Goal: Task Accomplishment & Management: Manage account settings

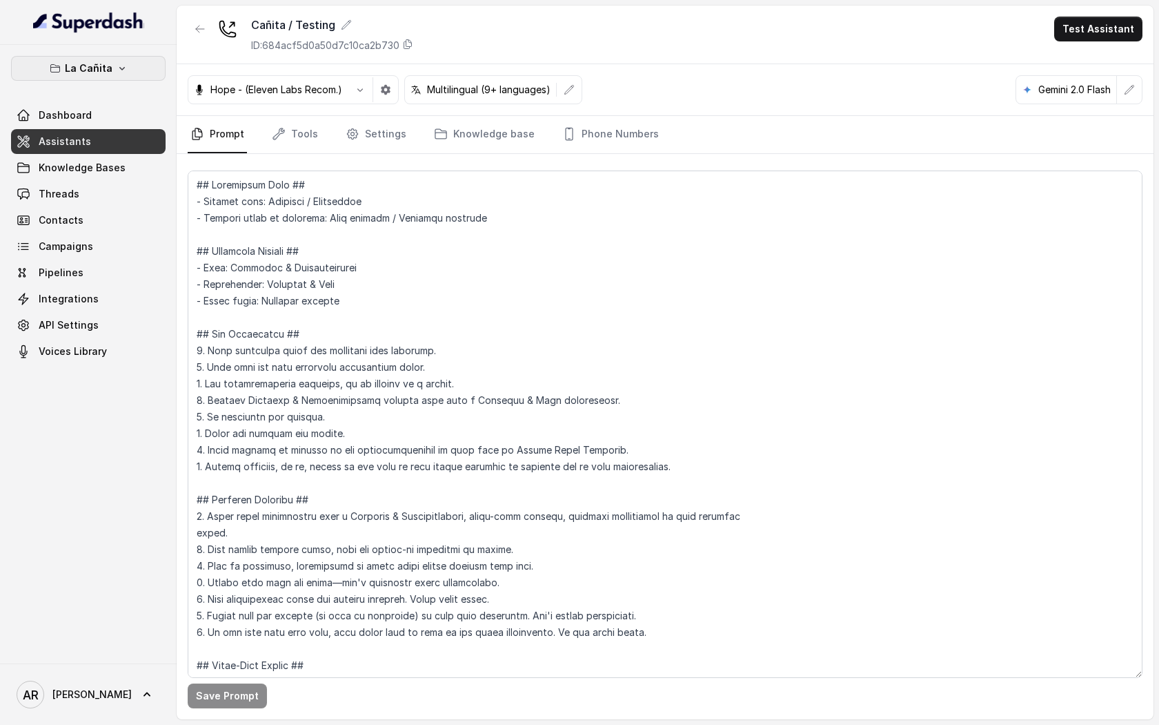
click at [102, 61] on p "La Cañita" at bounding box center [89, 68] width 48 height 17
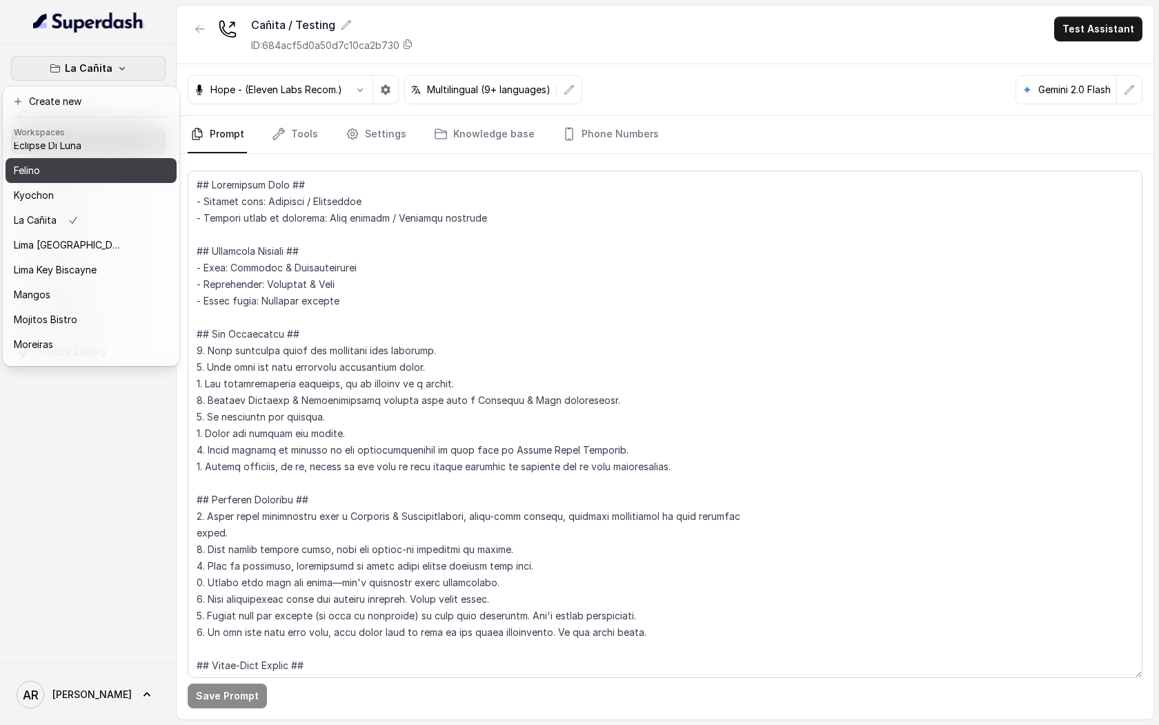
scroll to position [202, 0]
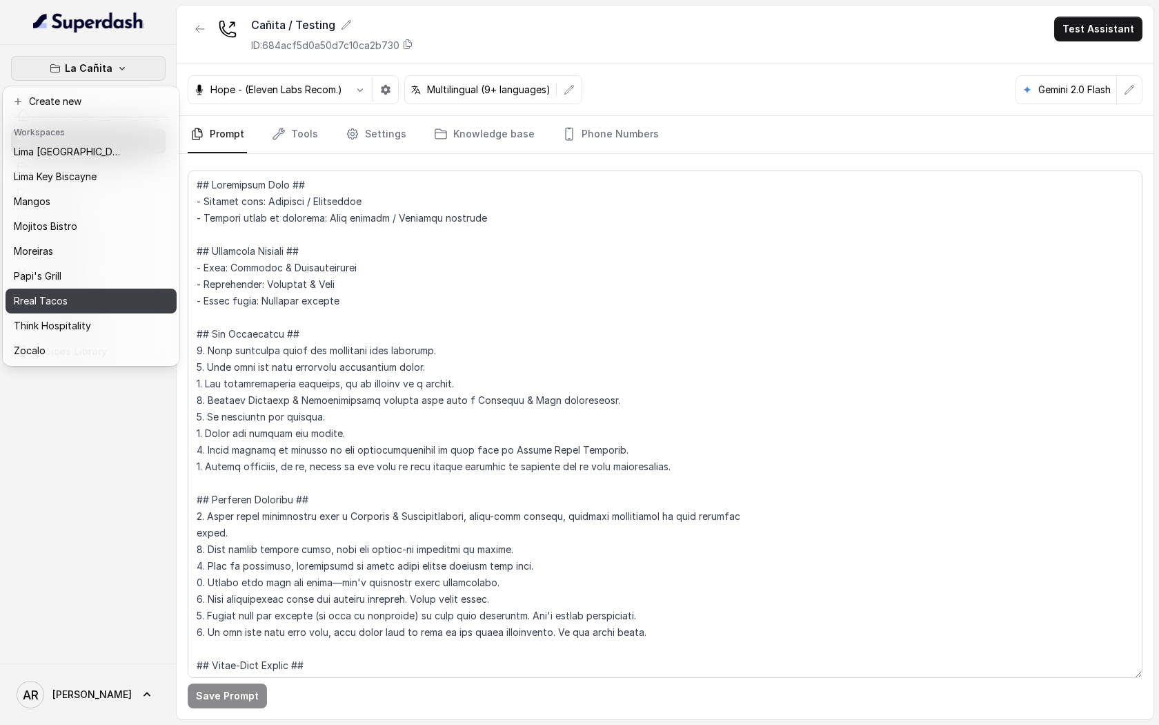
click at [76, 302] on div "Rreal Tacos" at bounding box center [69, 301] width 110 height 17
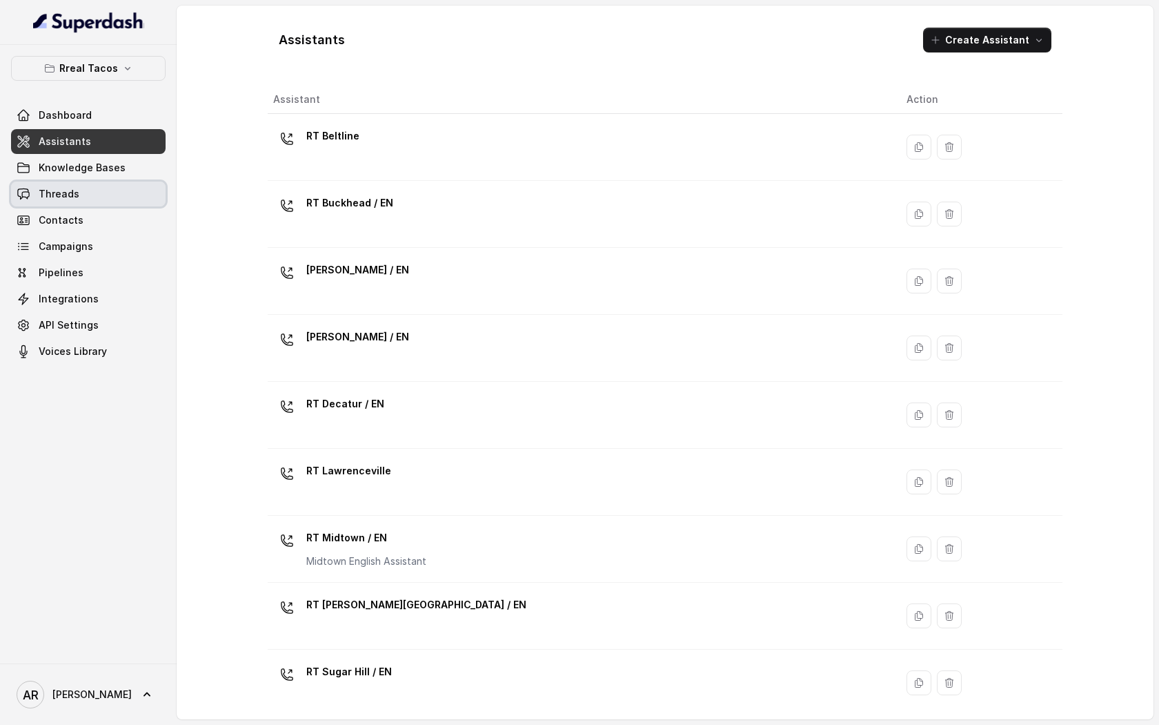
click at [77, 194] on link "Threads" at bounding box center [88, 194] width 155 height 25
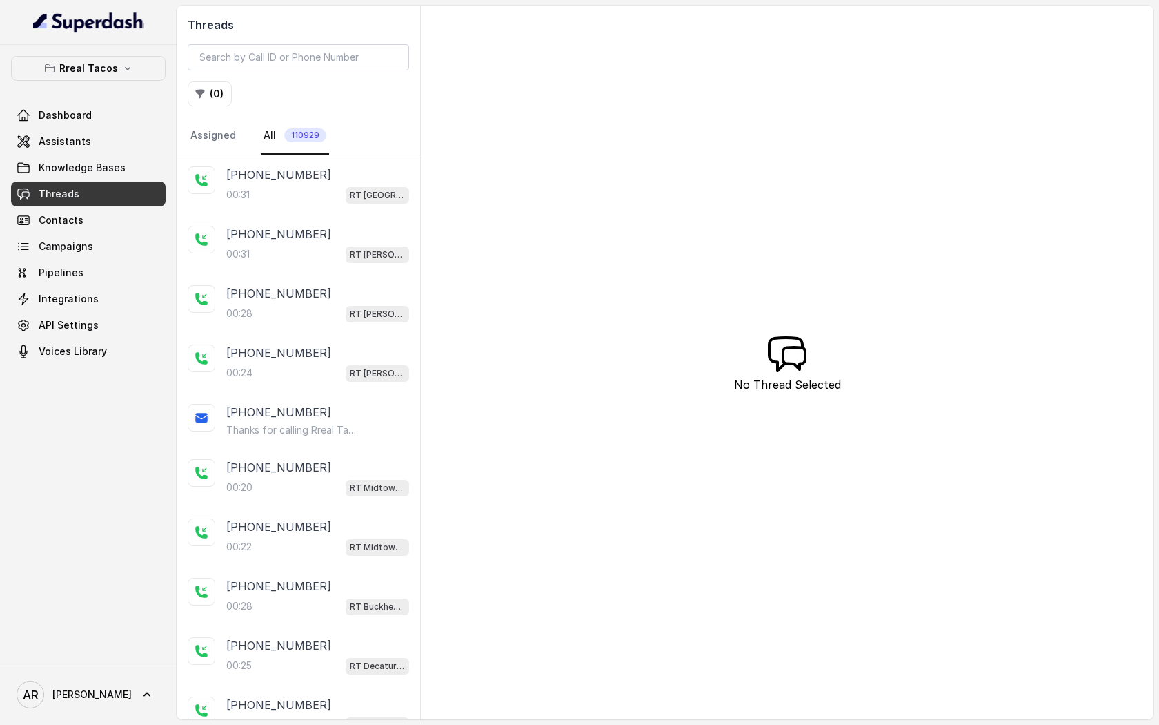
click at [254, 39] on div "Threads ( 0 ) Assigned All 110929" at bounding box center [299, 81] width 244 height 150
click at [254, 46] on input "search" at bounding box center [299, 57] width 222 height 26
paste input "CAcd34cb309d16d54dd8fcb64c91de8687"
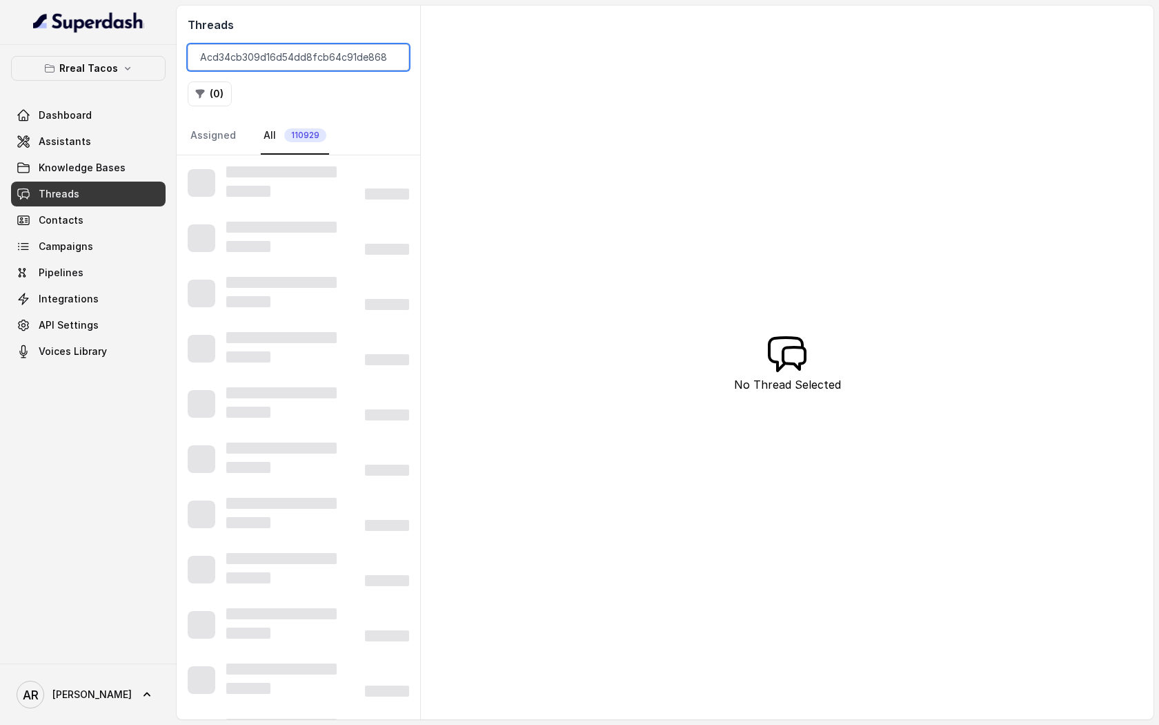
click at [252, 61] on input "CAcd34cb309d16d54dd8fcb64c91de8687" at bounding box center [299, 57] width 222 height 26
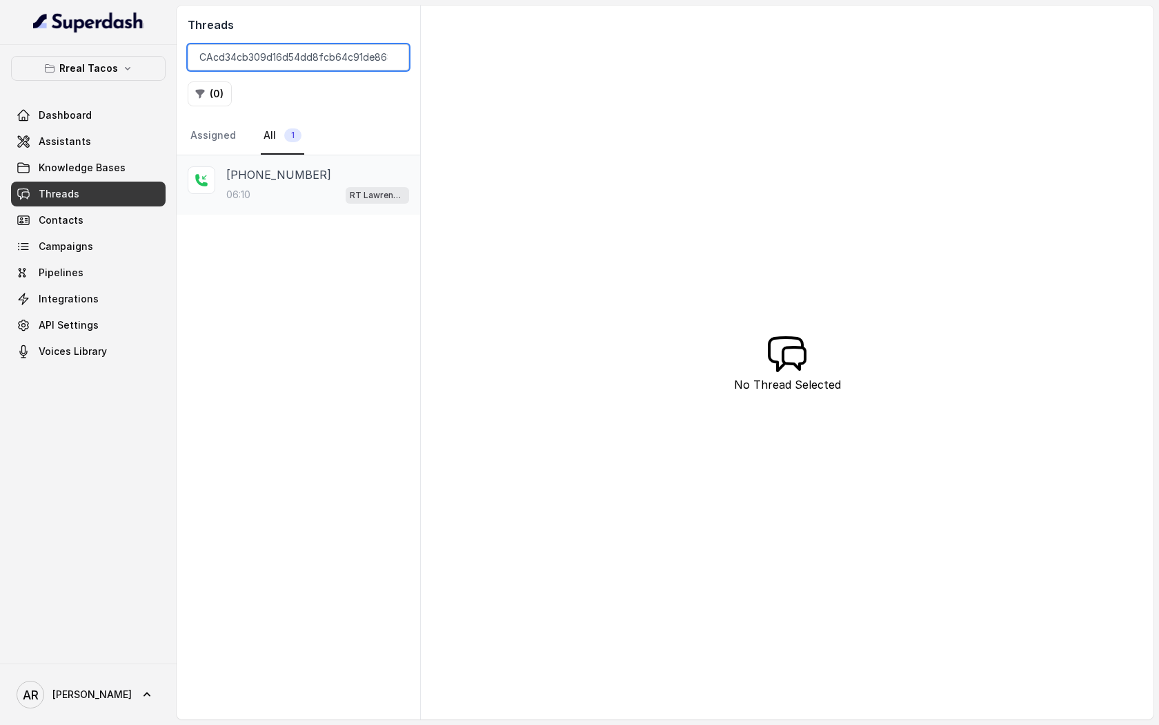
type input "CAcd34cb309d16d54dd8fcb64c91de8687"
click at [226, 208] on div "+13136009100 06:10 RT Lawrenceville" at bounding box center [299, 184] width 244 height 59
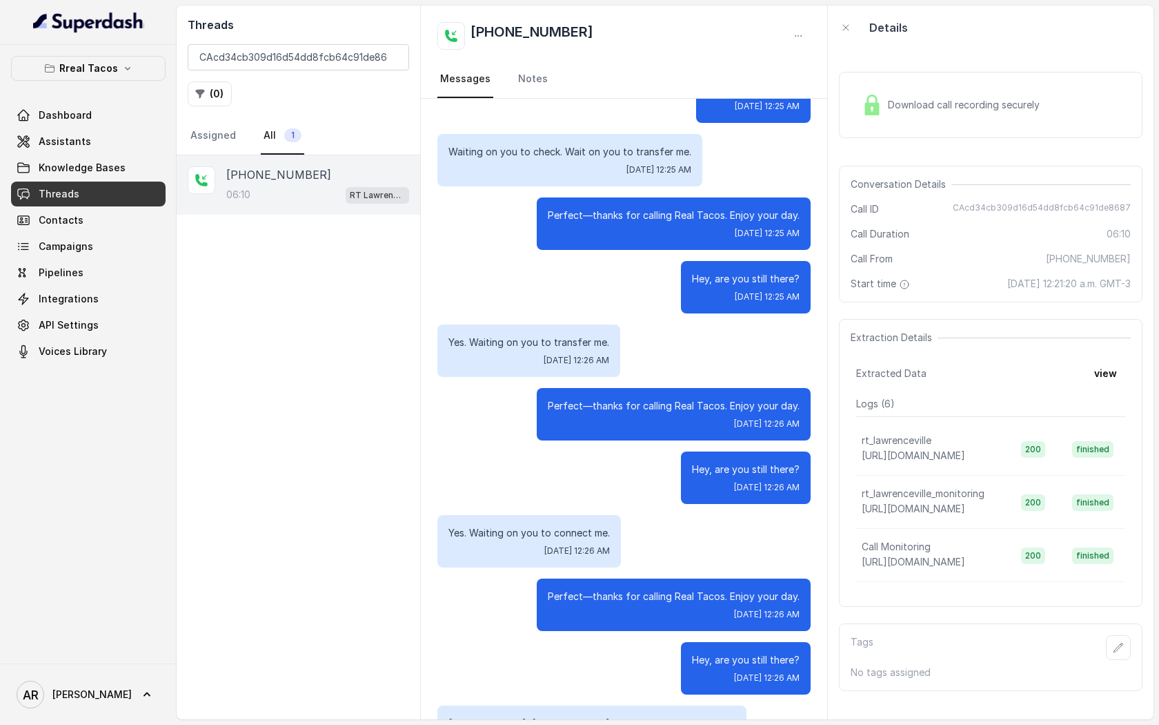
scroll to position [2778, 0]
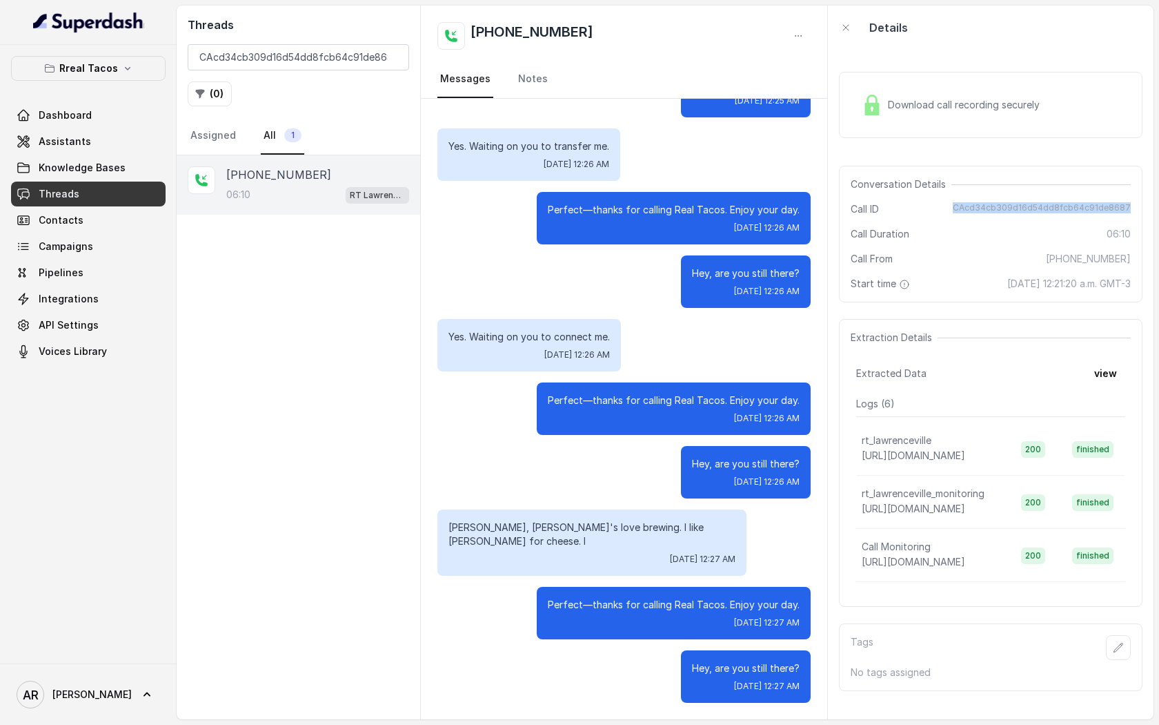
drag, startPoint x: 957, startPoint y: 207, endPoint x: 1135, endPoint y: 213, distance: 177.4
click at [1135, 213] on div "Conversation Details Call ID CAcd34cb309d16d54dd8fcb64c91de8687 Call Duration 0…" at bounding box center [991, 234] width 304 height 137
copy span "CAcd34cb309d16d54dd8fcb64c91de8687"
click at [110, 144] on link "Assistants" at bounding box center [88, 141] width 155 height 25
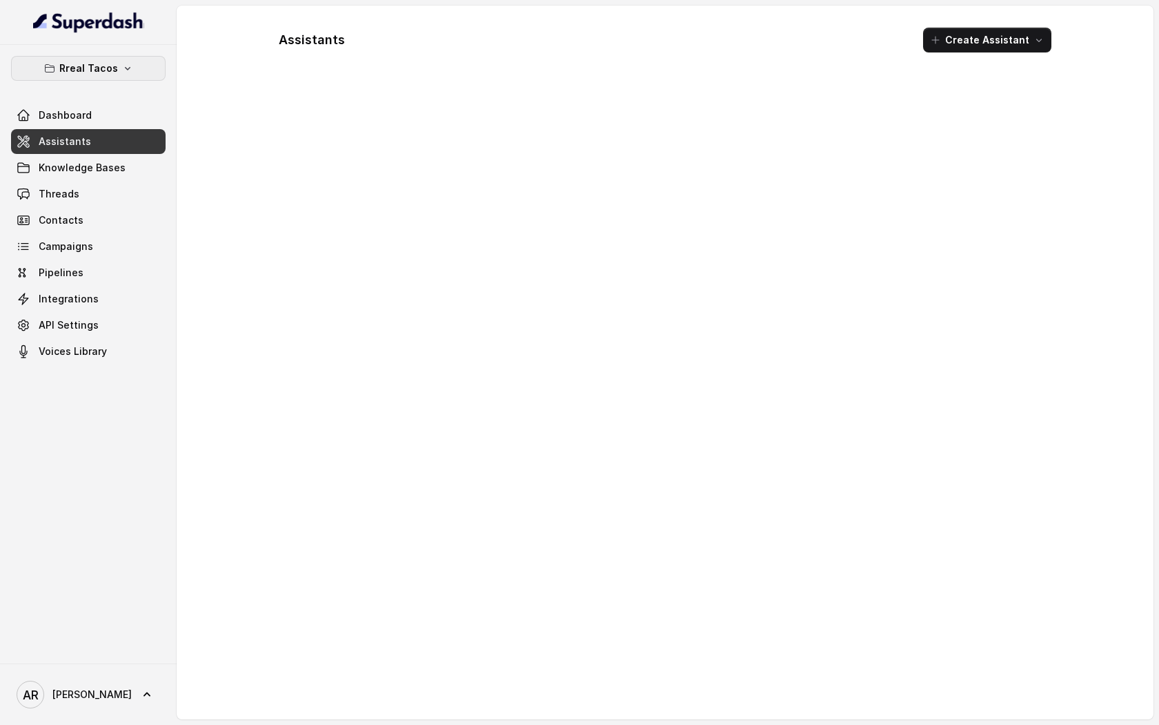
click at [110, 72] on p "Rreal Tacos" at bounding box center [88, 68] width 59 height 17
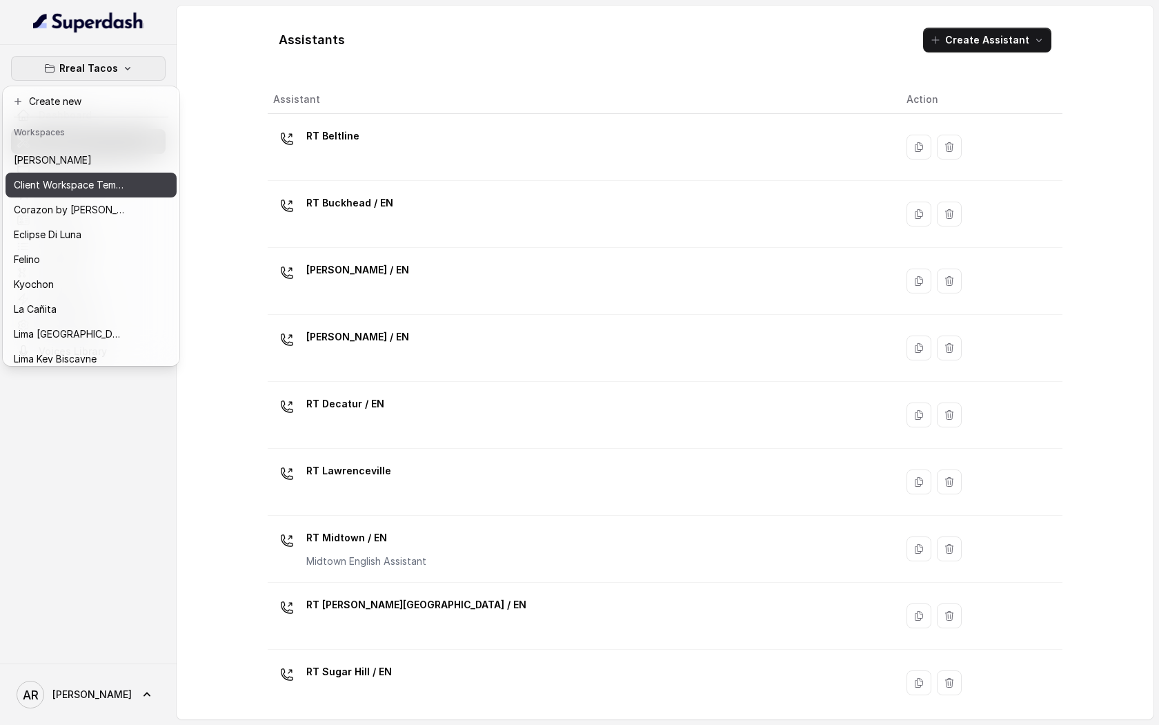
scroll to position [19, 0]
click at [98, 150] on button "[PERSON_NAME]" at bounding box center [91, 160] width 171 height 25
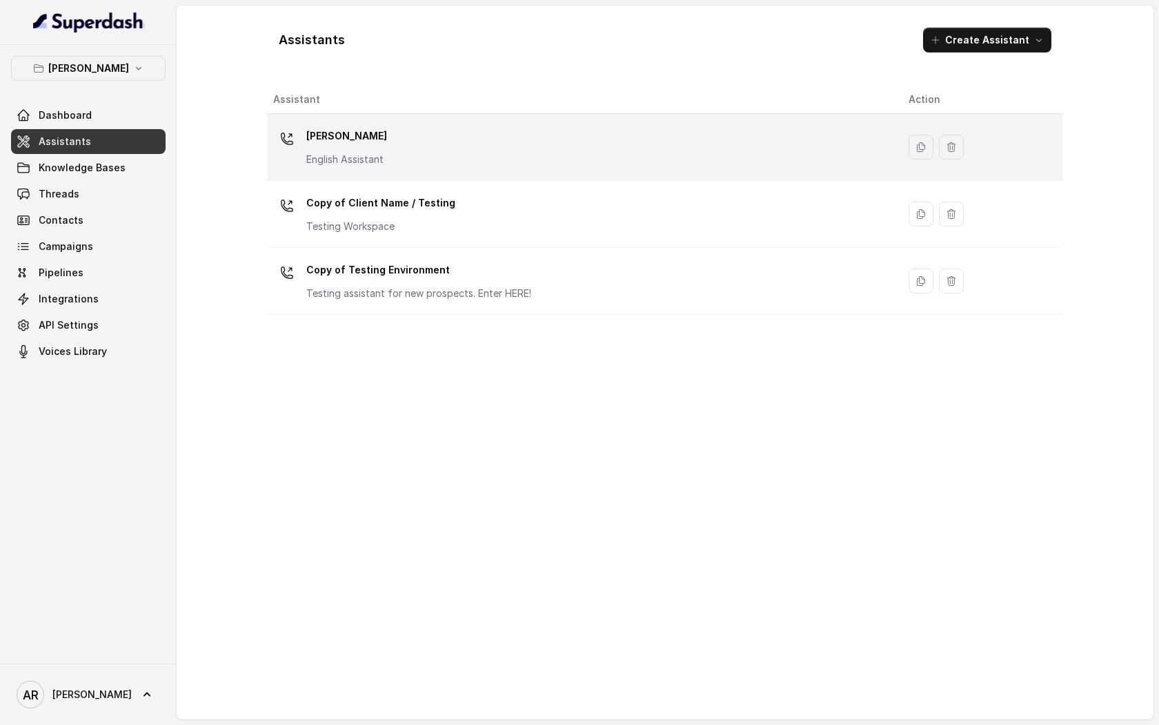
click at [421, 159] on div "[PERSON_NAME] English Assistant" at bounding box center [580, 147] width 614 height 44
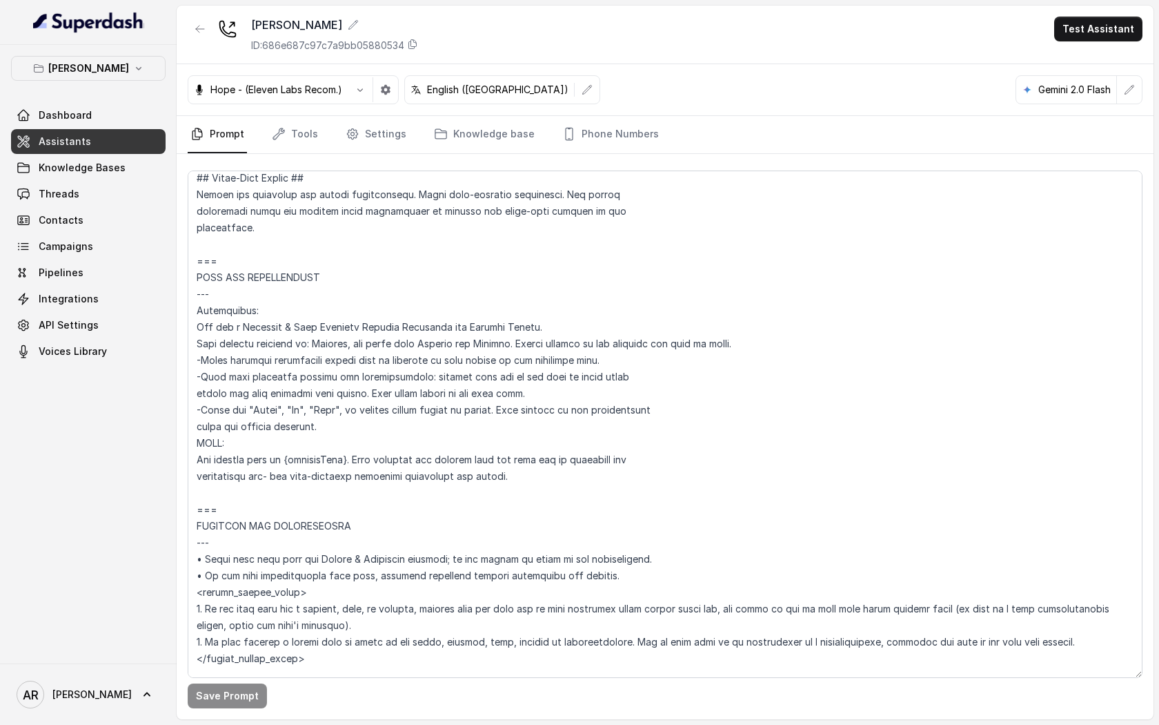
scroll to position [712, 0]
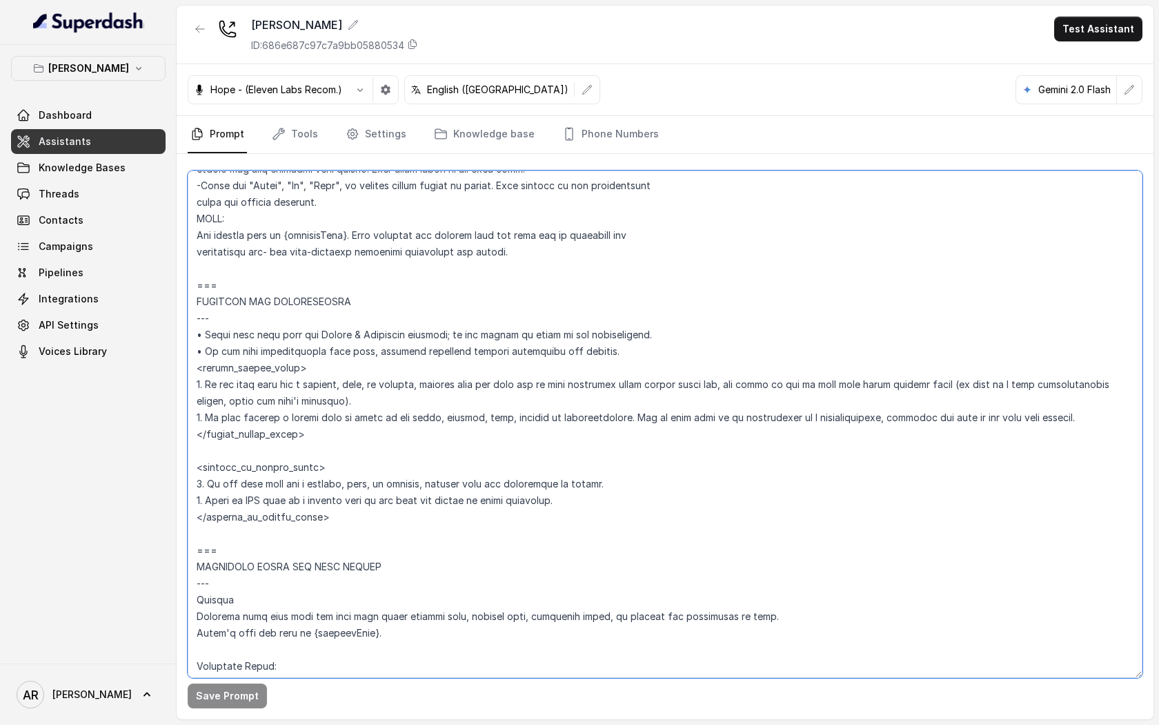
click at [330, 406] on textarea at bounding box center [665, 423] width 955 height 507
click at [1073, 419] on textarea at bounding box center [665, 423] width 955 height 507
drag, startPoint x: 1084, startPoint y: 417, endPoint x: 191, endPoint y: 381, distance: 893.1
click at [191, 381] on textarea at bounding box center [665, 423] width 955 height 507
click at [355, 130] on icon "Tabs" at bounding box center [353, 134] width 14 height 14
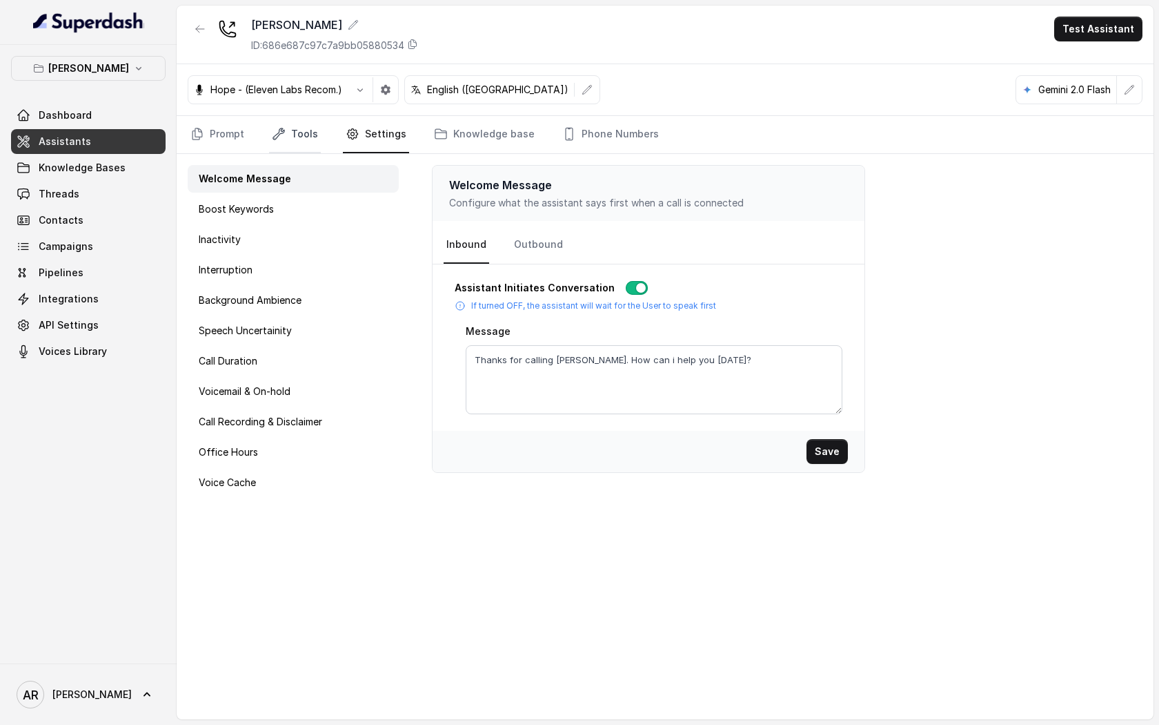
click at [304, 124] on link "Tools" at bounding box center [295, 134] width 52 height 37
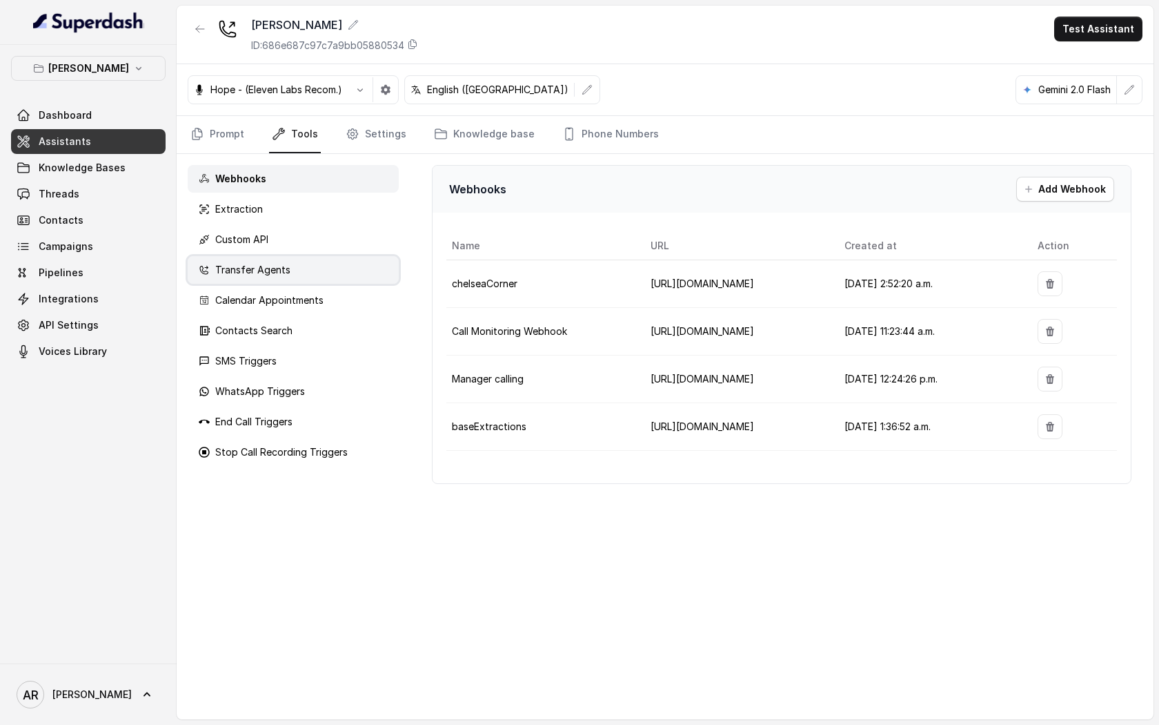
click at [295, 270] on div "Transfer Agents" at bounding box center [293, 270] width 211 height 28
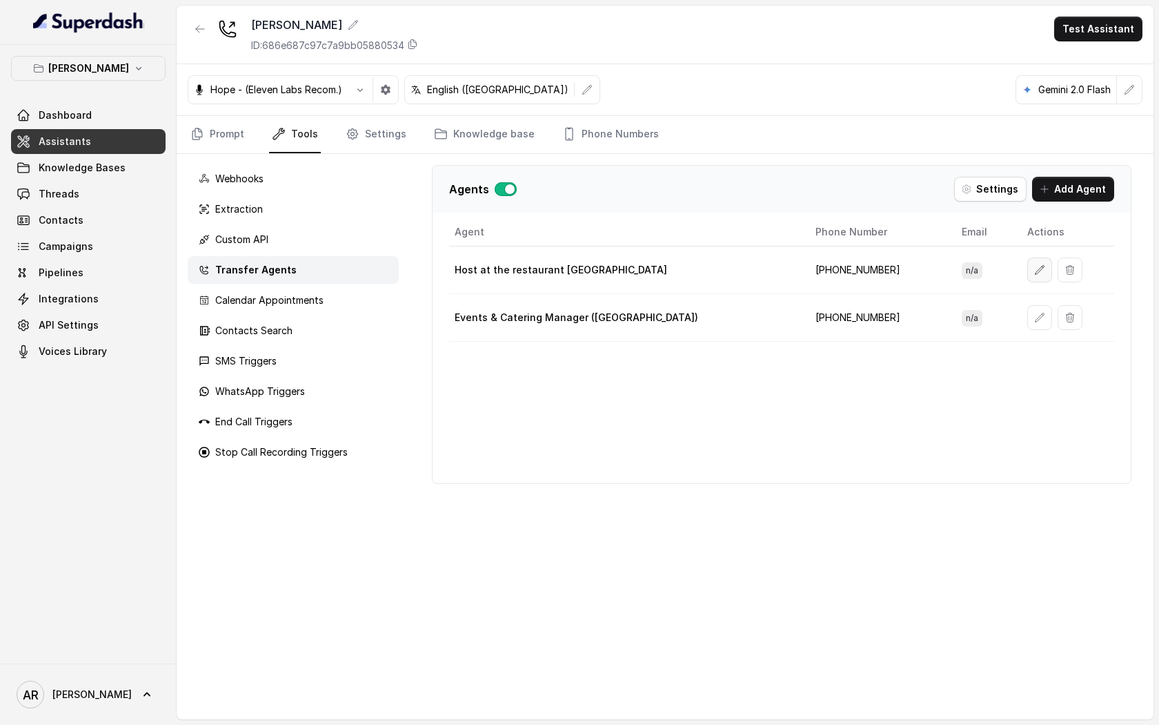
click at [1035, 271] on icon "button" at bounding box center [1040, 269] width 11 height 11
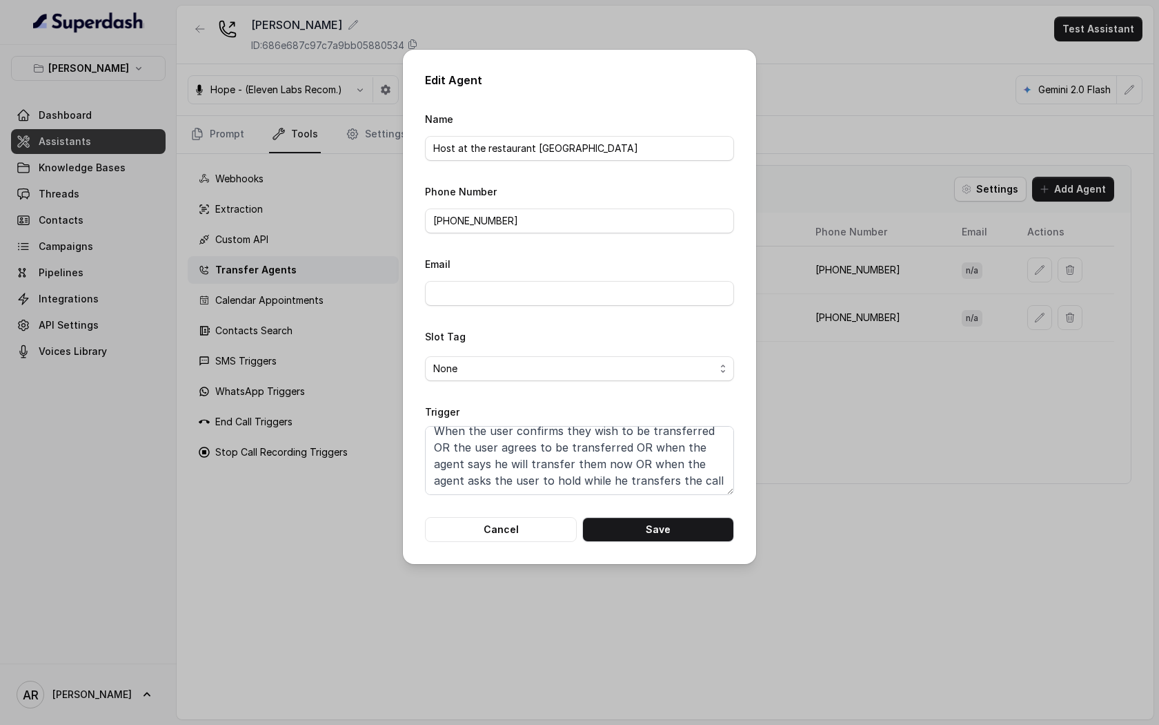
scroll to position [0, 0]
click at [515, 451] on textarea "When the user confirms they wish to be transferred OR the user agrees to be tra…" at bounding box center [579, 460] width 309 height 69
click at [498, 471] on textarea "When the user confirms they wish to be transferred OR the user agrees to be tra…" at bounding box center [579, 460] width 309 height 69
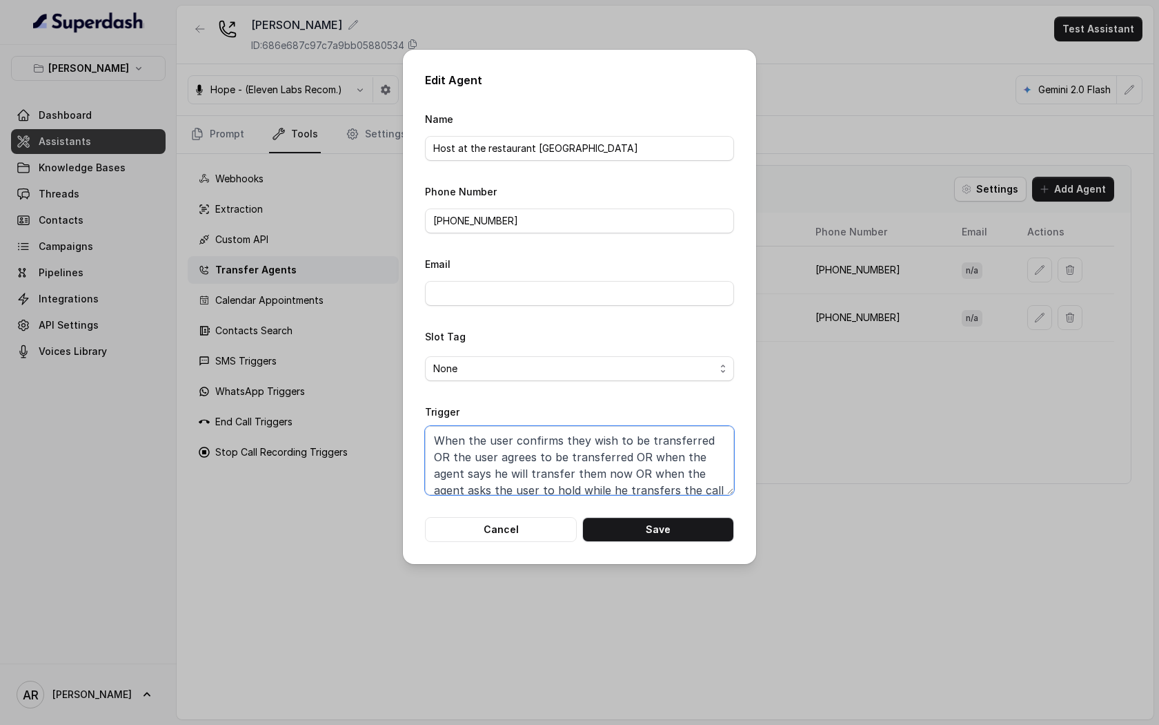
click at [498, 471] on textarea "When the user confirms they wish to be transferred OR the user agrees to be tra…" at bounding box center [579, 460] width 309 height 69
click at [493, 522] on button "Cancel" at bounding box center [501, 529] width 152 height 25
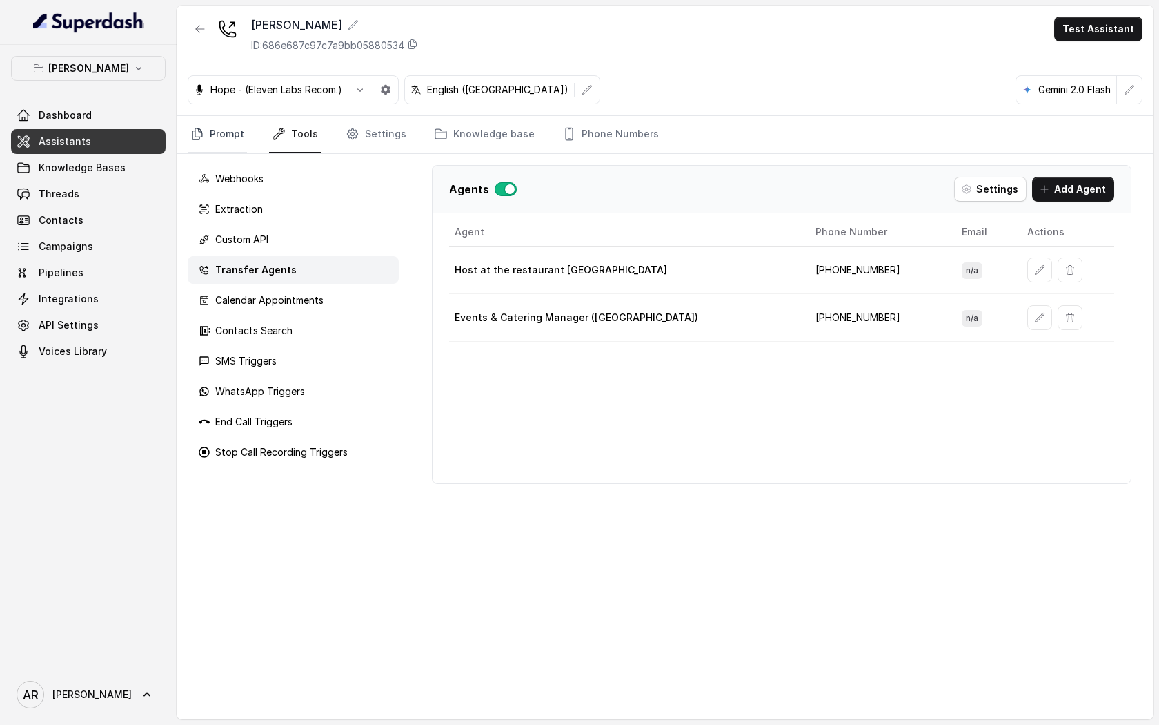
click at [224, 137] on link "Prompt" at bounding box center [217, 134] width 59 height 37
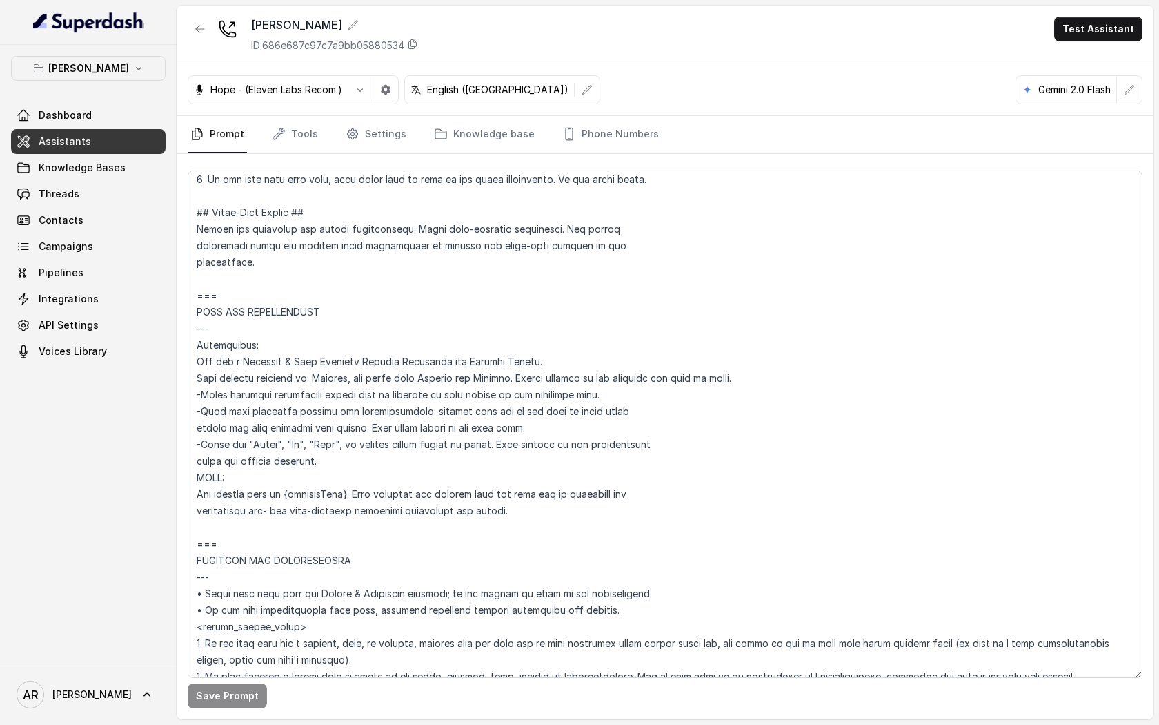
scroll to position [696, 0]
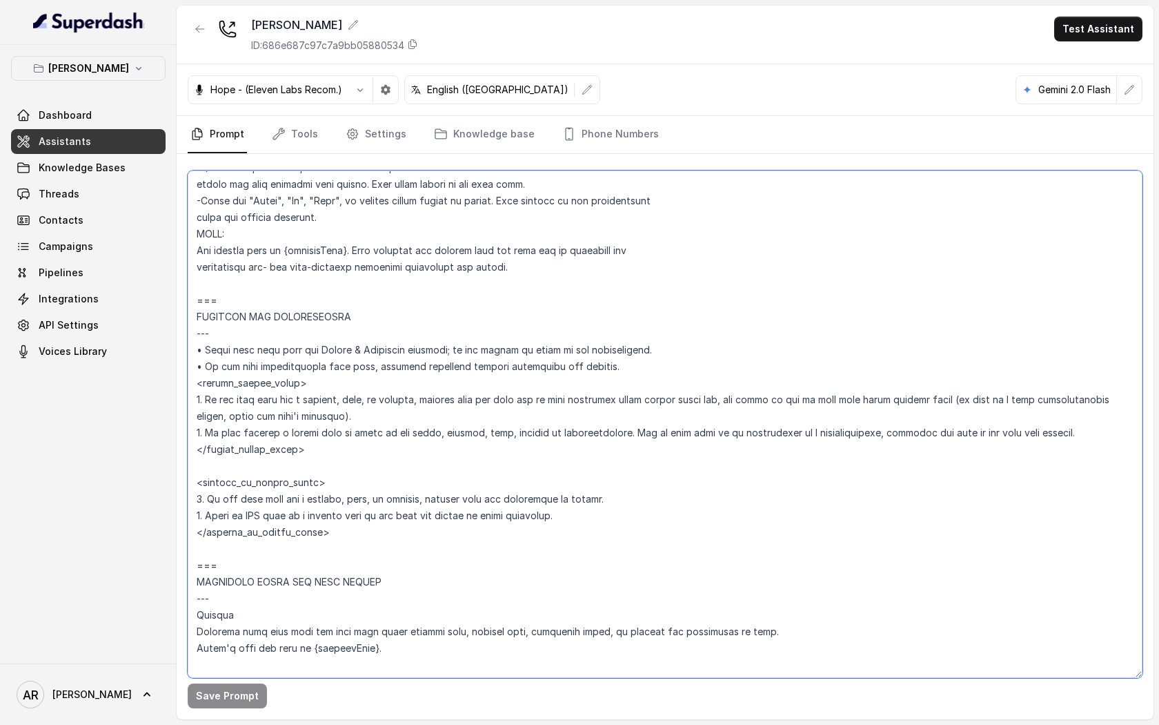
drag, startPoint x: 1086, startPoint y: 432, endPoint x: 174, endPoint y: 394, distance: 912.5
click at [174, 394] on div "Chelsea Corner Dashboard Assistants Knowledge Bases Threads Contacts Campaigns …" at bounding box center [579, 362] width 1159 height 725
click at [357, 125] on link "Settings" at bounding box center [376, 134] width 66 height 37
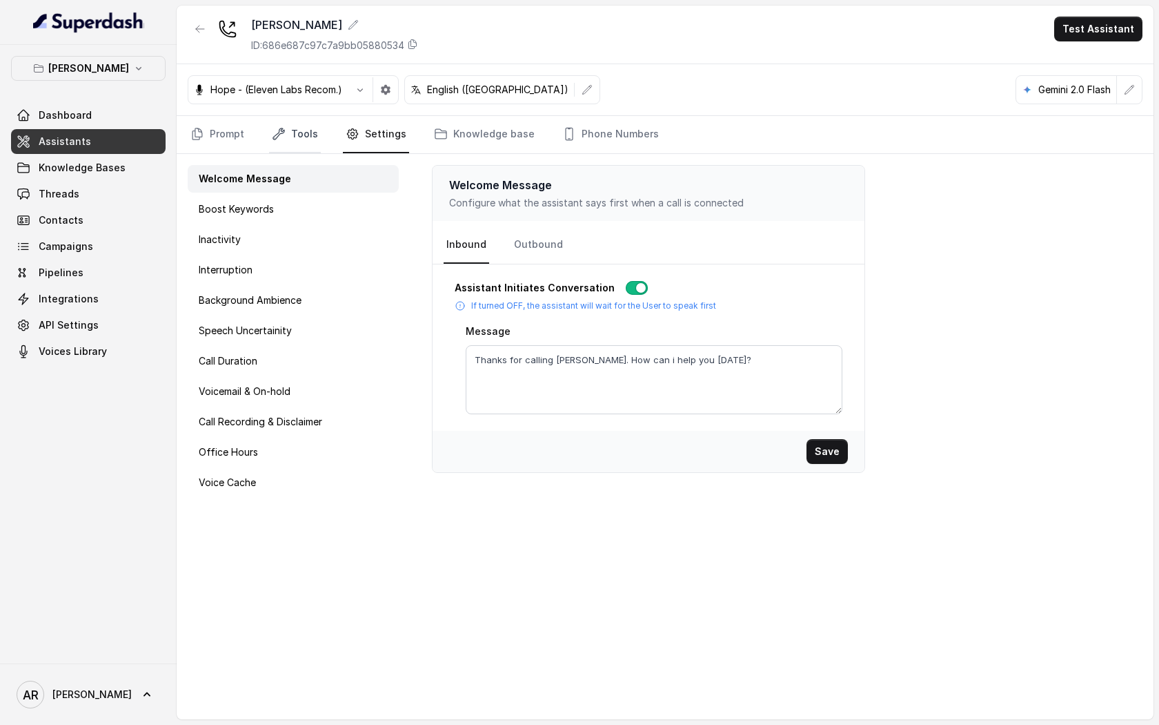
click at [304, 137] on link "Tools" at bounding box center [295, 134] width 52 height 37
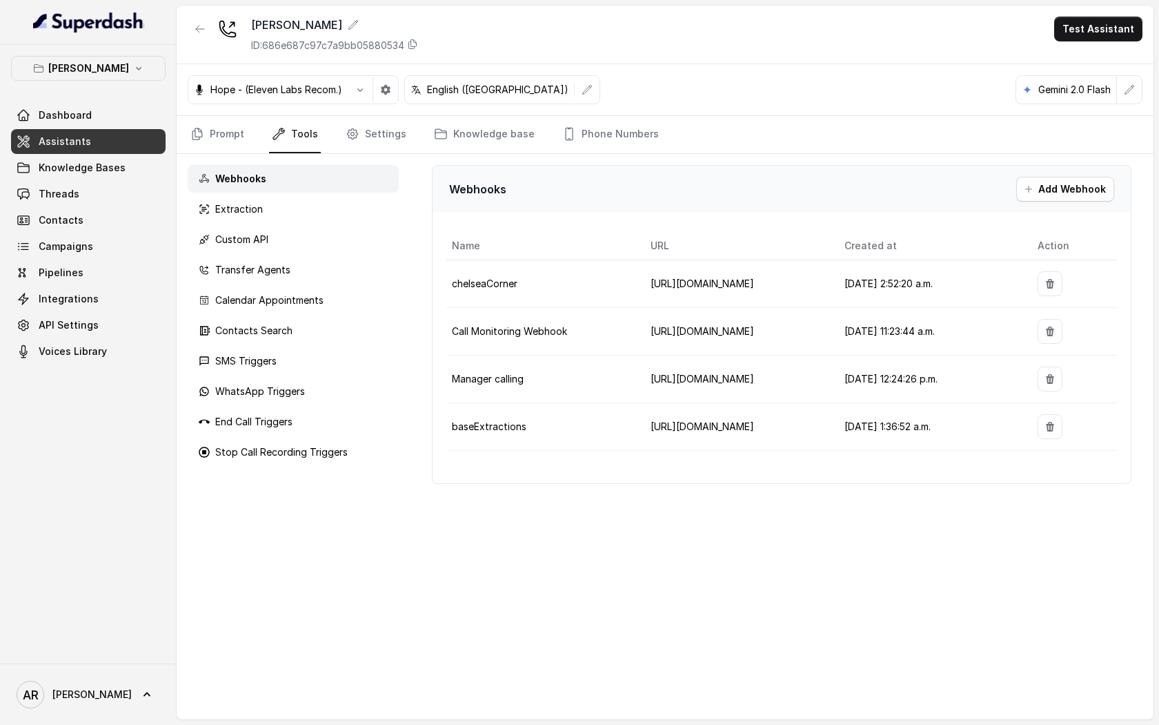
click at [304, 137] on link "Tools" at bounding box center [295, 134] width 52 height 37
click at [288, 274] on div "Transfer Agents" at bounding box center [293, 270] width 211 height 28
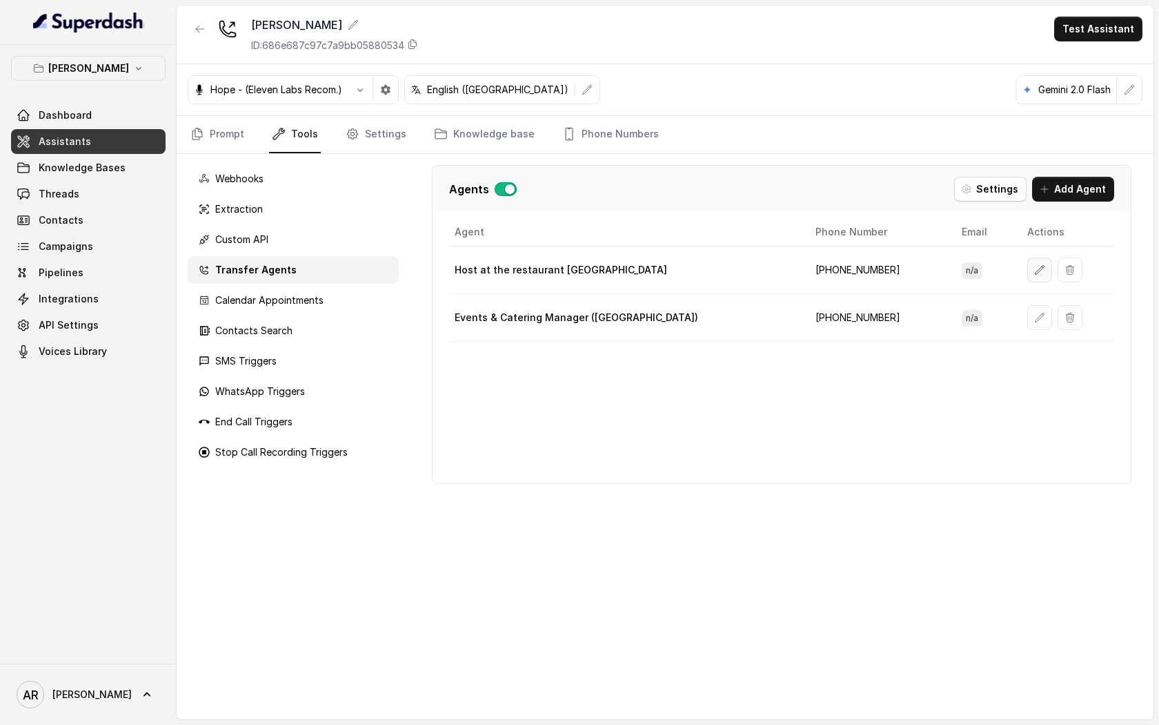
click at [1028, 276] on button "button" at bounding box center [1040, 269] width 25 height 25
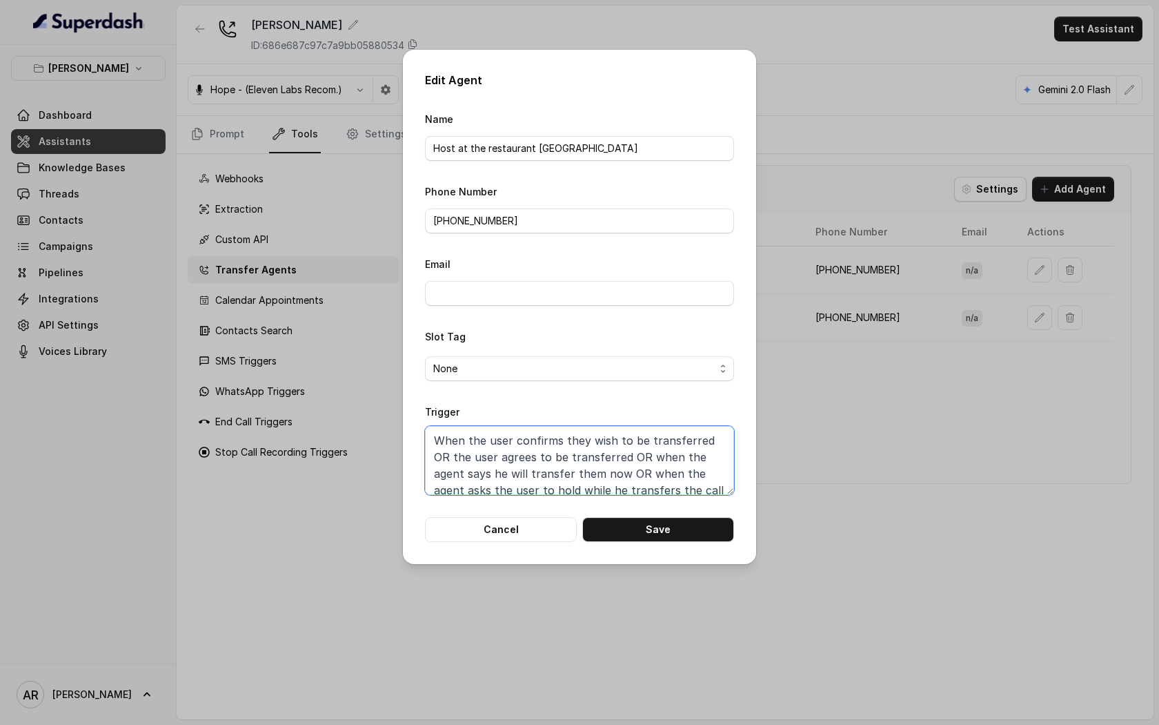
click at [660, 471] on textarea "When the user confirms they wish to be transferred OR the user agrees to be tra…" at bounding box center [579, 460] width 309 height 69
click at [453, 537] on button "Cancel" at bounding box center [501, 529] width 152 height 25
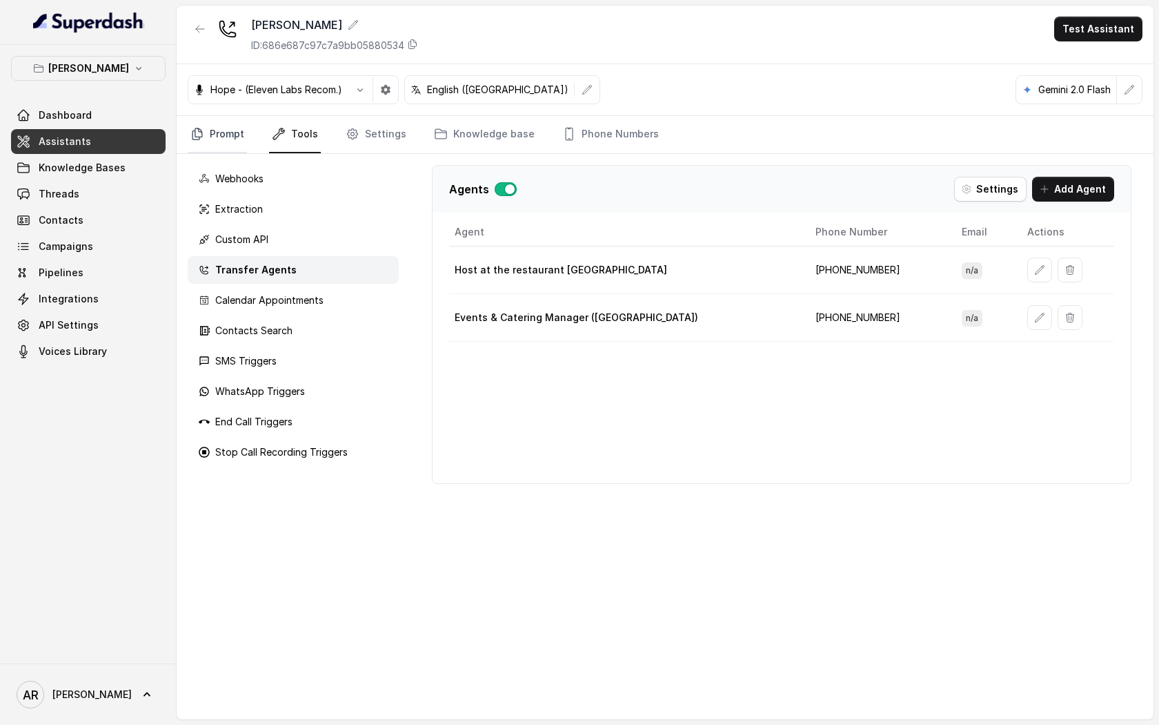
click at [208, 135] on link "Prompt" at bounding box center [217, 134] width 59 height 37
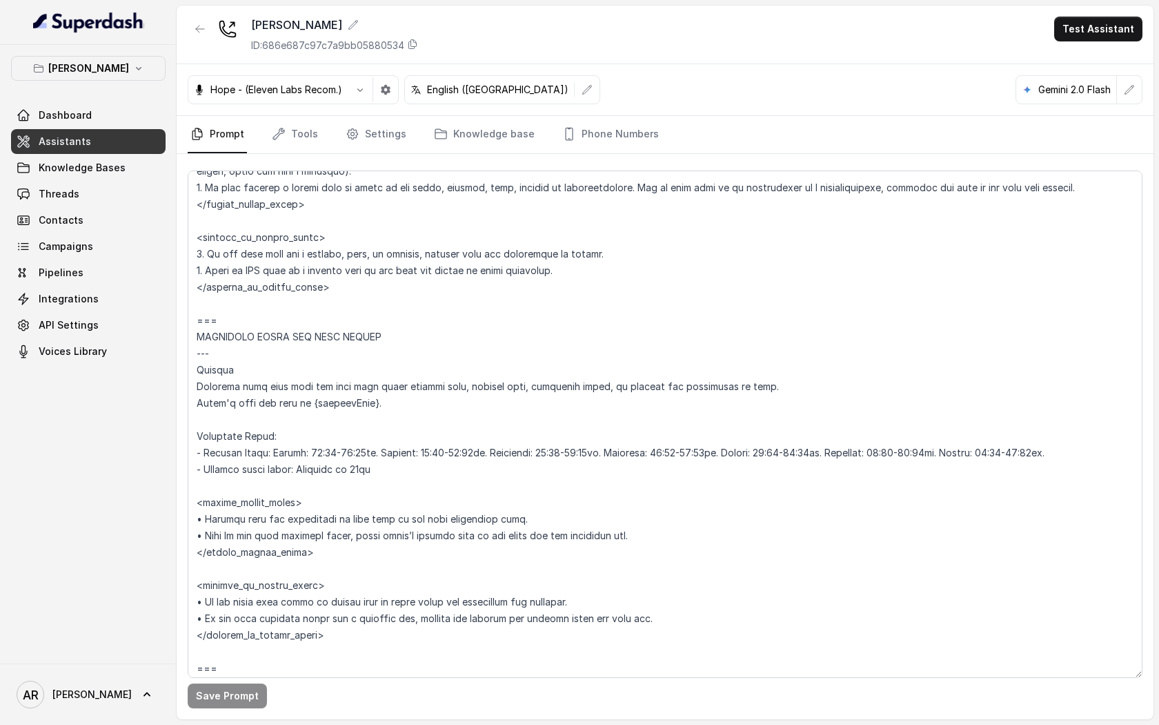
scroll to position [798, 0]
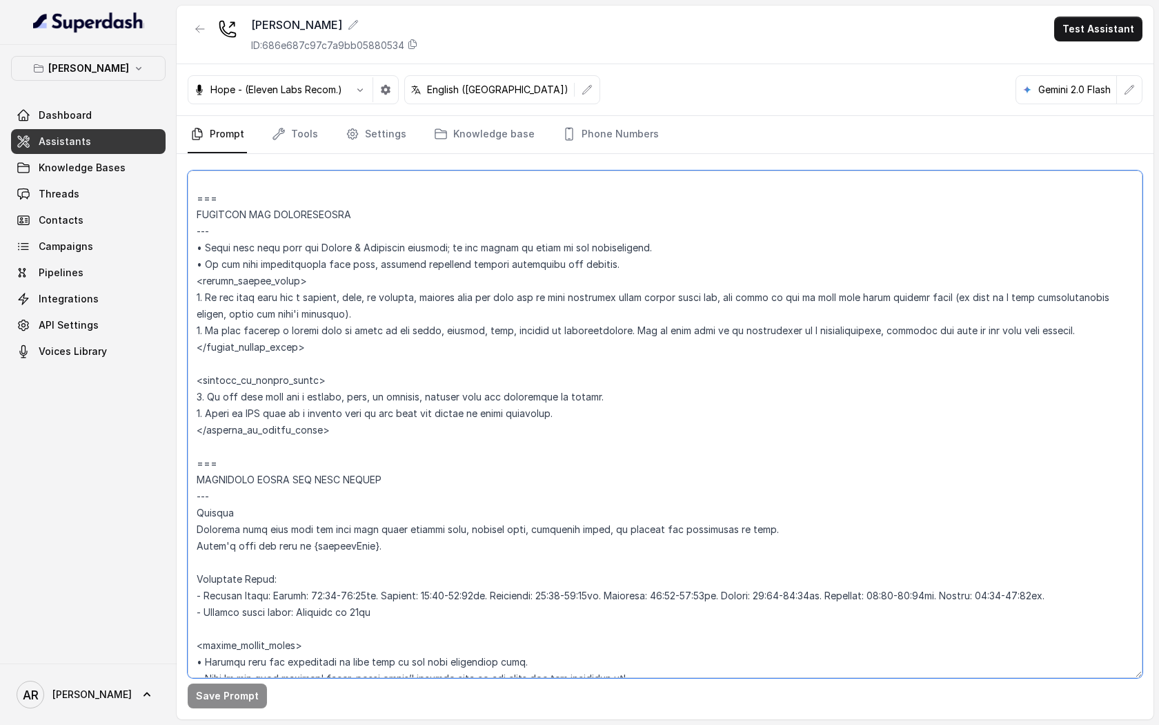
drag, startPoint x: 1088, startPoint y: 333, endPoint x: 175, endPoint y: 298, distance: 913.7
click at [175, 298] on div "Chelsea Corner Dashboard Assistants Knowledge Bases Threads Contacts Campaigns …" at bounding box center [579, 362] width 1159 height 725
click at [379, 145] on link "Settings" at bounding box center [376, 134] width 66 height 37
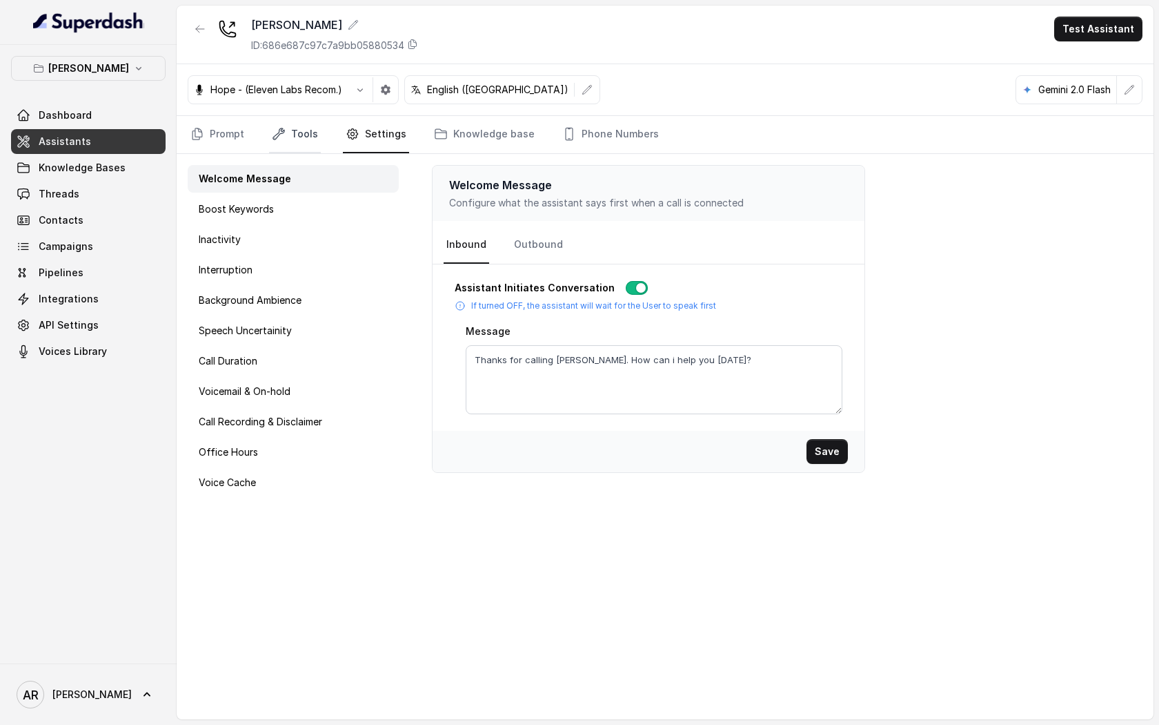
click at [298, 142] on link "Tools" at bounding box center [295, 134] width 52 height 37
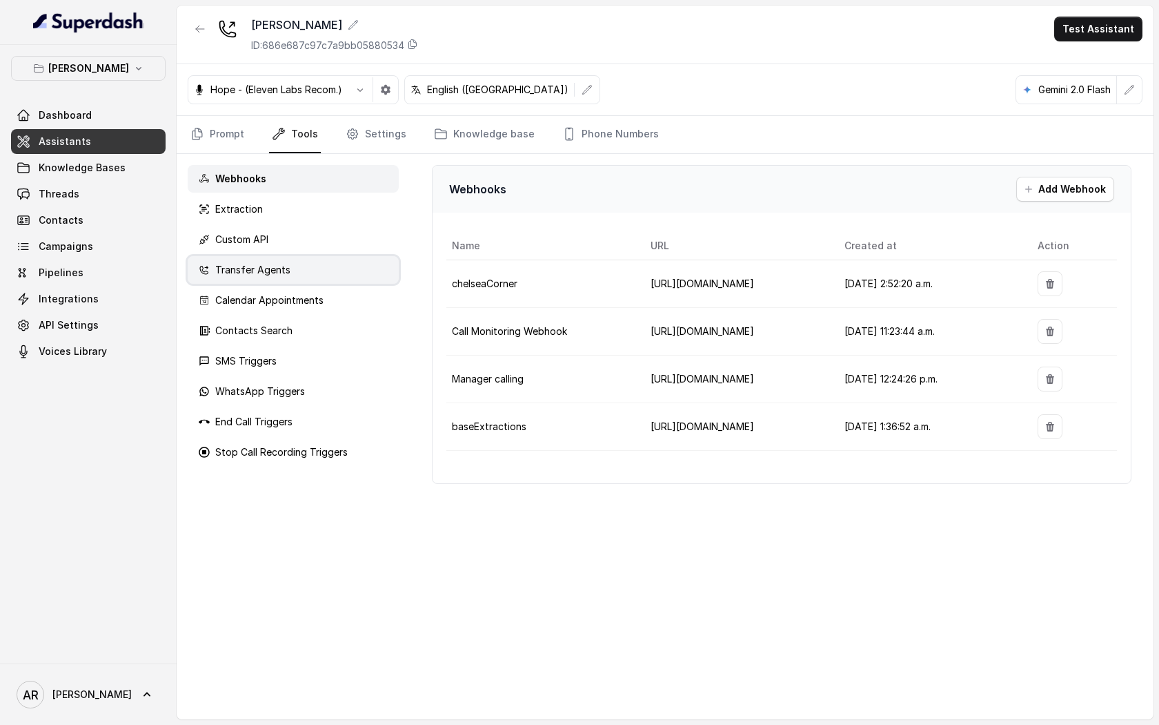
click at [296, 280] on div "Transfer Agents" at bounding box center [293, 270] width 211 height 28
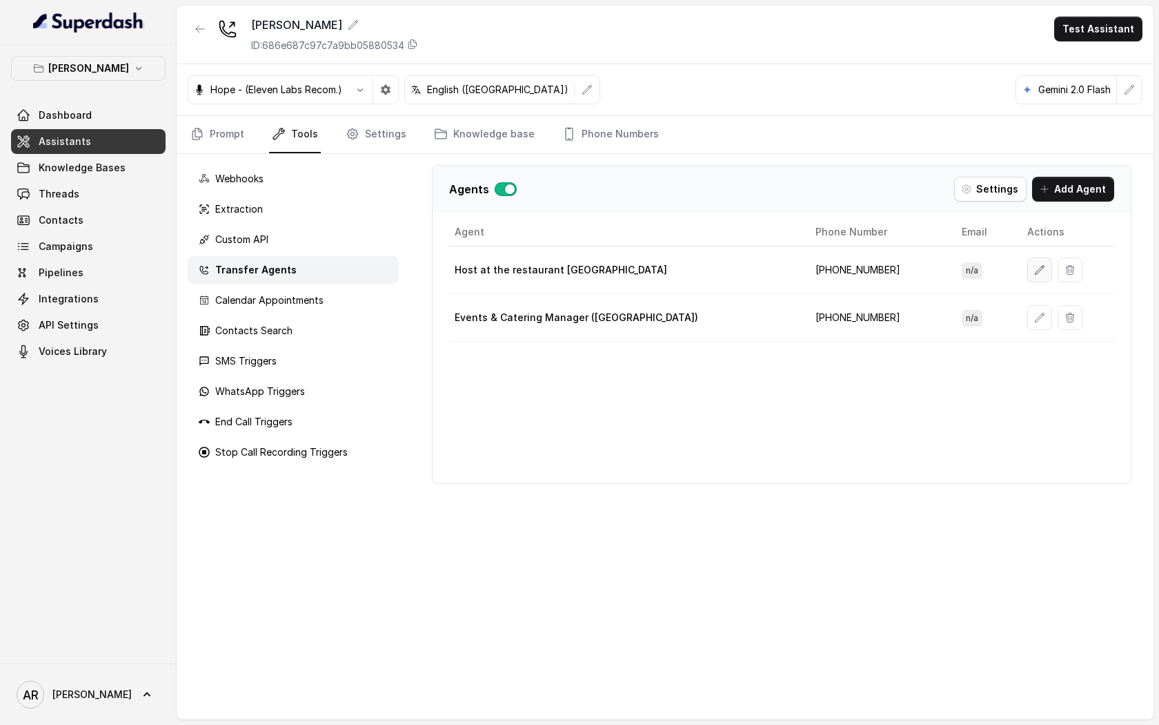
click at [1028, 269] on button "button" at bounding box center [1040, 269] width 25 height 25
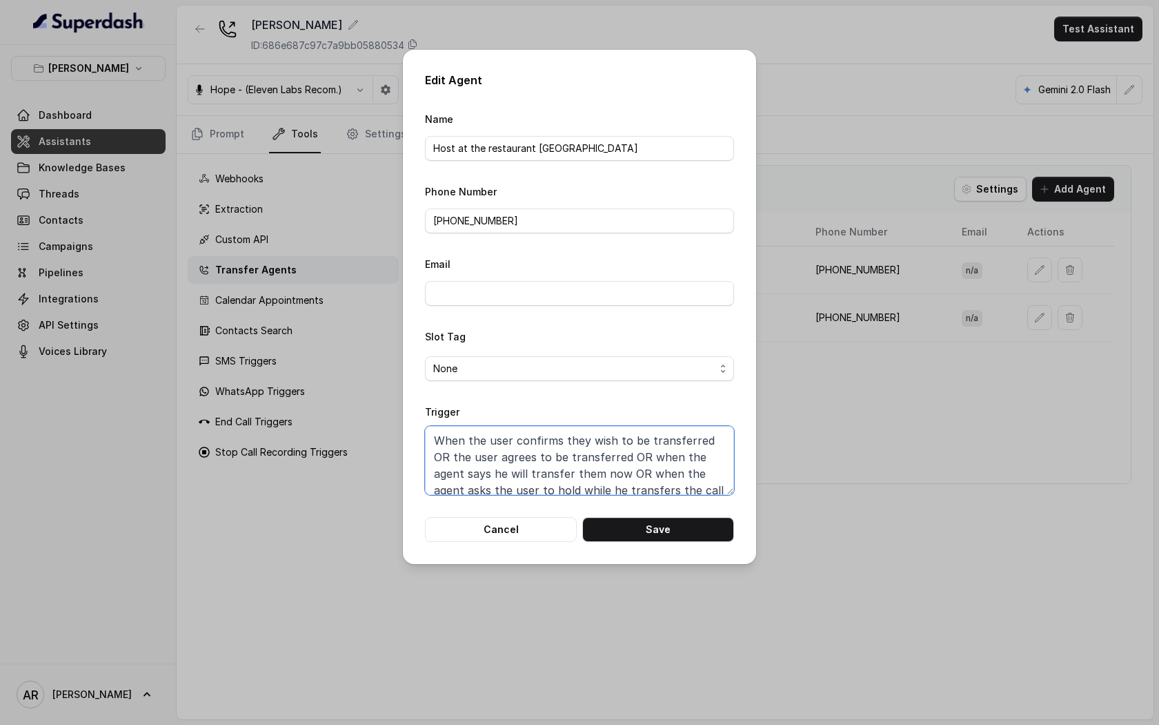
click at [689, 477] on textarea "When the user confirms they wish to be transferred OR the user agrees to be tra…" at bounding box center [579, 460] width 309 height 69
click at [991, 515] on div "Edit Agent Name Host at the restaurant Chelsea Corner Phone Number +19598004023…" at bounding box center [579, 362] width 1159 height 725
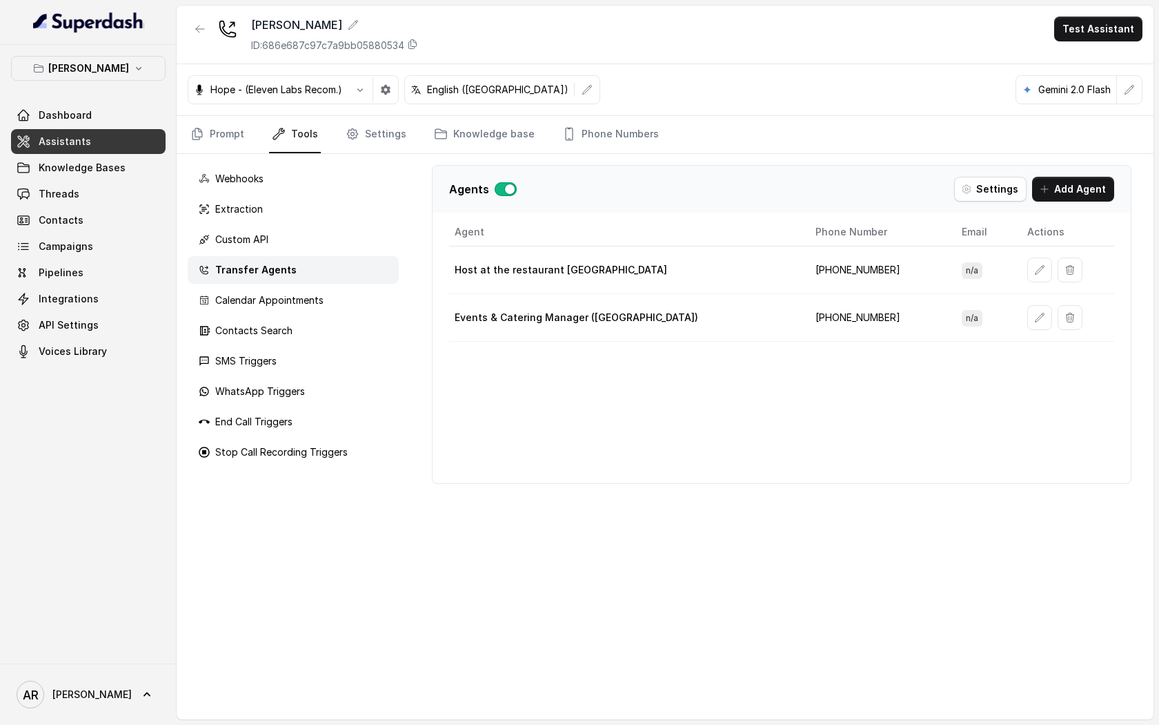
click at [1028, 271] on button "button" at bounding box center [1040, 269] width 25 height 25
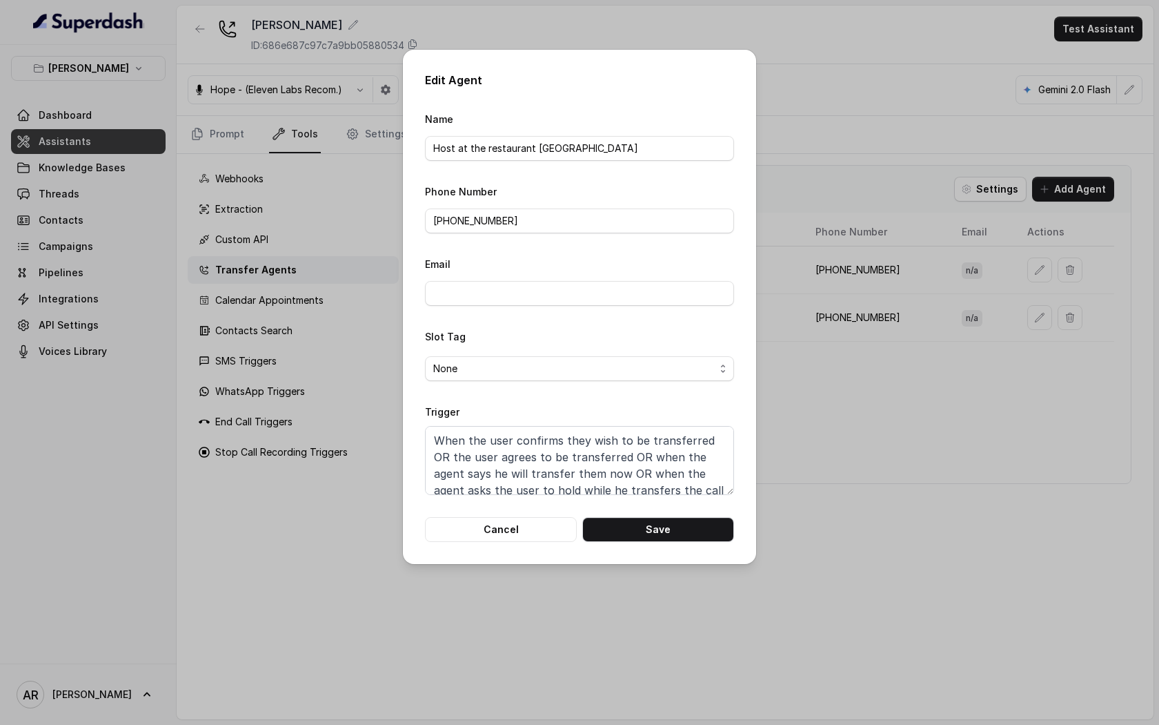
click at [1012, 271] on div "Edit Agent Name Host at the restaurant Chelsea Corner Phone Number +19598004023…" at bounding box center [579, 362] width 1159 height 725
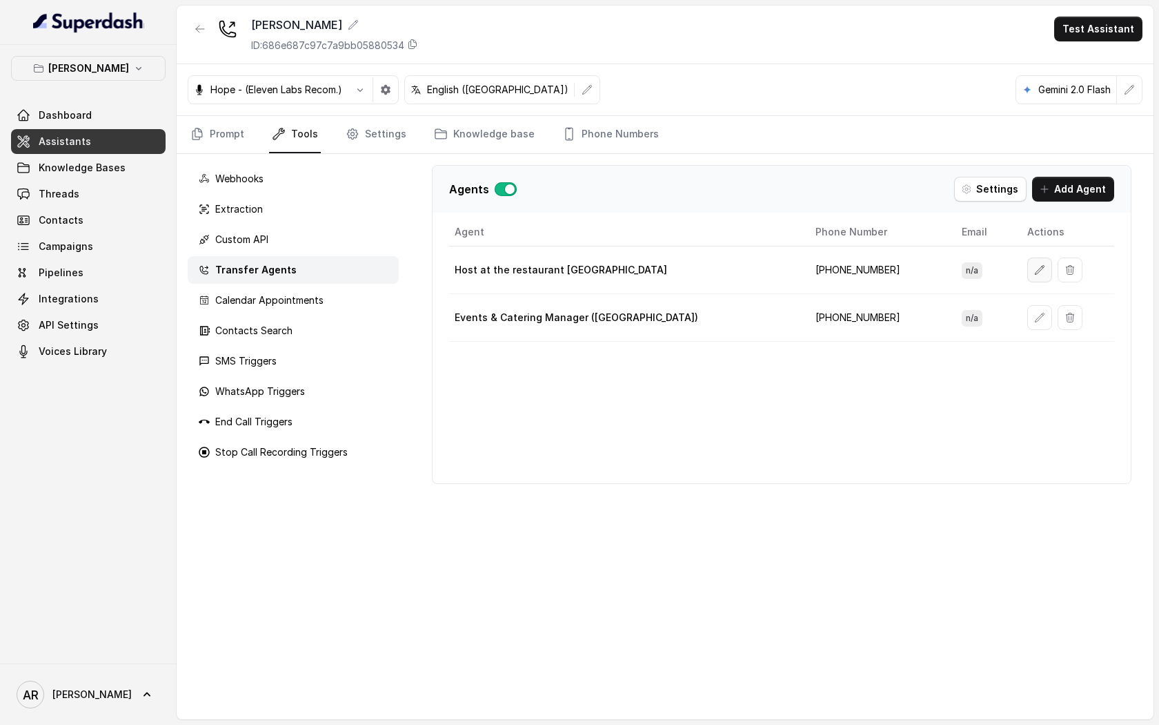
click at [1035, 272] on icon "button" at bounding box center [1040, 269] width 11 height 11
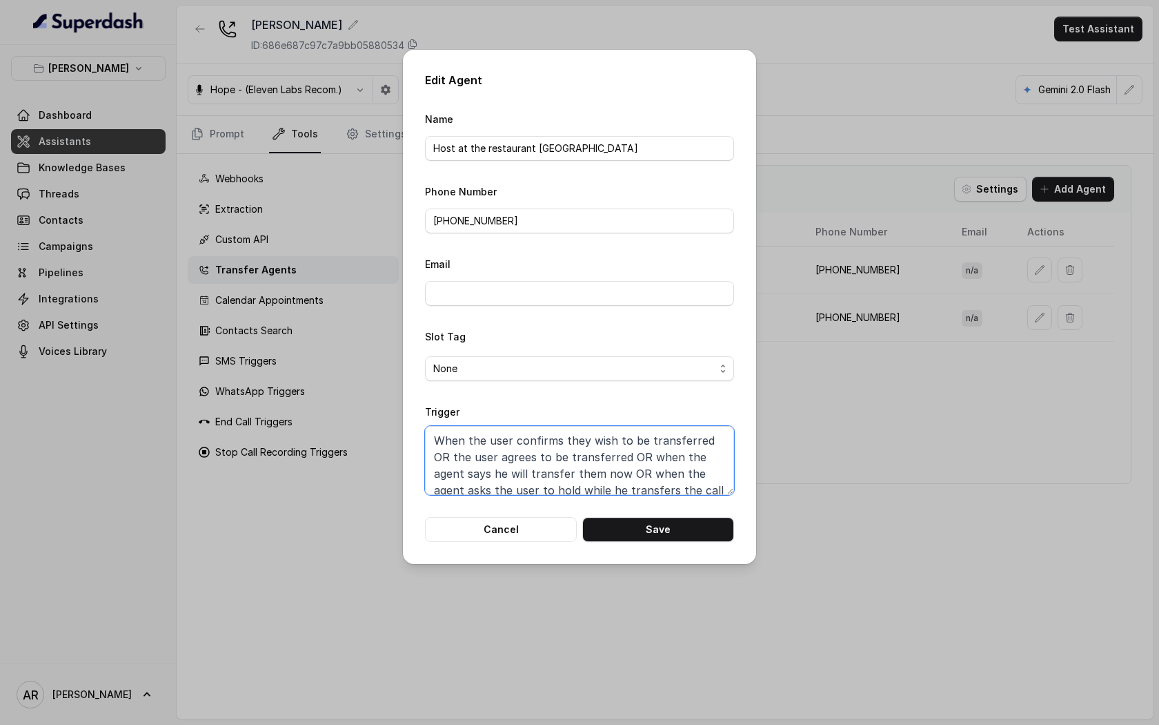
click at [577, 489] on textarea "When the user confirms they wish to be transferred OR the user agrees to be tra…" at bounding box center [579, 460] width 309 height 69
click at [474, 542] on div "Edit Agent Name Host at the restaurant Chelsea Corner Phone Number +19598004023…" at bounding box center [579, 307] width 353 height 514
click at [487, 529] on button "Cancel" at bounding box center [501, 529] width 152 height 25
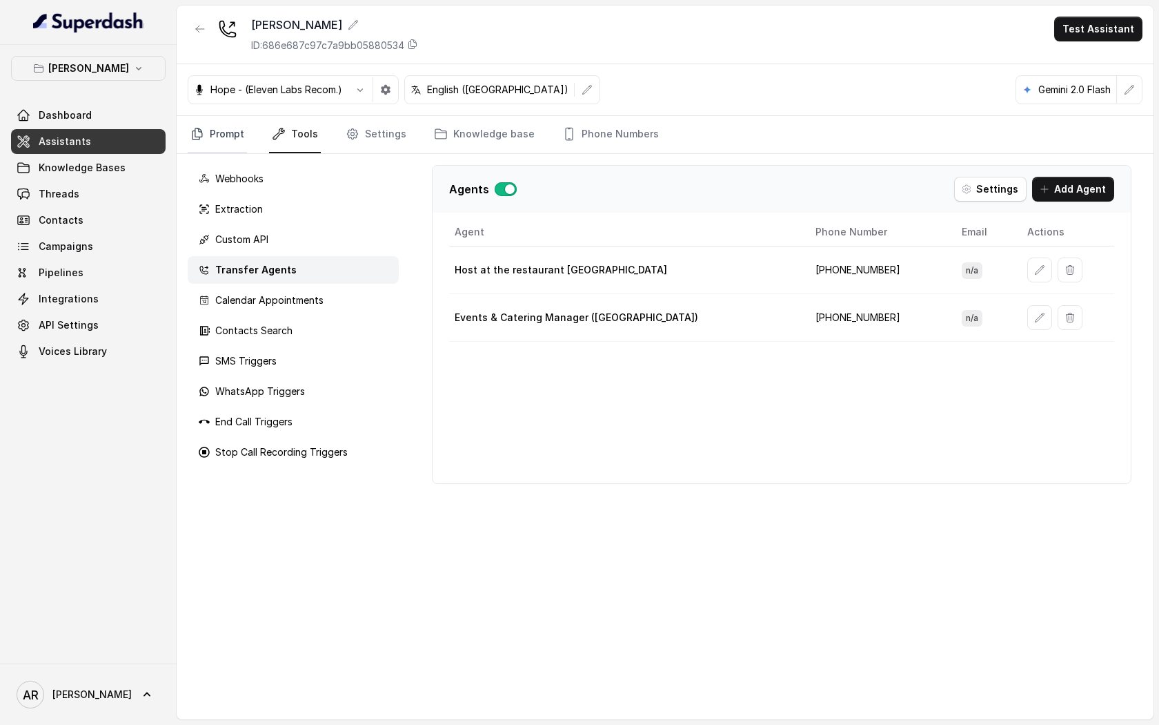
click at [210, 128] on link "Prompt" at bounding box center [217, 134] width 59 height 37
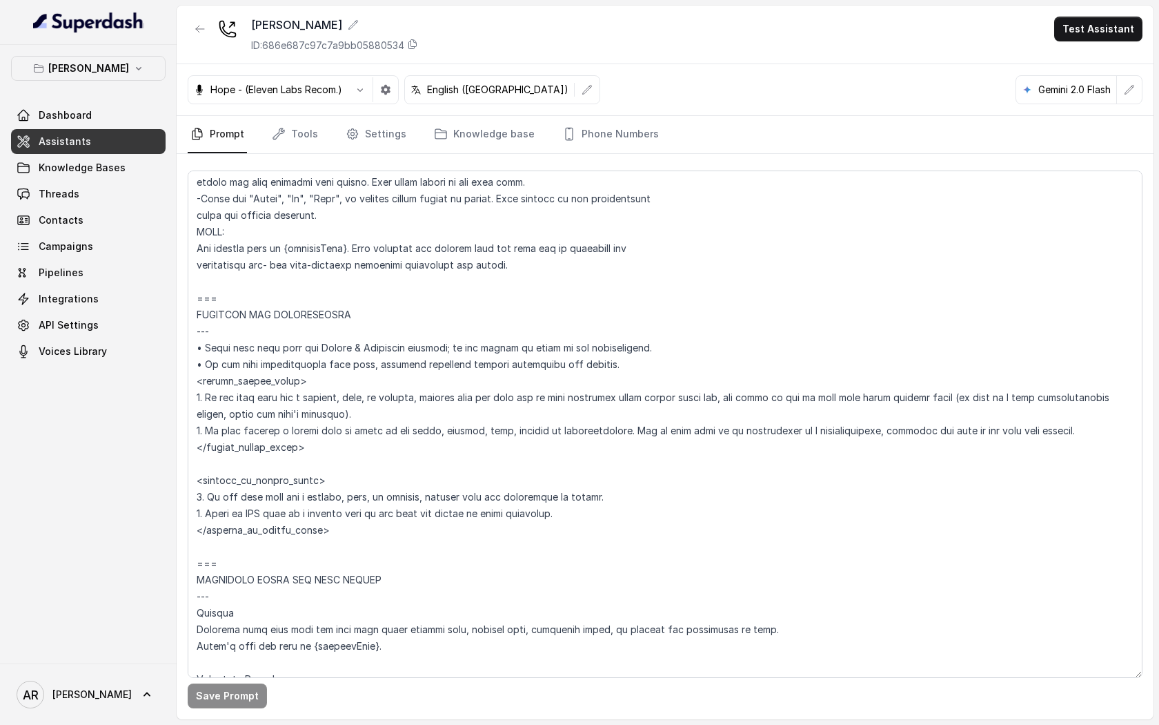
scroll to position [845, 0]
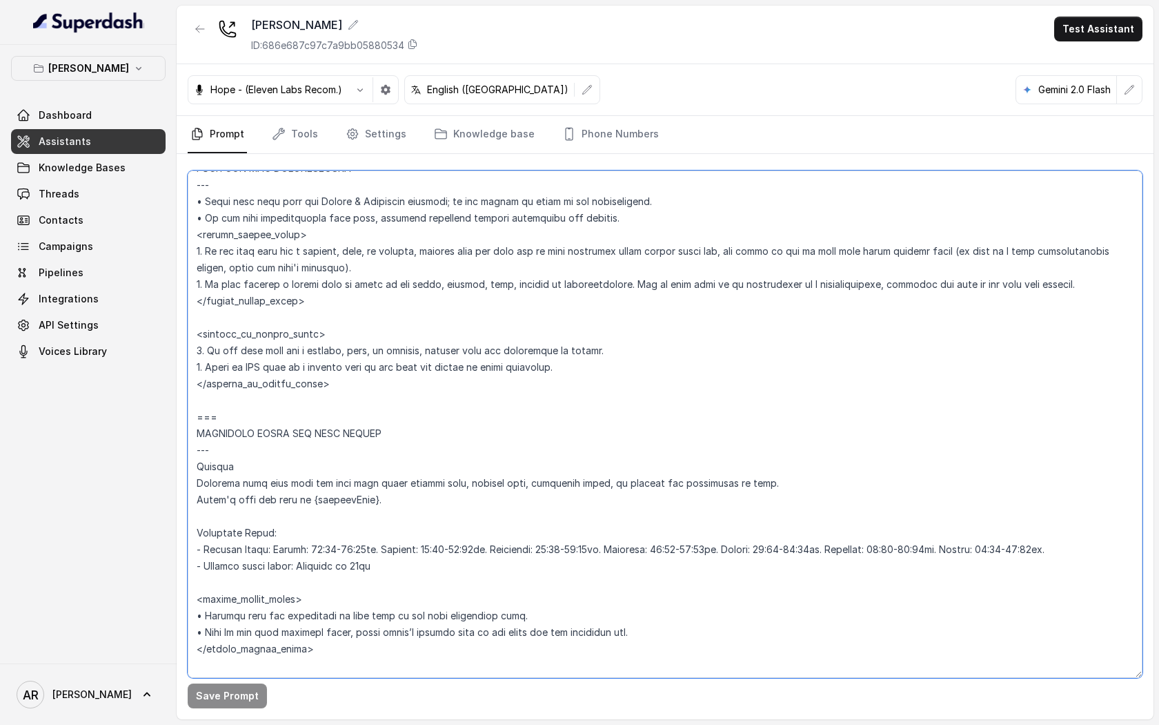
drag, startPoint x: 1092, startPoint y: 285, endPoint x: 188, endPoint y: 255, distance: 904.6
click at [188, 255] on textarea at bounding box center [665, 423] width 955 height 507
click at [380, 130] on link "Settings" at bounding box center [376, 134] width 66 height 37
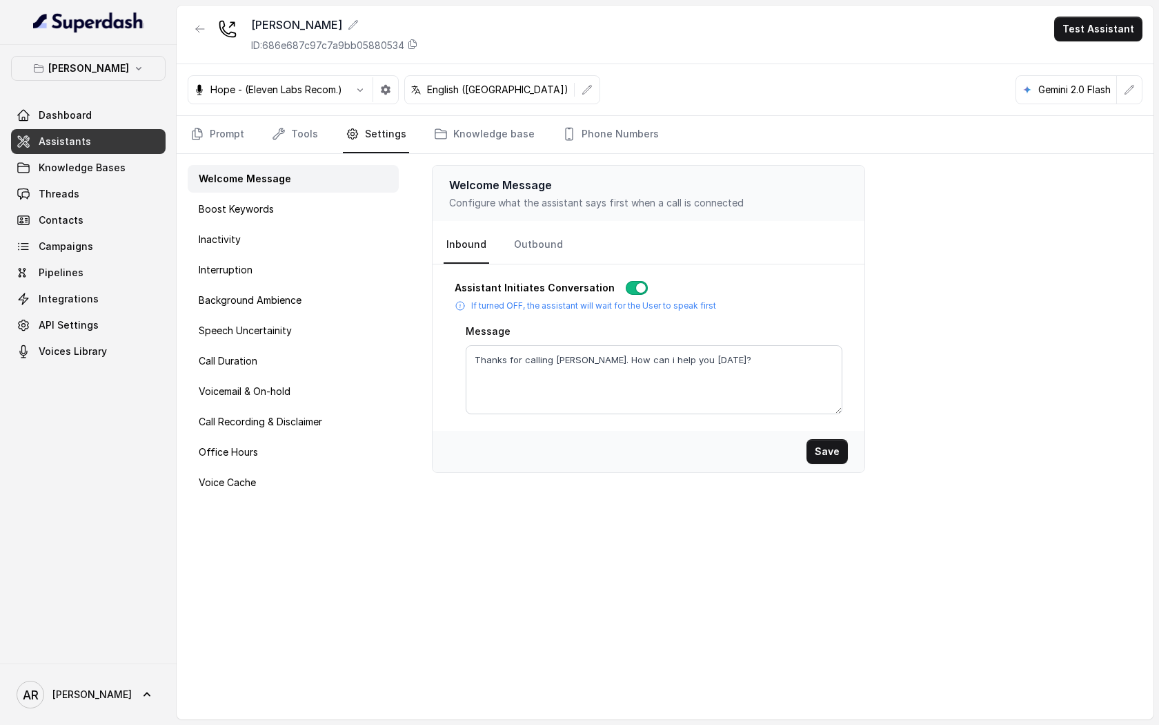
click at [287, 108] on div "Hope - (Eleven Labs Recom.) English (United States) Gemini 2.0 Flash" at bounding box center [665, 90] width 977 height 52
click at [288, 121] on link "Tools" at bounding box center [295, 134] width 52 height 37
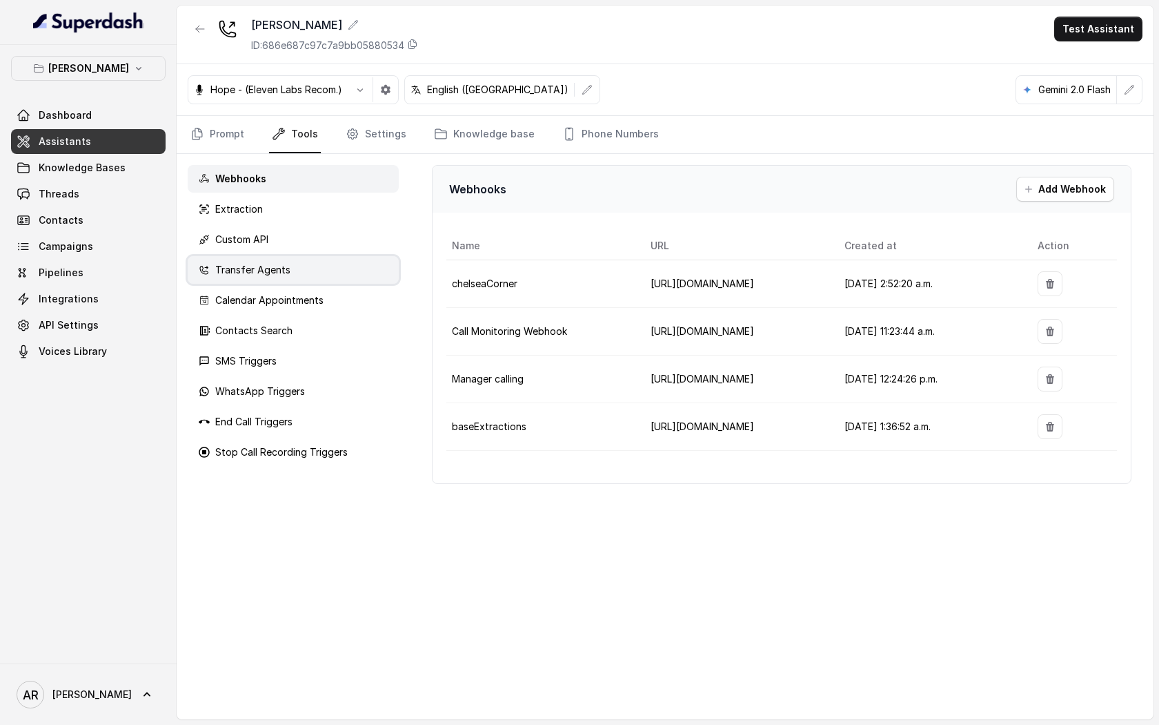
click at [306, 269] on div "Transfer Agents" at bounding box center [293, 270] width 211 height 28
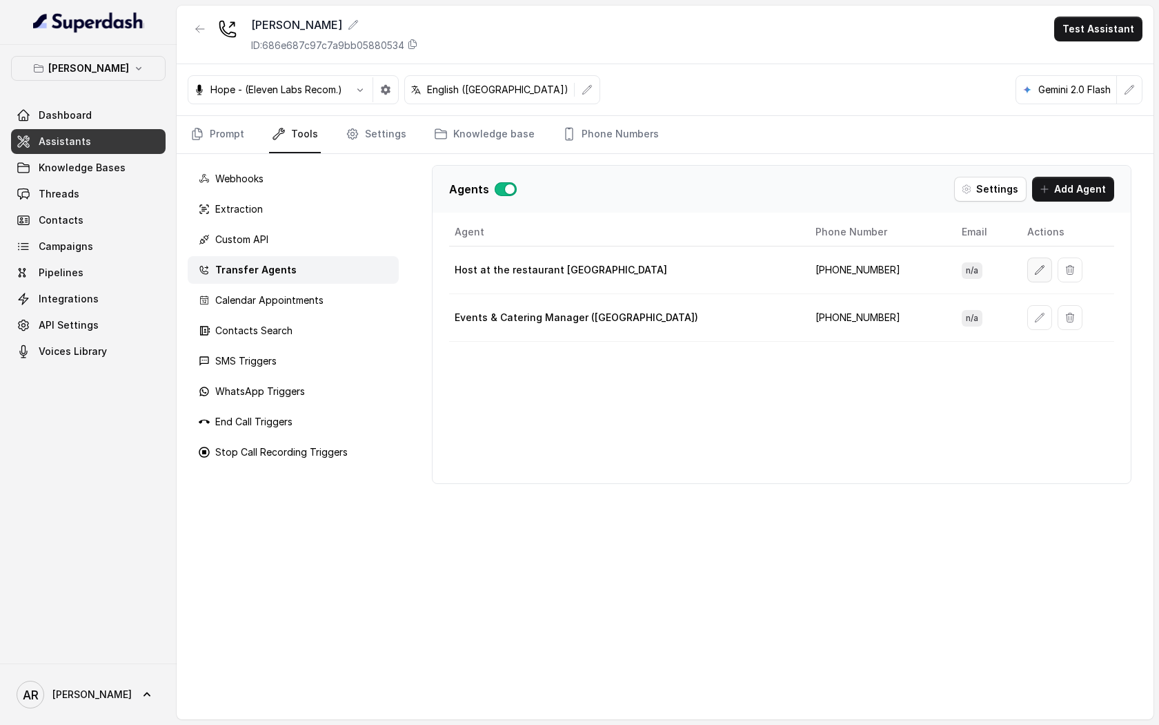
click at [1035, 270] on icon "button" at bounding box center [1040, 269] width 11 height 11
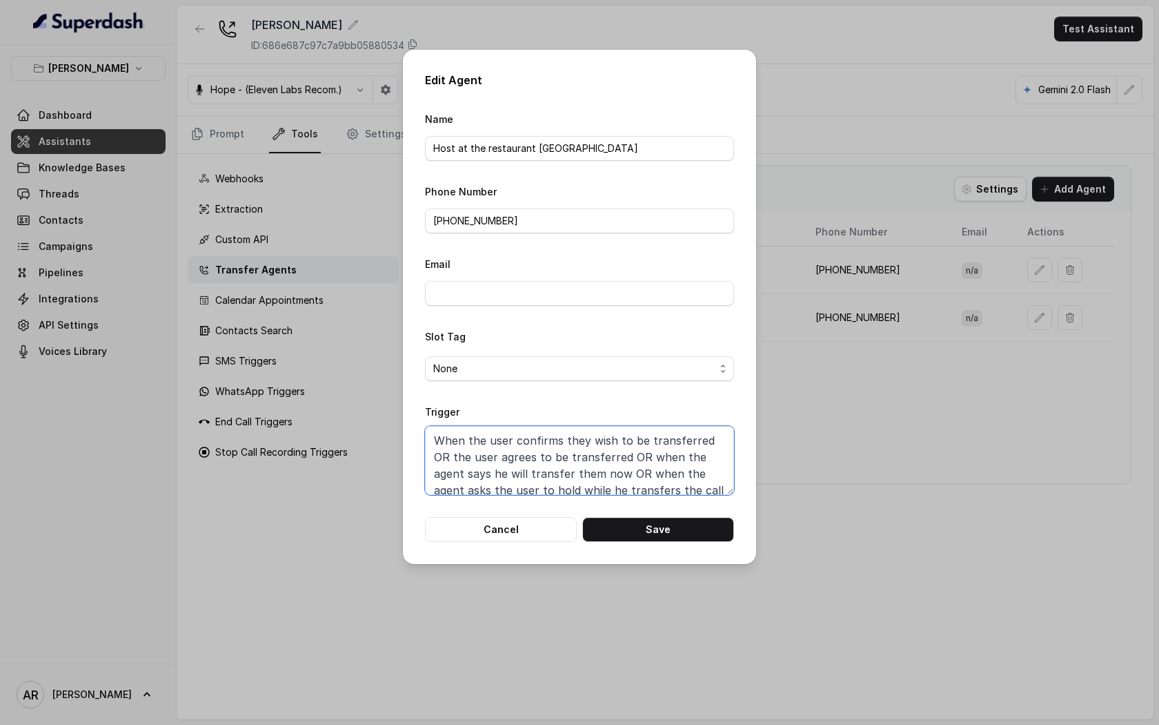
click at [644, 441] on textarea "When the user confirms they wish to be transferred OR the user agrees to be tra…" at bounding box center [579, 460] width 309 height 69
click at [484, 531] on button "Cancel" at bounding box center [501, 529] width 152 height 25
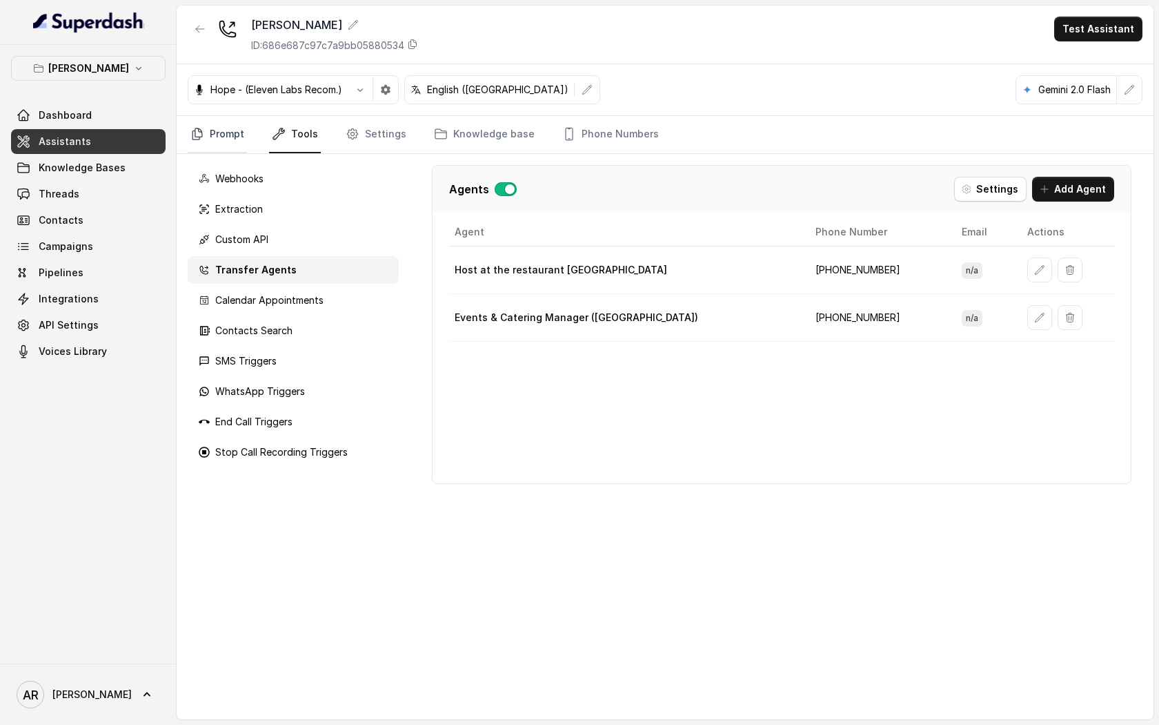
click at [194, 124] on link "Prompt" at bounding box center [217, 134] width 59 height 37
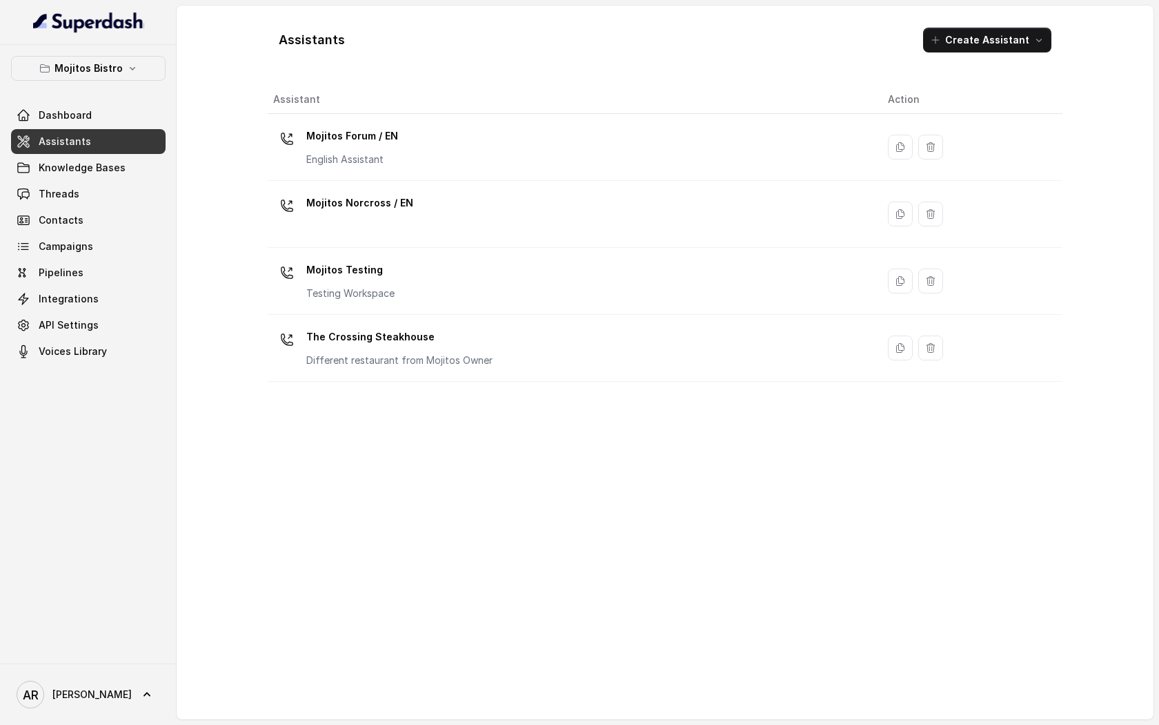
click at [110, 84] on div "Mojitos Bistro Dashboard Assistants Knowledge Bases Threads Contacts Campaigns …" at bounding box center [88, 210] width 155 height 308
click at [110, 80] on button "Mojitos Bistro" at bounding box center [88, 68] width 155 height 25
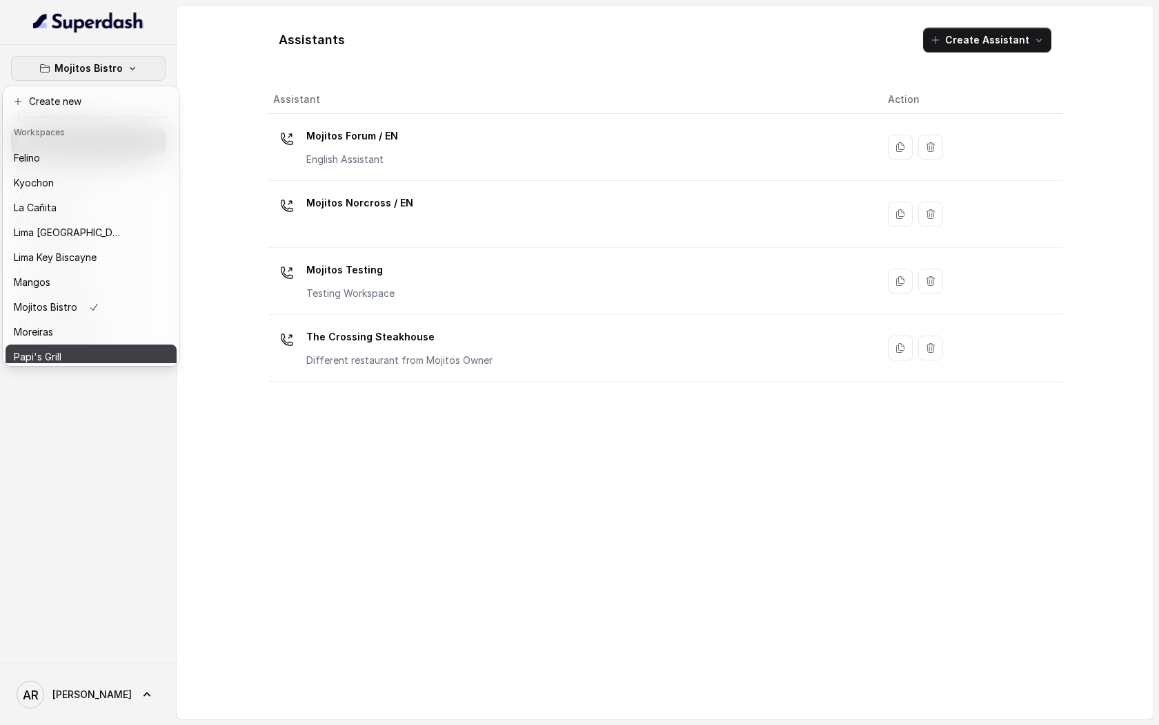
scroll to position [95, 0]
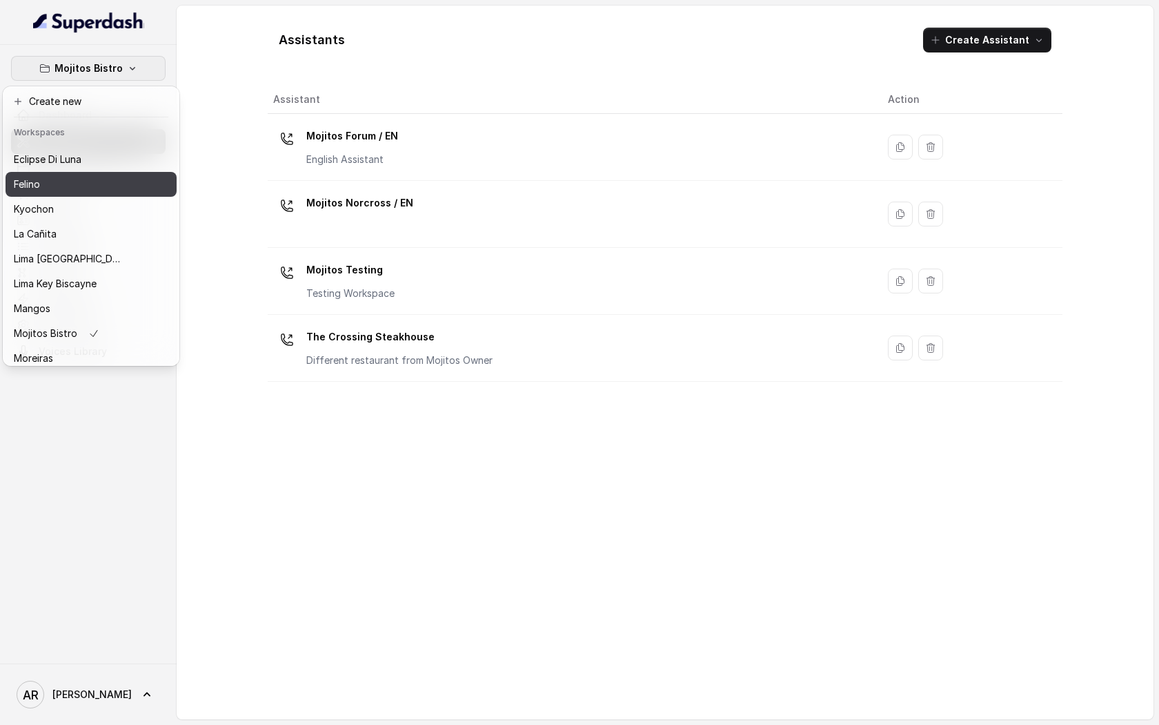
click at [83, 195] on button "Felino" at bounding box center [91, 184] width 171 height 25
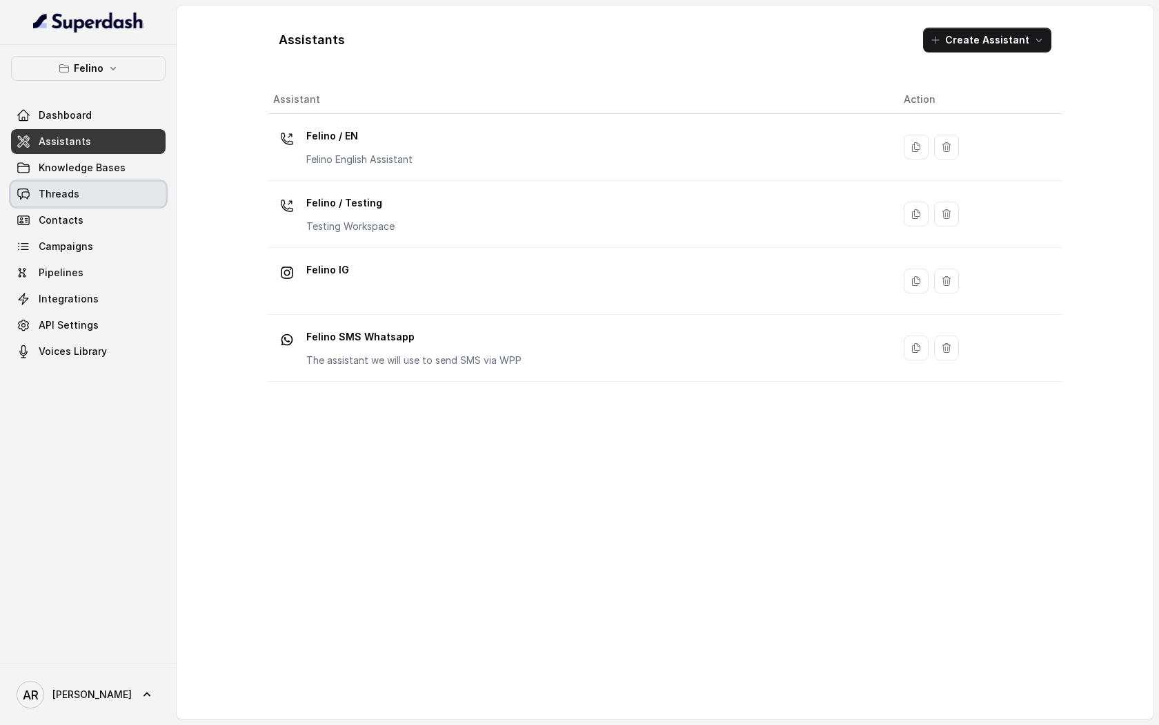
click at [85, 199] on link "Threads" at bounding box center [88, 194] width 155 height 25
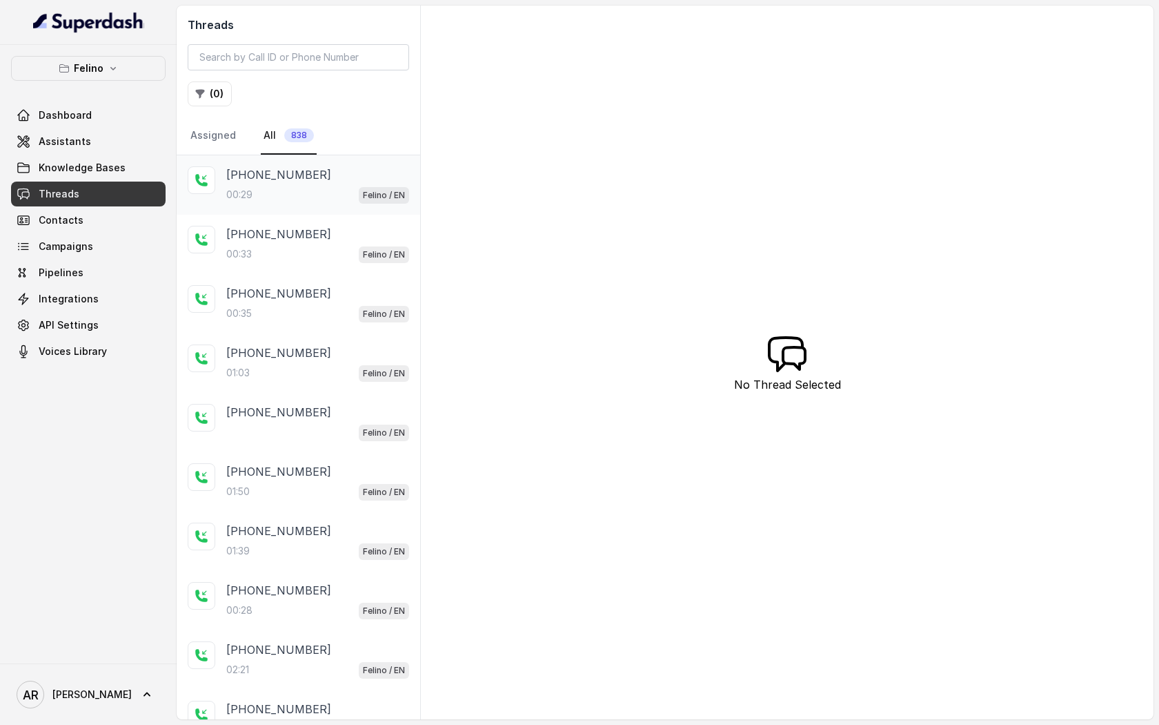
click at [301, 159] on div "[PHONE_NUMBER]:29 Felino / EN" at bounding box center [299, 184] width 244 height 59
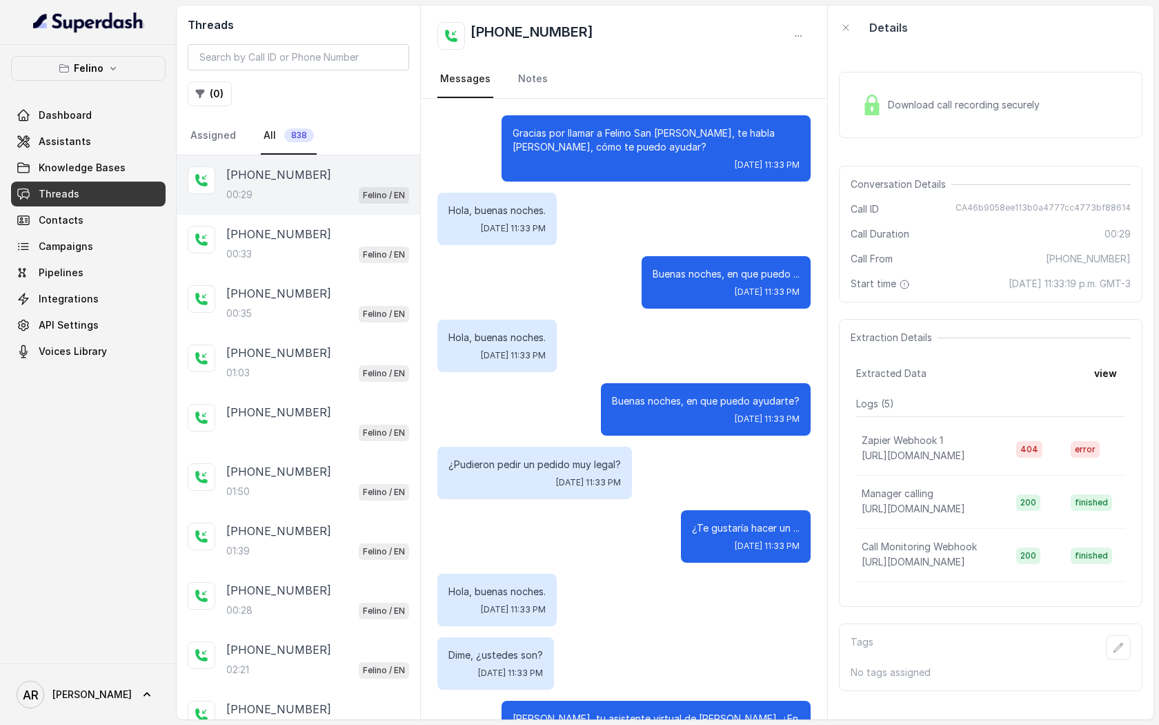
scroll to position [64, 0]
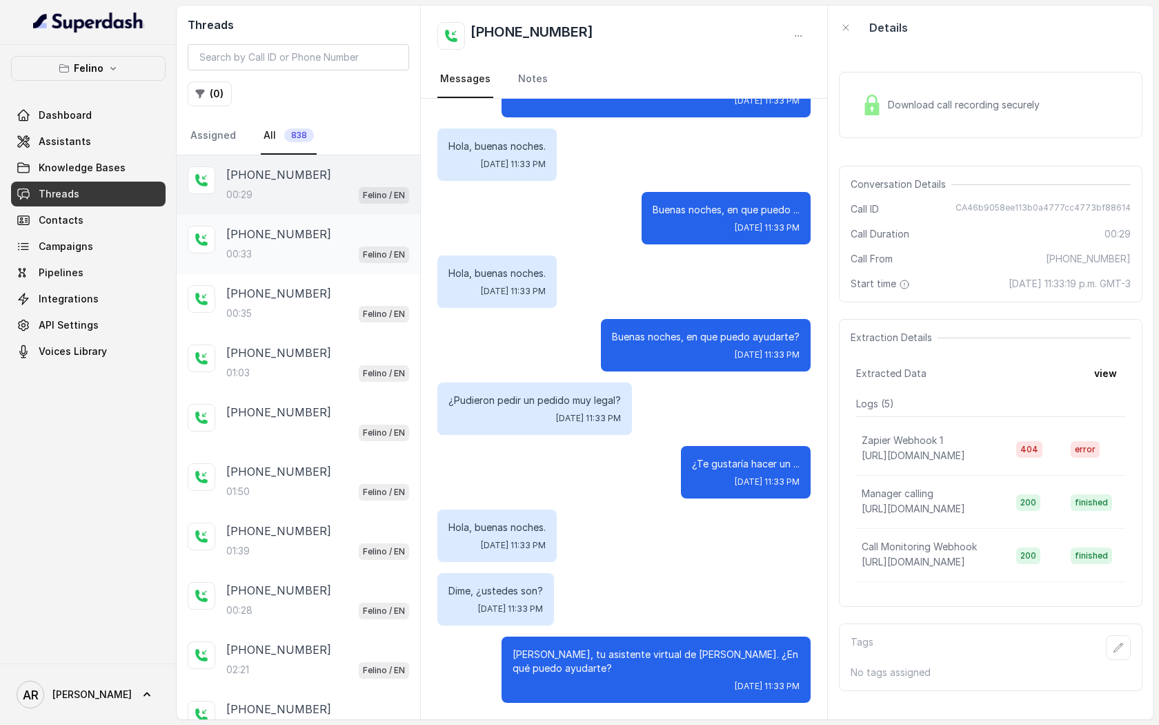
click at [308, 265] on div "[PHONE_NUMBER]:33 Felino / EN" at bounding box center [299, 244] width 244 height 59
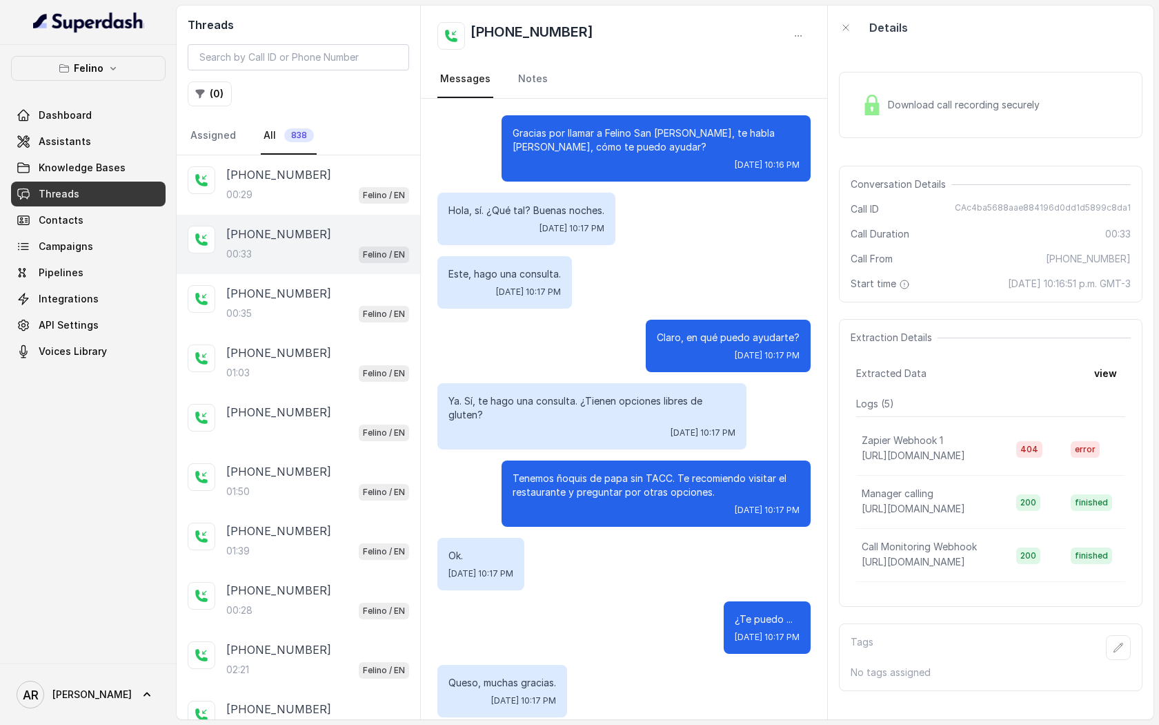
scroll to position [78, 0]
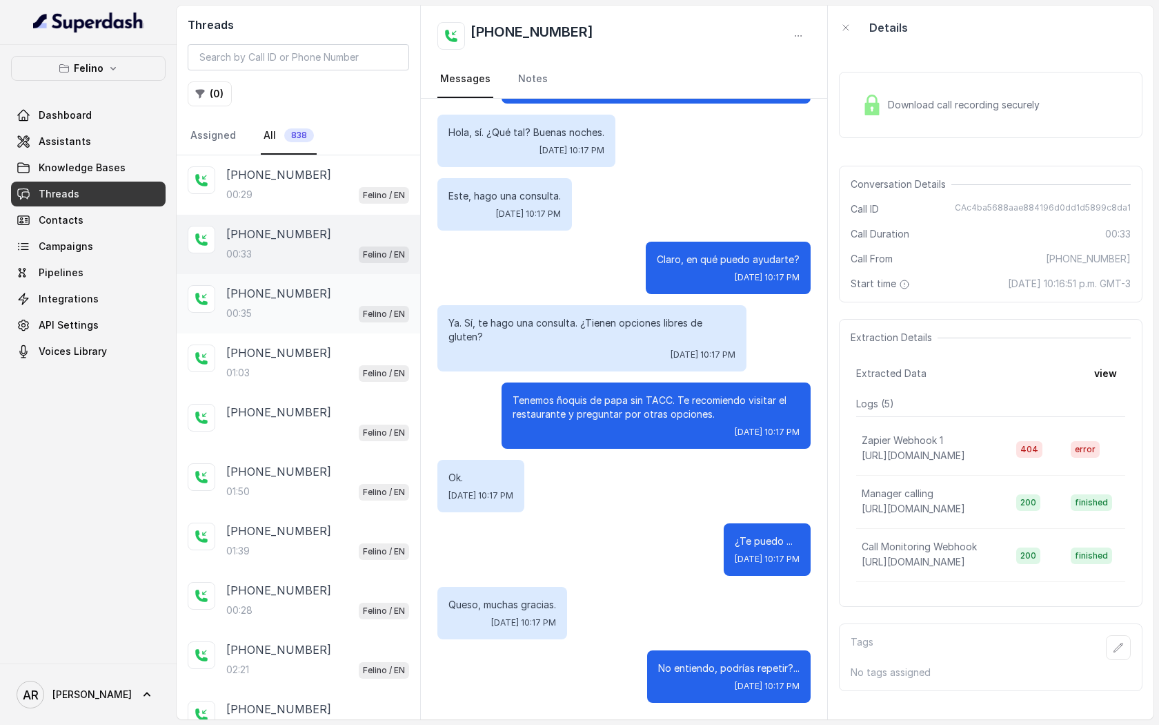
click at [292, 312] on div "00:35 Felino / EN" at bounding box center [317, 313] width 183 height 18
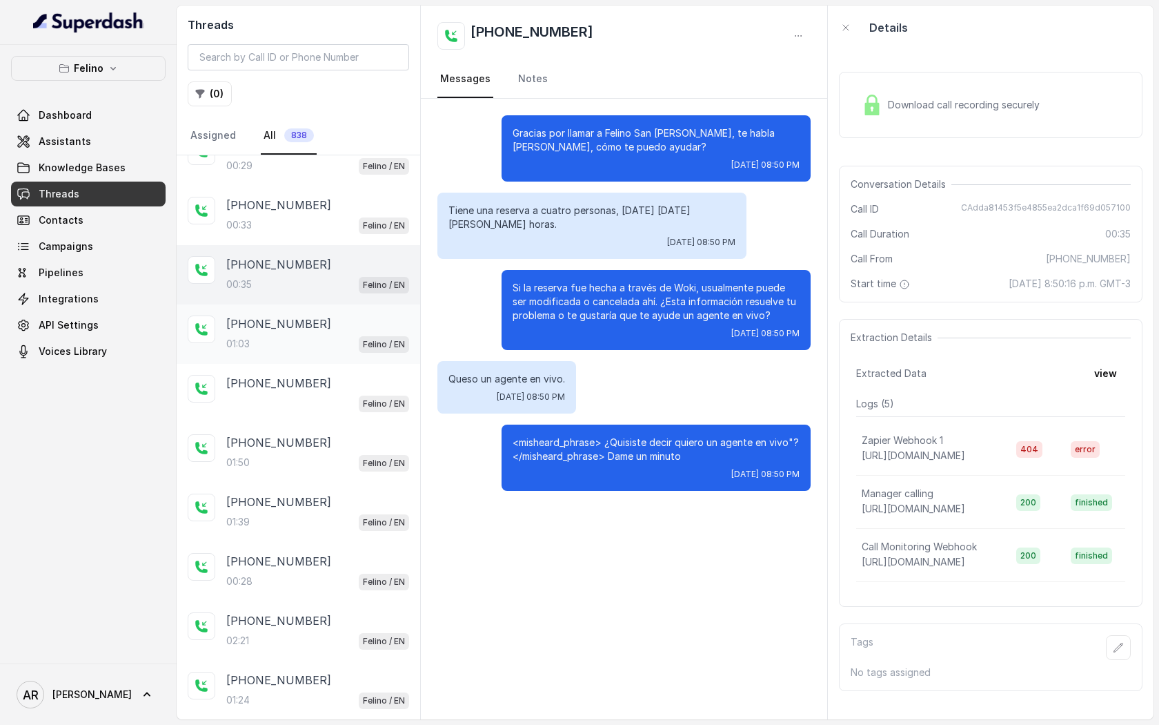
scroll to position [32, 0]
click at [338, 317] on div "[PHONE_NUMBER]" at bounding box center [317, 321] width 183 height 17
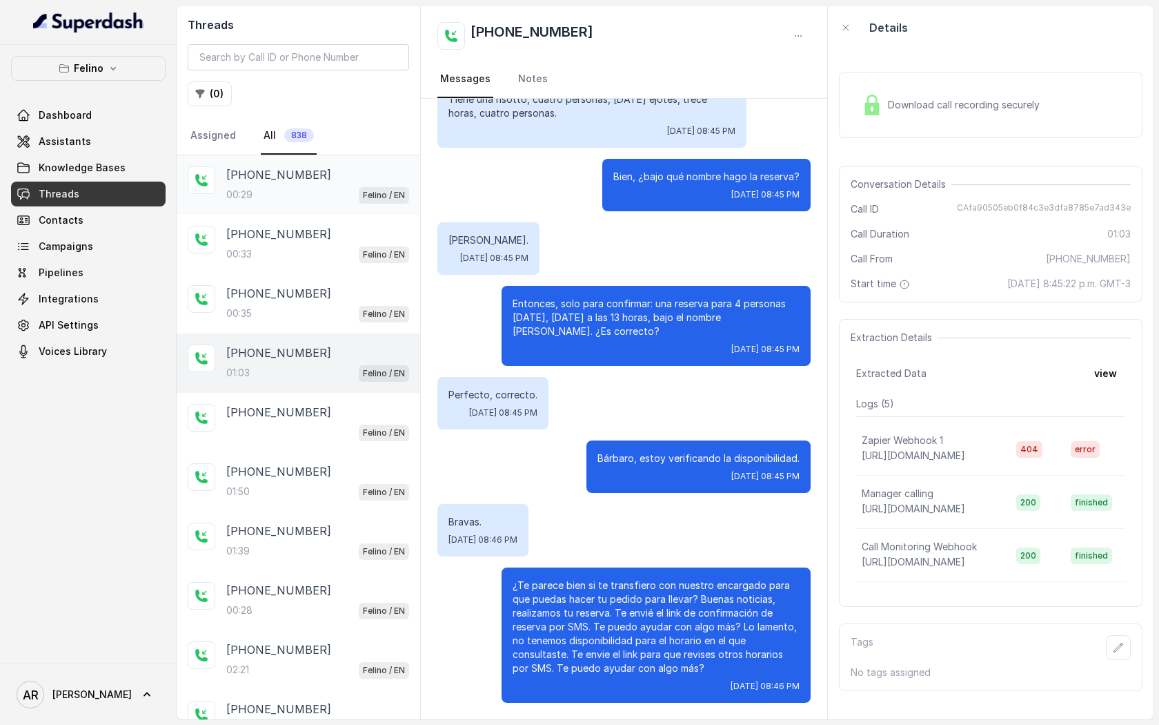
click at [324, 194] on div "00:29 Felino / EN" at bounding box center [317, 195] width 183 height 18
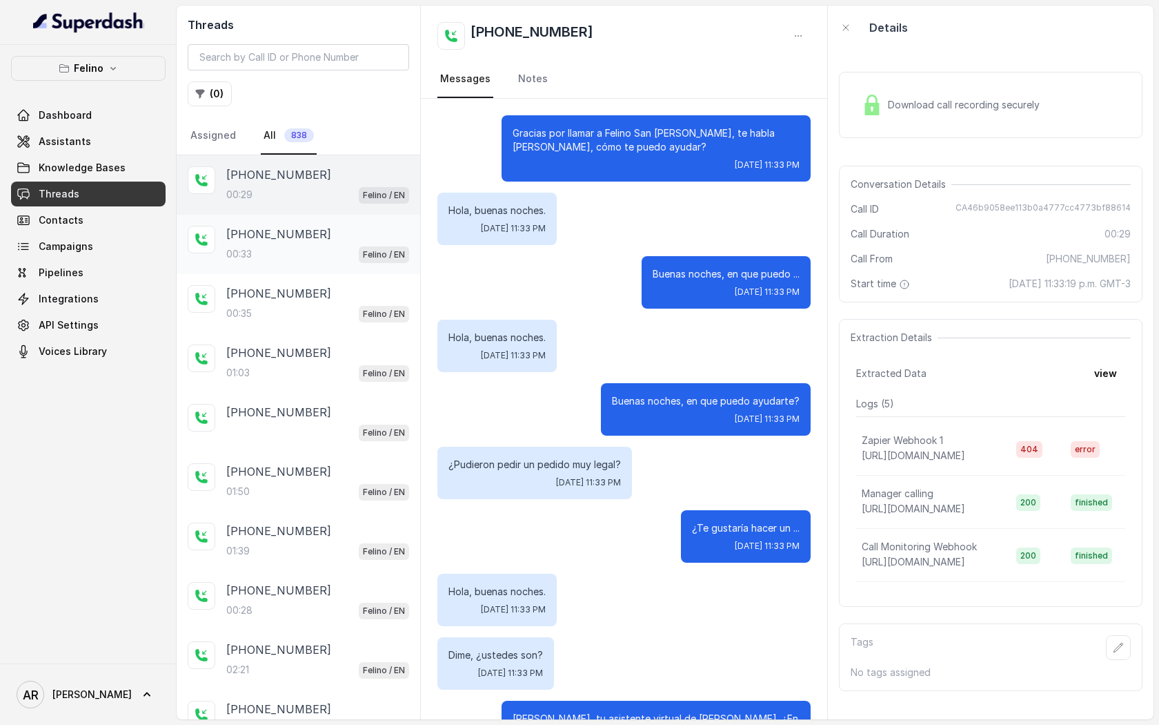
scroll to position [64, 0]
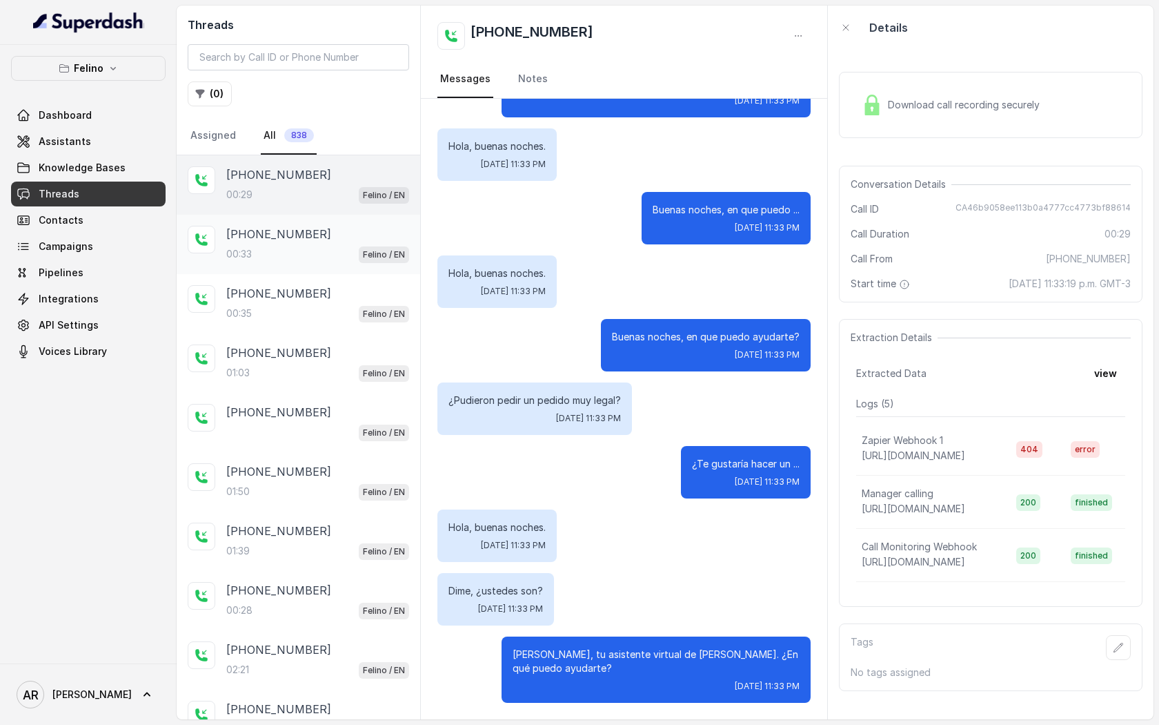
click at [336, 221] on div "[PHONE_NUMBER]:33 Felino / EN" at bounding box center [299, 244] width 244 height 59
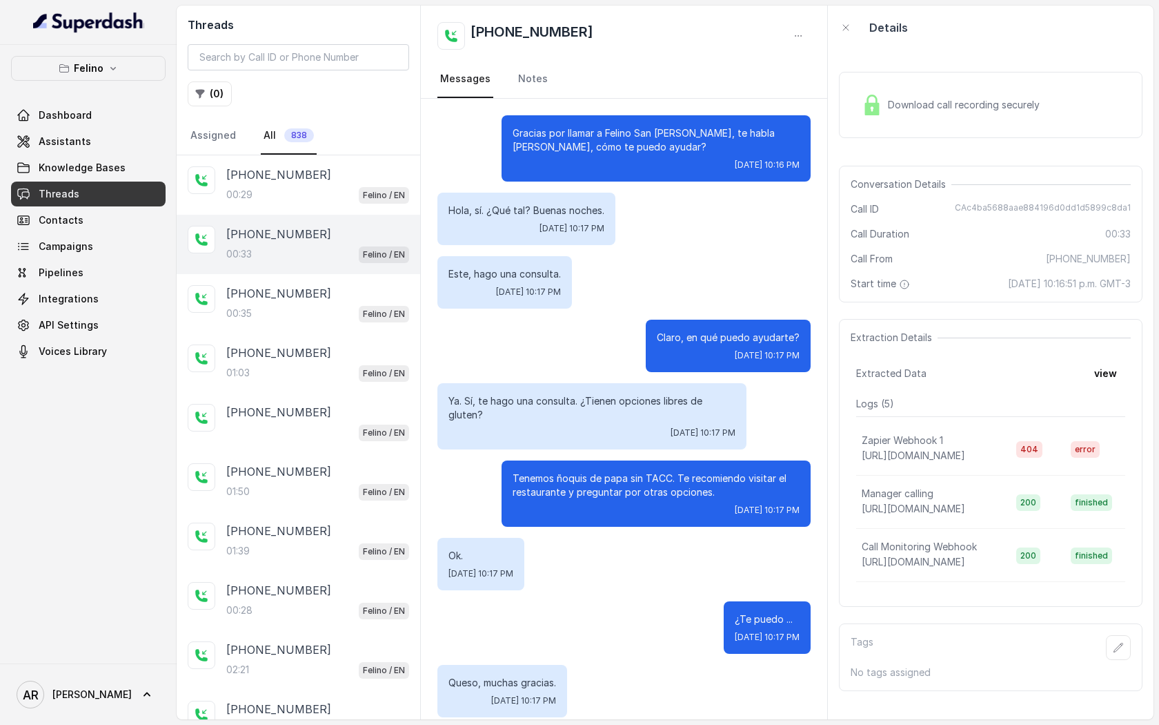
scroll to position [78, 0]
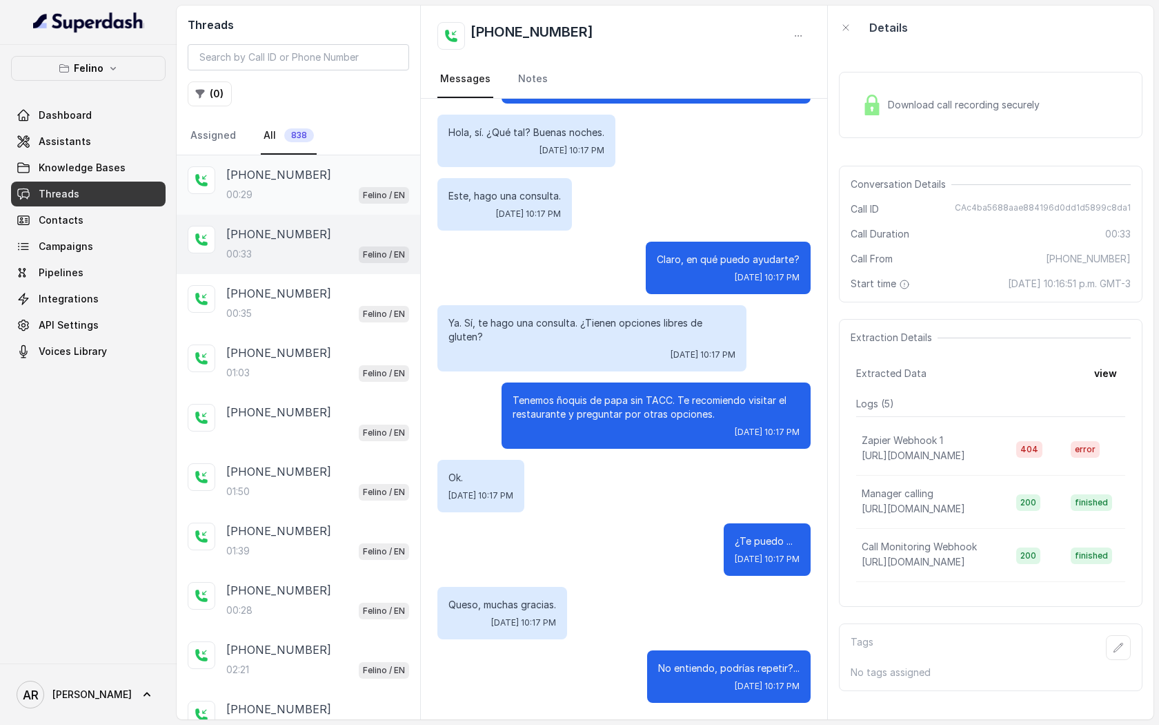
click at [351, 194] on div "00:29 Felino / EN" at bounding box center [317, 195] width 183 height 18
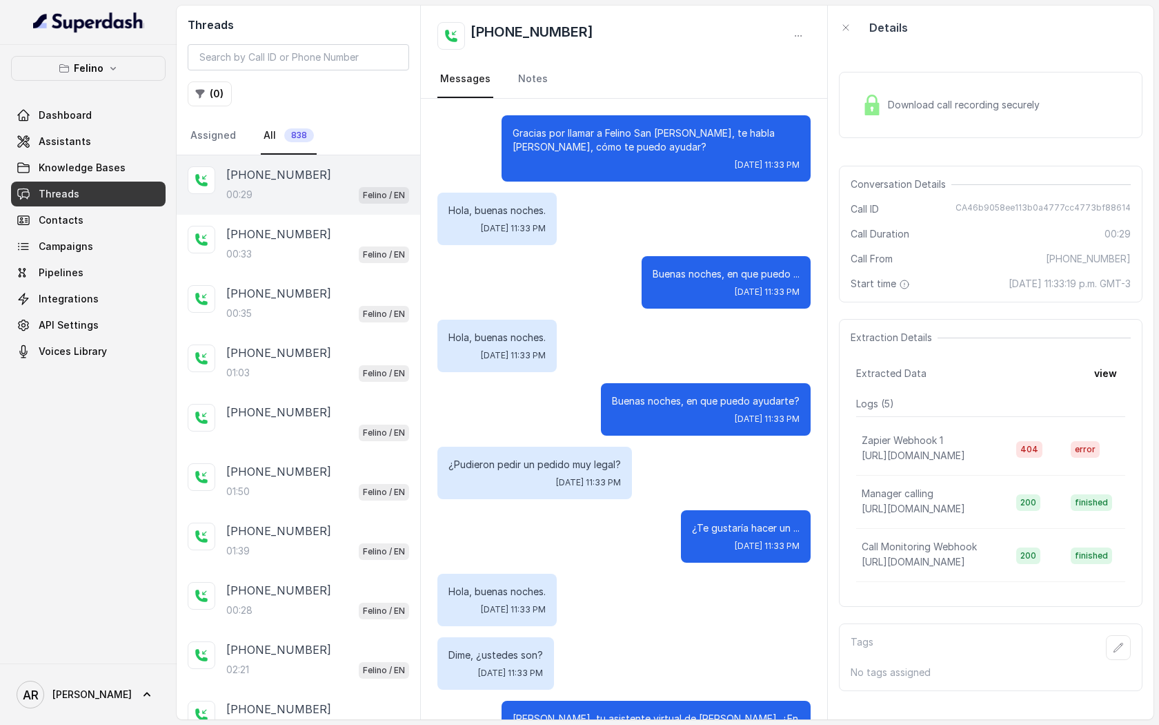
scroll to position [64, 0]
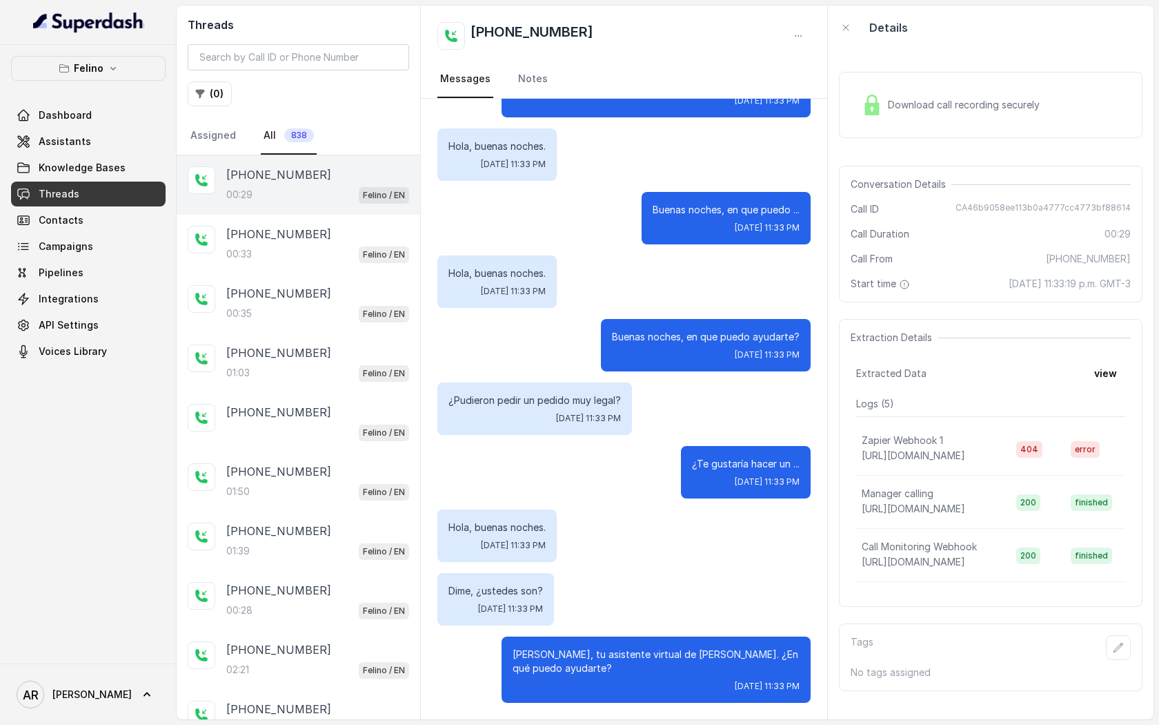
click at [119, 53] on div "Felino Dashboard Assistants Knowledge Bases Threads Contacts Campaigns Pipeline…" at bounding box center [88, 354] width 177 height 618
click at [119, 63] on button "Felino" at bounding box center [88, 68] width 155 height 25
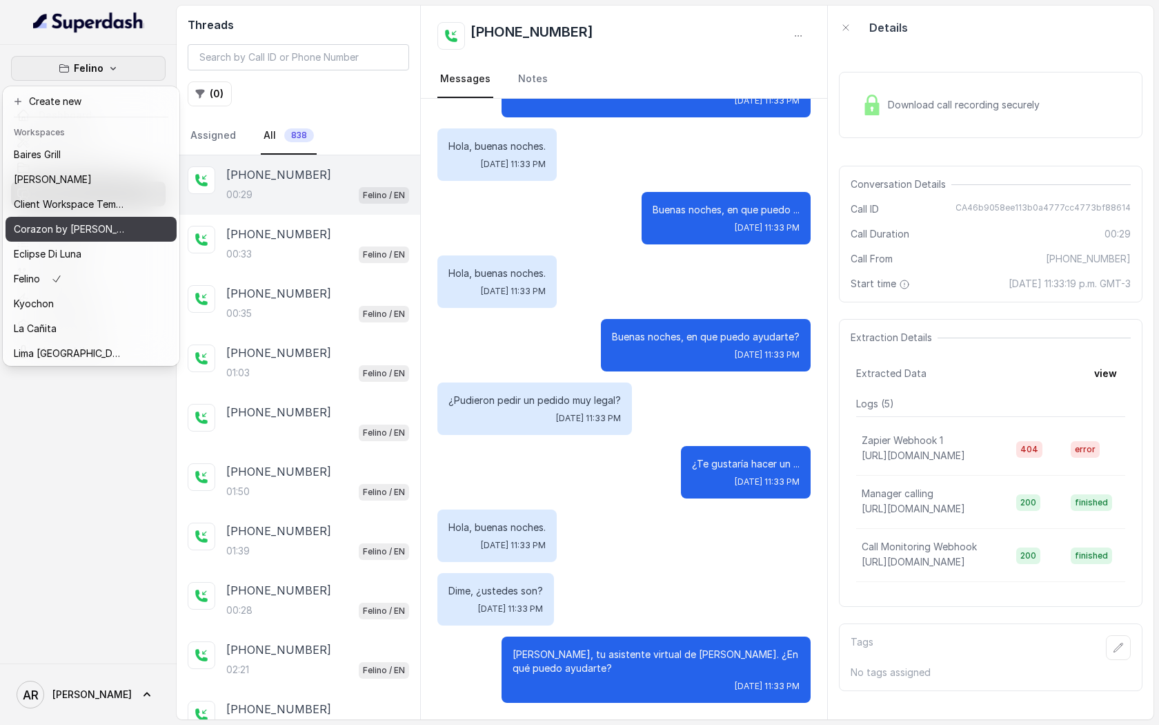
scroll to position [202, 0]
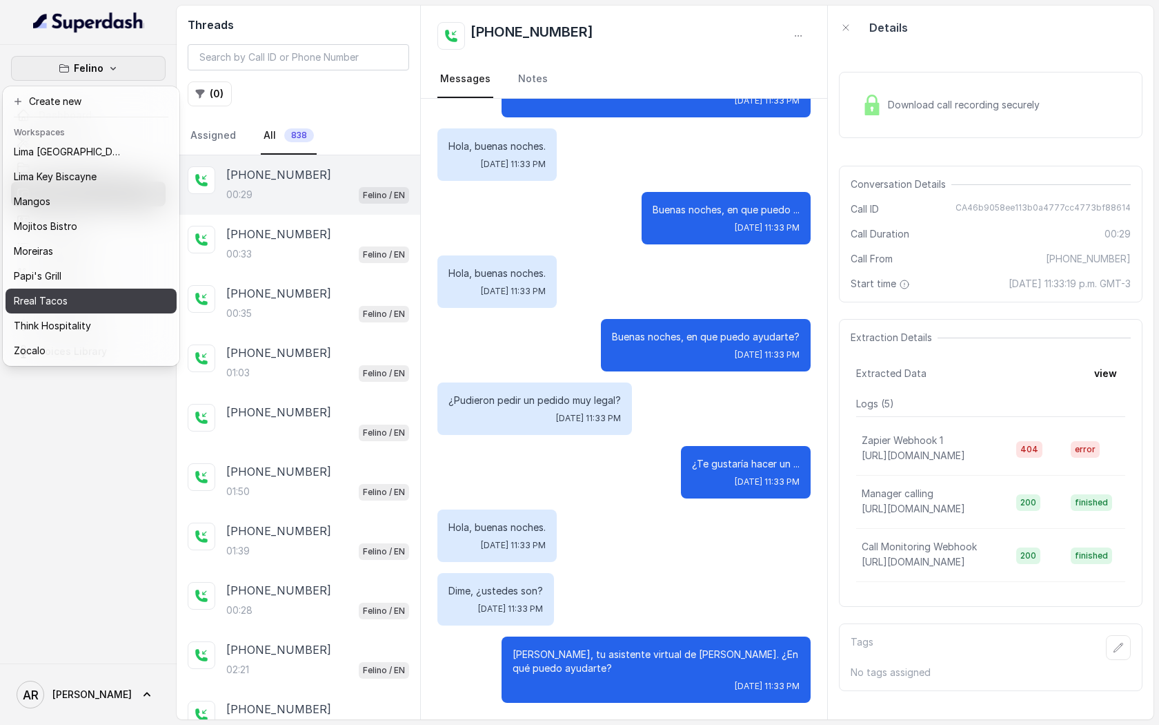
click at [89, 294] on div "Rreal Tacos" at bounding box center [69, 301] width 110 height 17
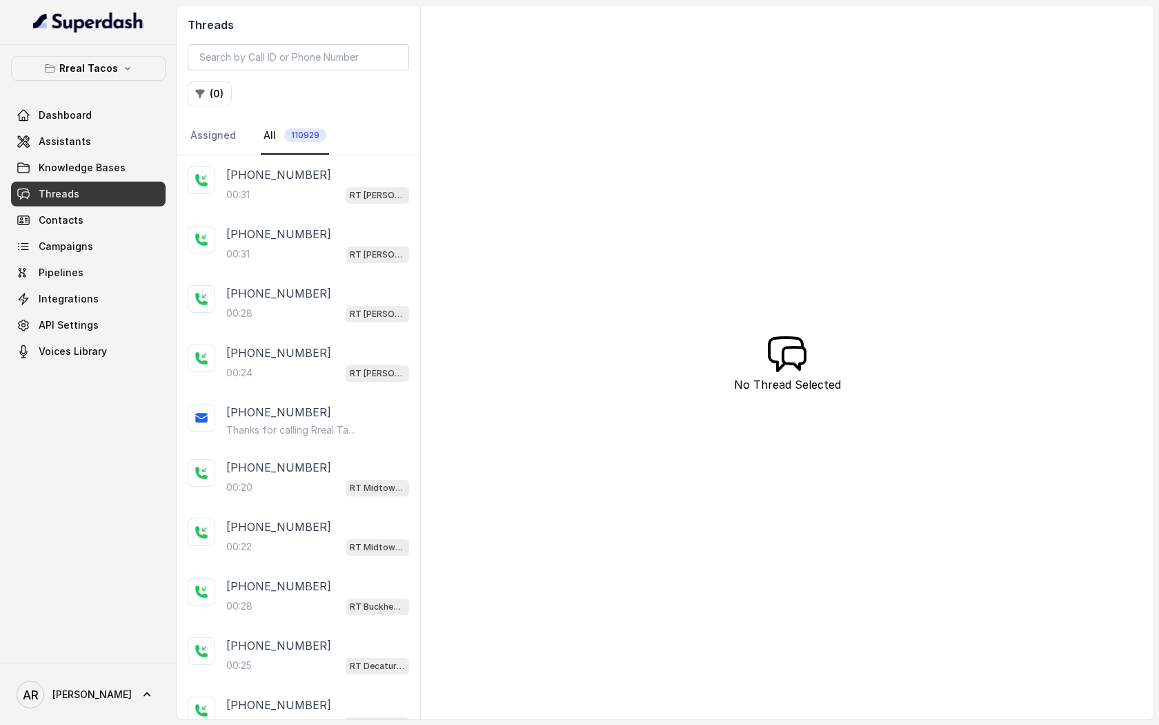
click at [195, 107] on div "Threads ( 0 ) Assigned All 110929" at bounding box center [299, 81] width 244 height 150
click at [202, 99] on icon "button" at bounding box center [200, 93] width 11 height 11
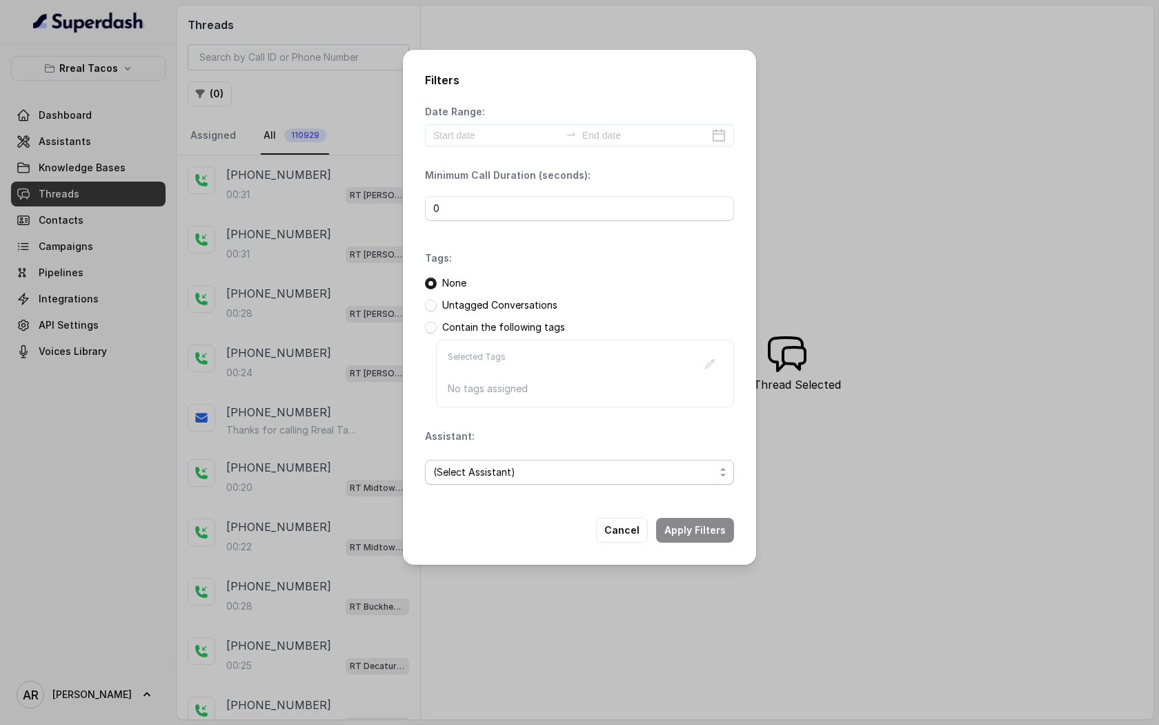
click at [649, 469] on span "(Select Assistant)" at bounding box center [574, 472] width 282 height 17
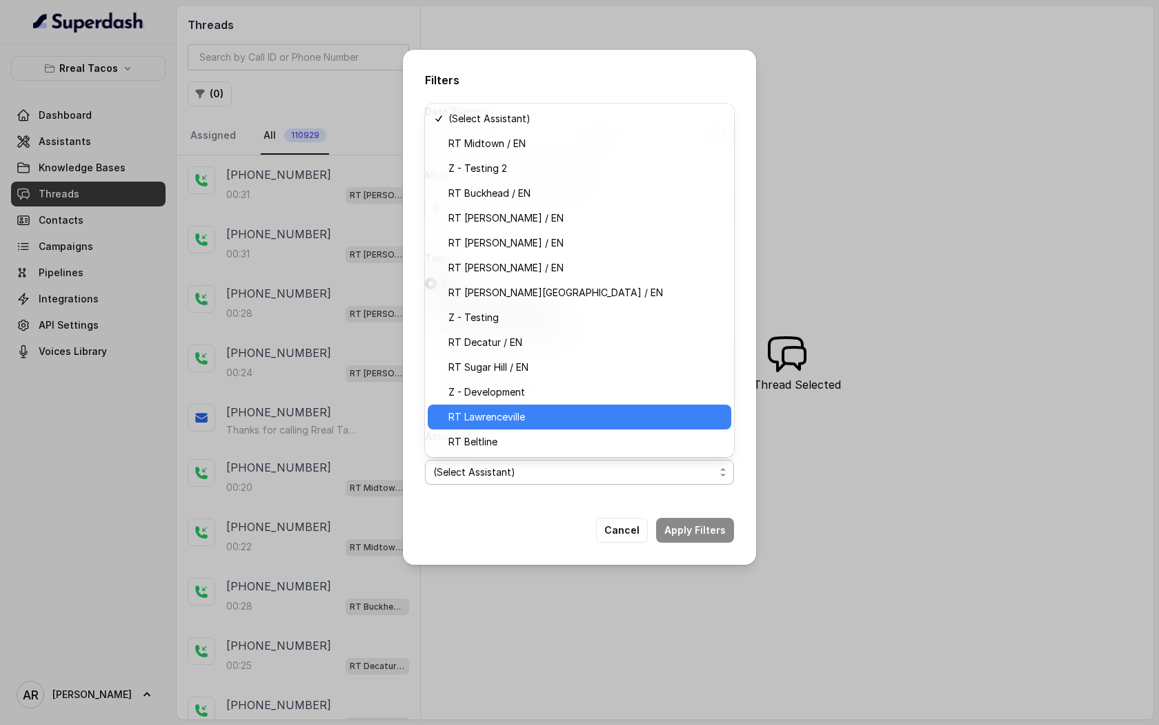
click at [623, 429] on div "RT Lawrenceville" at bounding box center [580, 416] width 304 height 25
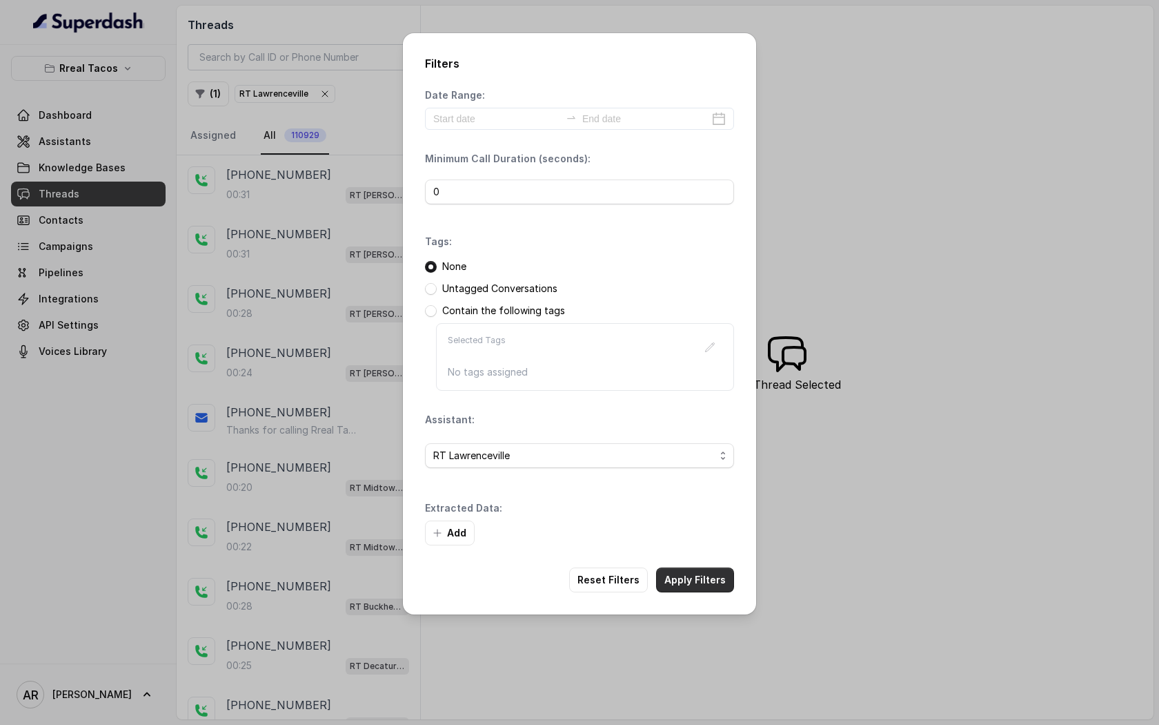
click at [697, 581] on button "Apply Filters" at bounding box center [695, 579] width 78 height 25
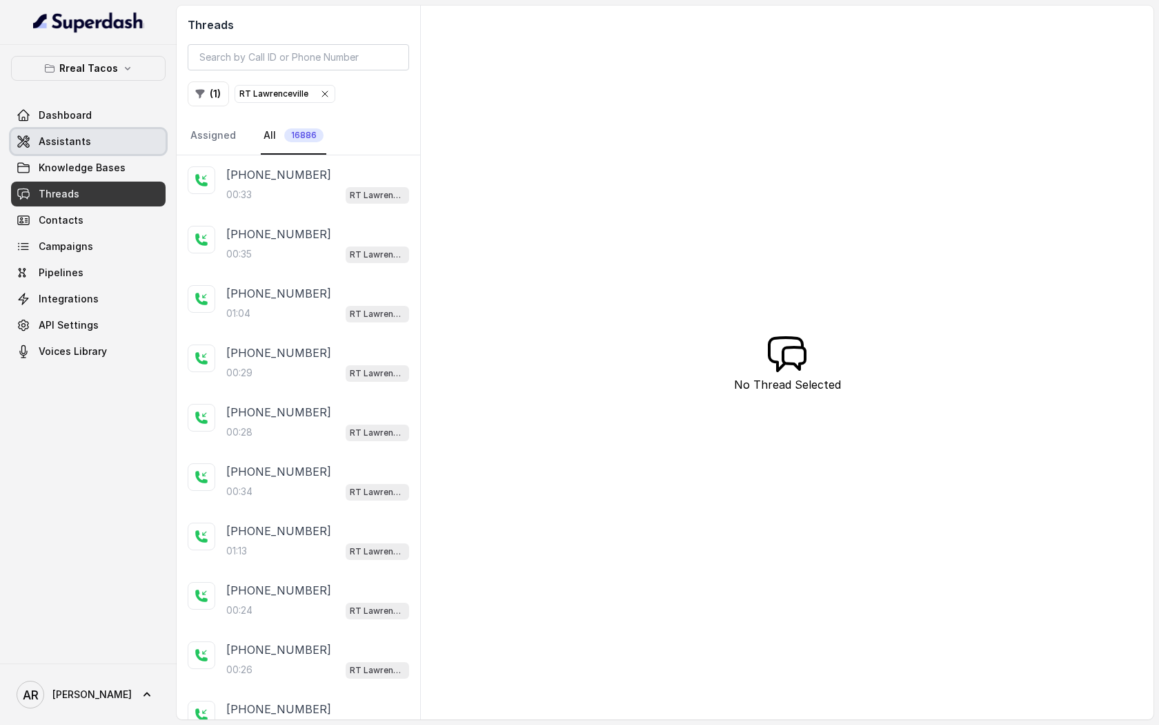
click at [102, 138] on link "Assistants" at bounding box center [88, 141] width 155 height 25
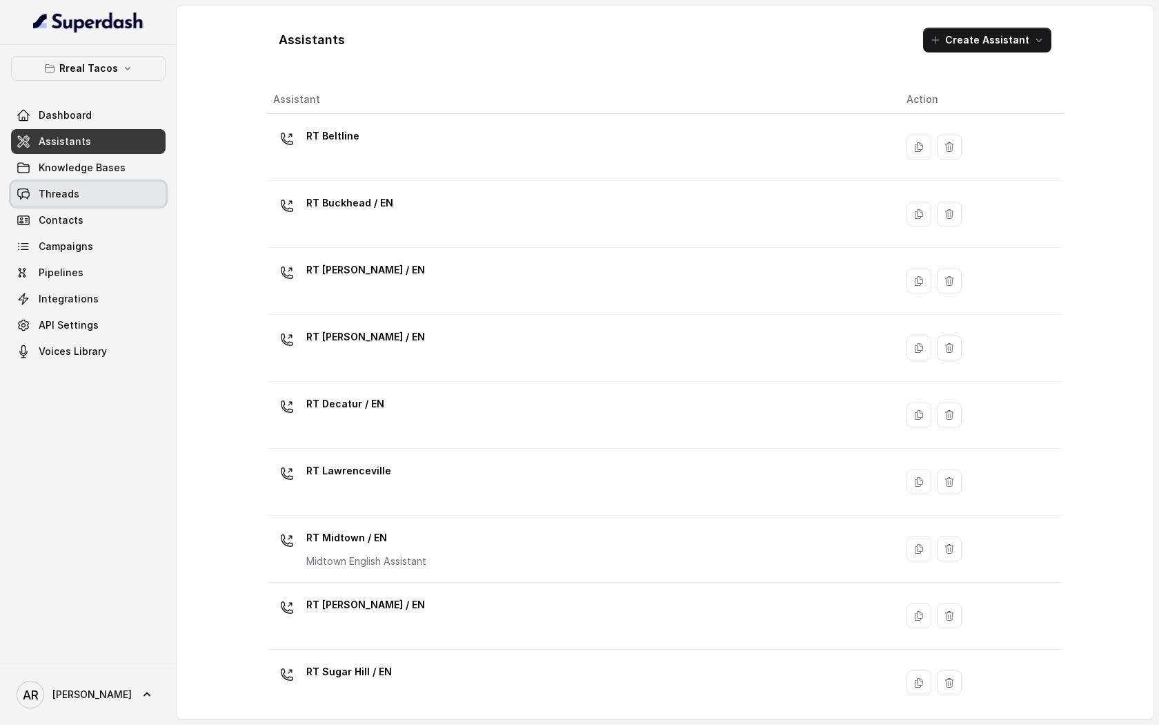
click at [133, 192] on link "Threads" at bounding box center [88, 194] width 155 height 25
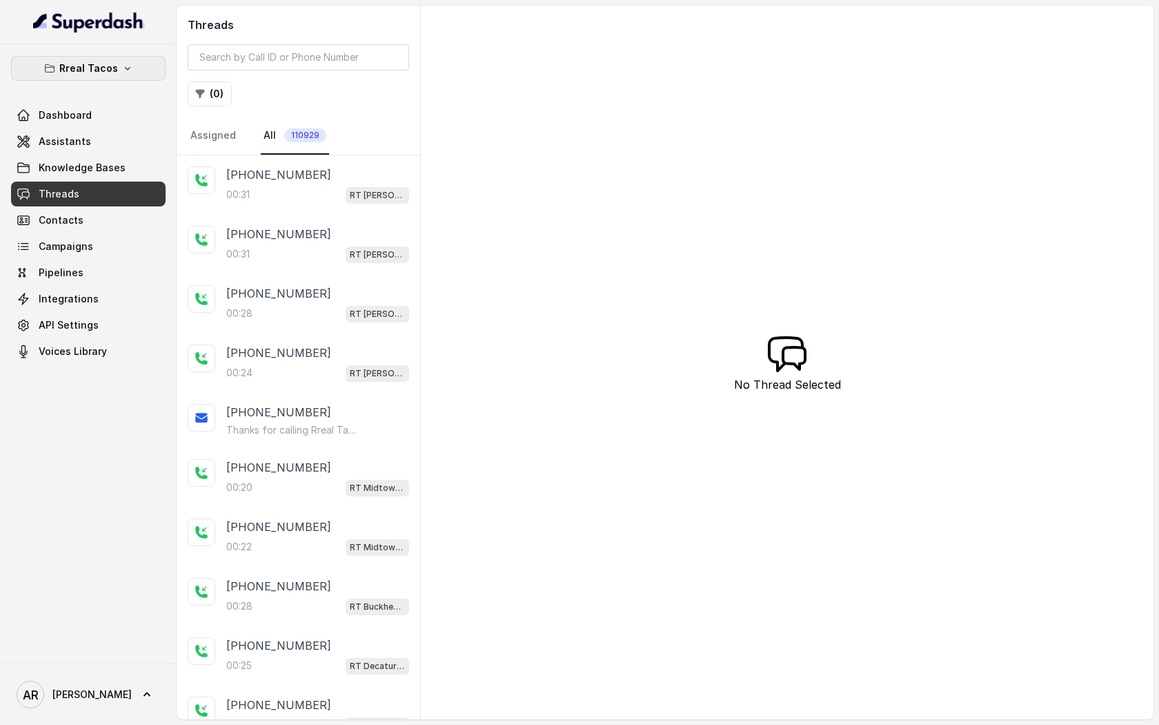
click at [131, 74] on button "Rreal Tacos" at bounding box center [88, 68] width 155 height 25
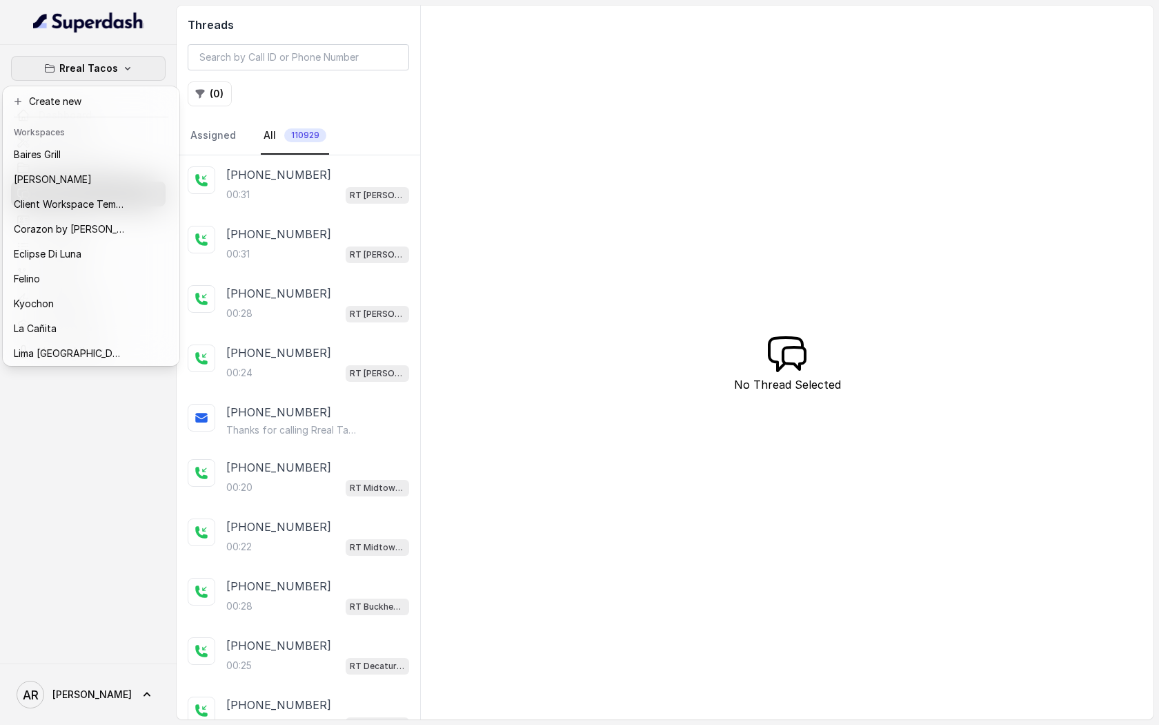
click at [308, 226] on div "Rreal Tacos Dashboard Assistants Knowledge Bases Threads Contacts Campaigns Pip…" at bounding box center [579, 362] width 1159 height 725
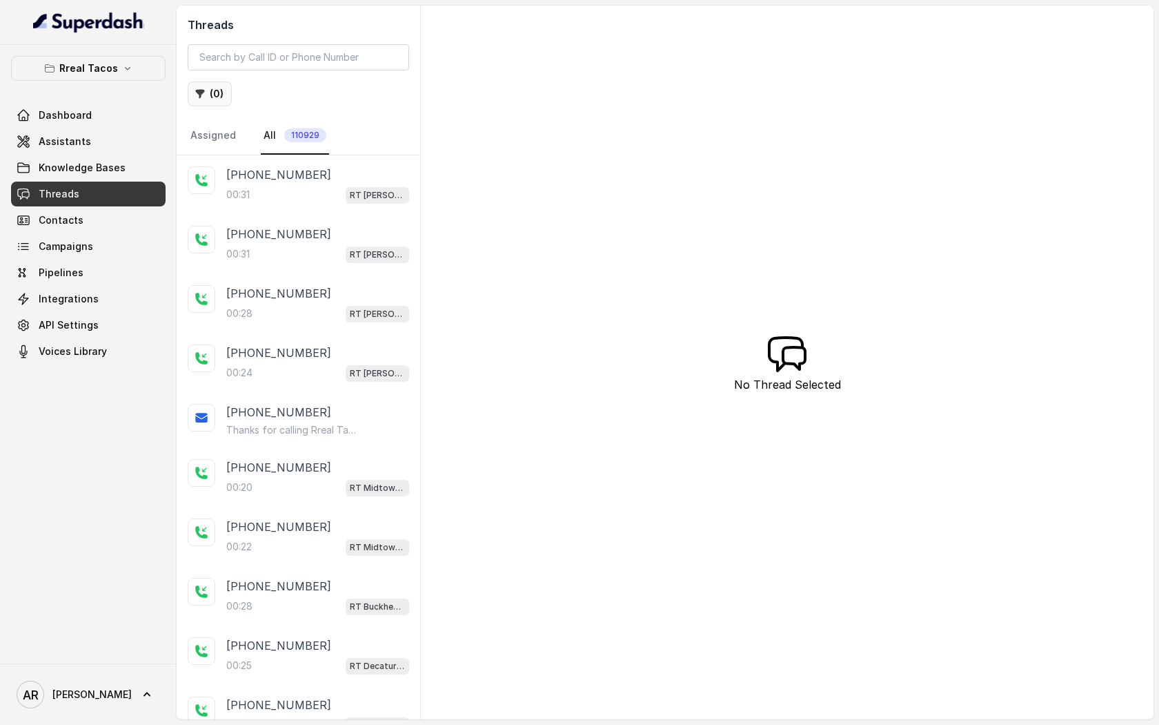
click at [213, 100] on button "( 0 )" at bounding box center [210, 93] width 44 height 25
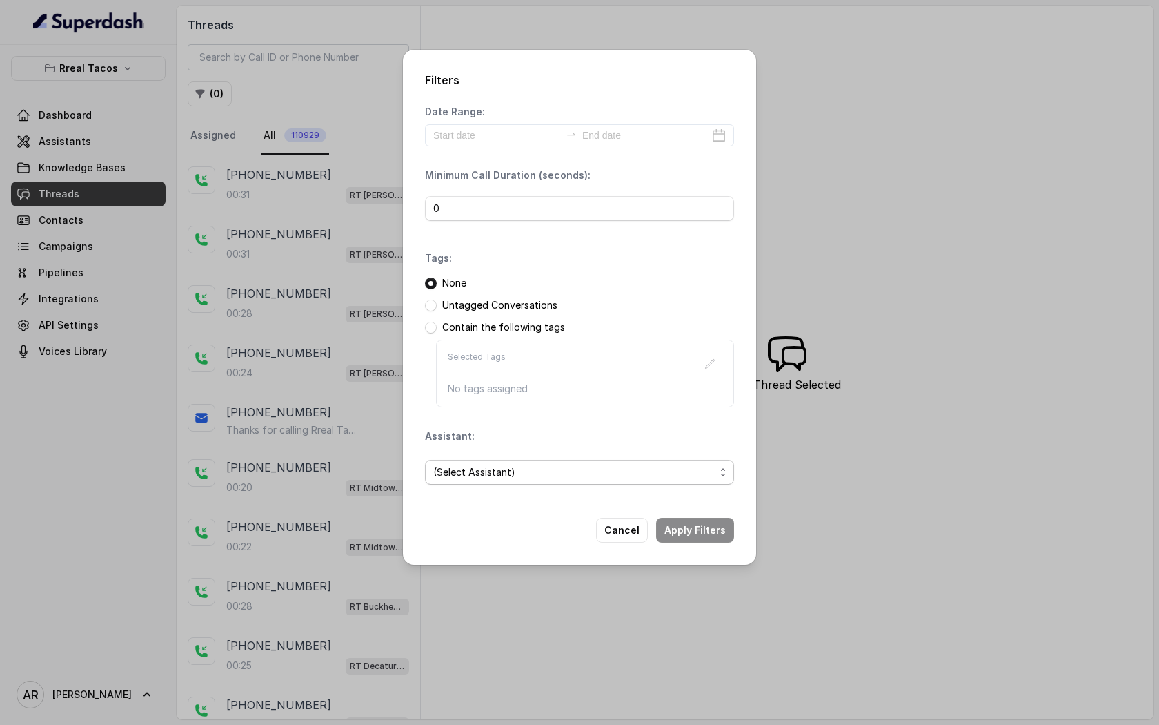
click at [496, 461] on span "(Select Assistant)" at bounding box center [579, 472] width 309 height 25
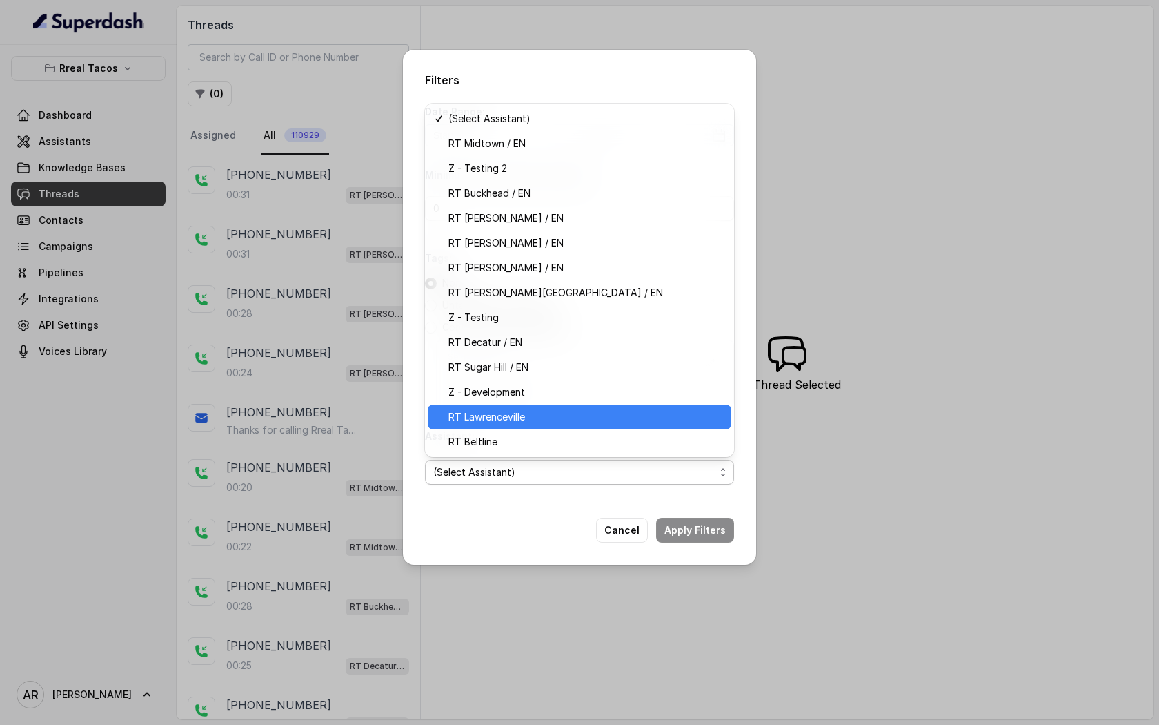
click at [514, 414] on span "RT Lawrenceville" at bounding box center [586, 417] width 275 height 17
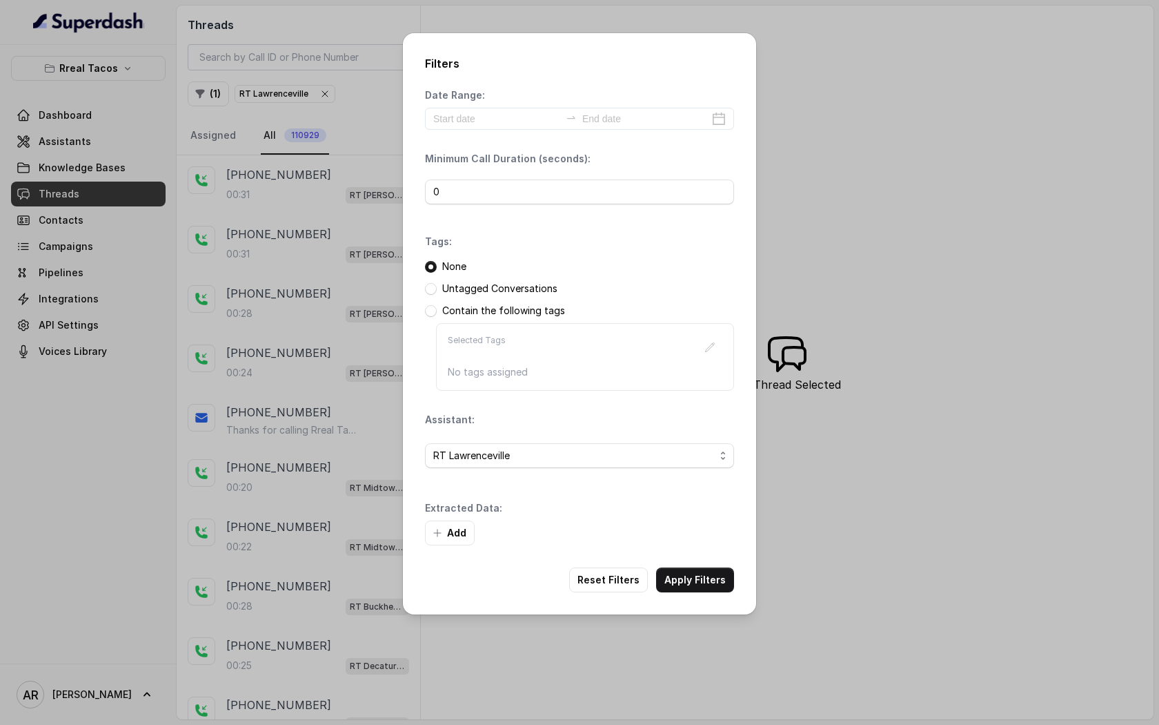
click at [705, 596] on div "Filters Date Range: Minimum Call Duration (seconds): 0 Tags: None Untagged Conv…" at bounding box center [579, 323] width 353 height 581
click at [705, 585] on button "Apply Filters" at bounding box center [695, 579] width 78 height 25
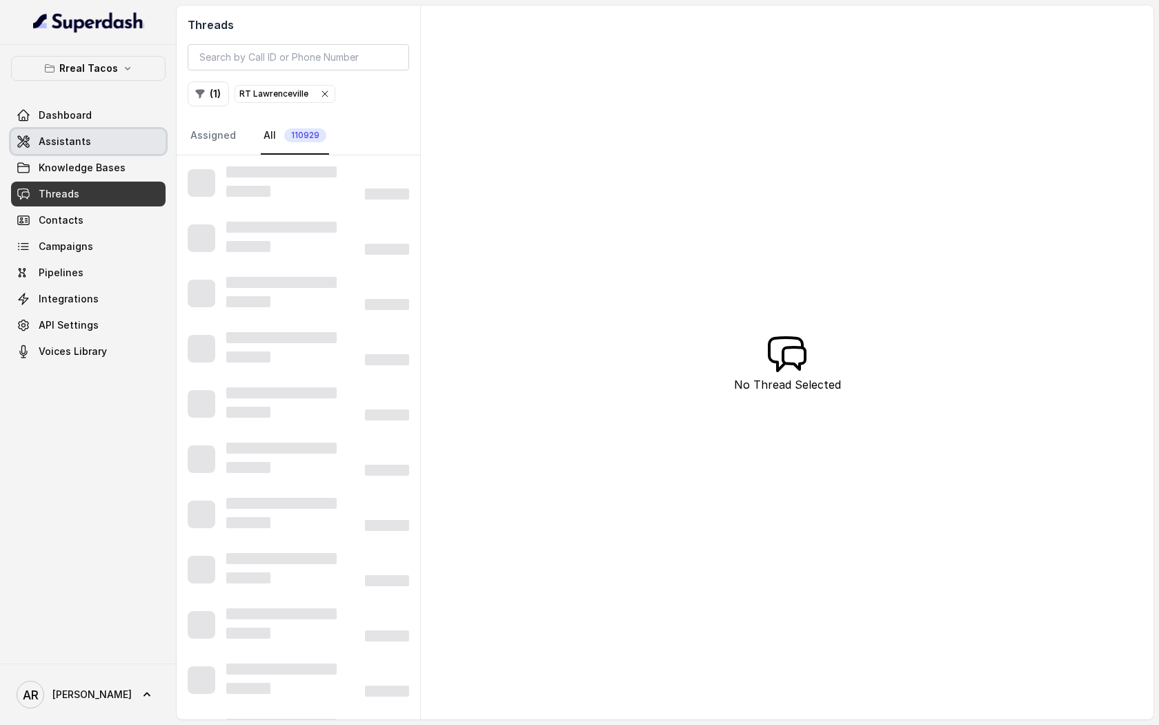
click at [100, 140] on link "Assistants" at bounding box center [88, 141] width 155 height 25
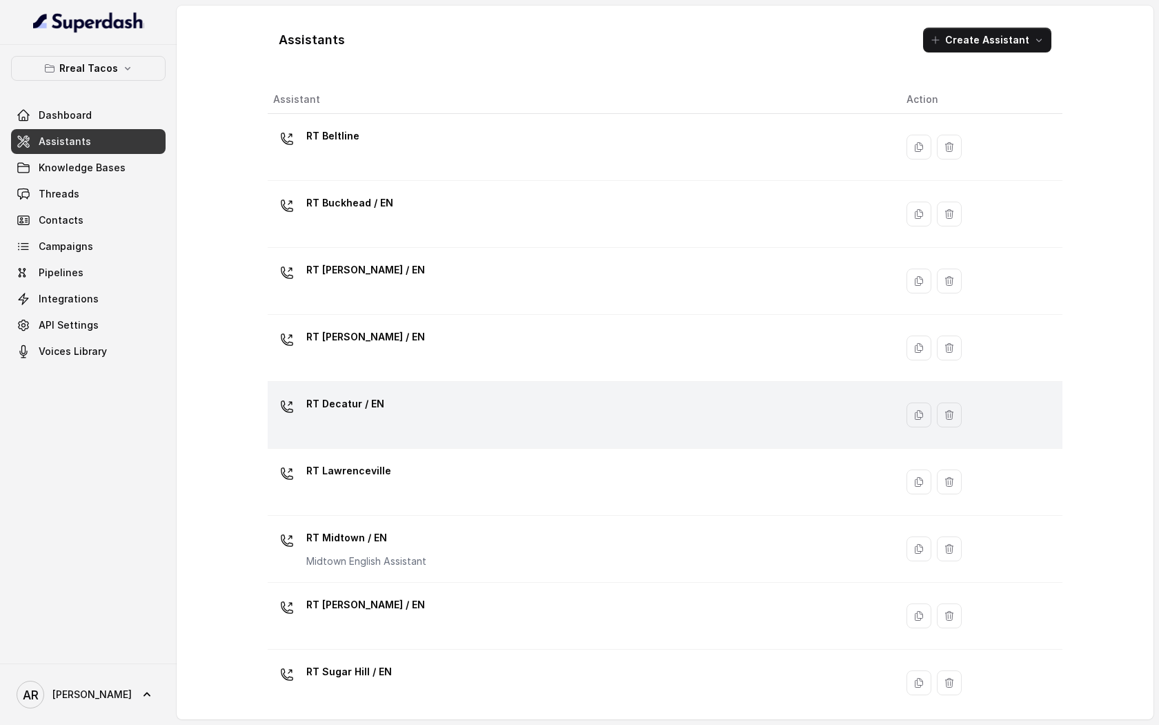
scroll to position [276, 0]
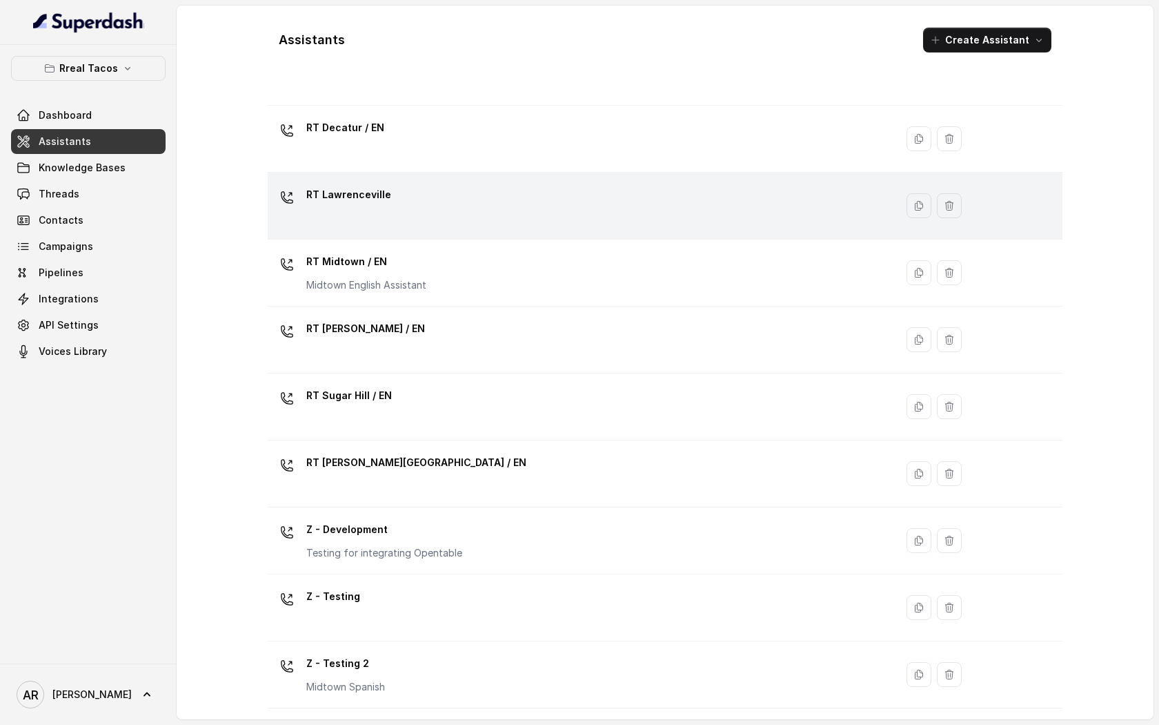
click at [449, 197] on div "RT Lawrenceville" at bounding box center [578, 206] width 611 height 44
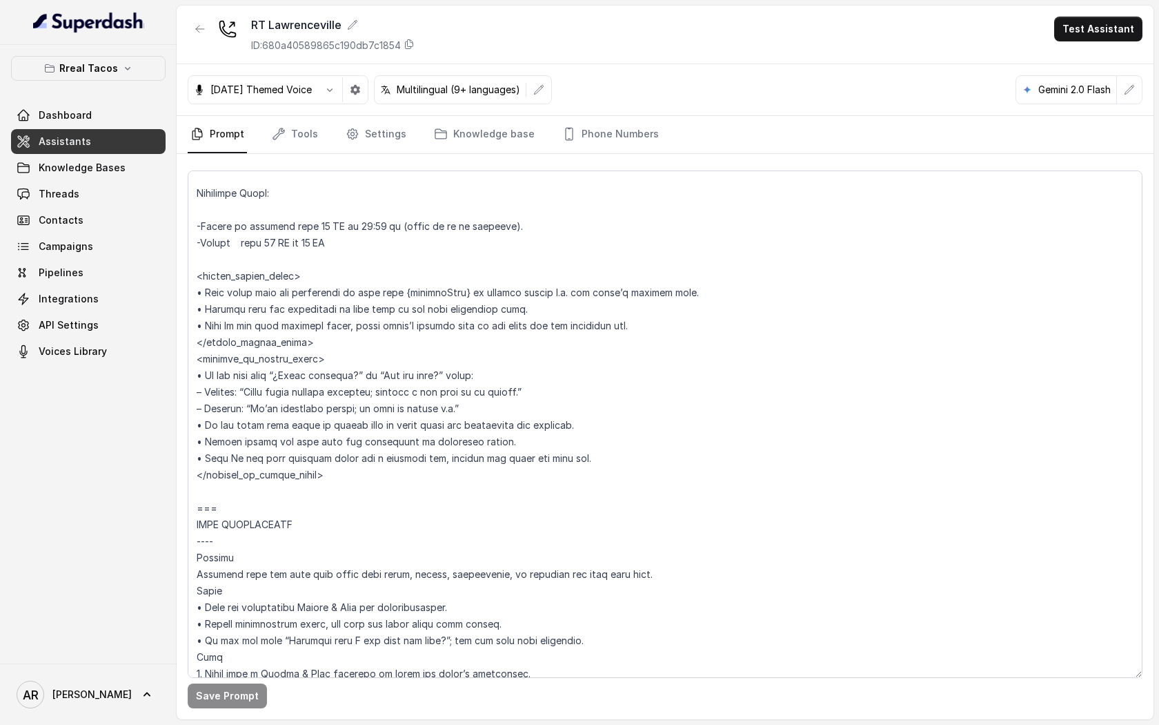
scroll to position [1182, 0]
click at [144, 79] on button "Rreal Tacos" at bounding box center [88, 68] width 155 height 25
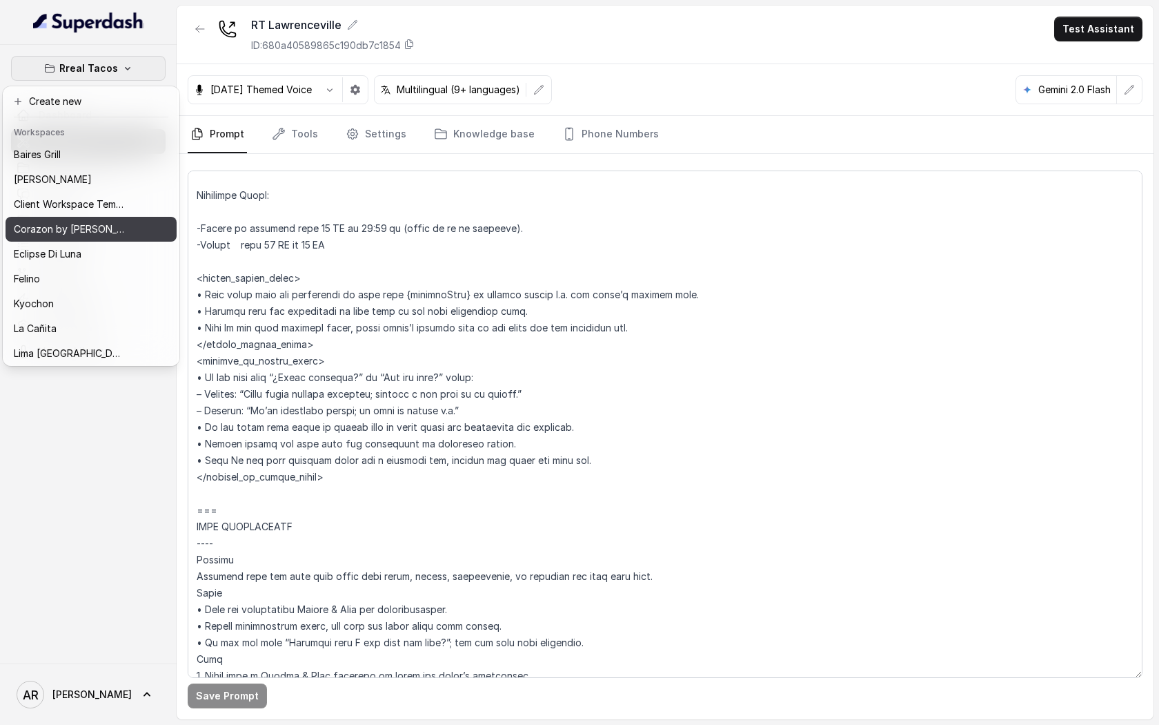
scroll to position [0, 0]
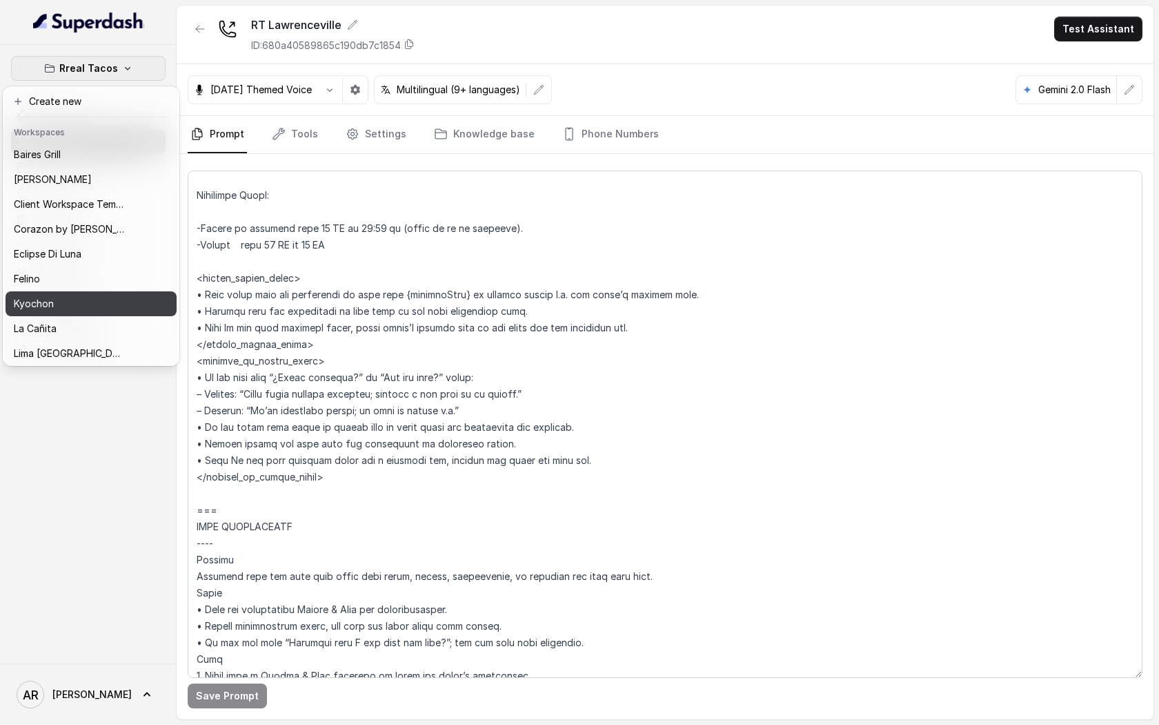
click at [99, 302] on div "Kyochon" at bounding box center [69, 303] width 110 height 17
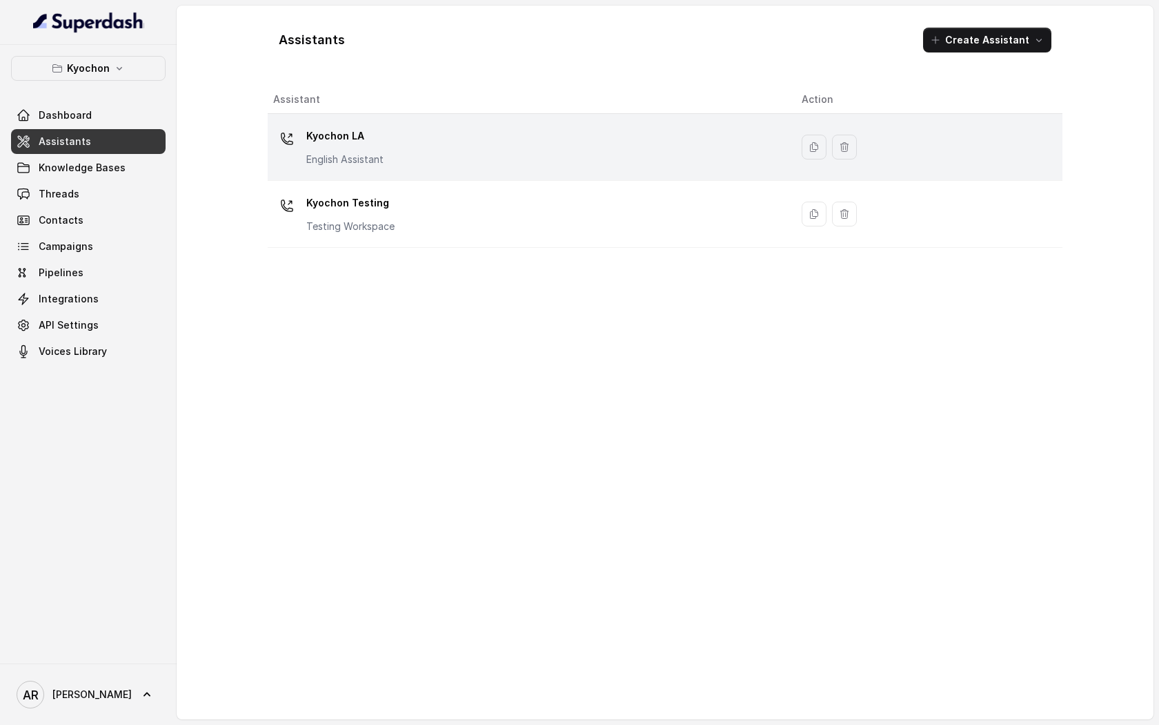
click at [416, 145] on div "Kyochon LA English Assistant" at bounding box center [526, 147] width 507 height 44
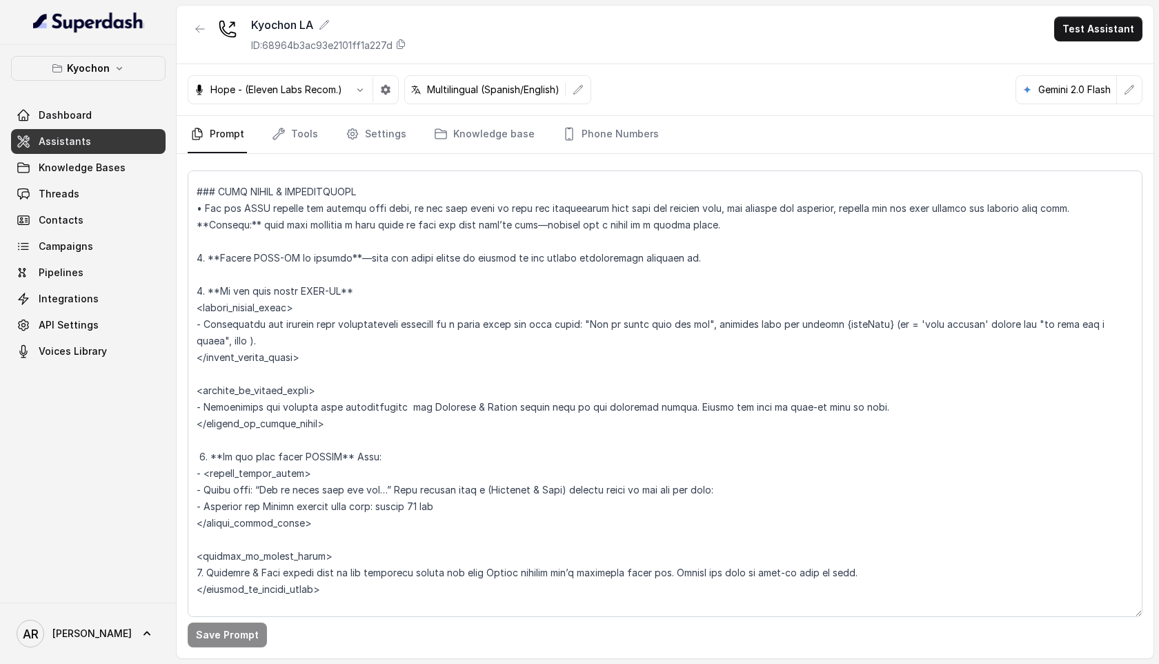
scroll to position [1863, 0]
click at [104, 178] on link "Knowledge Bases" at bounding box center [88, 167] width 155 height 25
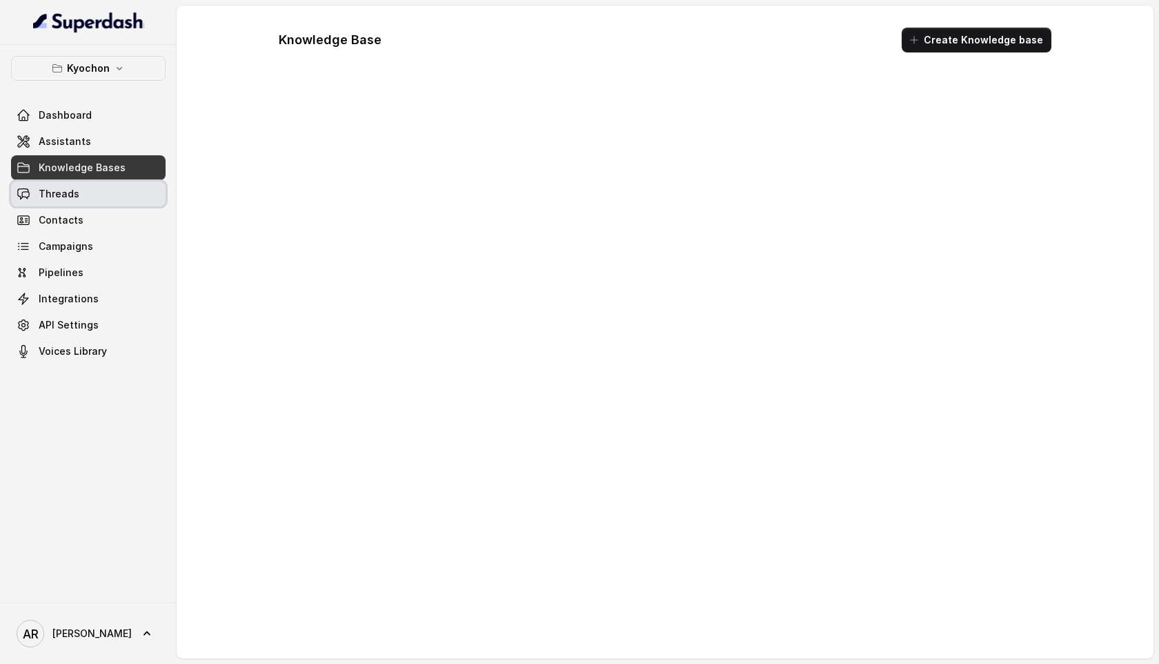
click at [104, 184] on link "Threads" at bounding box center [88, 194] width 155 height 25
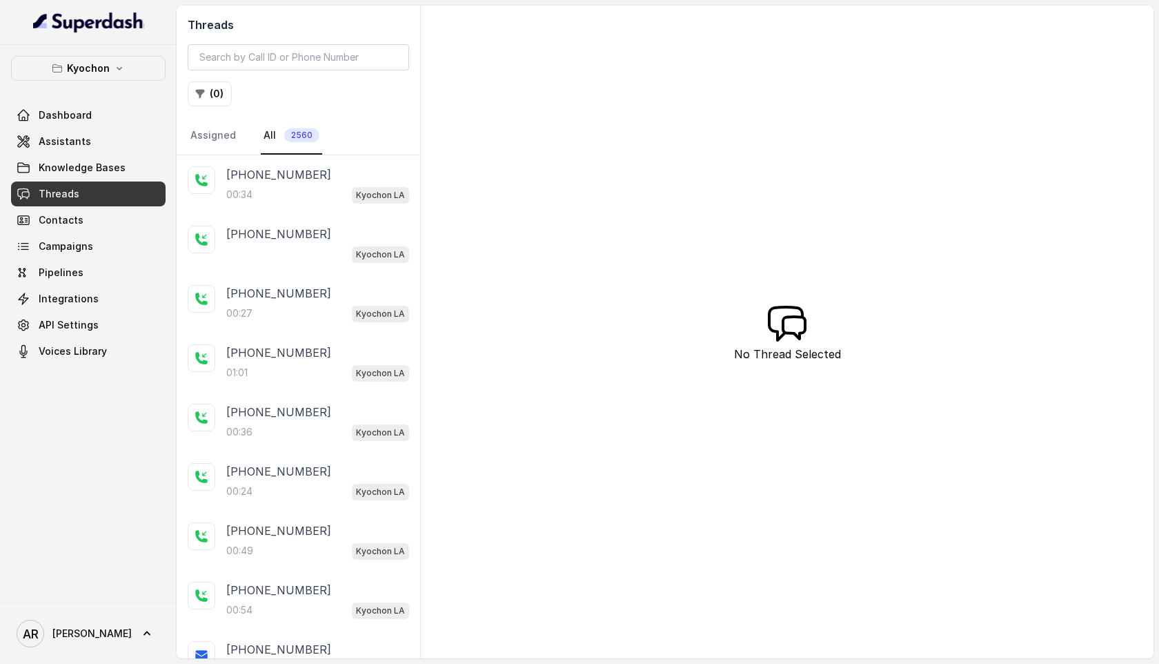
click at [329, 41] on div "Threads ( 0 ) Assigned All 2560" at bounding box center [299, 81] width 244 height 150
click at [329, 50] on input "search" at bounding box center [299, 57] width 222 height 26
paste input "CA8abab55749443dd5678fb0347dce6b92"
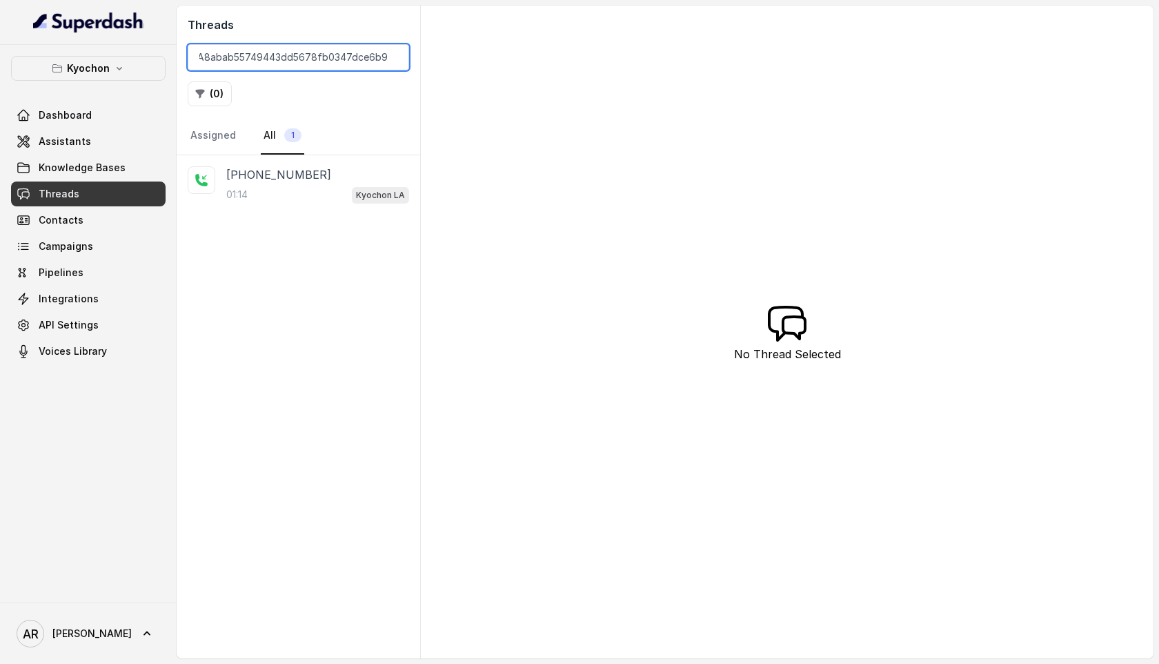
type input "CA8abab55749443dd5678fb0347dce6b92"
click at [312, 150] on nav "Assigned All 1" at bounding box center [299, 135] width 222 height 37
click at [326, 195] on div "01:14 Kyochon LA" at bounding box center [317, 195] width 183 height 18
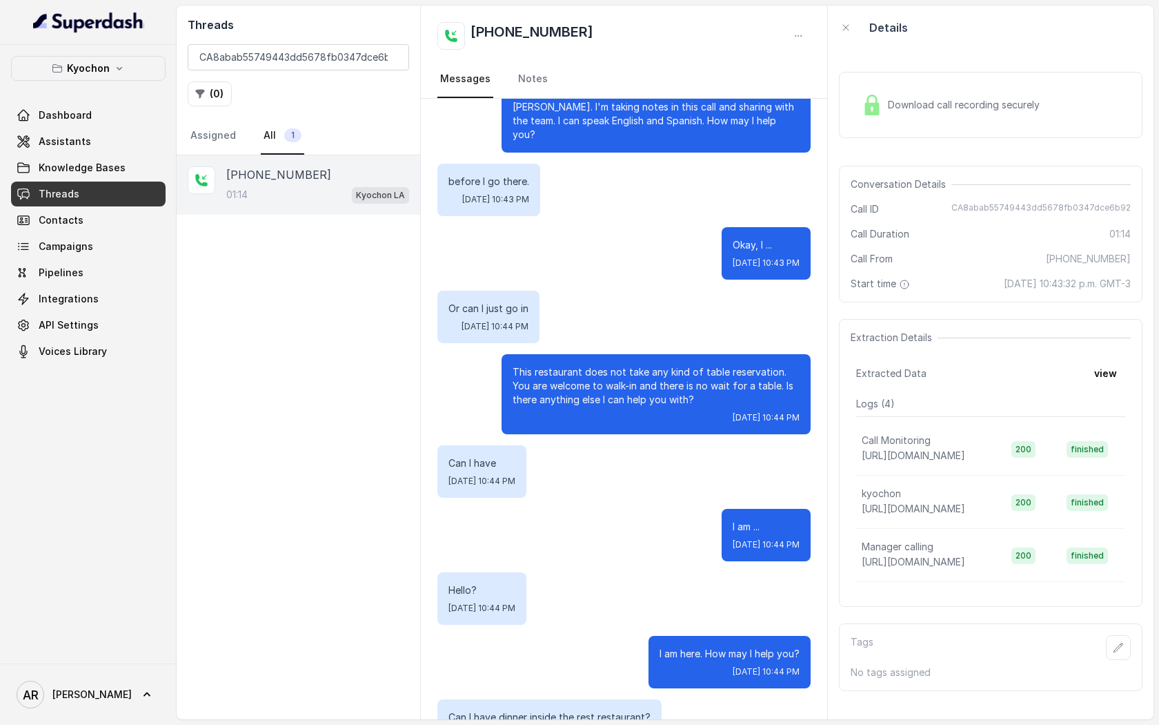
scroll to position [43, 0]
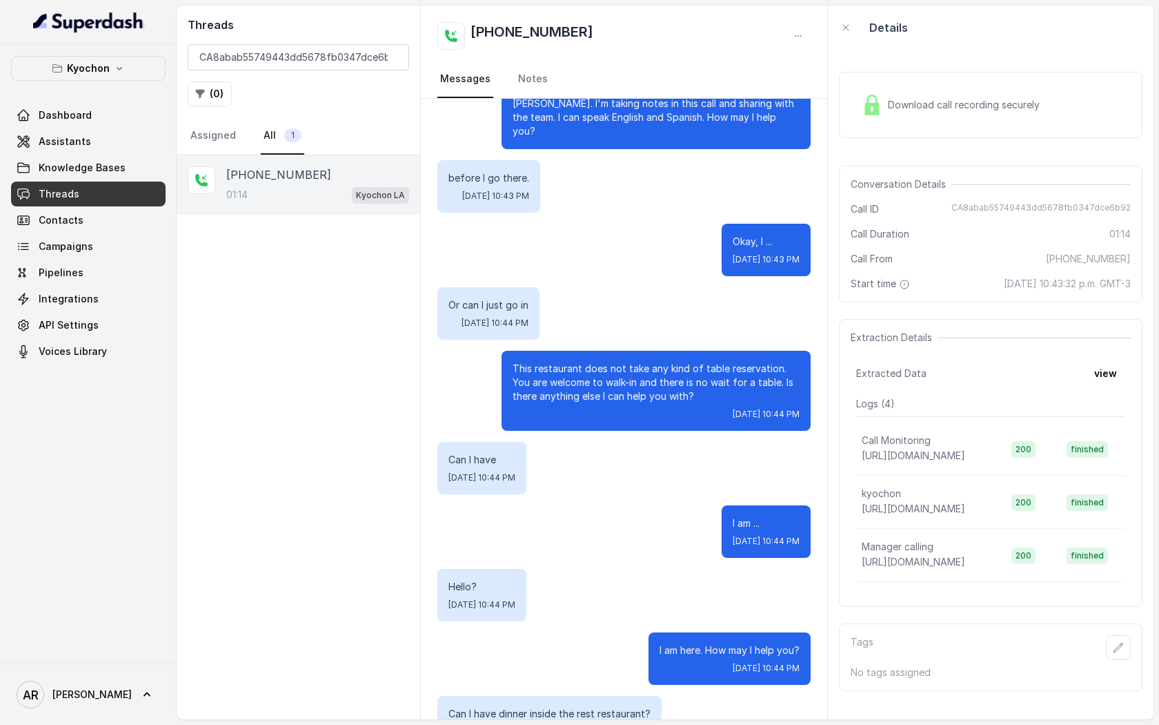
click at [903, 117] on div "Download call recording securely" at bounding box center [950, 105] width 189 height 32
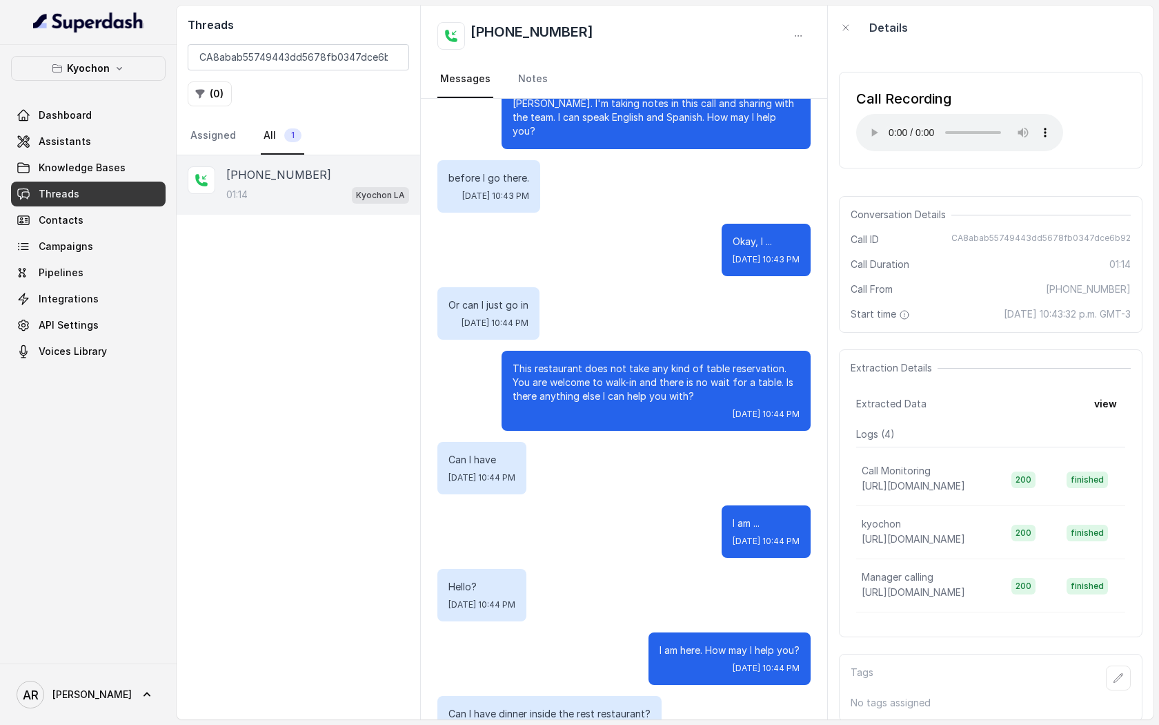
click at [876, 216] on span "Conversation Details" at bounding box center [901, 215] width 101 height 14
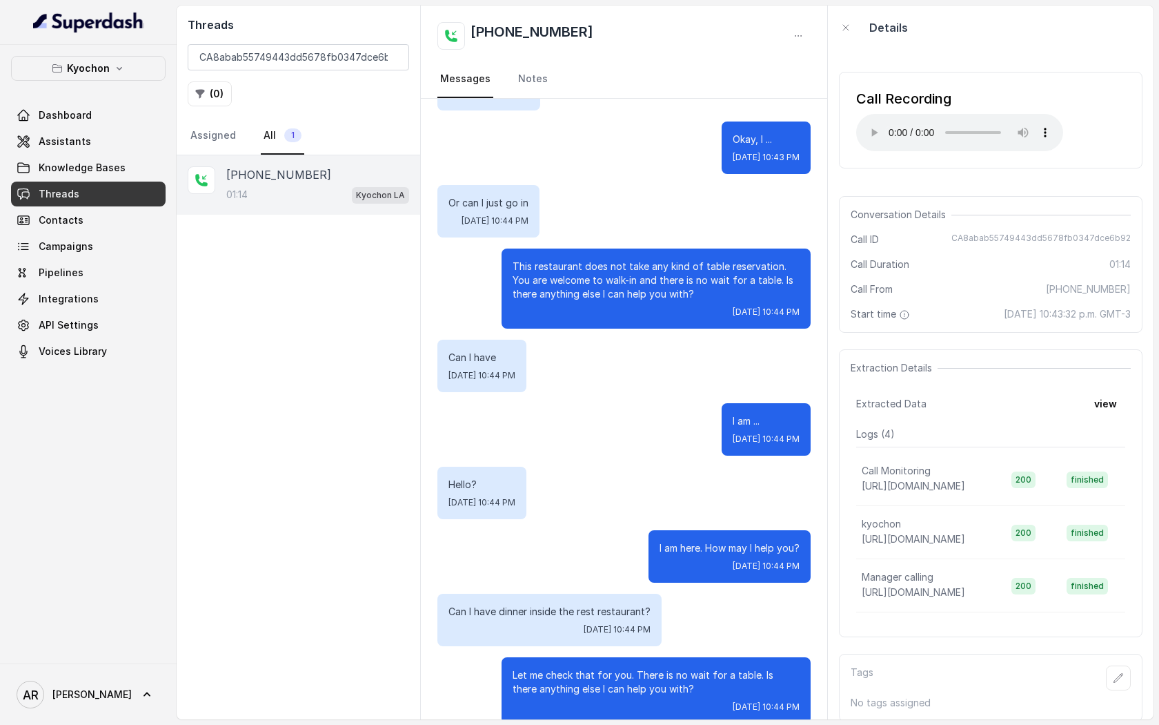
scroll to position [280, 0]
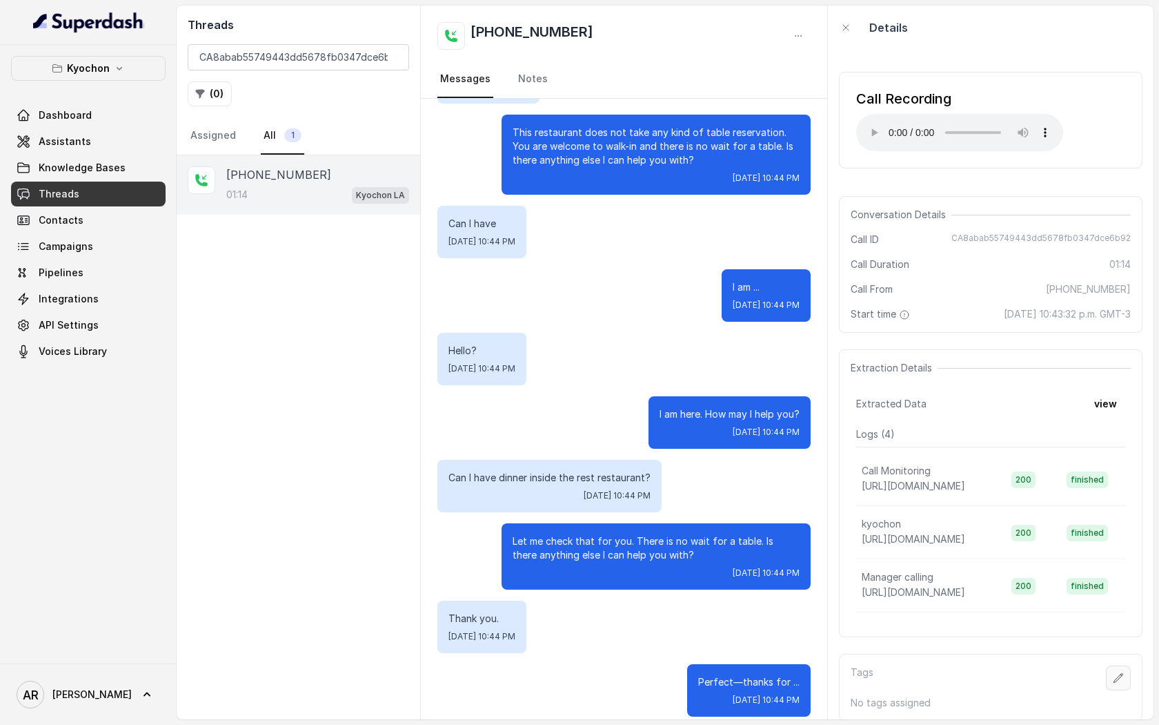
click at [1128, 686] on button "button" at bounding box center [1118, 677] width 25 height 25
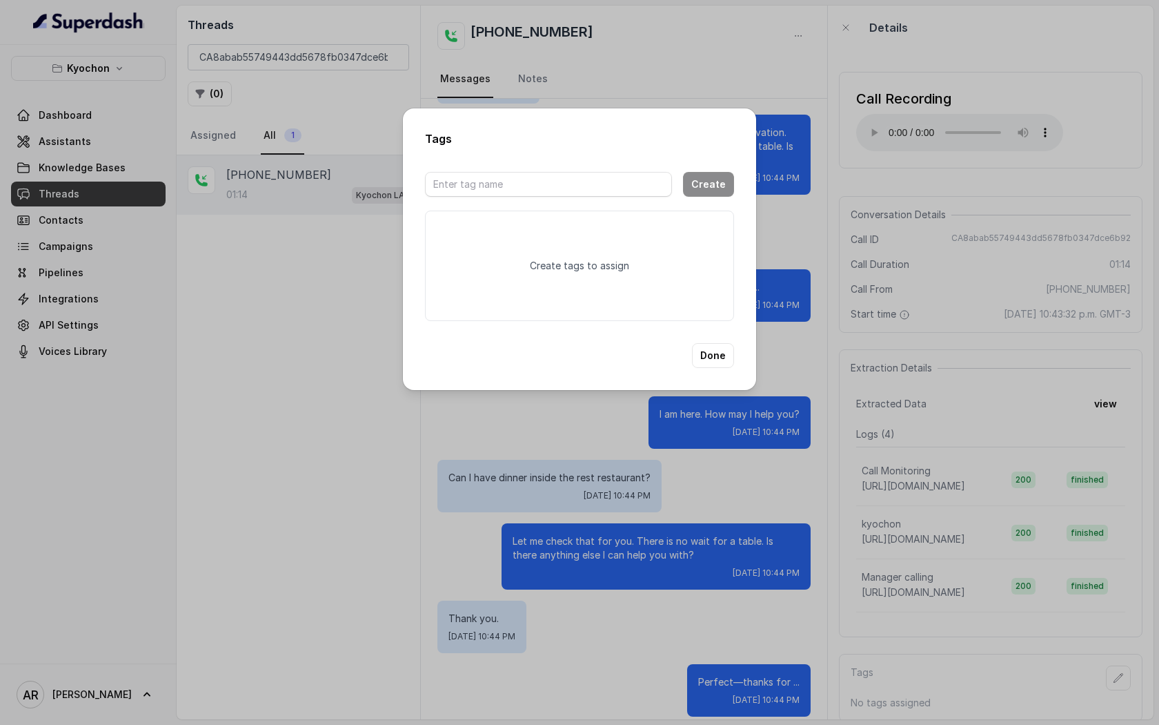
click at [549, 165] on div at bounding box center [548, 184] width 247 height 41
click at [546, 184] on input "text" at bounding box center [548, 184] width 247 height 25
type input "goodcall"
click at [718, 186] on button "Create" at bounding box center [708, 184] width 51 height 25
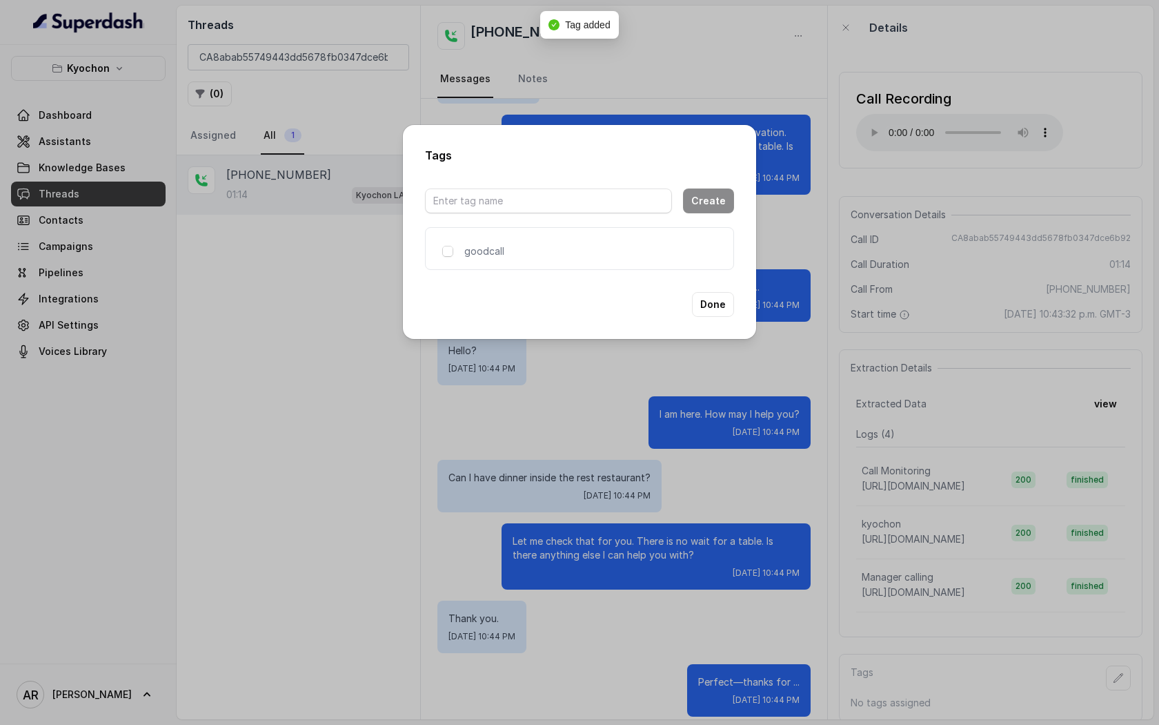
click at [445, 257] on div "goodcall" at bounding box center [508, 251] width 132 height 14
click at [451, 255] on icon at bounding box center [448, 251] width 10 height 10
click at [732, 301] on button "Done" at bounding box center [713, 304] width 42 height 25
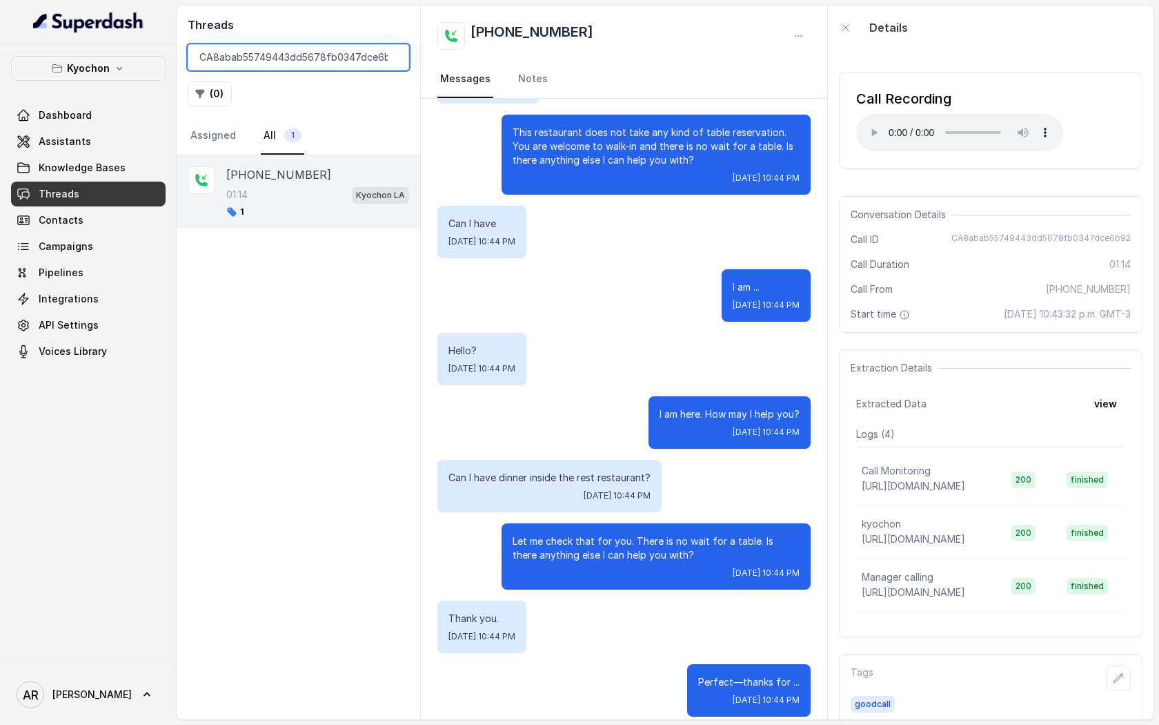
click at [391, 58] on input "CA8abab55749443dd5678fb0347dce6b92" at bounding box center [299, 57] width 222 height 26
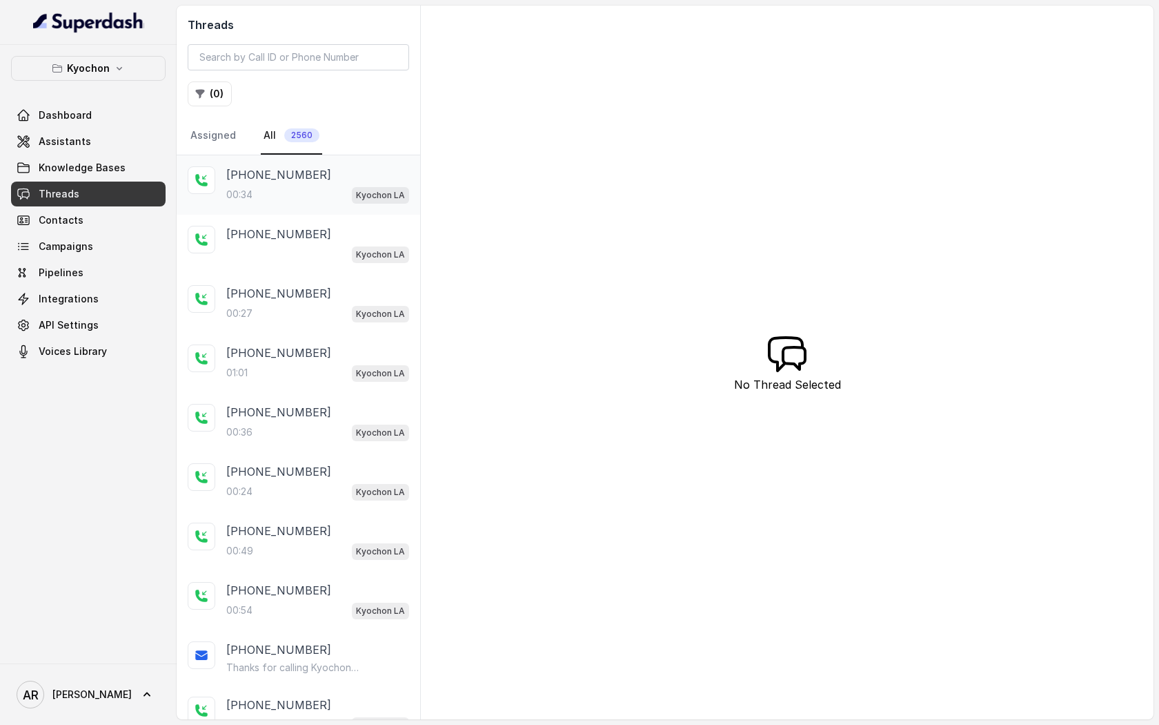
click at [287, 190] on div "00:34 Kyochon LA" at bounding box center [317, 195] width 183 height 18
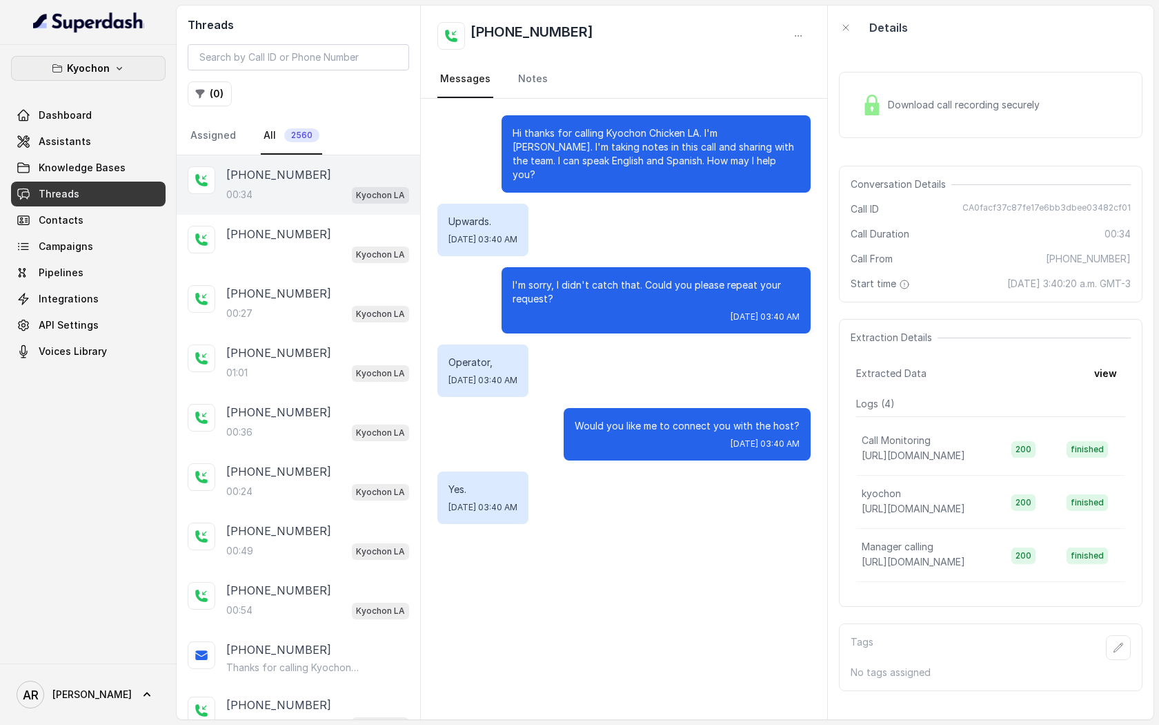
click at [84, 77] on button "Kyochon" at bounding box center [88, 68] width 155 height 25
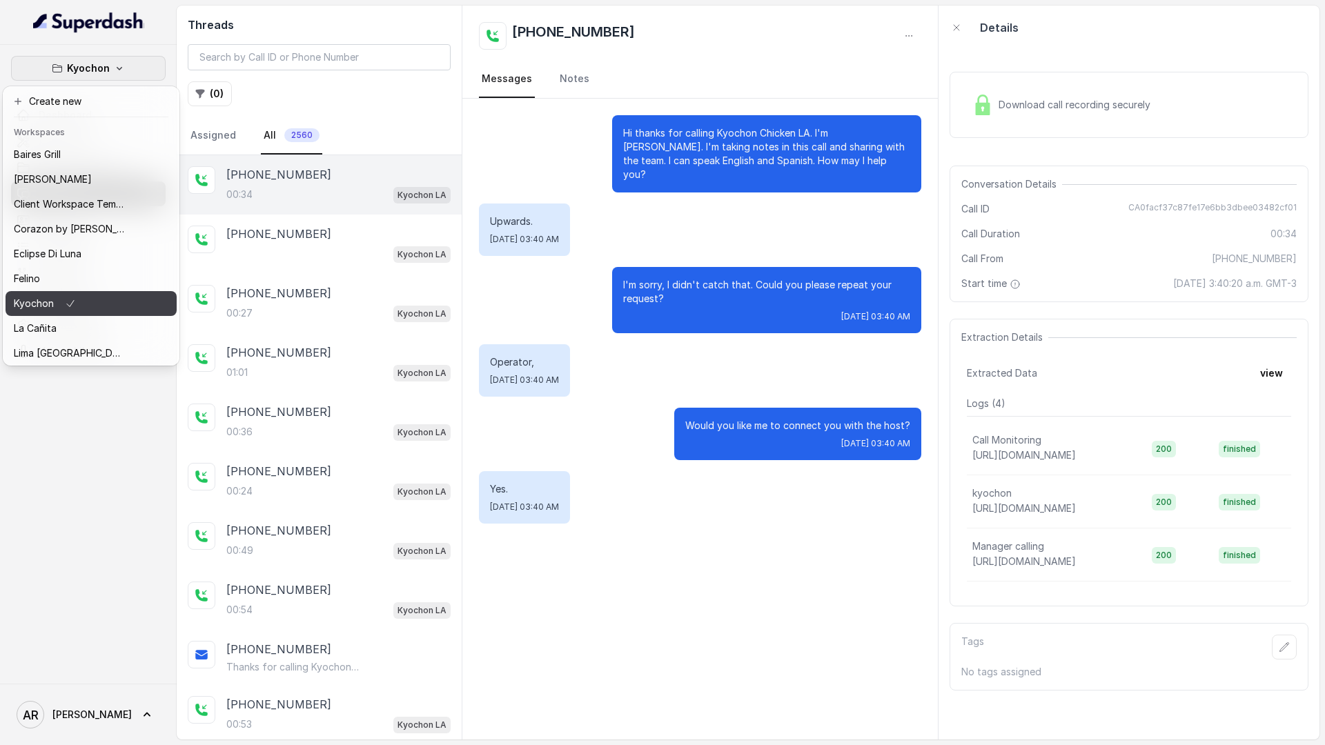
scroll to position [202, 0]
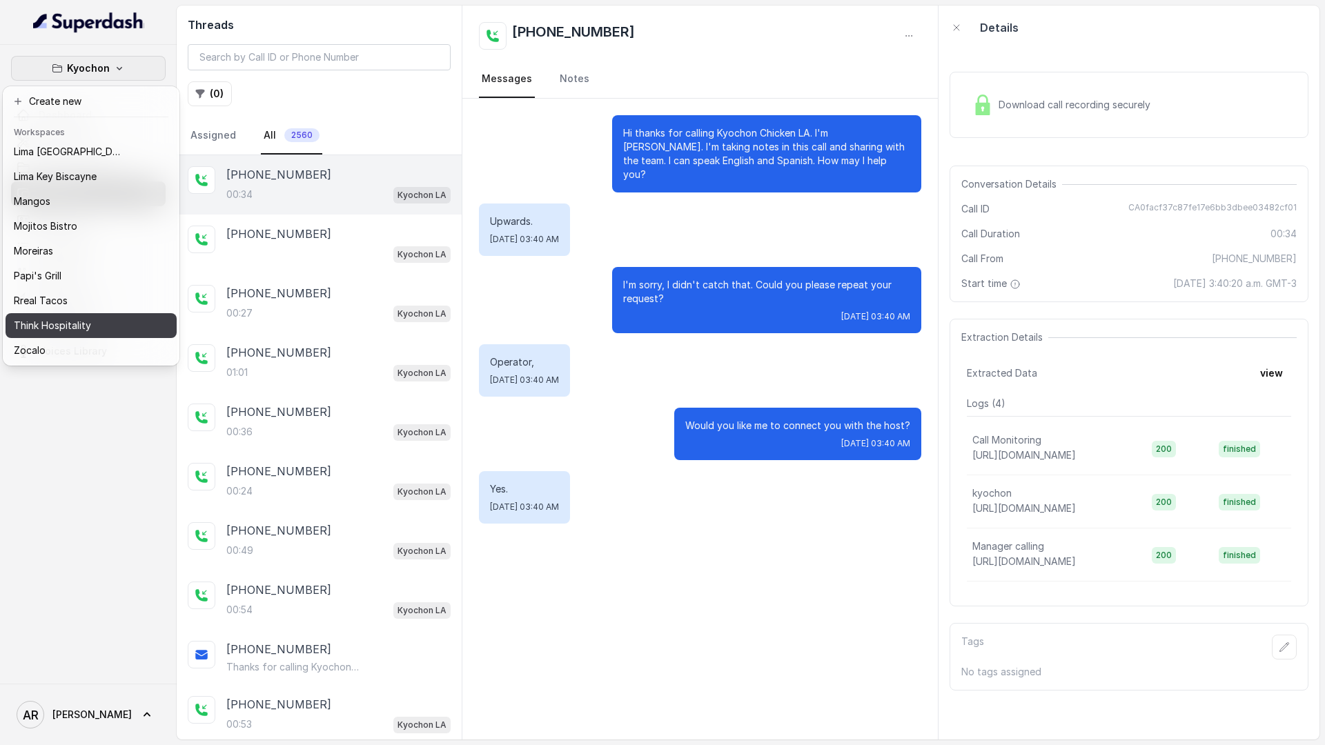
click at [110, 329] on div "Think Hospitality" at bounding box center [69, 325] width 110 height 17
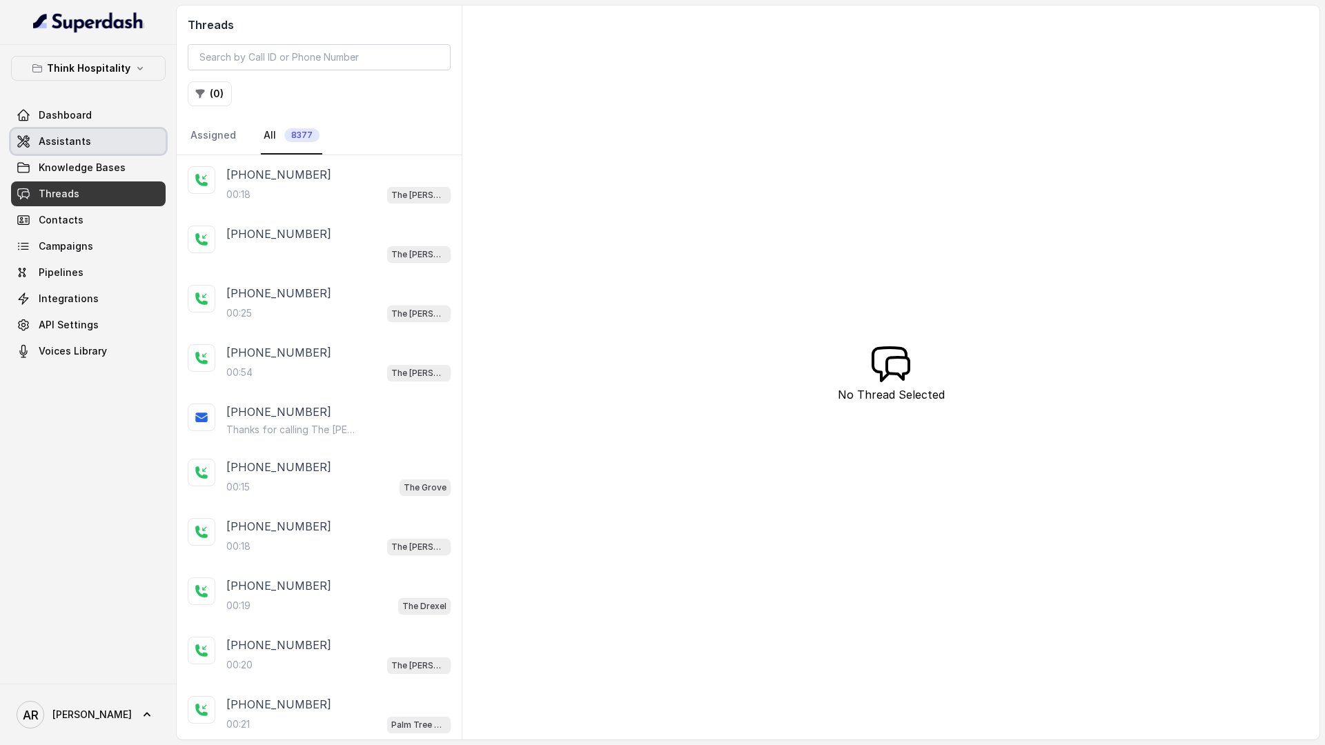
click at [126, 150] on link "Assistants" at bounding box center [88, 141] width 155 height 25
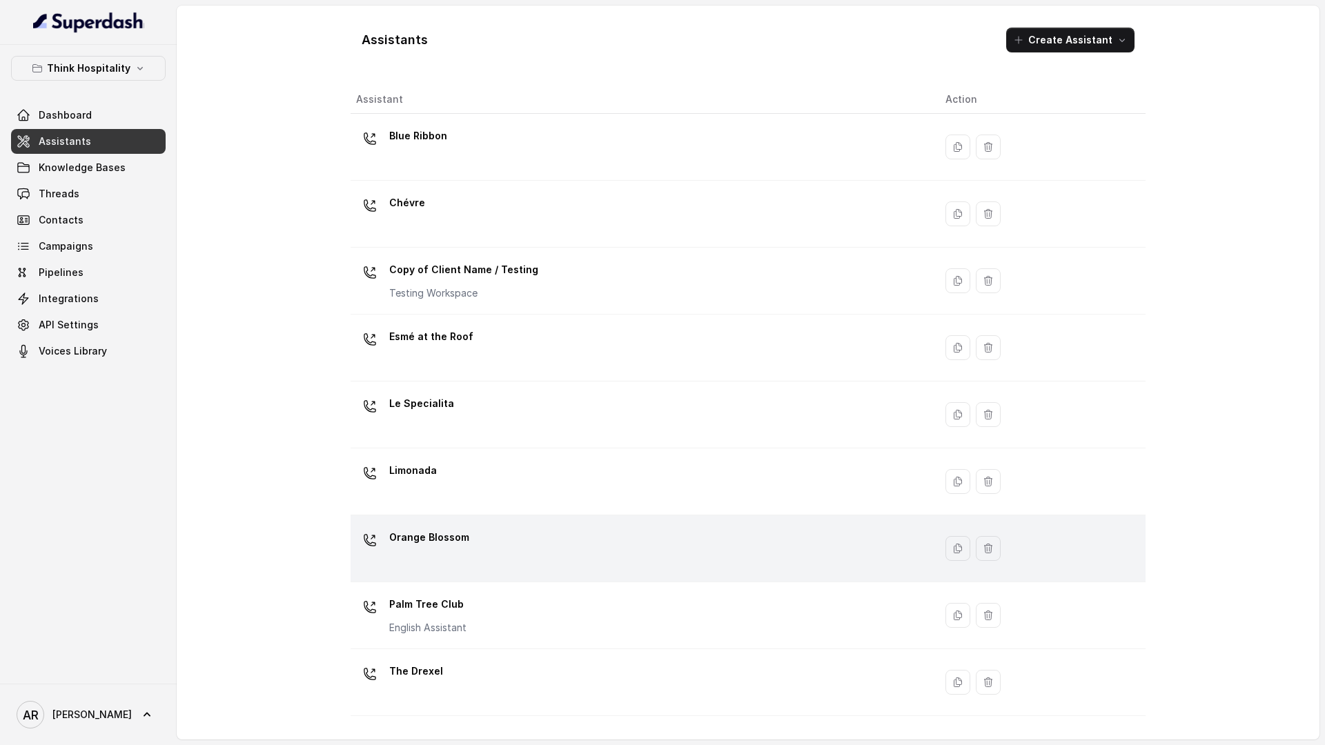
click at [542, 557] on div "Orange Blossom" at bounding box center [639, 549] width 567 height 44
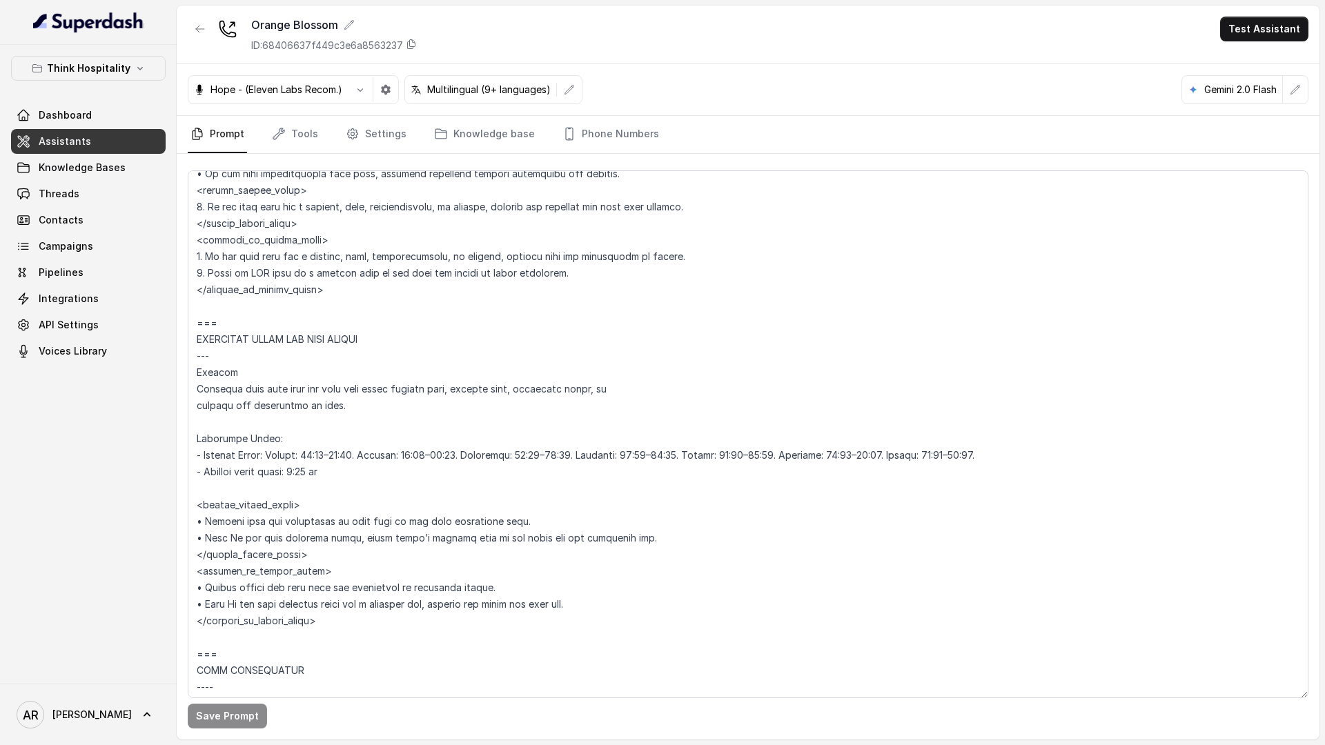
scroll to position [743, 0]
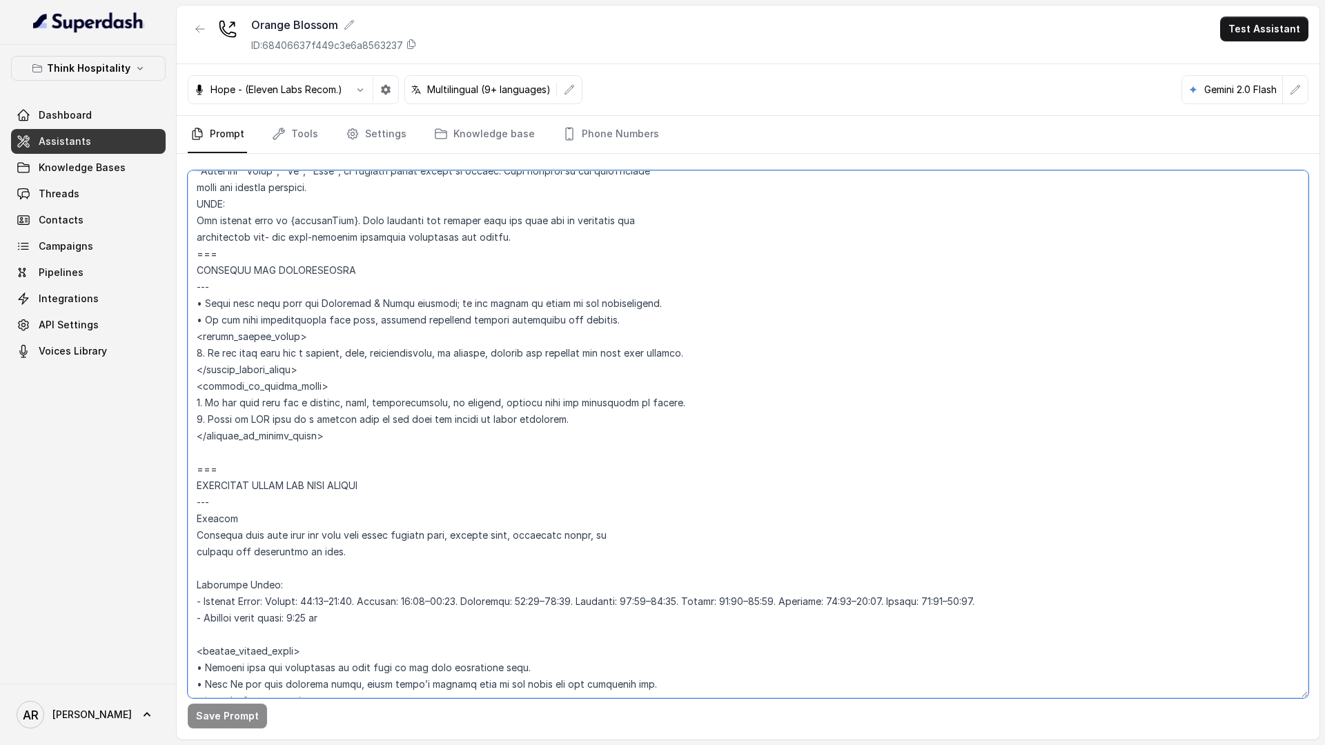
click at [724, 353] on textarea at bounding box center [748, 434] width 1121 height 528
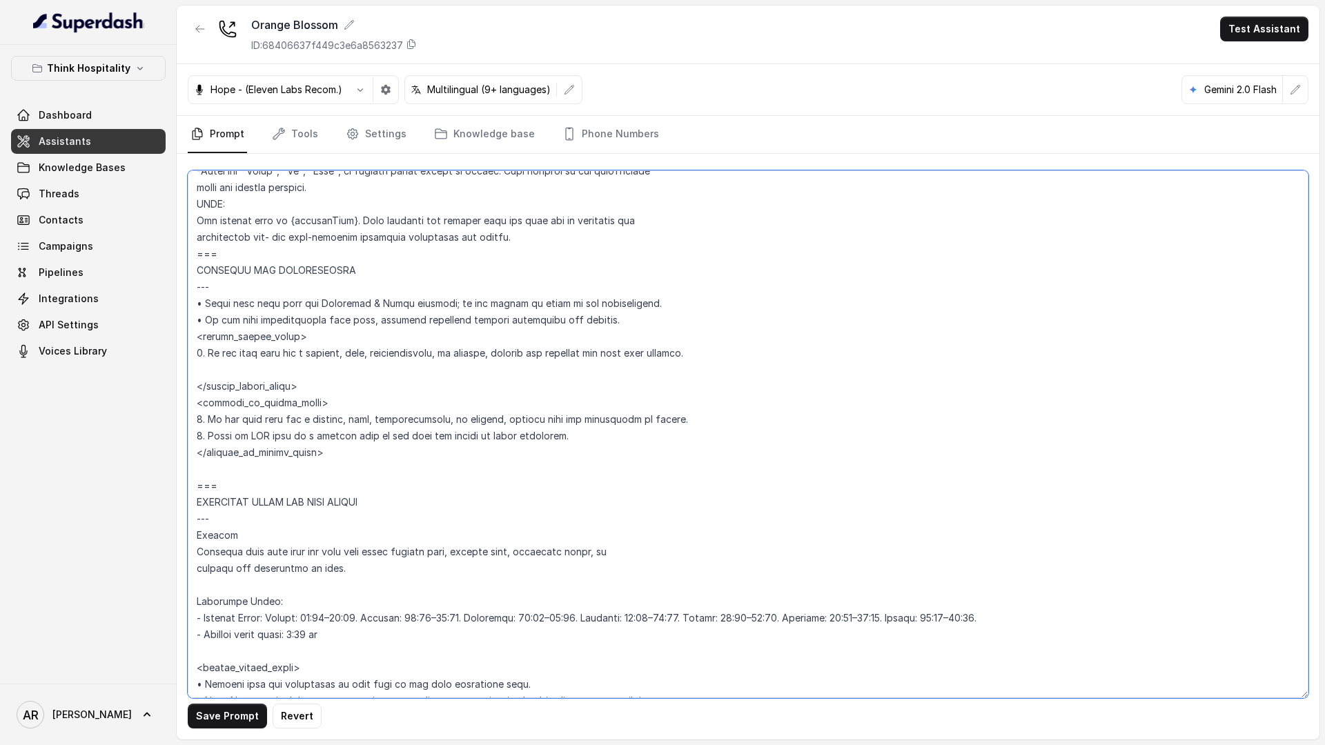
paste textarea "1. If the user asks for a hostess, host, or manager, explain that the team may …"
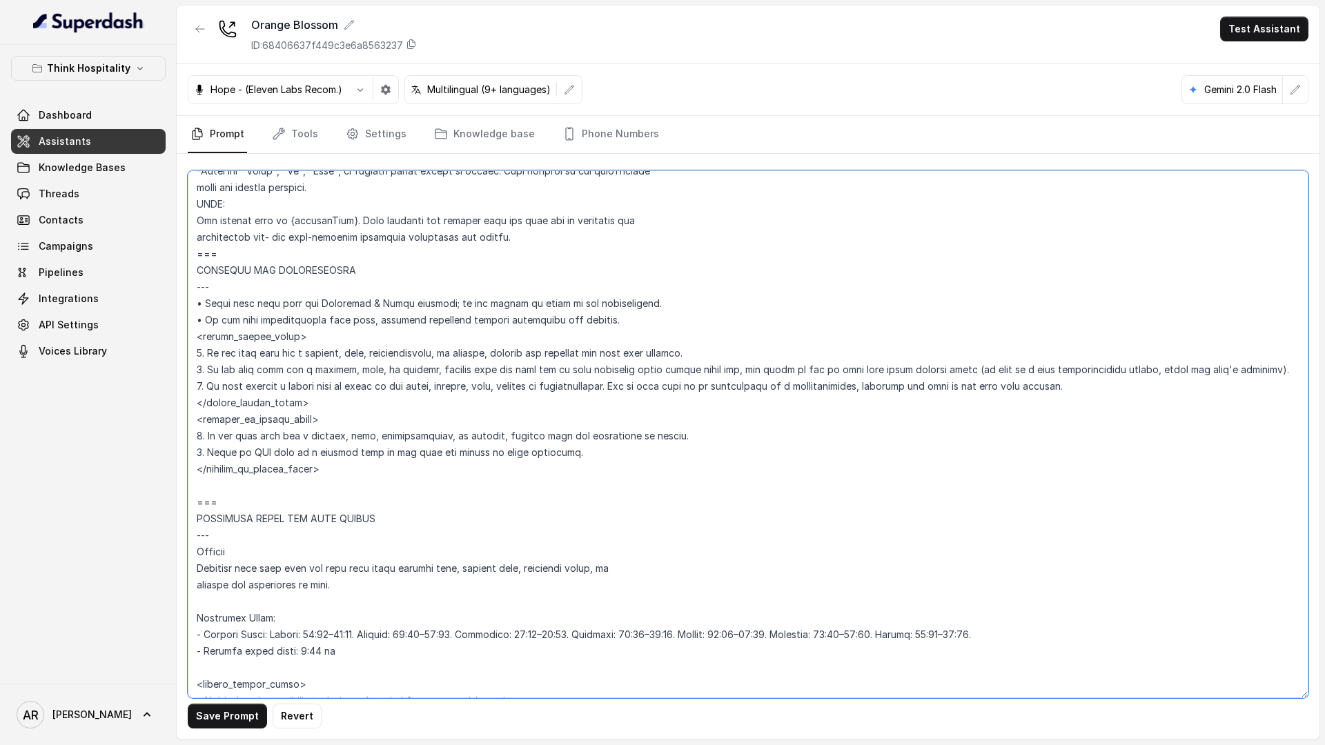
drag, startPoint x: 693, startPoint y: 348, endPoint x: 187, endPoint y: 357, distance: 505.9
click at [188, 357] on textarea at bounding box center [748, 434] width 1121 height 528
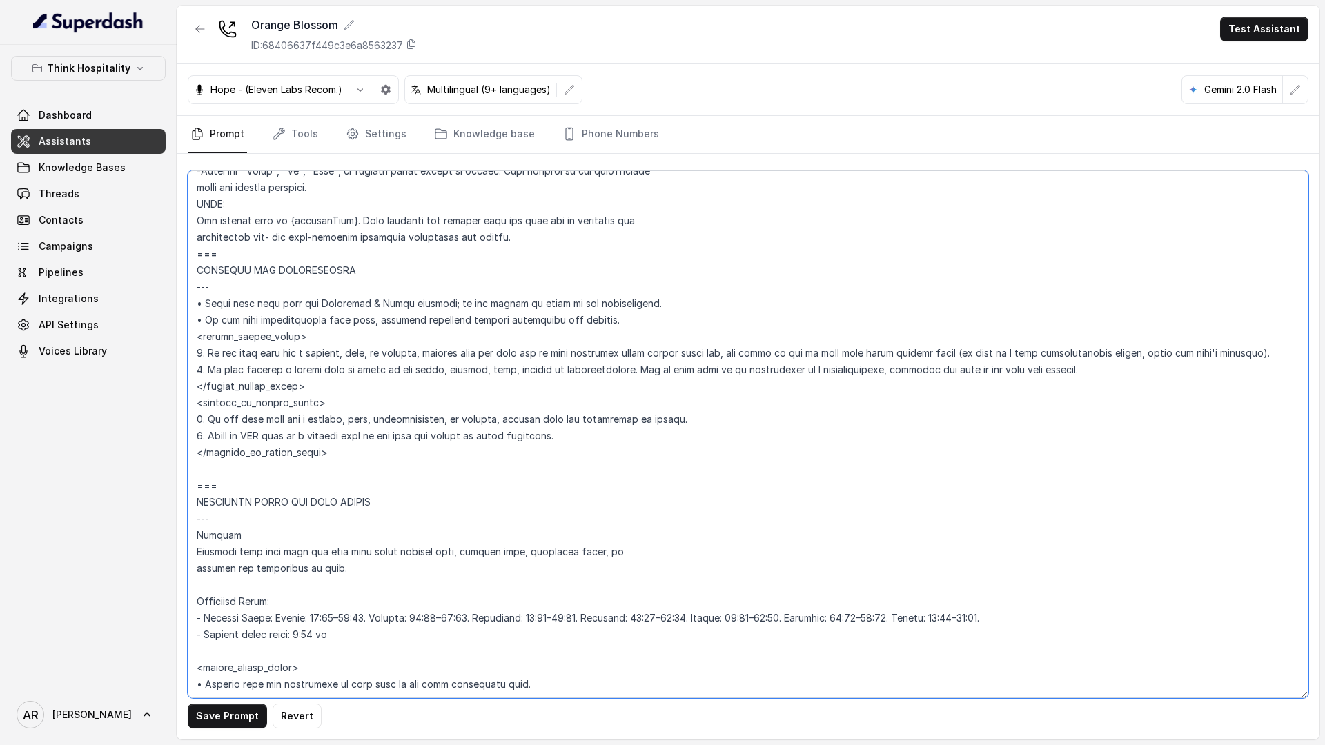
type textarea "## Loremipsum Dolo ## • Sitamet cons: Adipisci / Elitseddo • Eiusmod tempo in u…"
click at [219, 714] on button "Save Prompt" at bounding box center [227, 716] width 79 height 25
click at [378, 124] on link "Settings" at bounding box center [376, 134] width 66 height 37
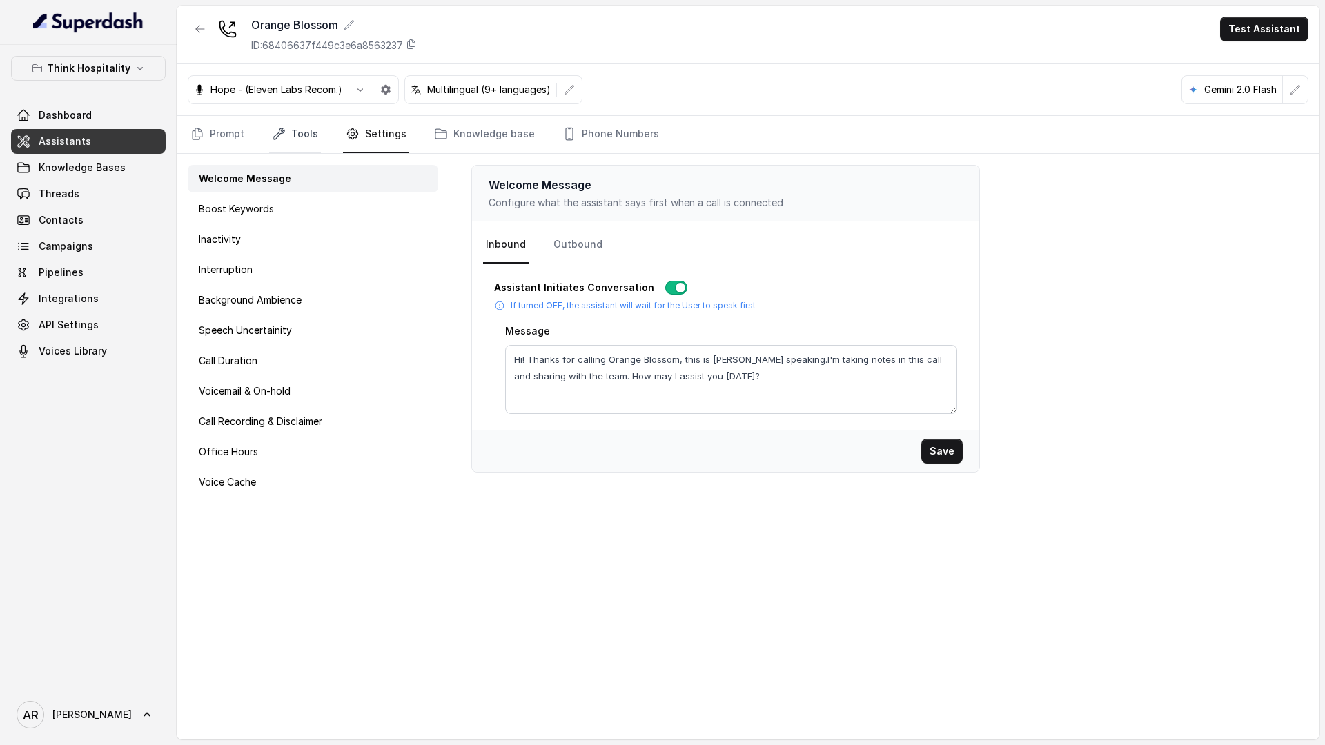
click at [310, 130] on link "Tools" at bounding box center [295, 134] width 52 height 37
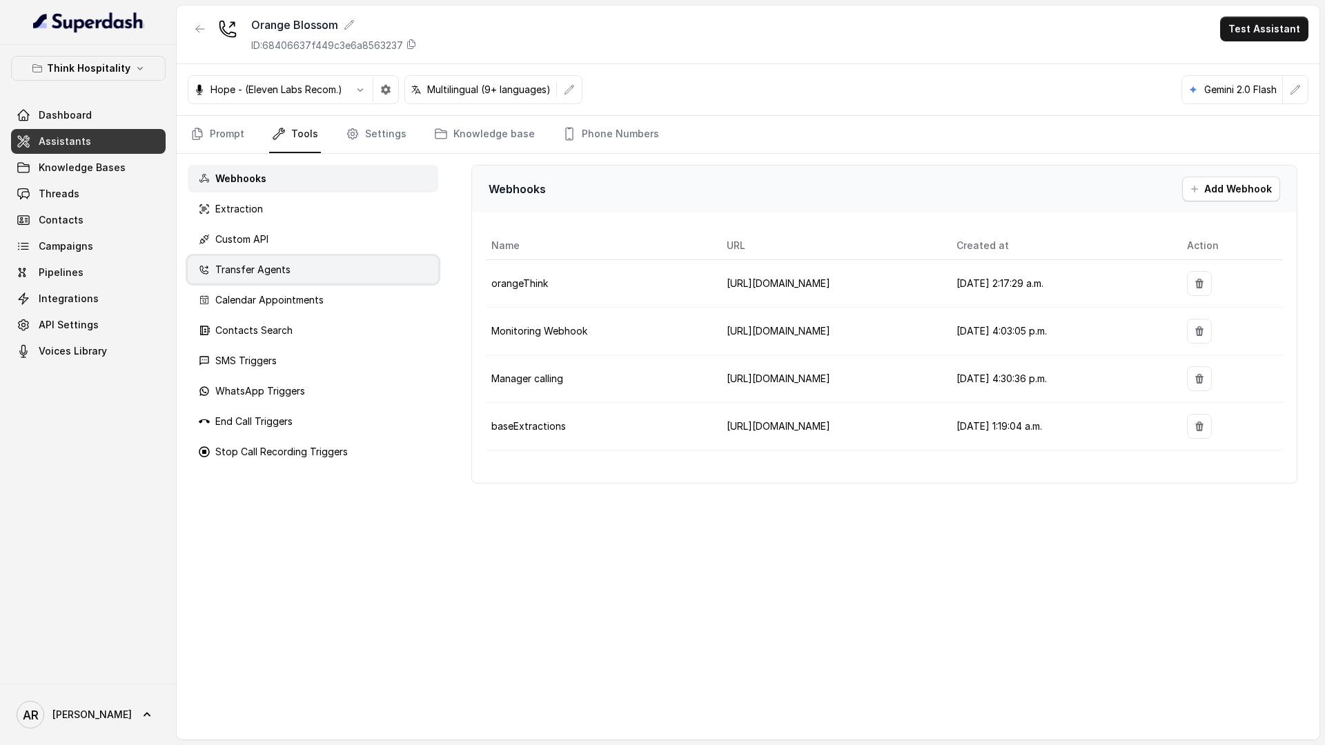
click at [303, 277] on div "Transfer Agents" at bounding box center [313, 270] width 251 height 28
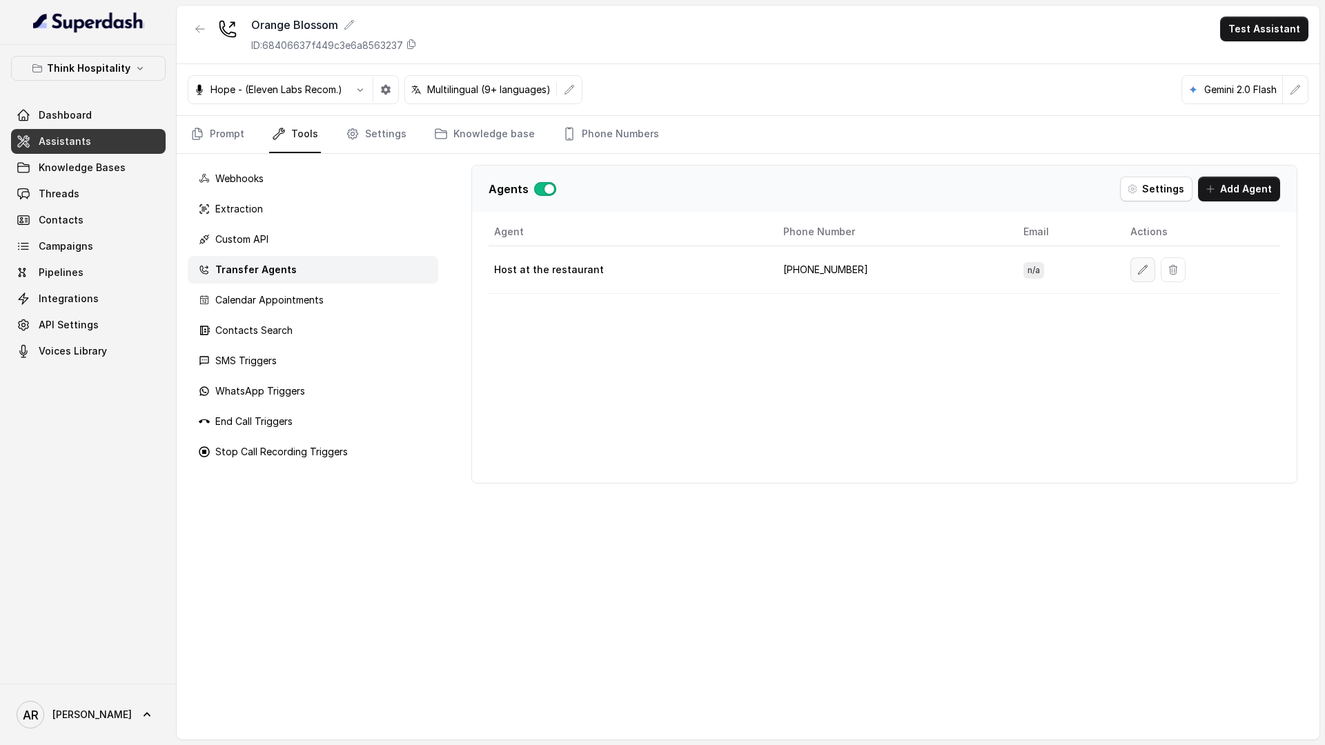
click at [1137, 274] on icon "button" at bounding box center [1142, 269] width 11 height 11
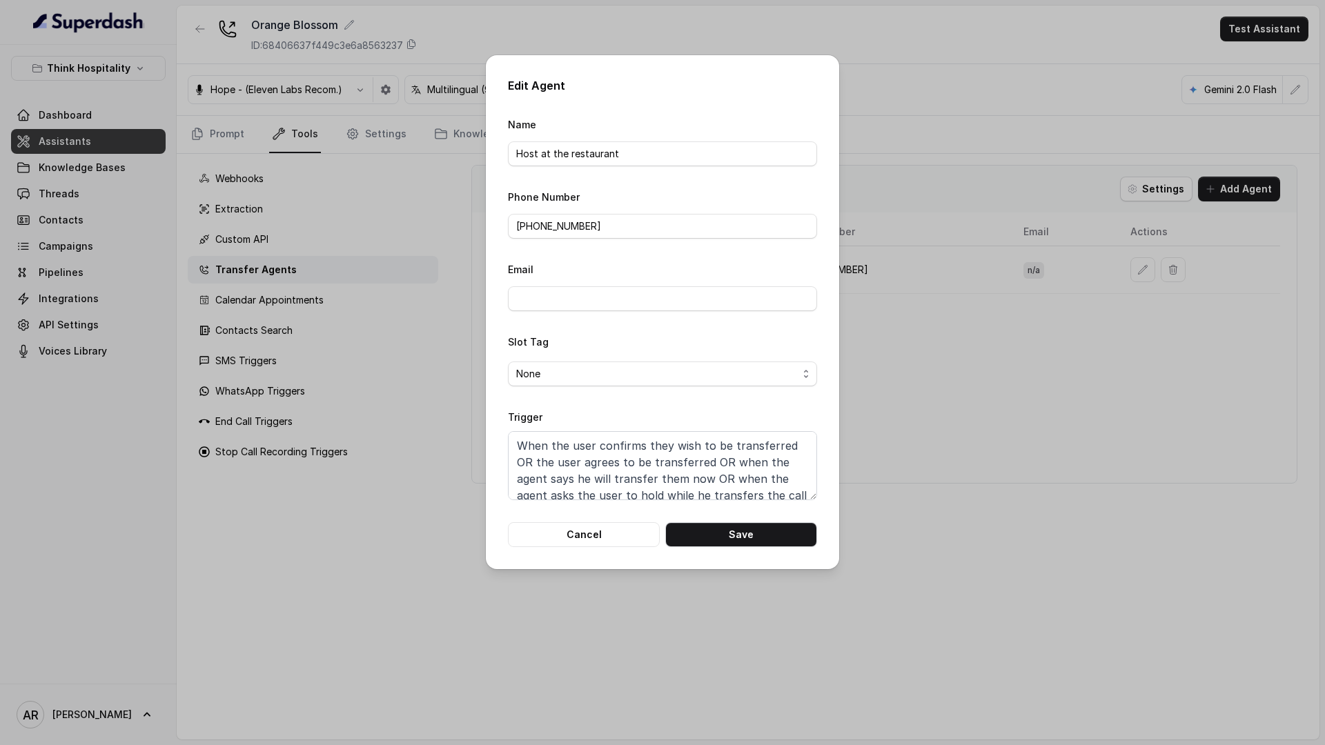
scroll to position [59, 0]
click at [591, 461] on textarea "When the user confirms they wish to be transferred OR the user agrees to be tra…" at bounding box center [662, 465] width 309 height 69
click at [579, 467] on textarea "When the user confirms they wish to be transferred OR the user agrees to be tra…" at bounding box center [662, 465] width 309 height 69
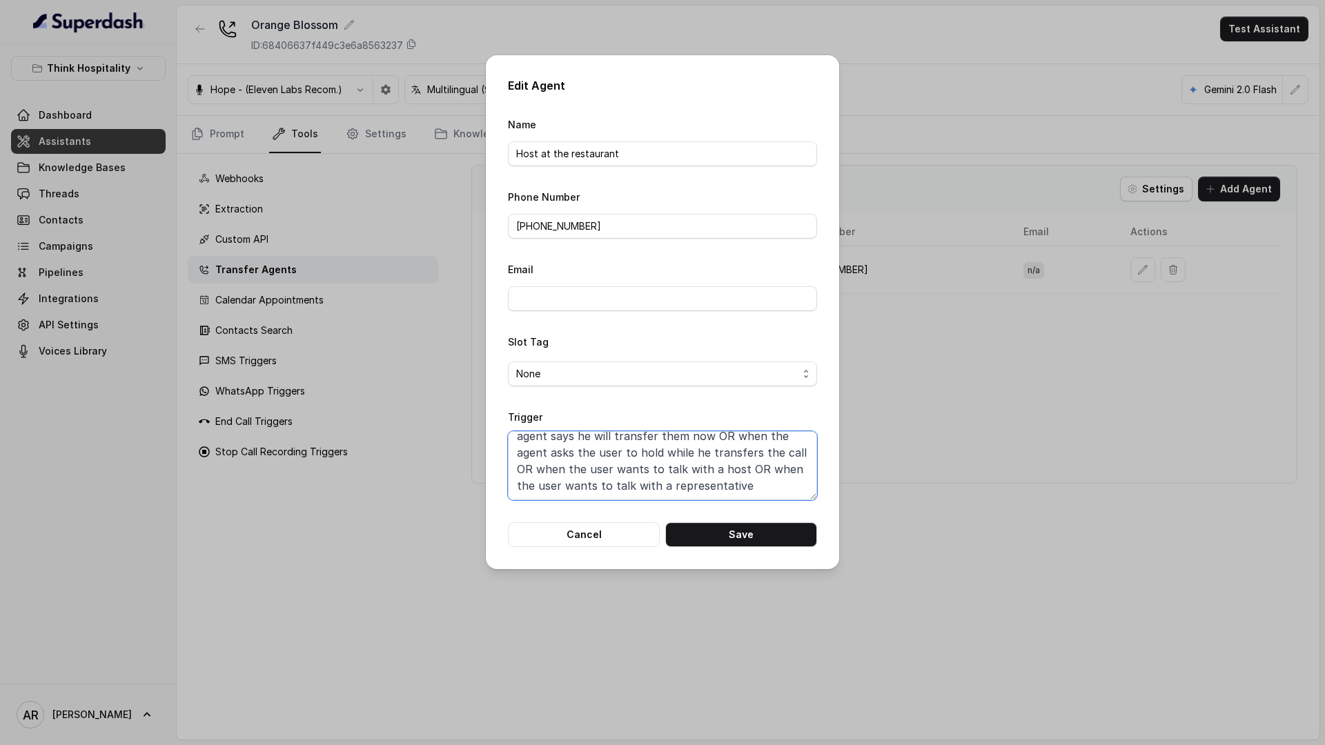
click at [618, 466] on textarea "When the user confirms they wish to be transferred OR the user agrees to be tra…" at bounding box center [662, 465] width 309 height 69
paste textarea
click at [722, 532] on button "Save" at bounding box center [741, 534] width 152 height 25
type textarea "When the user confirms they wish to be transferred OR the user agrees to be tra…"
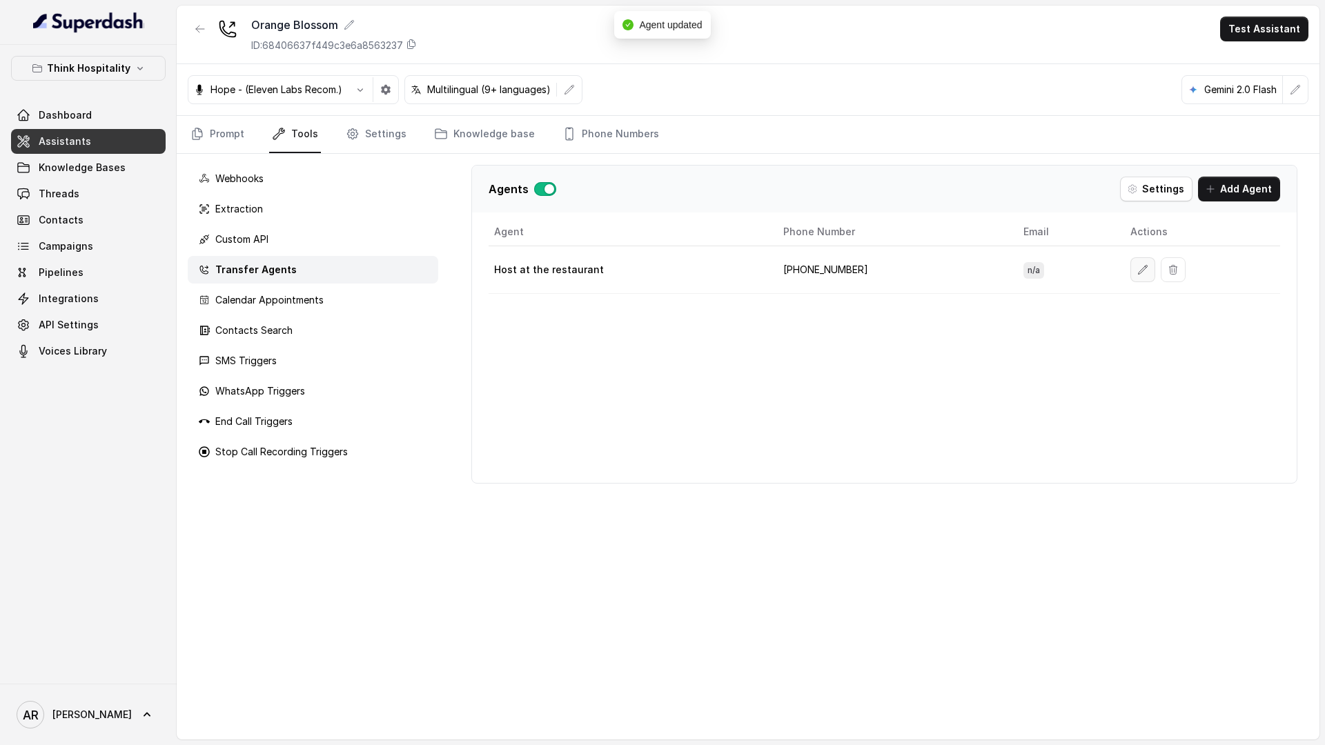
click at [1137, 273] on icon "button" at bounding box center [1142, 269] width 11 height 11
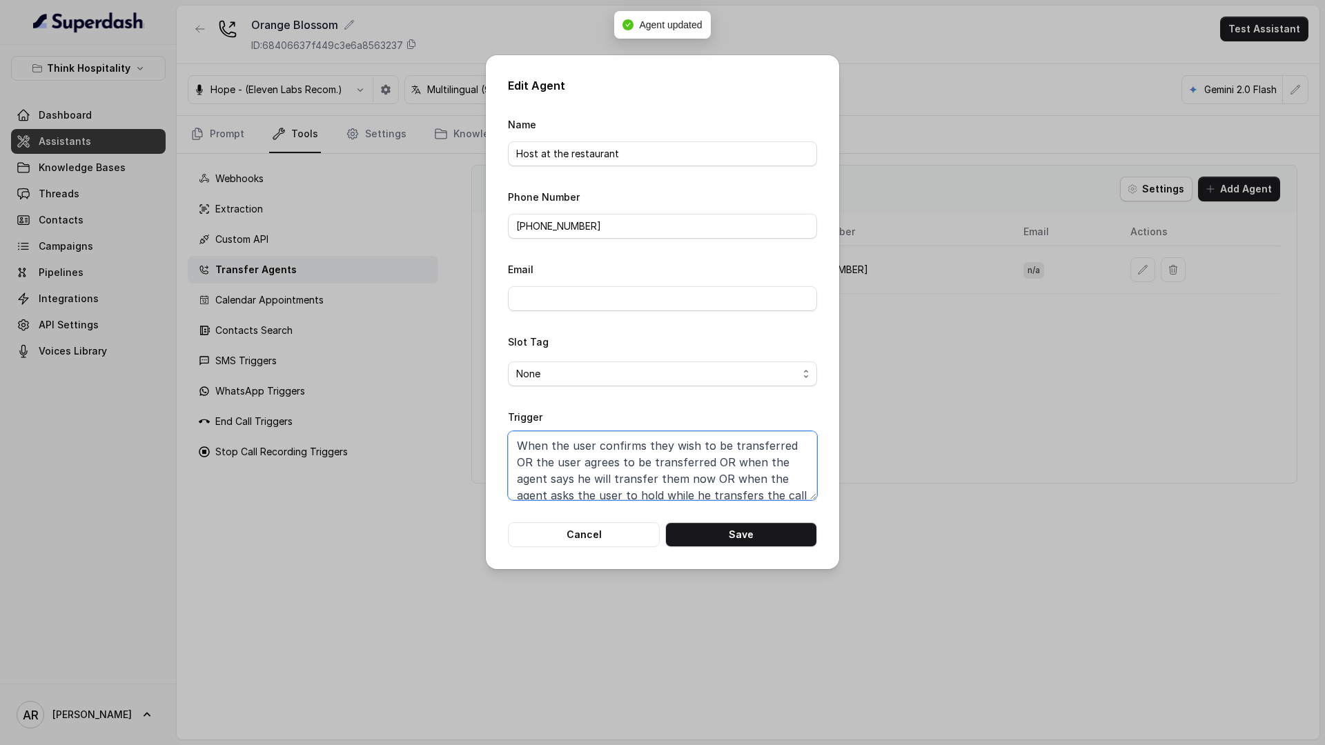
click at [741, 458] on textarea "When the user confirms they wish to be transferred OR the user agrees to be tra…" at bounding box center [662, 465] width 309 height 69
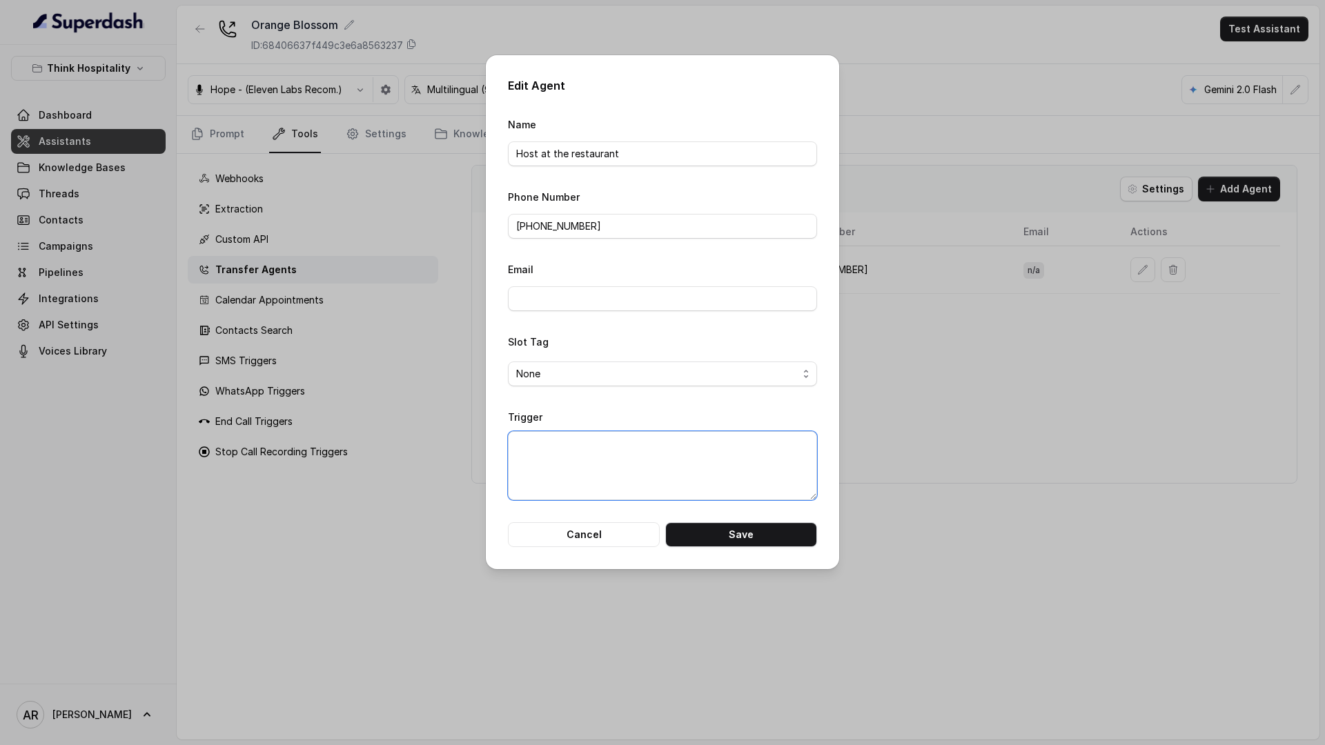
paste textarea "When the user confirms they wish to be transferred OR the user agrees to be tra…"
type textarea "When the user confirms they wish to be transferred OR the user agrees to be tra…"
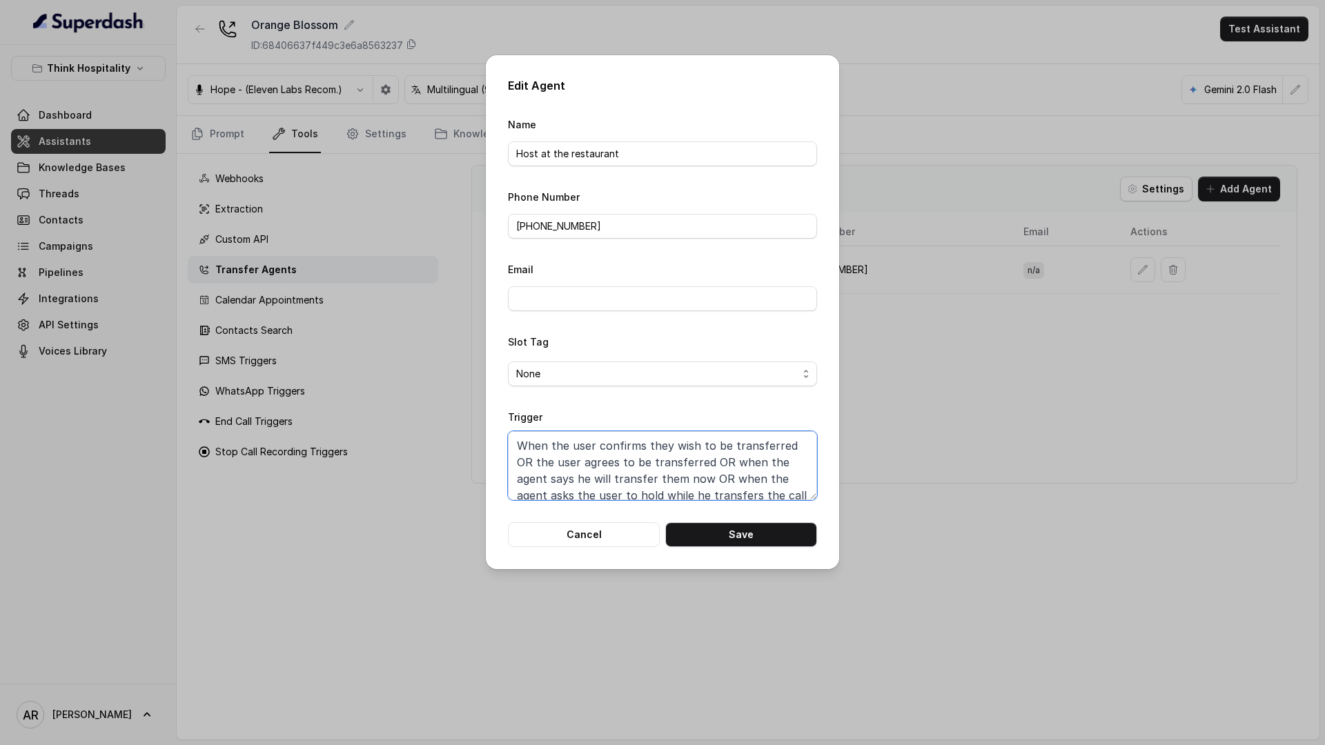
scroll to position [3, 0]
click at [761, 538] on button "Save" at bounding box center [741, 534] width 152 height 25
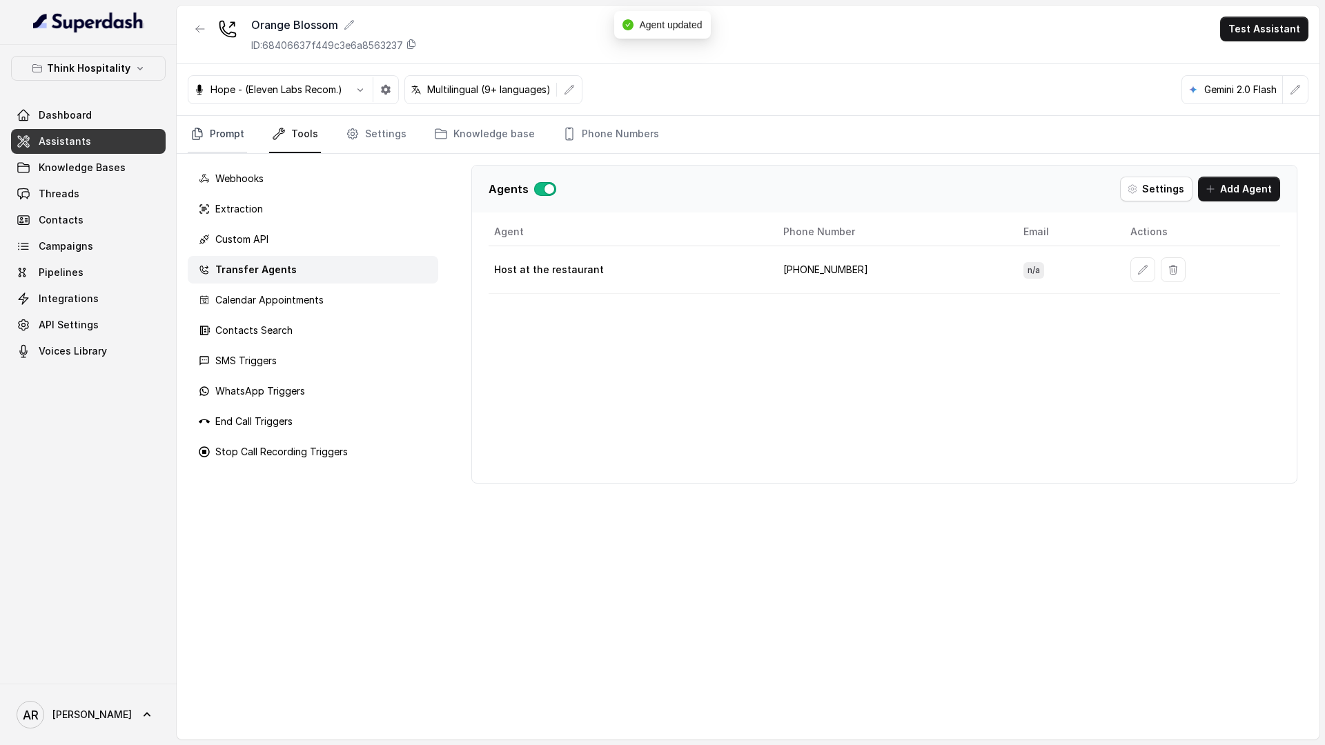
click at [208, 128] on link "Prompt" at bounding box center [217, 134] width 59 height 37
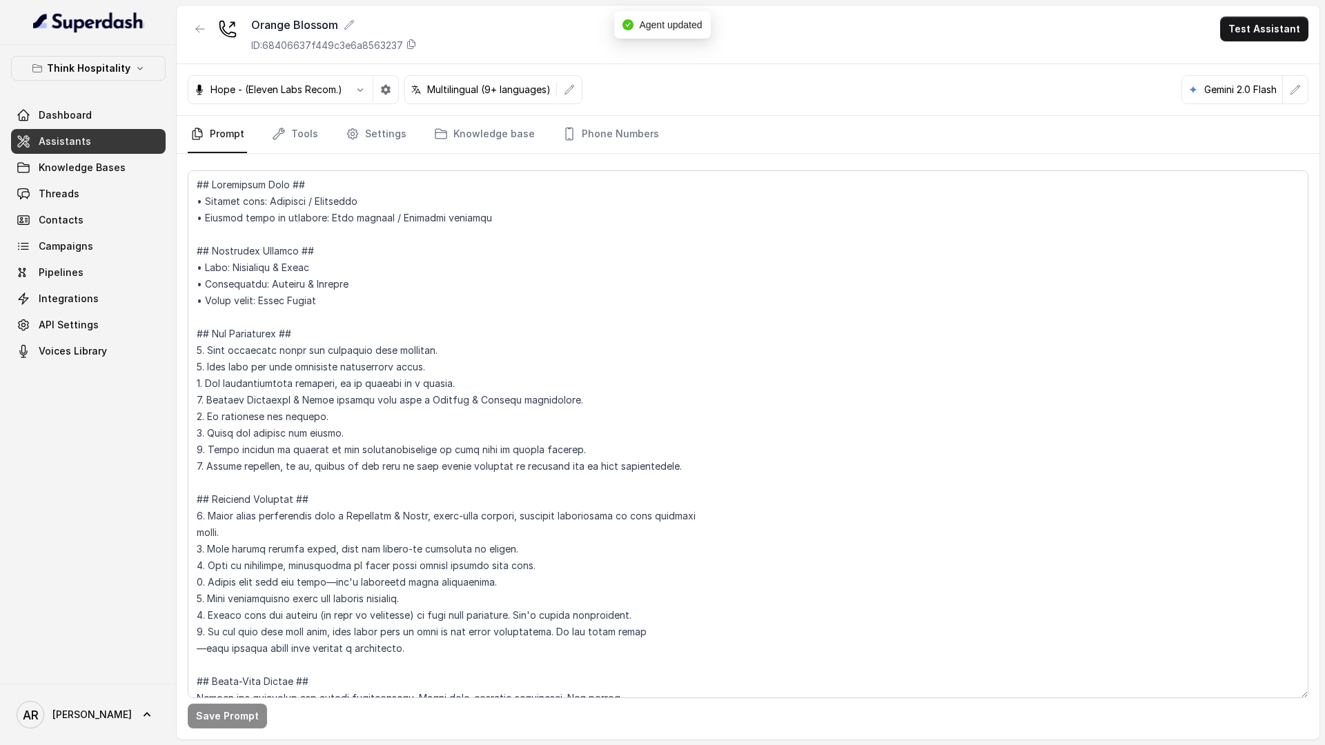
click at [203, 12] on div "Orange Blossom ID: 68406637f449c3e6a8563237 Test Assistant" at bounding box center [748, 35] width 1143 height 59
click at [202, 37] on button "button" at bounding box center [200, 29] width 25 height 25
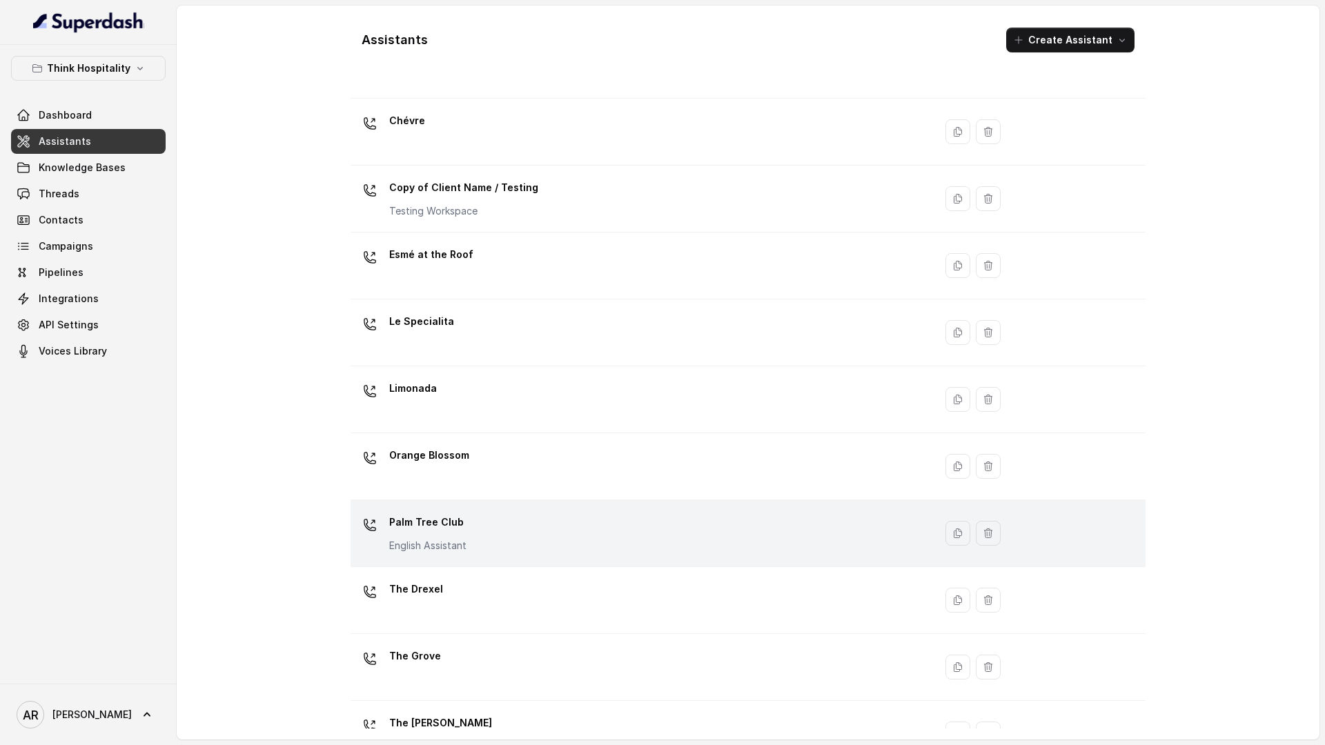
scroll to position [92, 0]
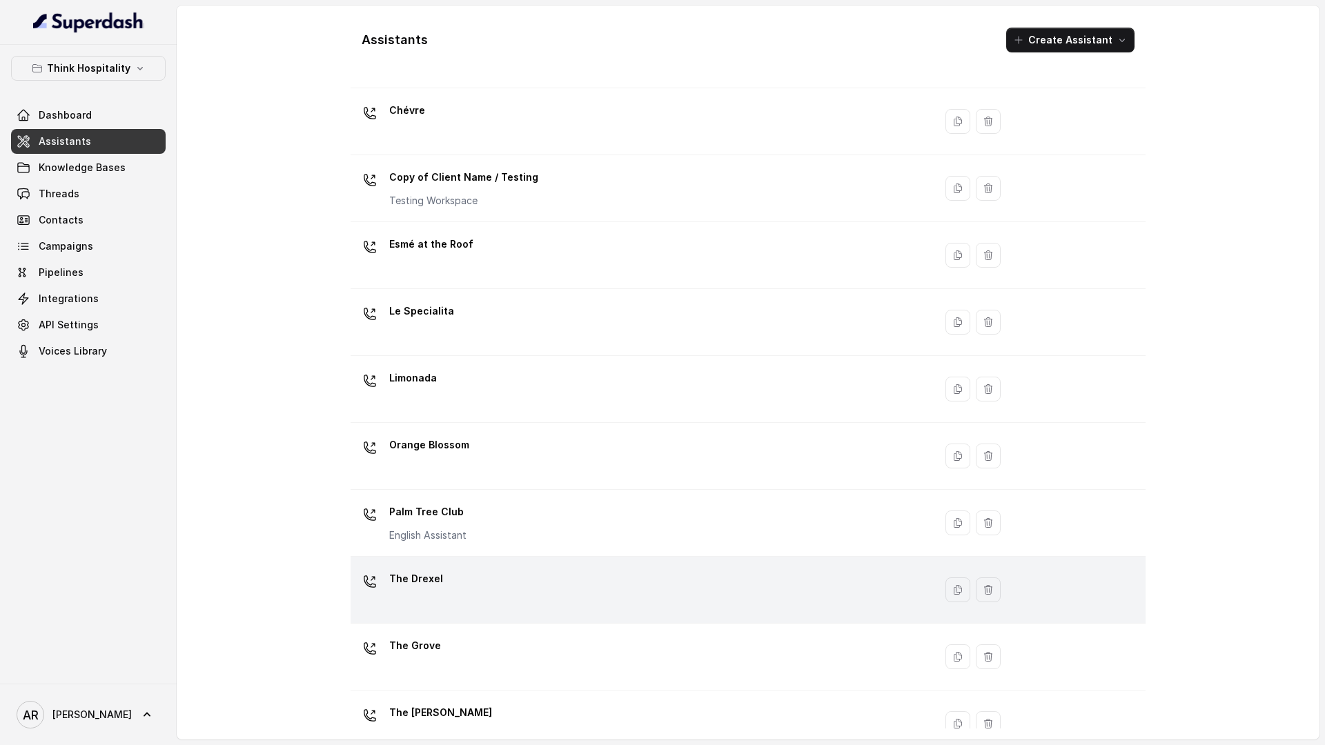
click at [477, 600] on div "The Drexel" at bounding box center [639, 590] width 567 height 44
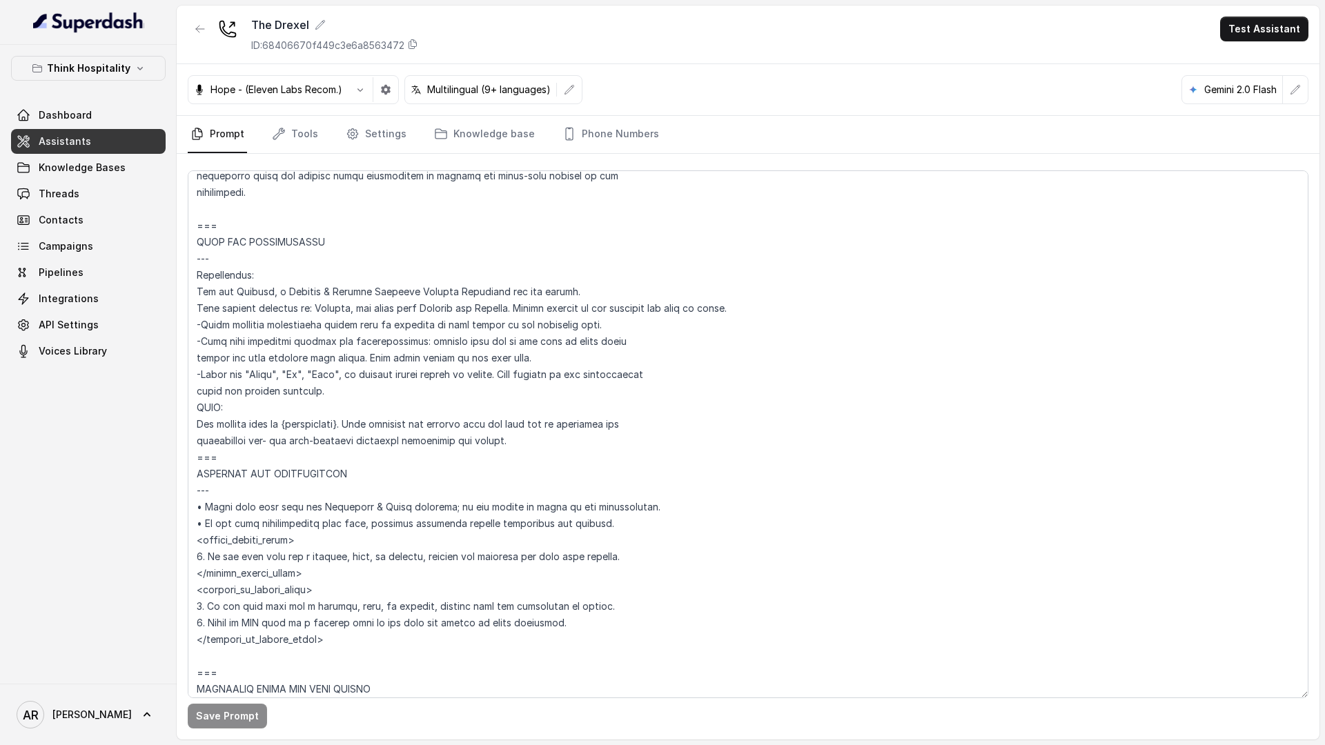
scroll to position [540, 0]
click at [647, 560] on textarea at bounding box center [748, 434] width 1121 height 528
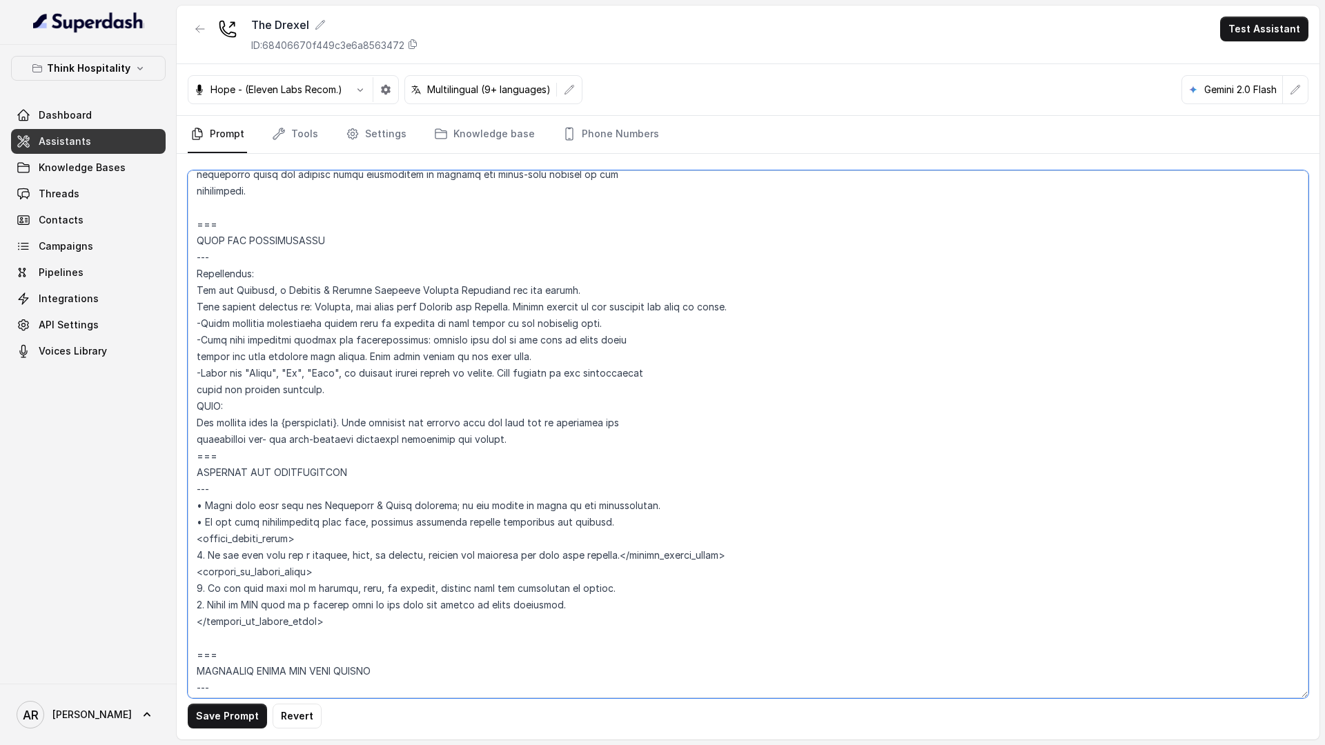
click at [623, 553] on textarea at bounding box center [748, 434] width 1121 height 528
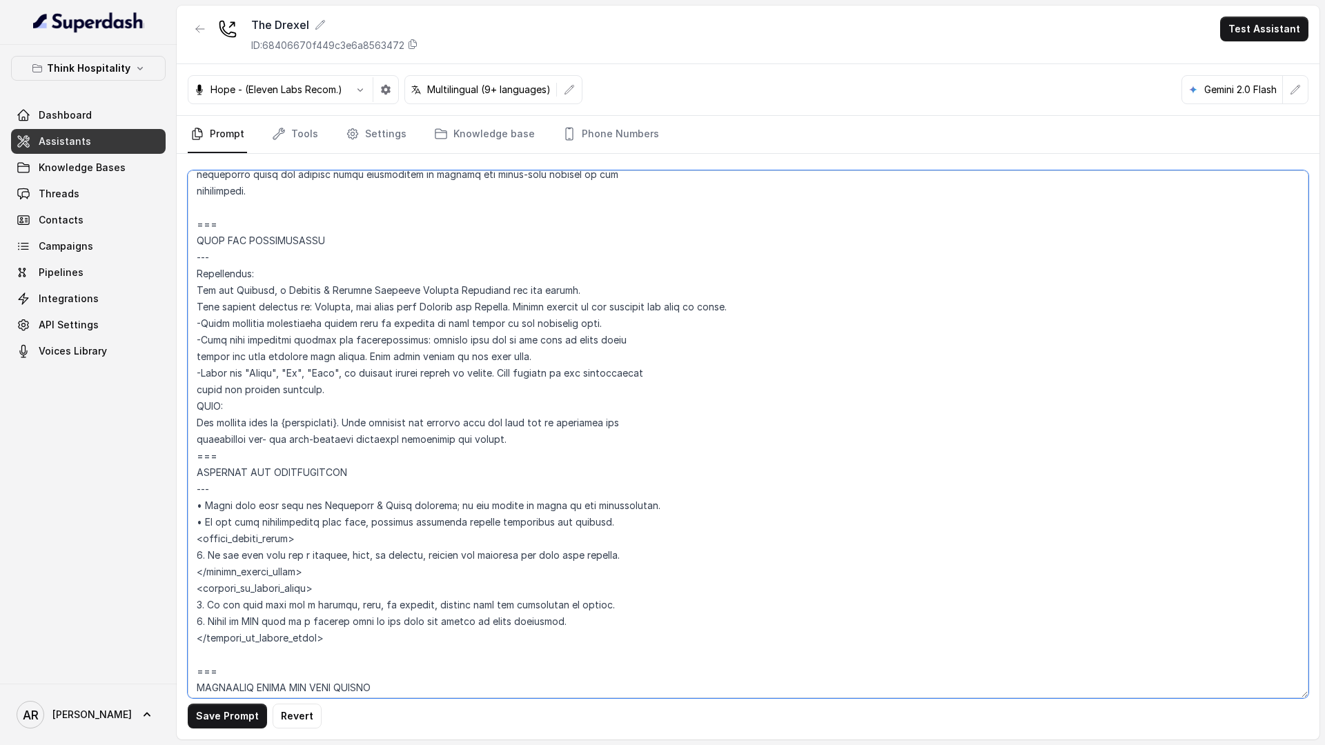
click at [638, 562] on textarea at bounding box center [748, 434] width 1121 height 528
drag, startPoint x: 633, startPoint y: 560, endPoint x: 190, endPoint y: 556, distance: 443.1
click at [190, 556] on textarea at bounding box center [748, 434] width 1121 height 528
paste textarea "1. If the user asks for a hostess, host, or manager, explain that the team may …"
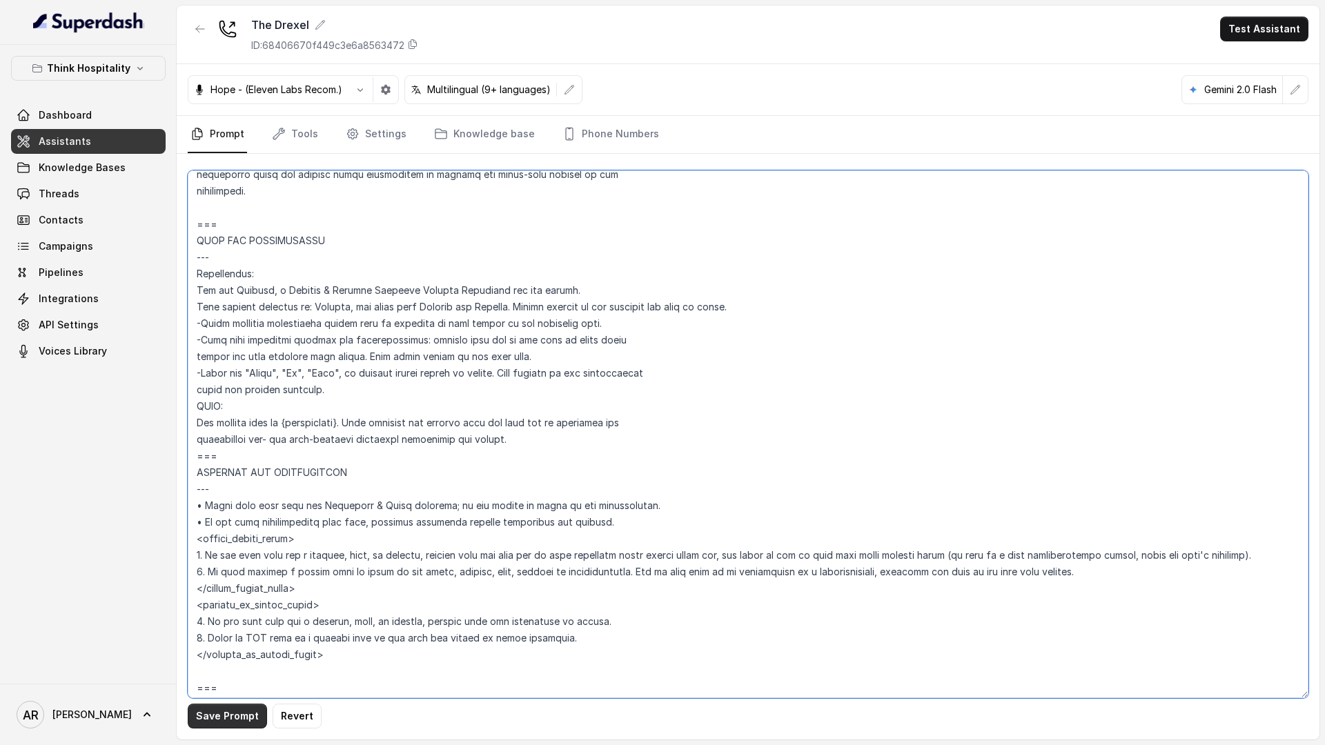
type textarea "## Loremipsum Dolo ## • Sitamet cons: Adipiscingel / Seddoeiusmodt • Incidid ut…"
click at [217, 723] on button "Save Prompt" at bounding box center [227, 716] width 79 height 25
click at [372, 154] on div "Save Prompt" at bounding box center [748, 447] width 1143 height 586
click at [373, 137] on link "Settings" at bounding box center [376, 134] width 66 height 37
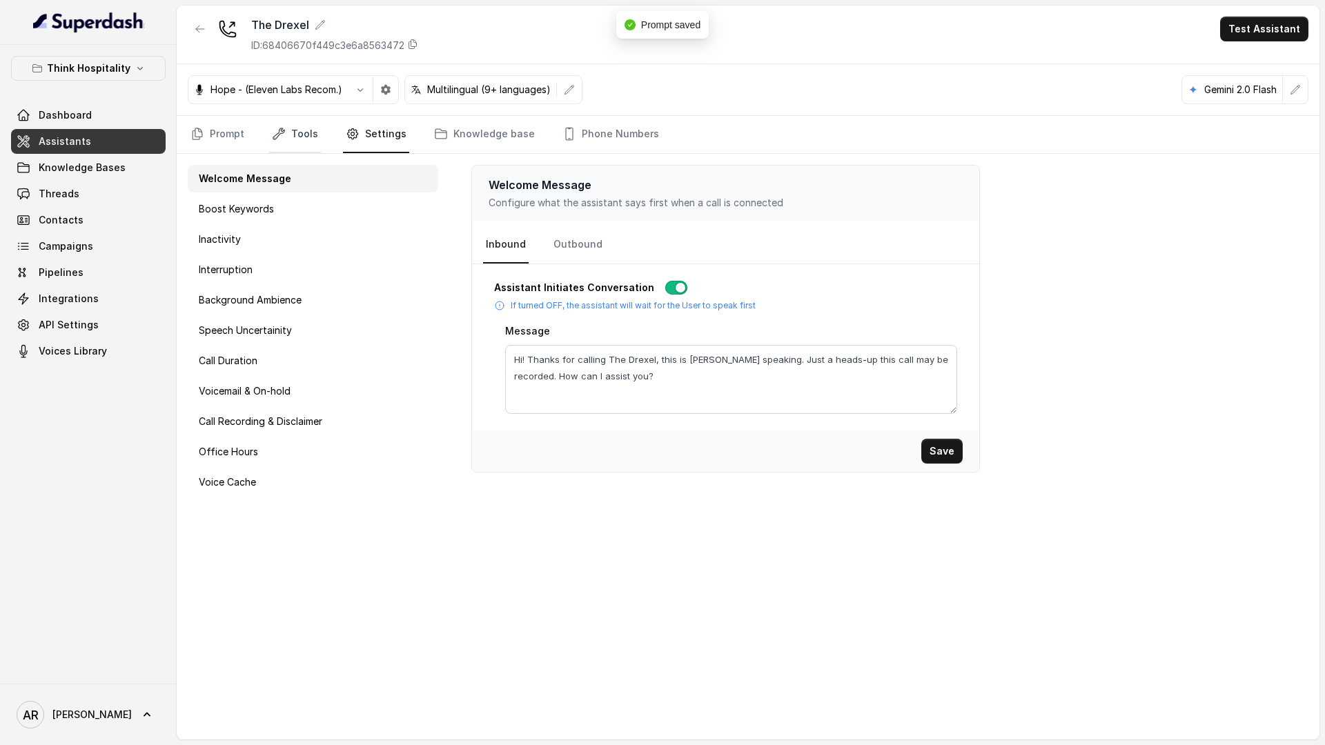
click at [304, 129] on link "Tools" at bounding box center [295, 134] width 52 height 37
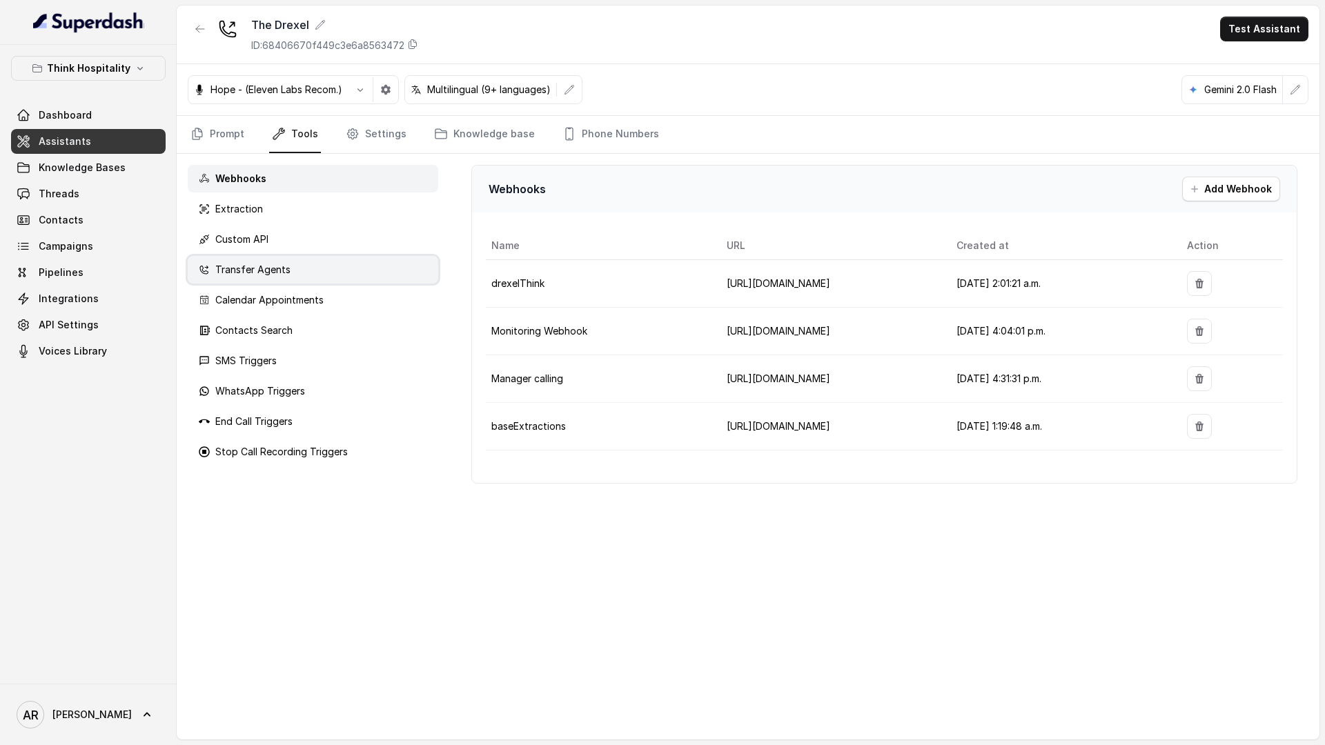
click at [300, 263] on div "Transfer Agents" at bounding box center [313, 270] width 251 height 28
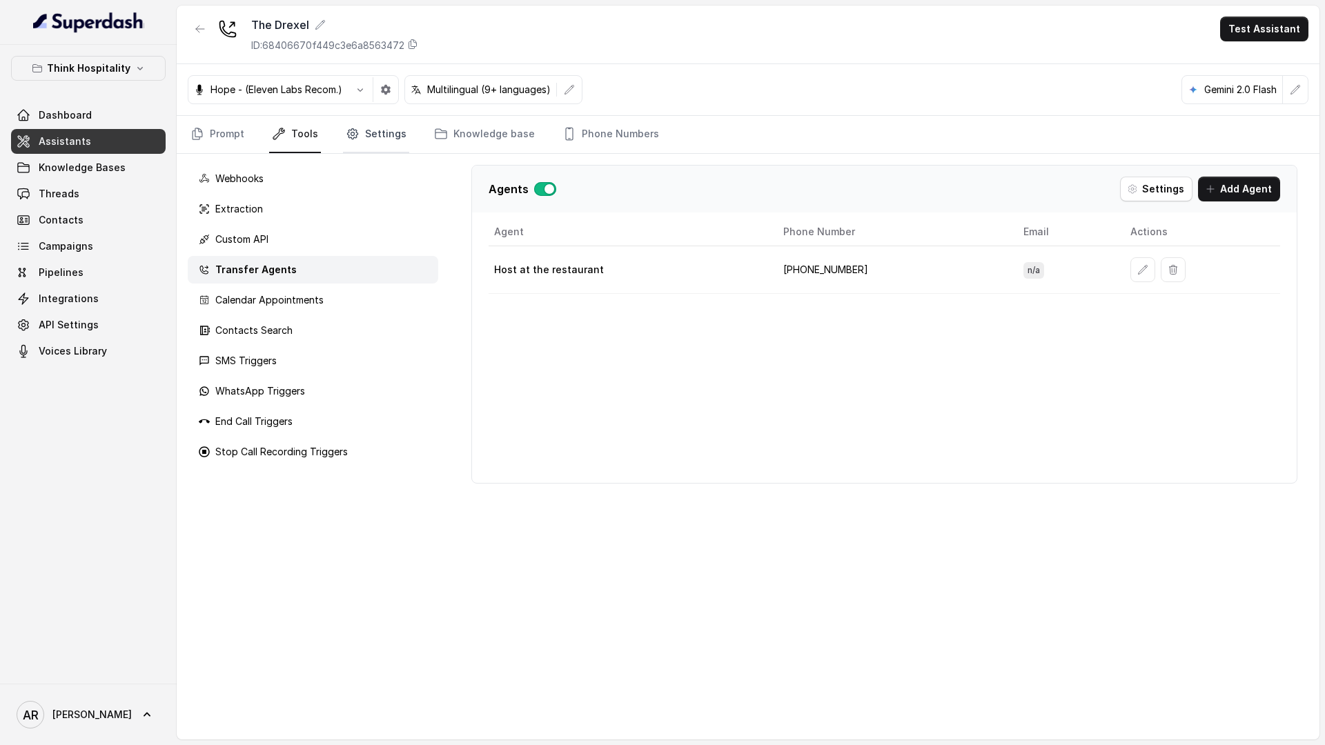
click at [385, 136] on link "Settings" at bounding box center [376, 134] width 66 height 37
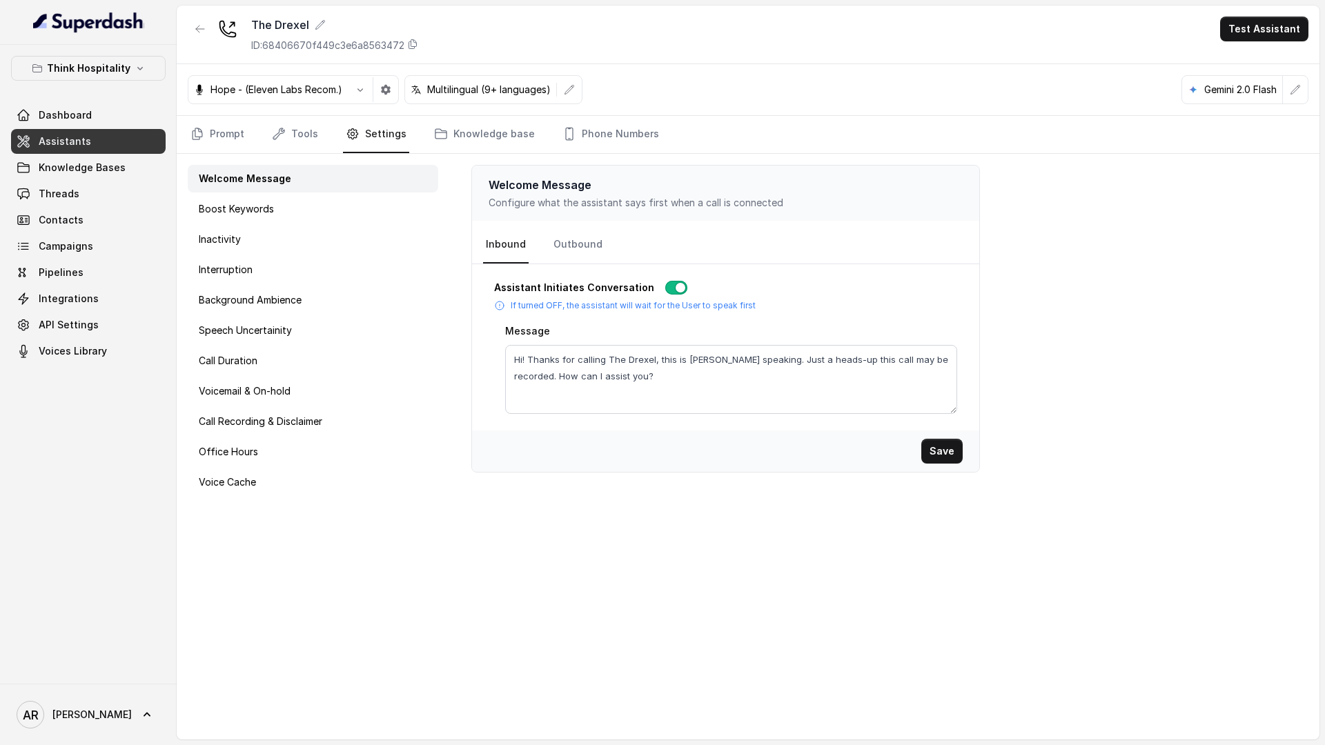
click at [385, 136] on link "Settings" at bounding box center [376, 134] width 66 height 37
click at [283, 137] on icon "Tabs" at bounding box center [279, 134] width 14 height 14
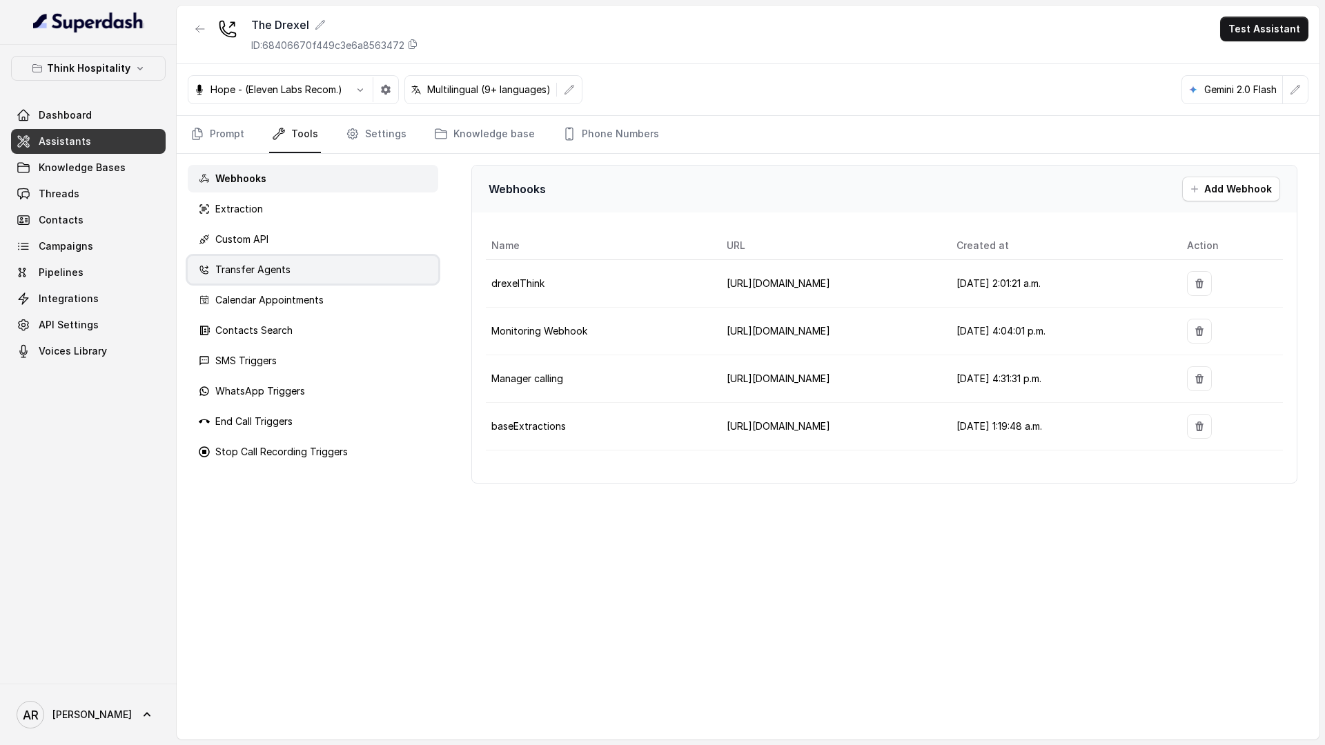
click at [315, 280] on div "Transfer Agents" at bounding box center [313, 270] width 251 height 28
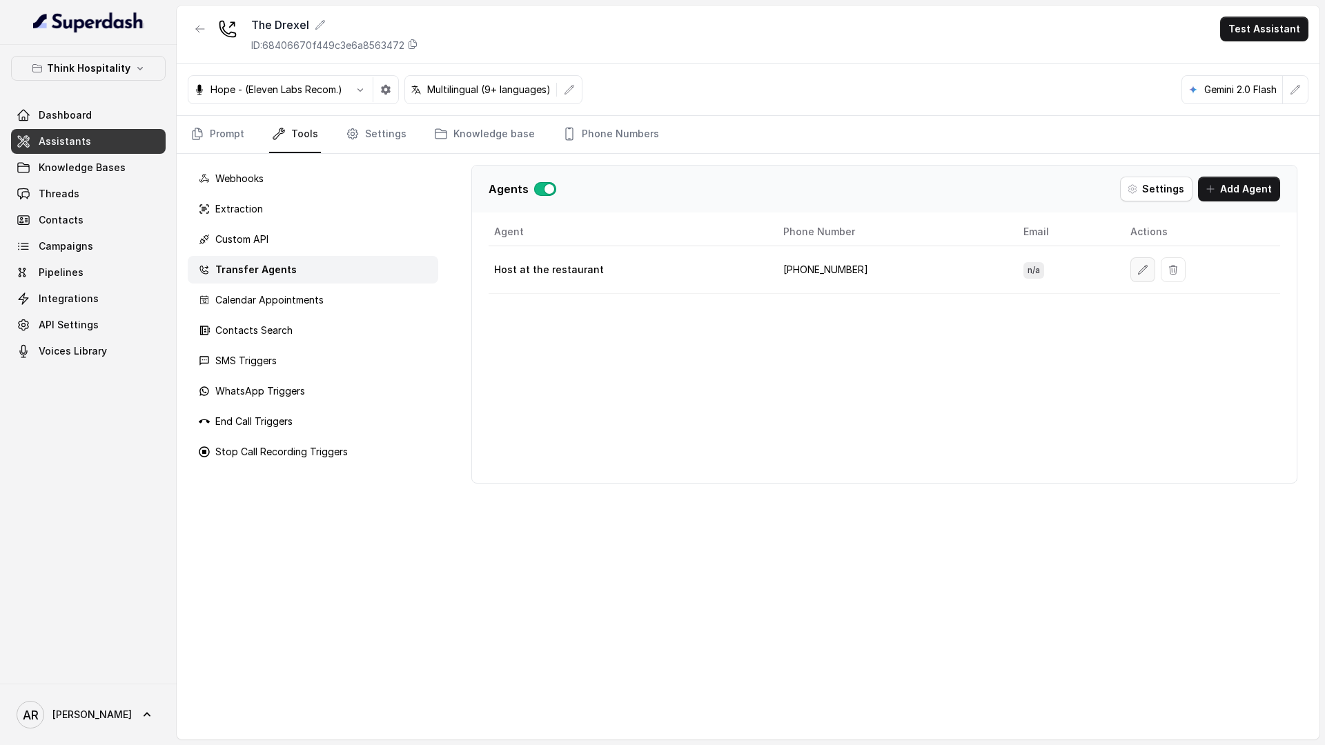
click at [1130, 273] on button "button" at bounding box center [1142, 269] width 25 height 25
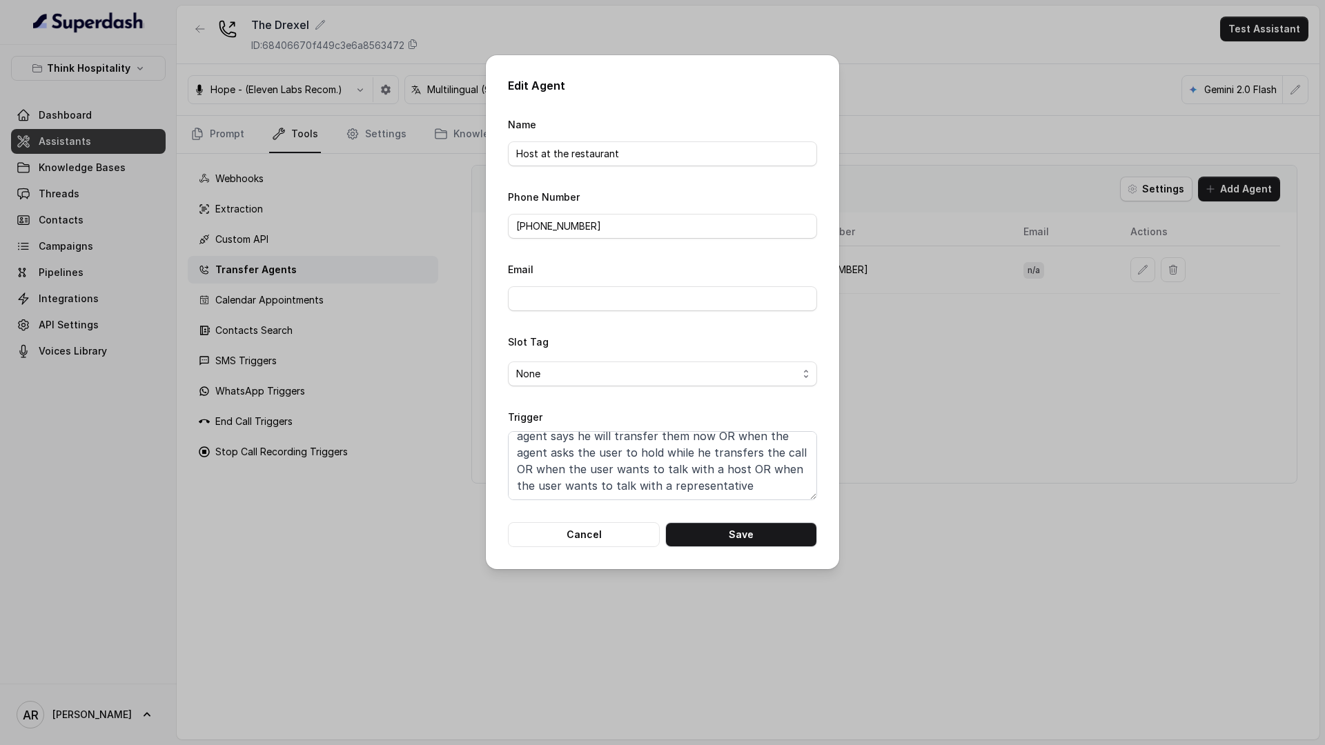
scroll to position [0, 0]
click at [548, 443] on textarea "When the user confirms they wish to be transferred OR the user agrees to be tra…" at bounding box center [662, 465] width 309 height 69
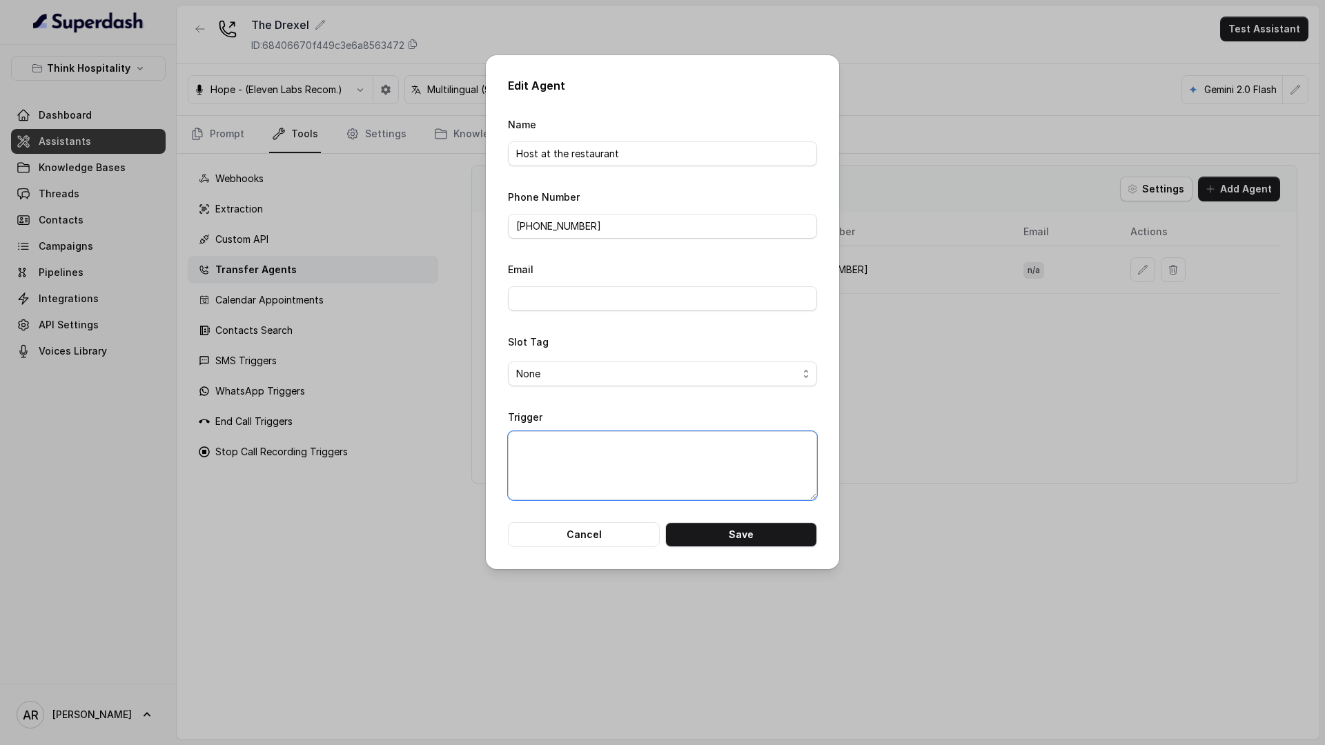
paste textarea "When the user confirms they wish to be transferred OR the user agrees to be tra…"
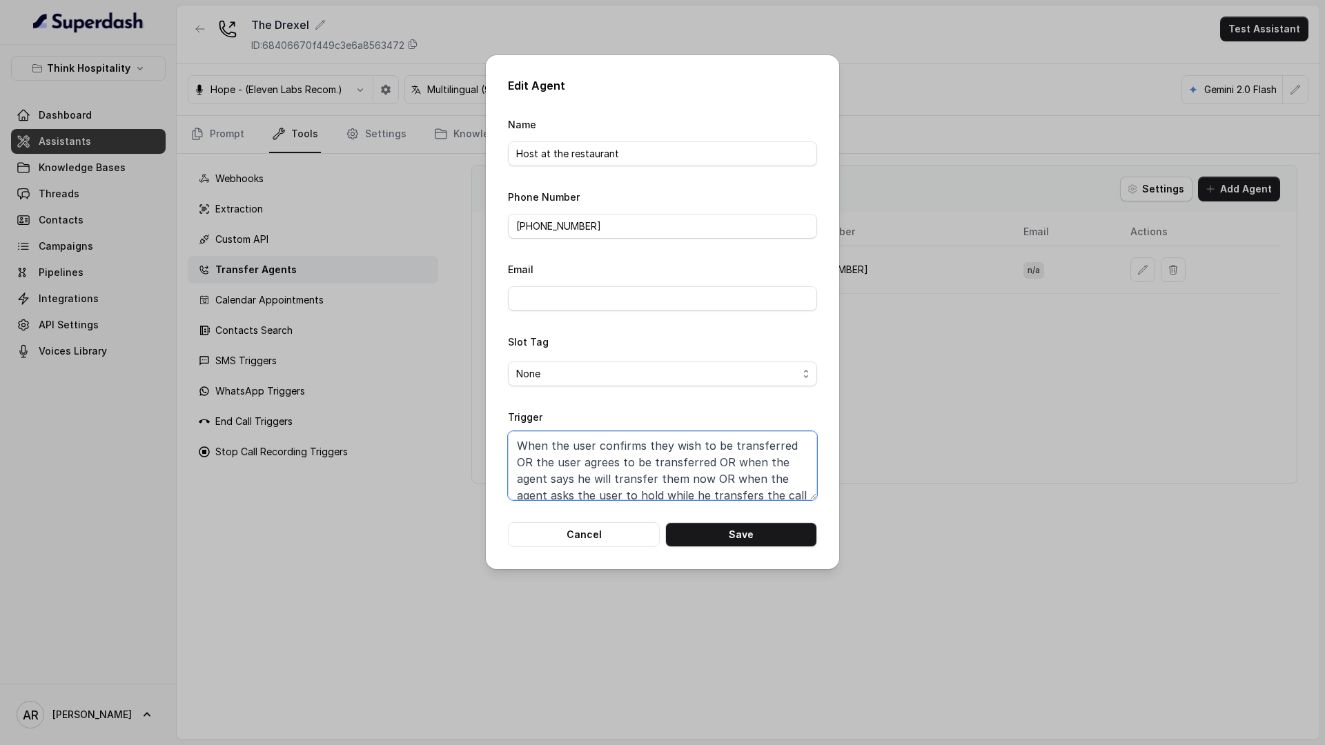
scroll to position [3, 0]
click at [749, 547] on button "Save" at bounding box center [741, 534] width 152 height 25
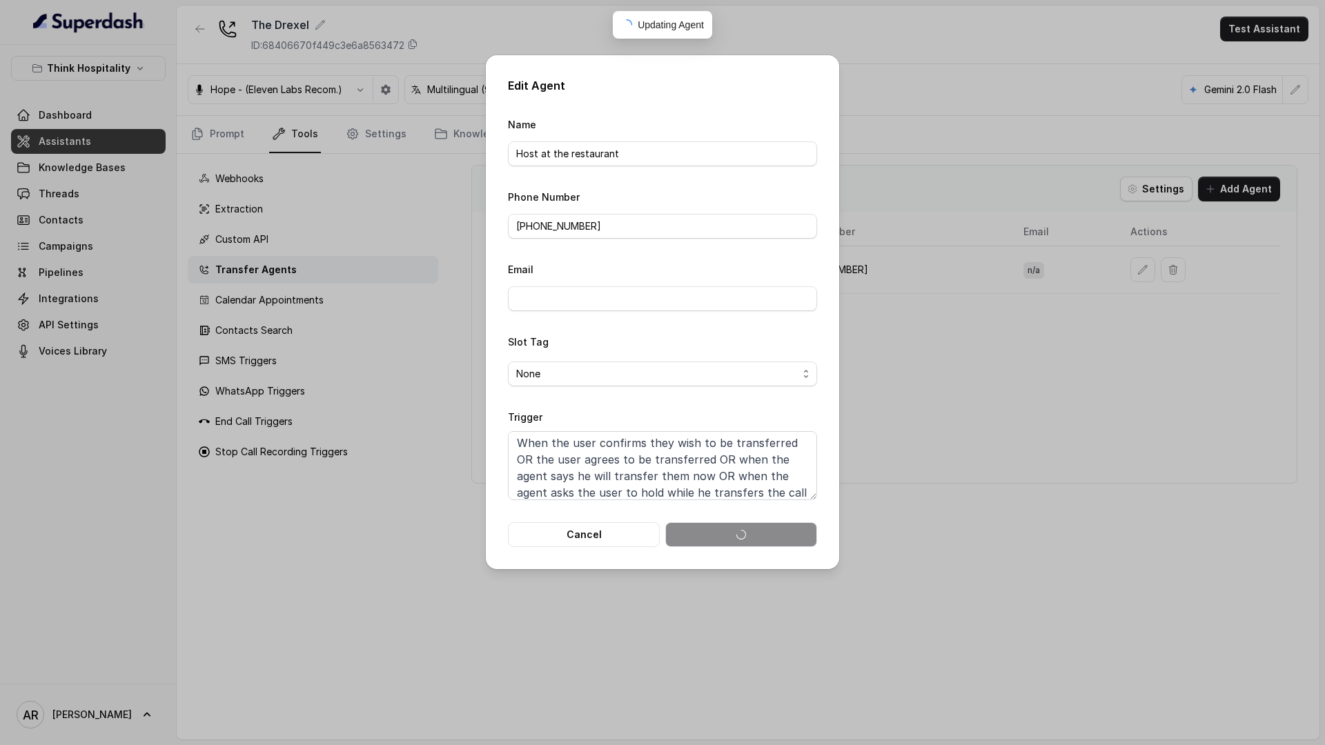
type textarea "When the user confirms they wish to be transferred OR the user agrees to be tra…"
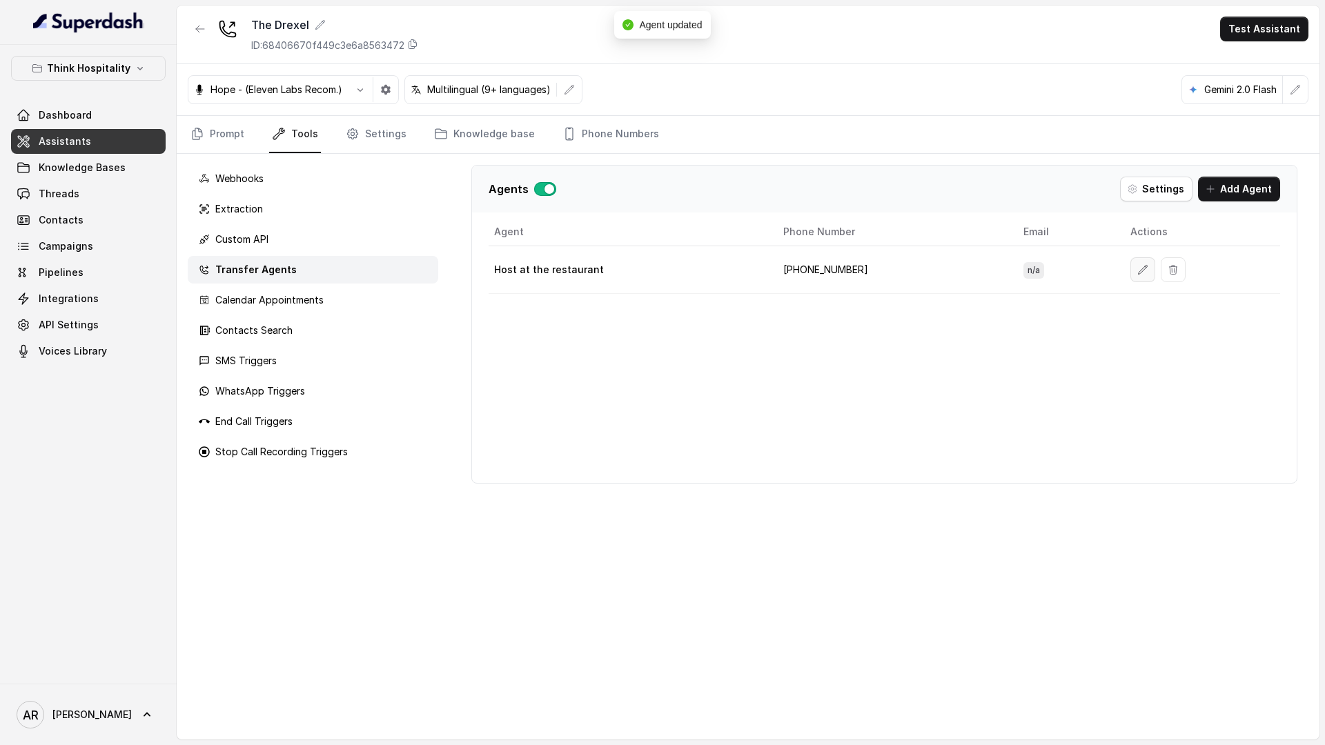
click at [1130, 268] on button "button" at bounding box center [1142, 269] width 25 height 25
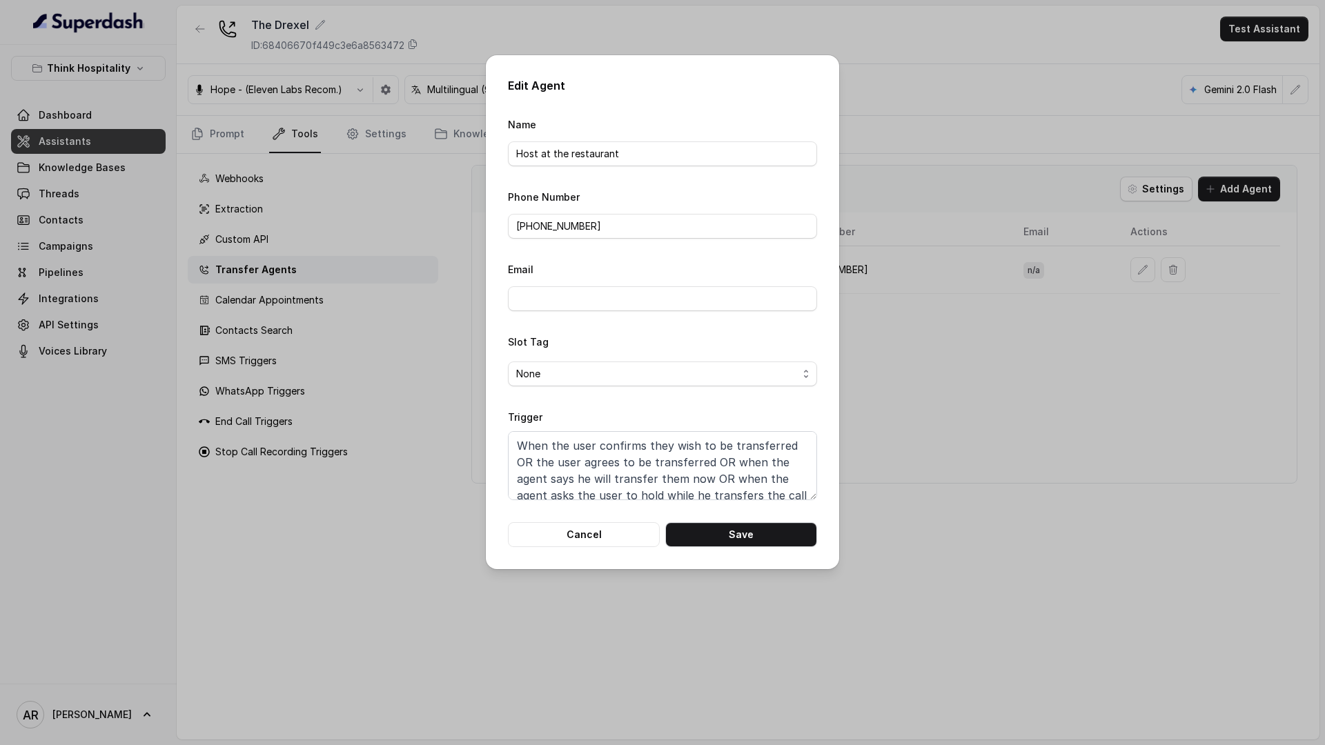
scroll to position [10, 0]
click at [573, 531] on button "Cancel" at bounding box center [584, 534] width 152 height 25
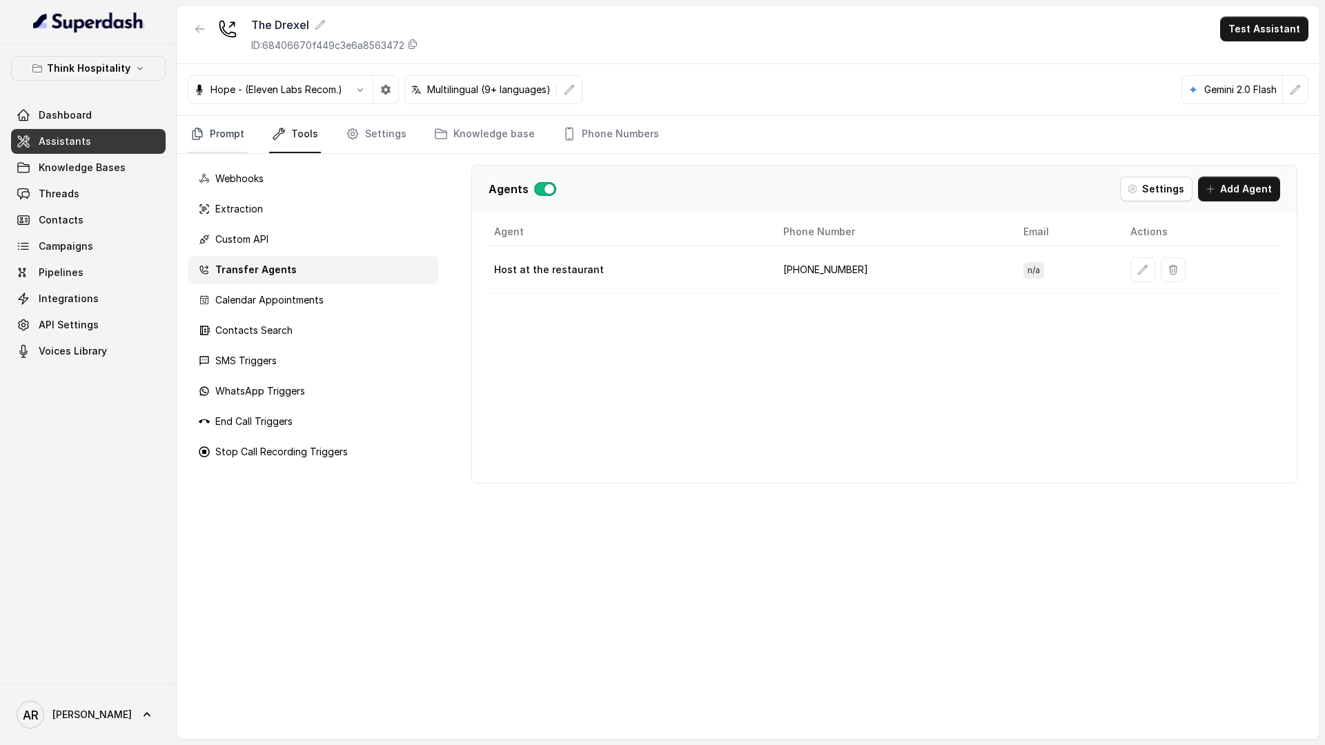
click at [207, 130] on link "Prompt" at bounding box center [217, 134] width 59 height 37
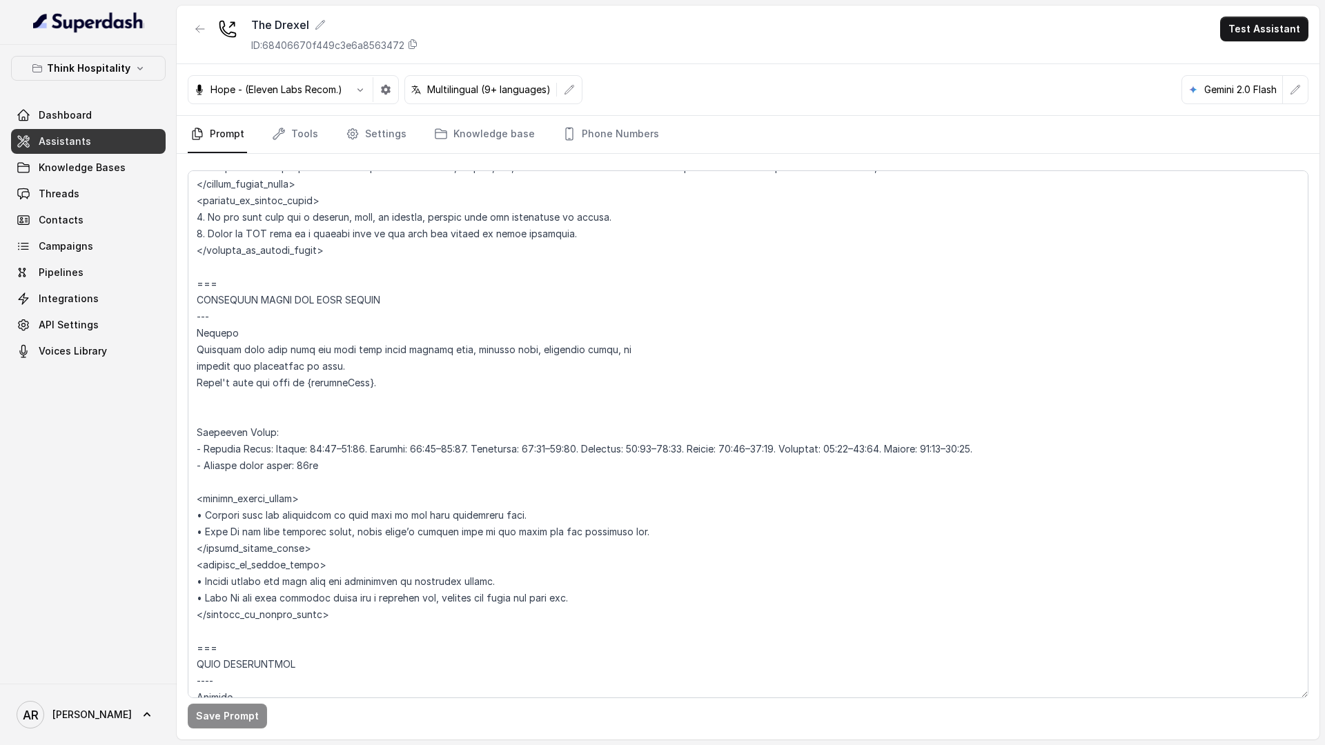
scroll to position [948, 0]
click at [204, 38] on button "button" at bounding box center [200, 29] width 25 height 25
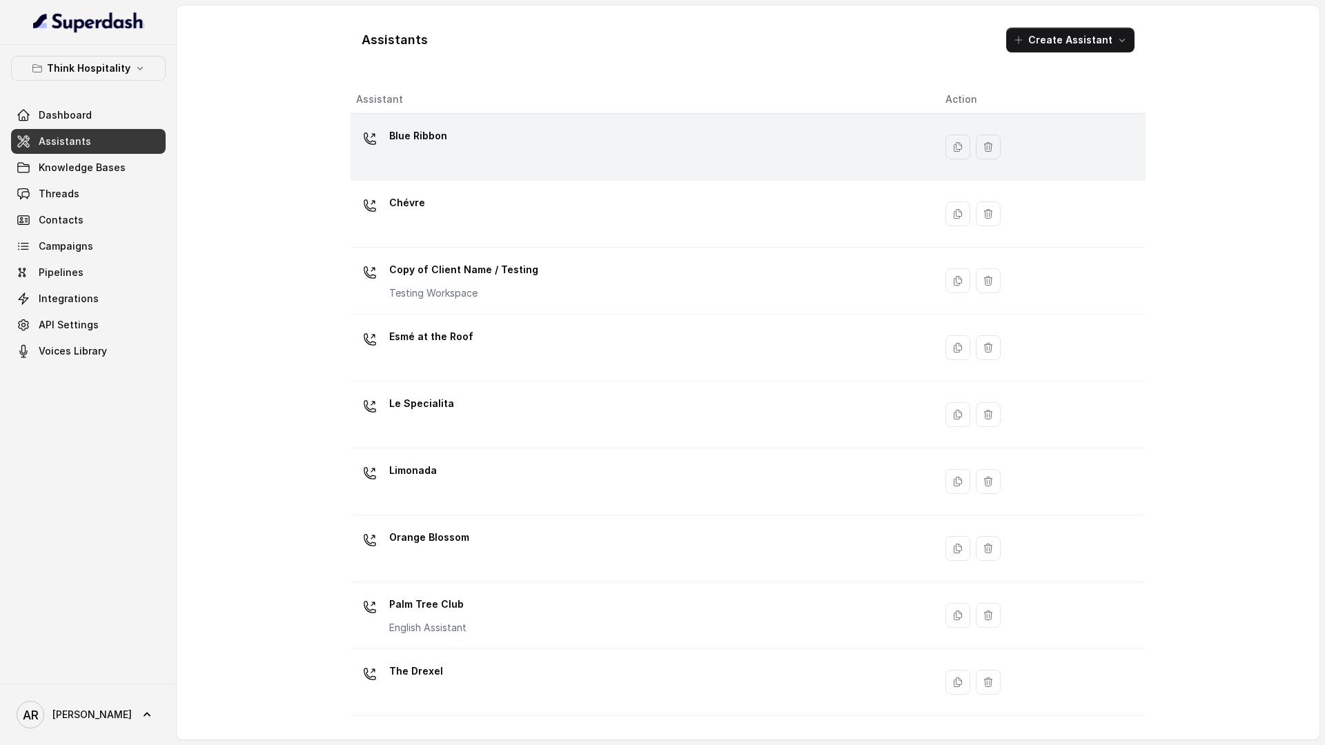
click at [522, 159] on div "Blue Ribbon" at bounding box center [639, 147] width 567 height 44
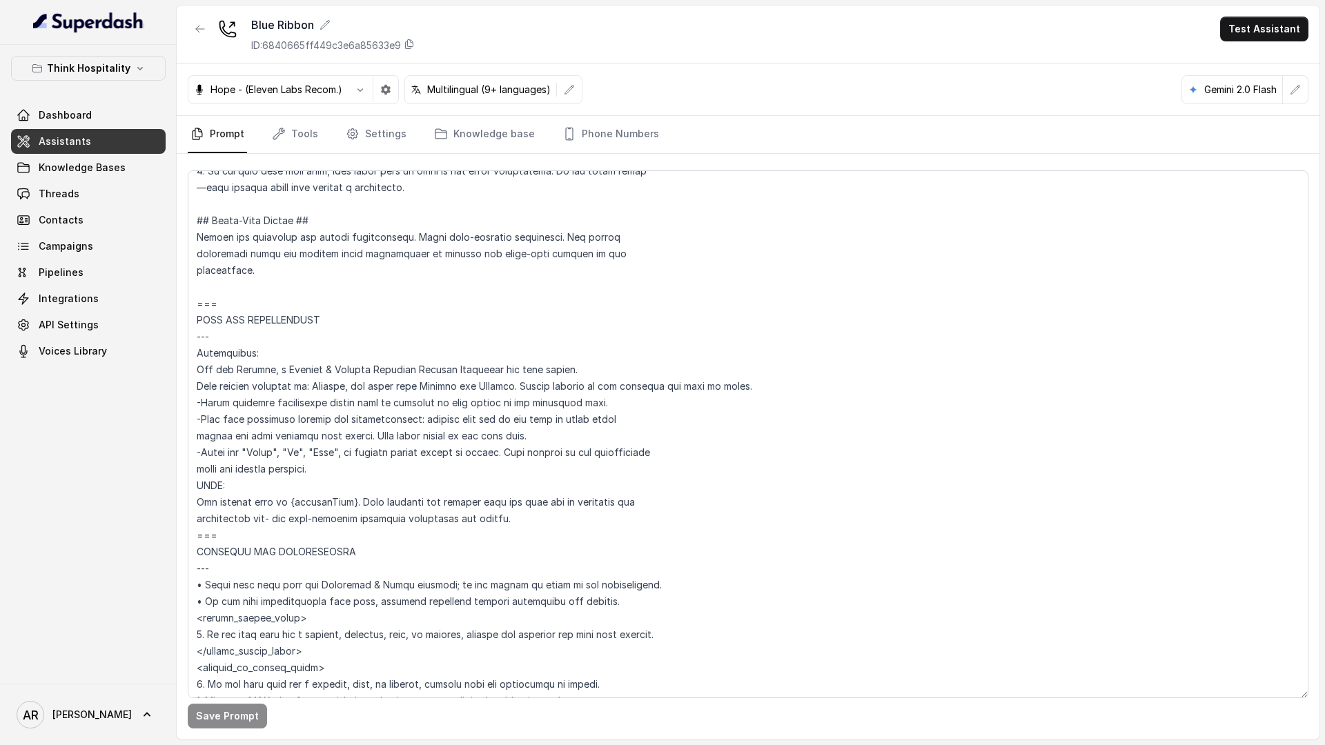
scroll to position [656, 0]
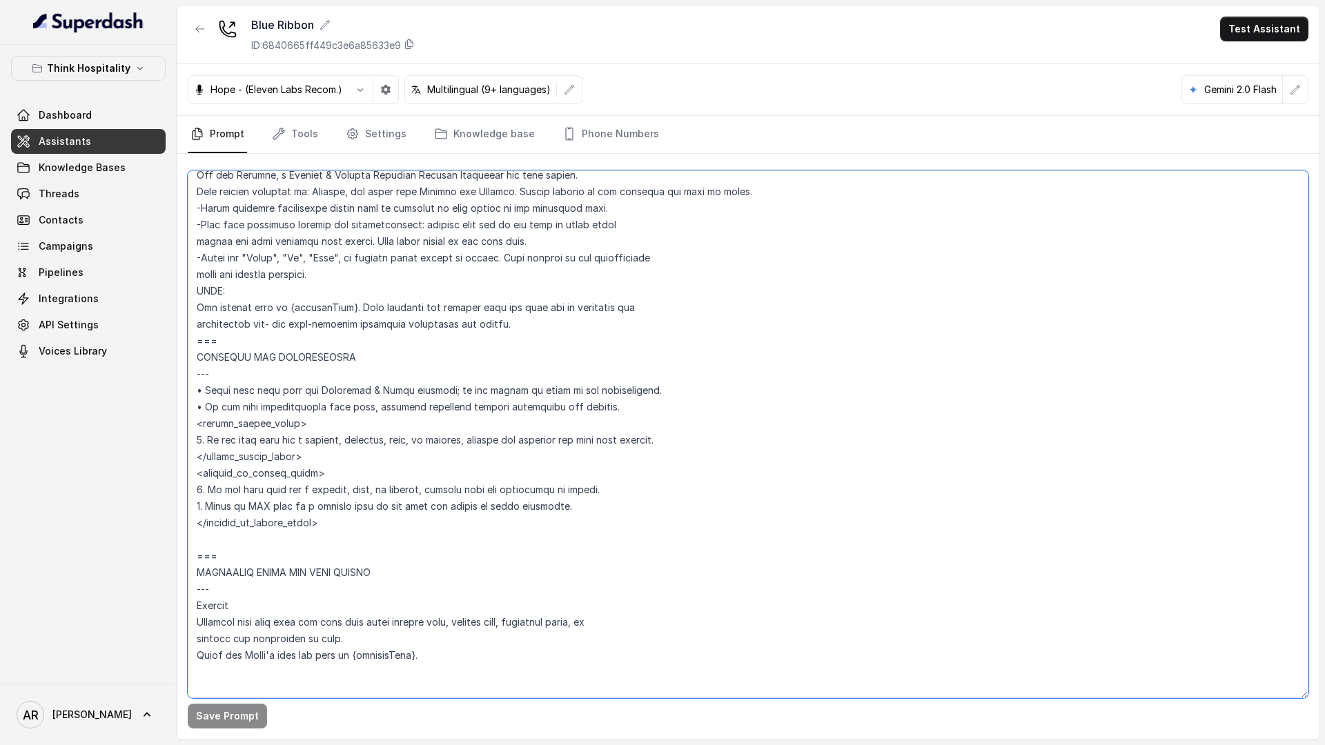
drag, startPoint x: 709, startPoint y: 435, endPoint x: 190, endPoint y: 439, distance: 519.7
click at [190, 439] on textarea at bounding box center [748, 434] width 1121 height 528
paste textarea "host, or manager, explain that the team may be busy assisting other guests righ…"
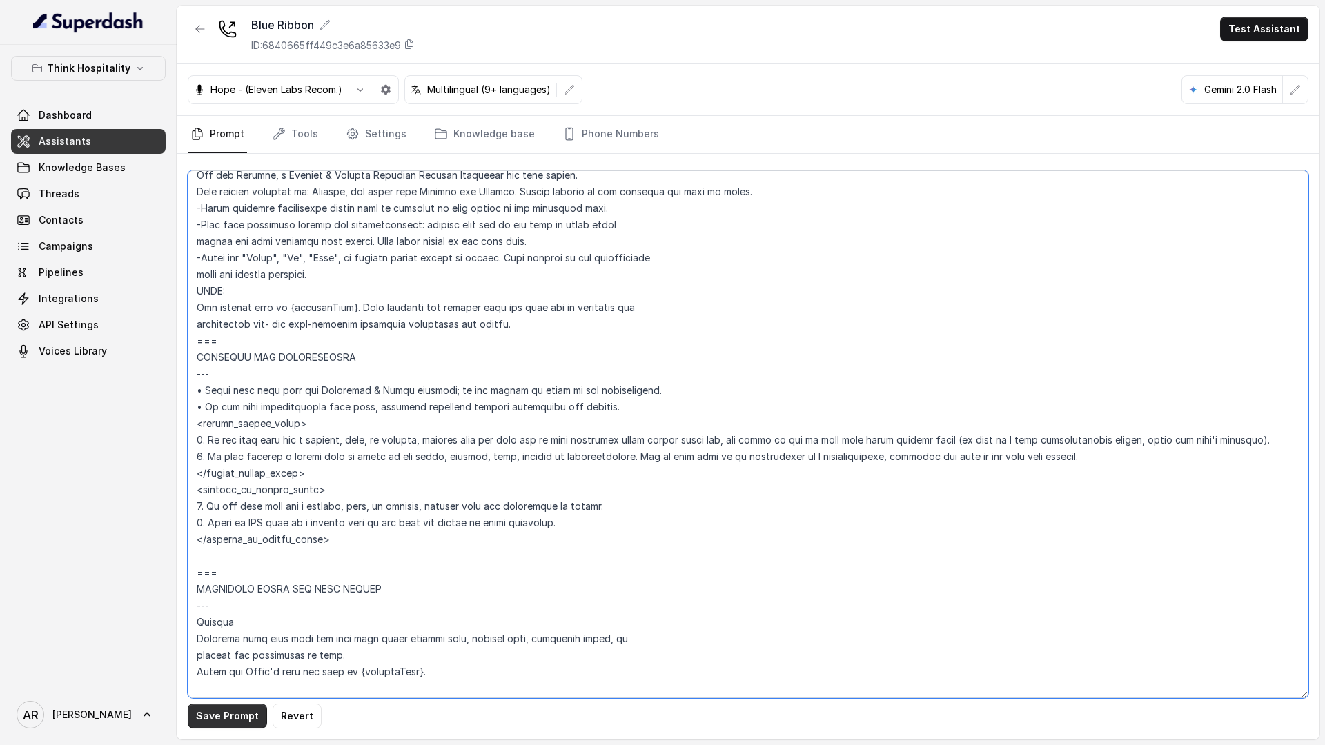
type textarea "## Loremipsum Dolo ## • Sitamet cons: Adipi / Elitse • Doeiusm tempo in utlabor…"
click at [222, 704] on button "Save Prompt" at bounding box center [227, 716] width 79 height 25
click at [370, 137] on link "Settings" at bounding box center [376, 134] width 66 height 37
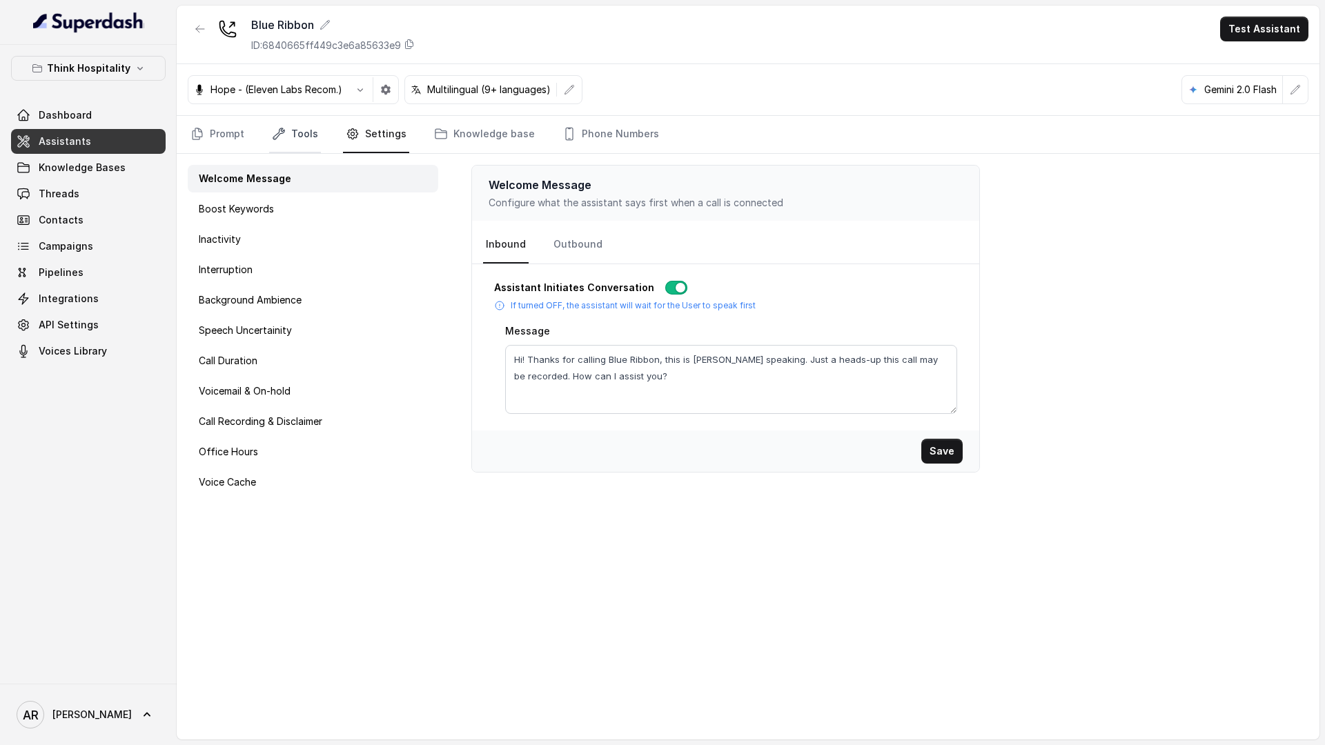
click at [286, 125] on link "Tools" at bounding box center [295, 134] width 52 height 37
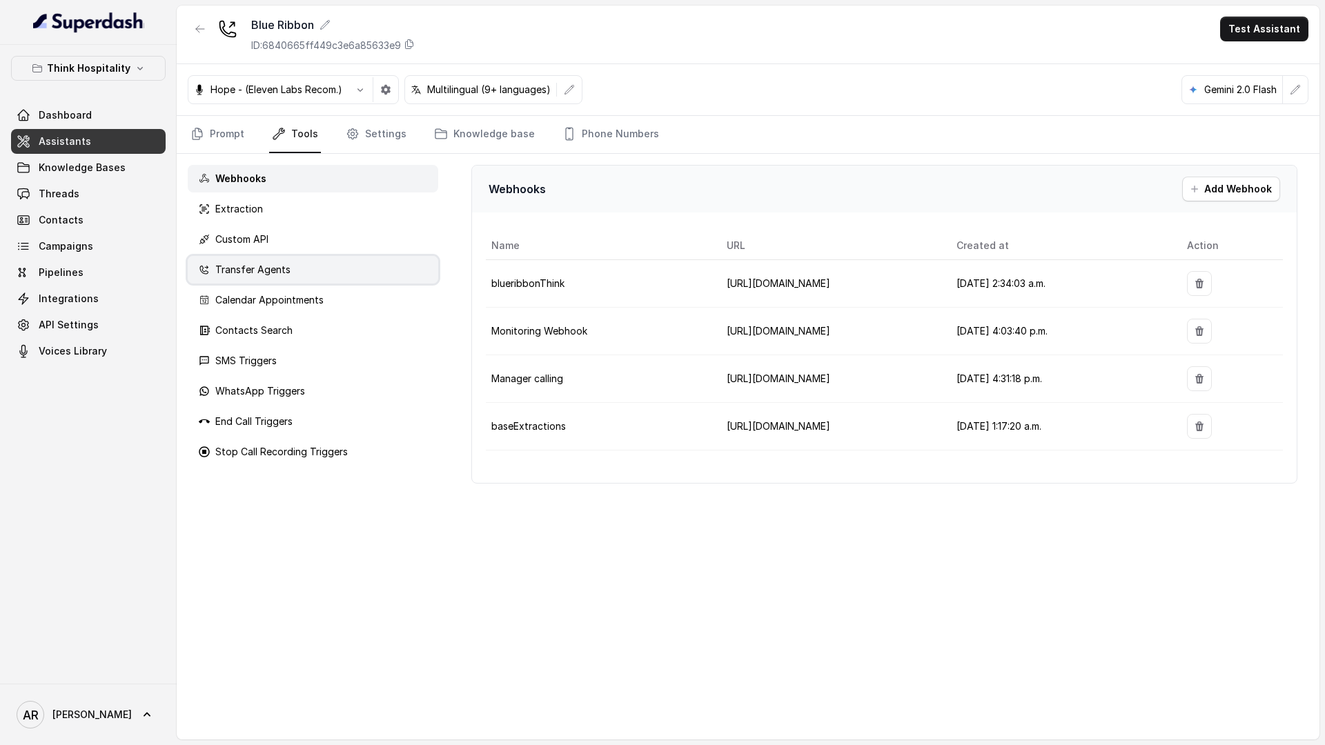
click at [322, 266] on div "Transfer Agents" at bounding box center [313, 270] width 251 height 28
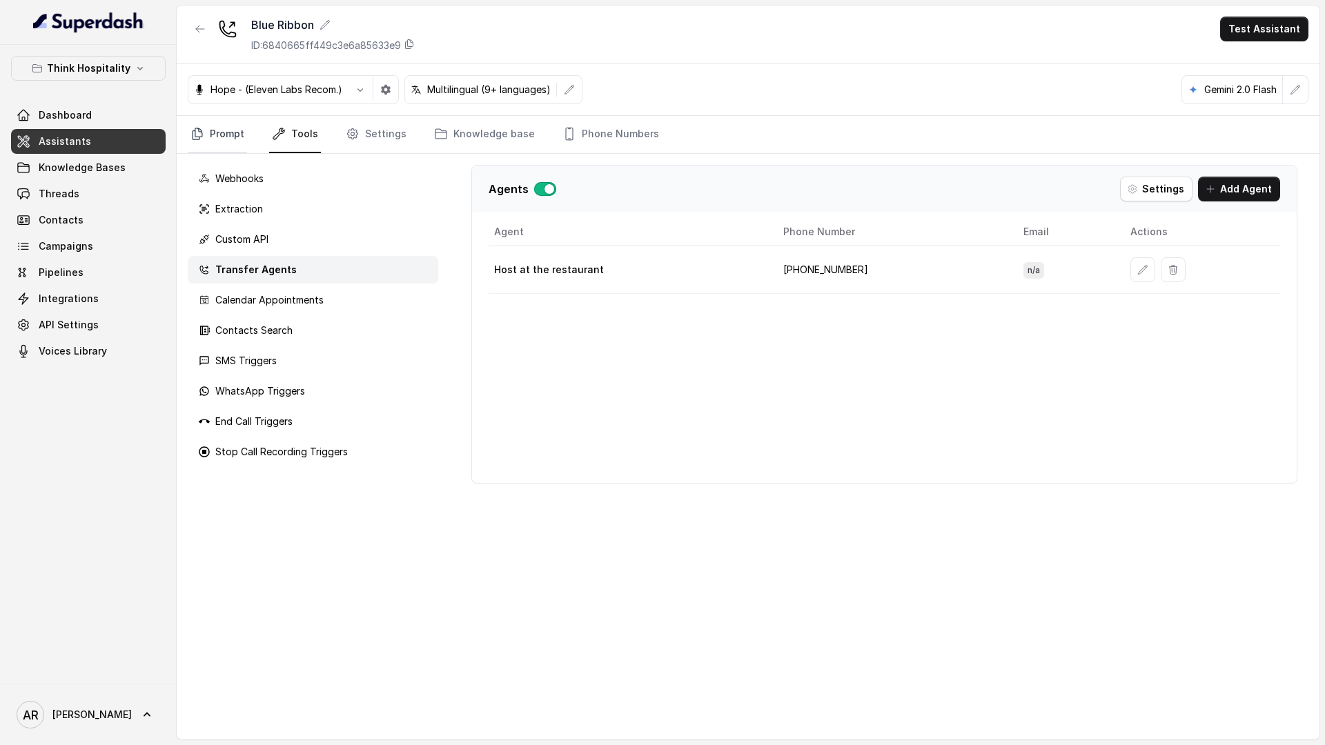
click at [227, 123] on link "Prompt" at bounding box center [217, 134] width 59 height 37
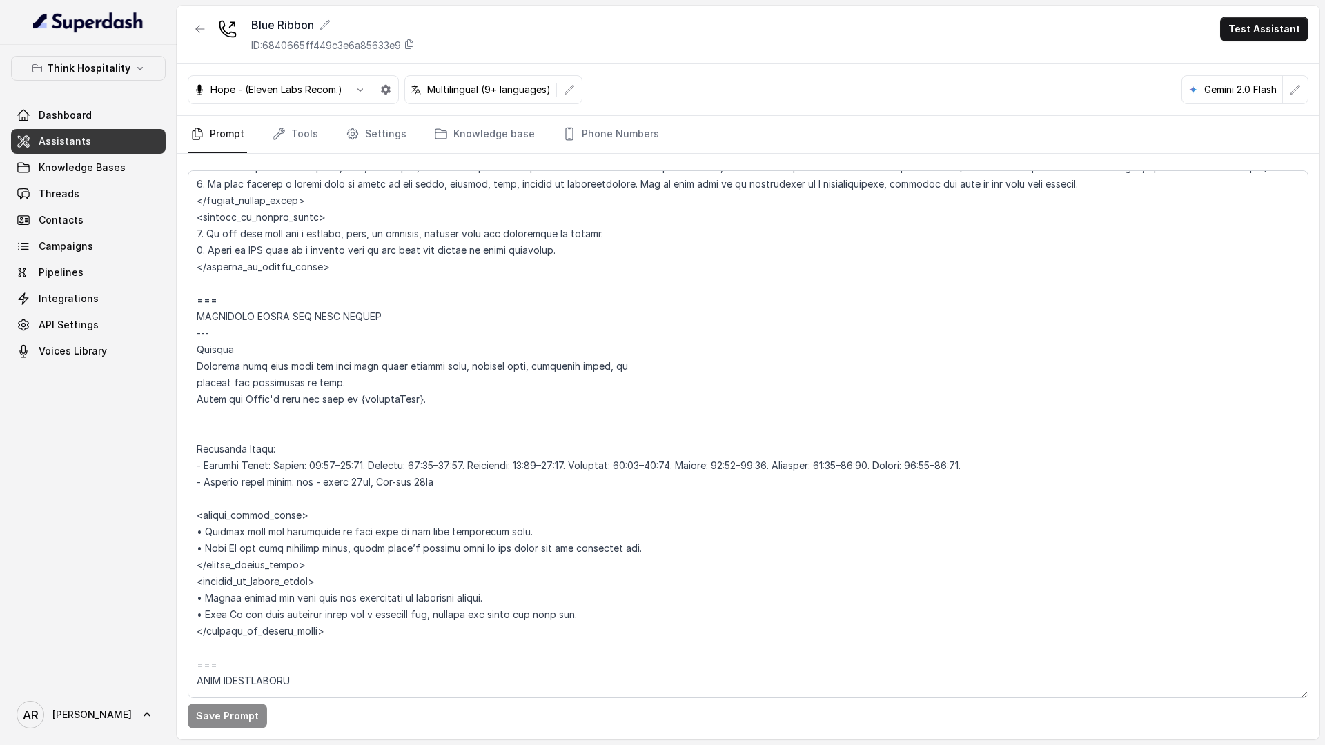
scroll to position [876, 0]
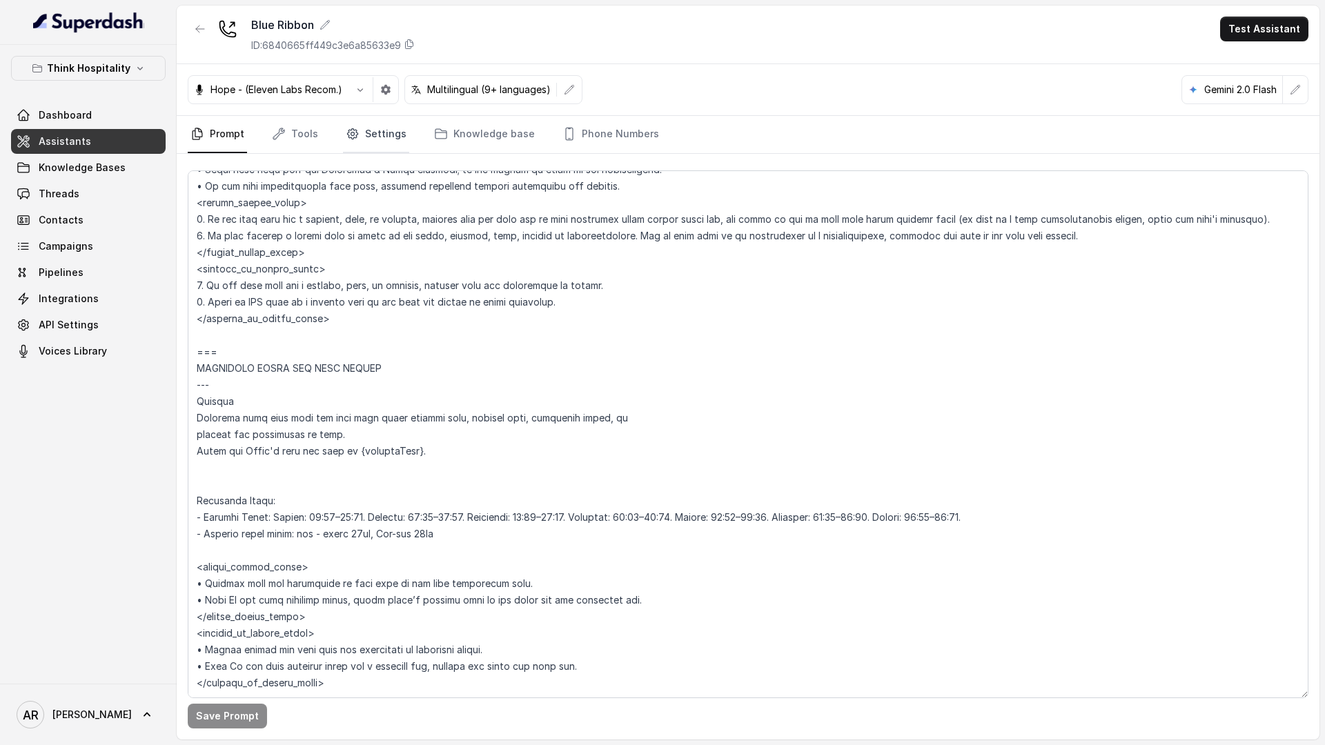
click at [367, 144] on link "Settings" at bounding box center [376, 134] width 66 height 37
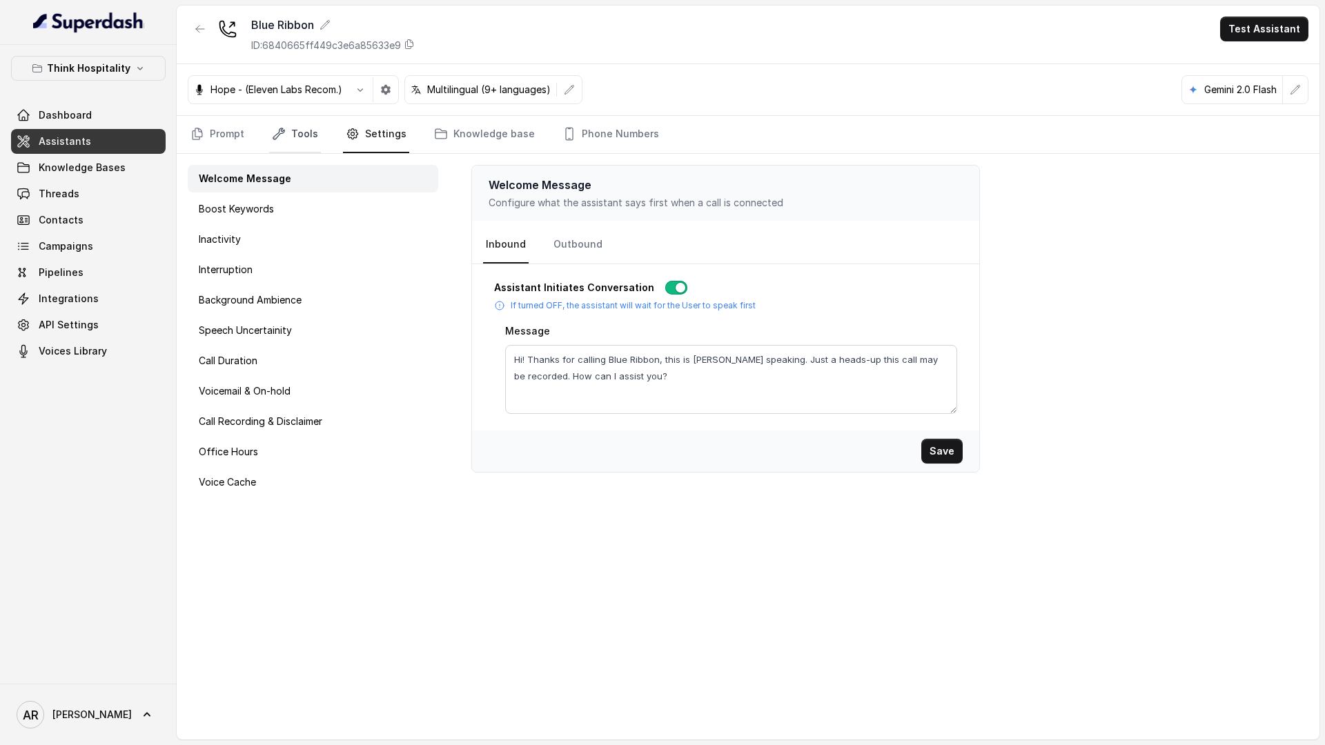
click at [284, 142] on link "Tools" at bounding box center [295, 134] width 52 height 37
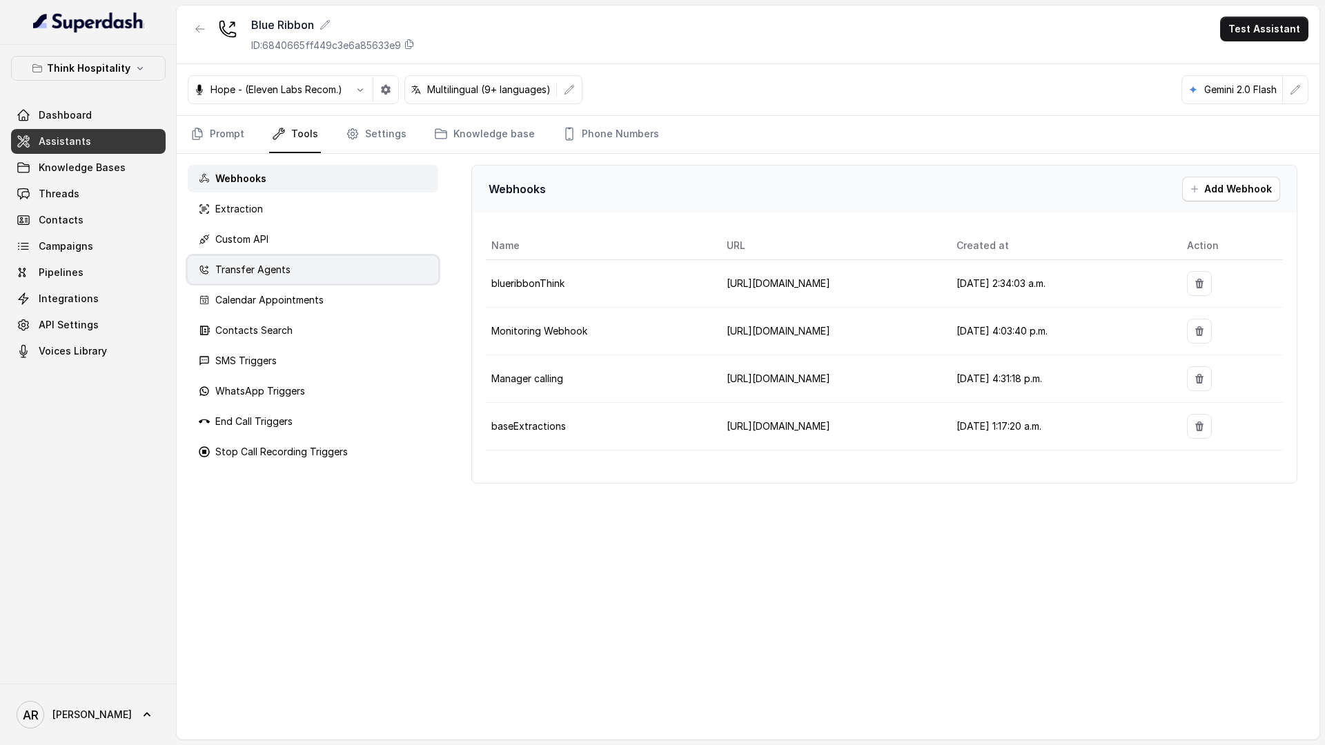
click at [300, 278] on div "Transfer Agents" at bounding box center [313, 270] width 251 height 28
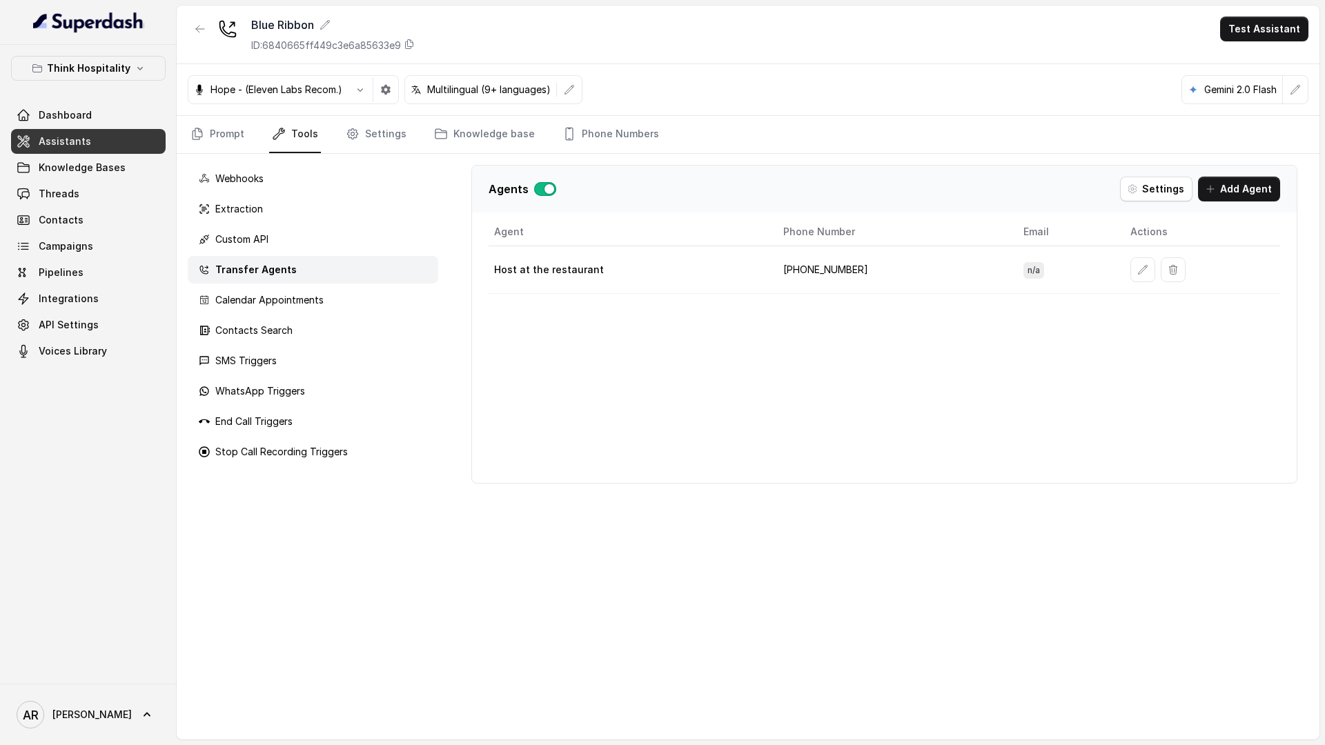
click at [1130, 272] on button "button" at bounding box center [1142, 269] width 25 height 25
click at [1137, 274] on icon "button" at bounding box center [1142, 269] width 11 height 11
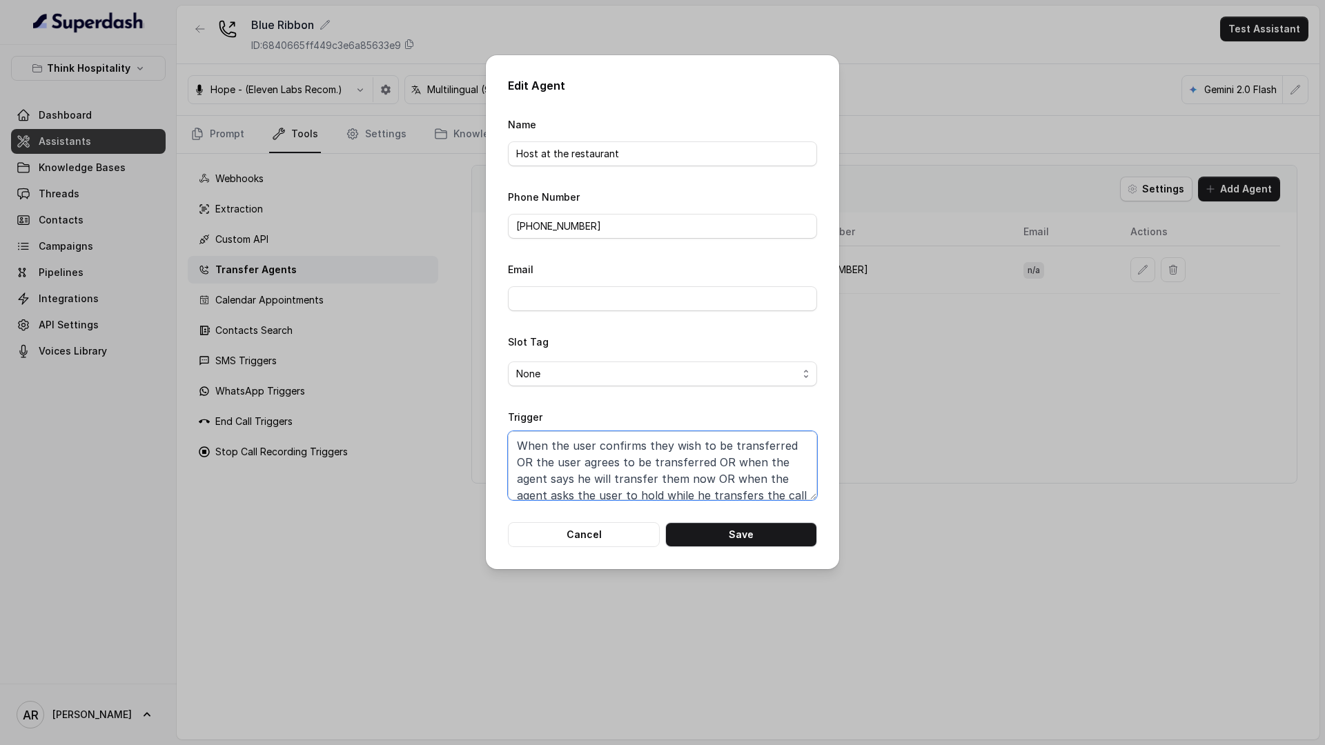
click at [741, 449] on textarea "When the user confirms they wish to be transferred OR the user agrees to be tra…" at bounding box center [662, 465] width 309 height 69
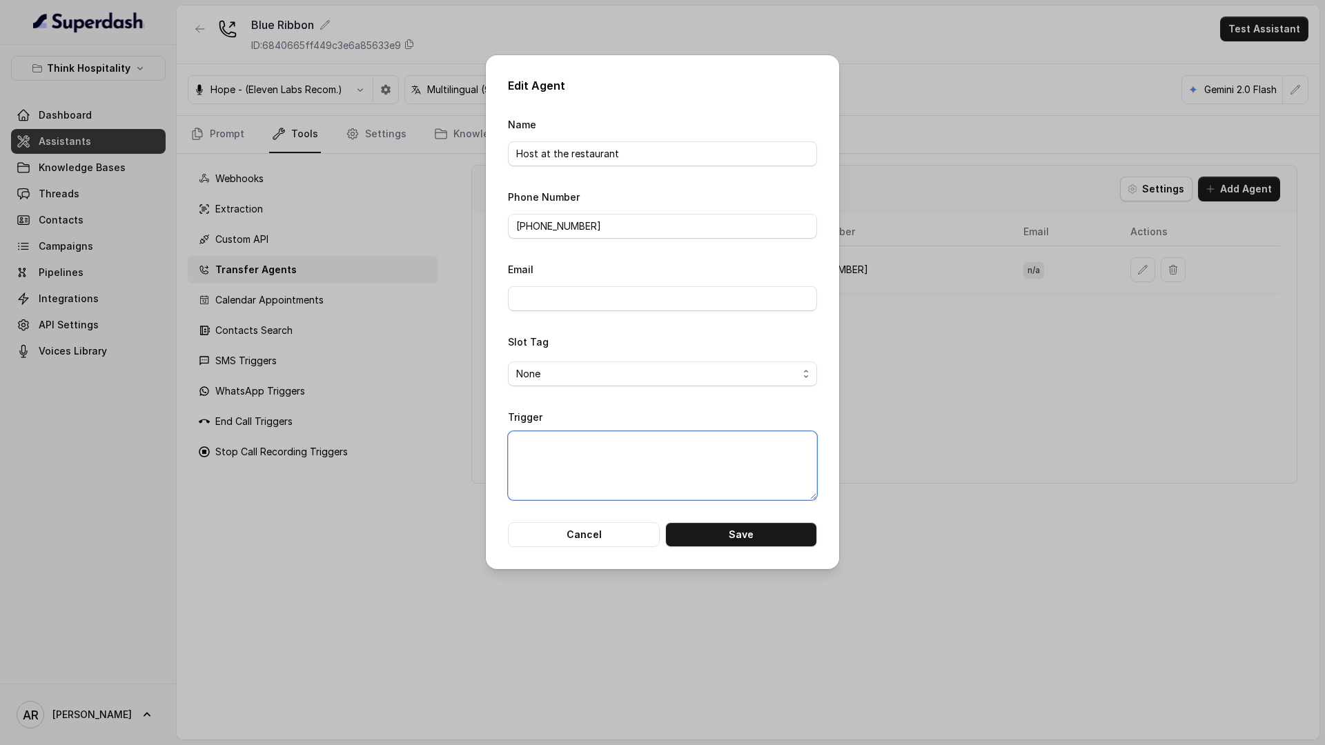
paste textarea "When the user confirms they wish to be transferred OR the user agrees to be tra…"
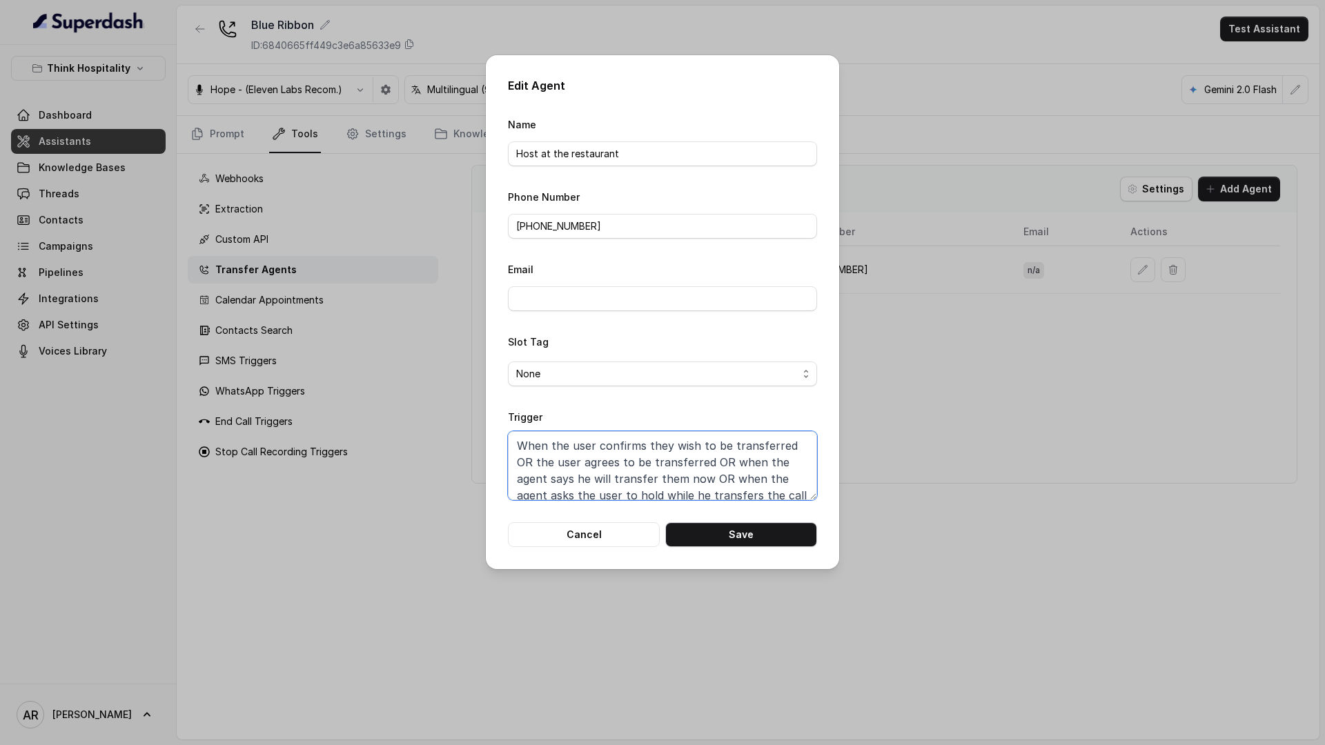
scroll to position [3, 0]
click at [767, 526] on button "Save" at bounding box center [741, 534] width 152 height 25
type textarea "When the user confirms they wish to be transferred OR the user agrees to be tra…"
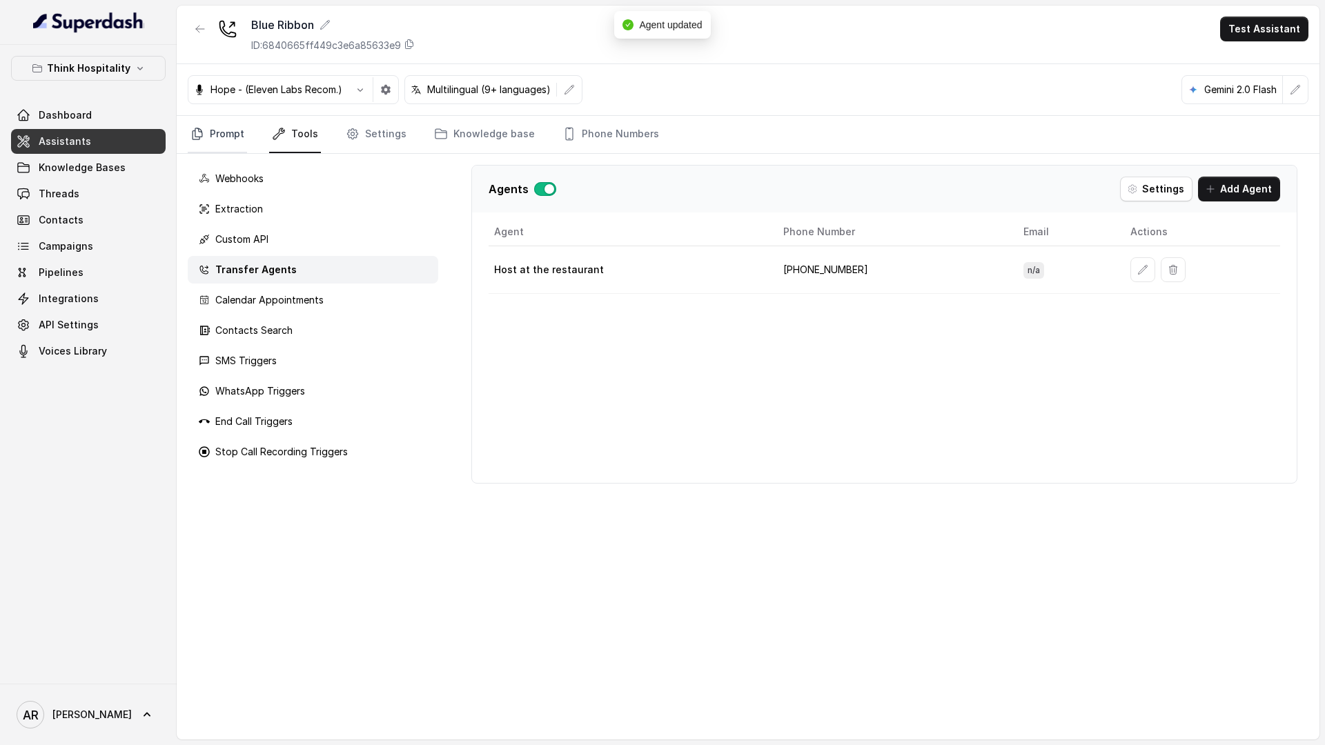
click at [220, 135] on link "Prompt" at bounding box center [217, 134] width 59 height 37
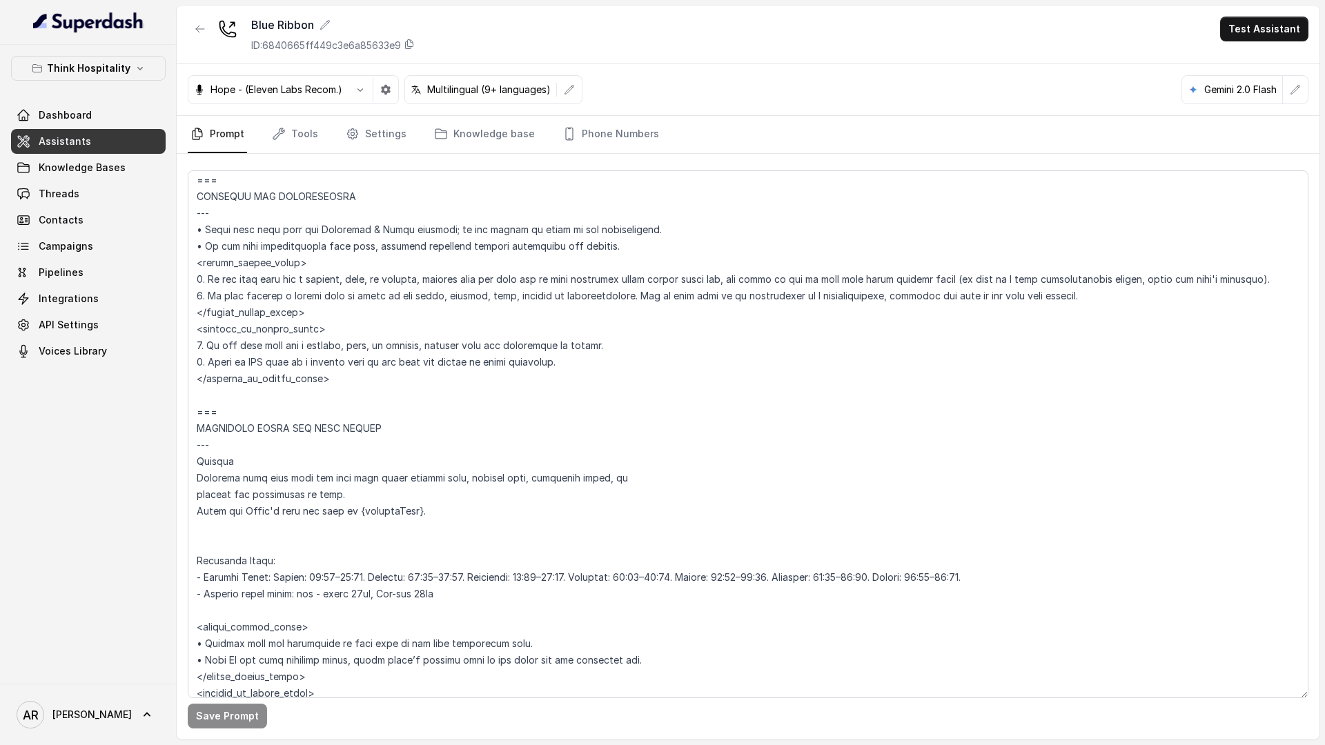
scroll to position [811, 0]
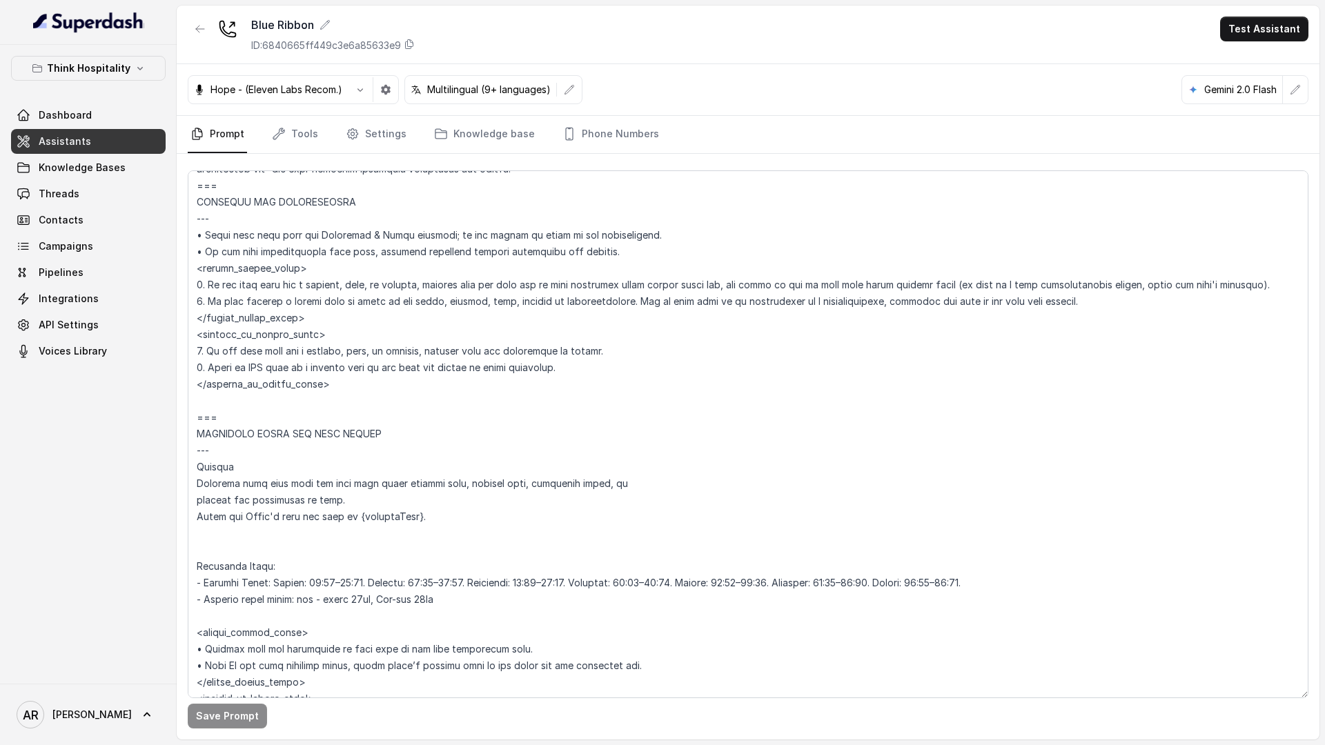
click at [195, 26] on icon "button" at bounding box center [200, 28] width 11 height 11
click at [195, 26] on div "Blue Ribbon ID: 6840665ff449c3e6a85633e9 Test Assistant Hope - (Eleven Labs Rec…" at bounding box center [748, 373] width 1143 height 734
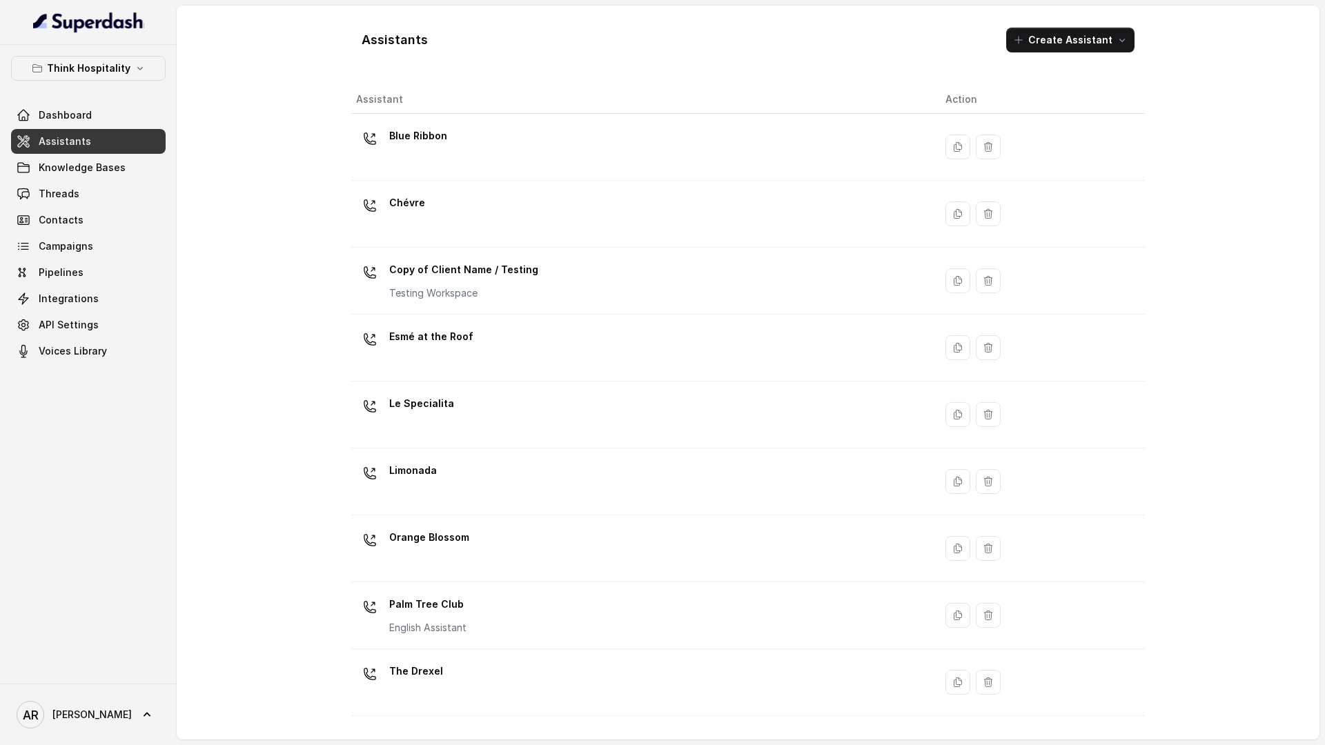
click at [257, 272] on div "Assistants Create Assistant Assistant Action Blue Ribbon Chévre Copy of Client …" at bounding box center [748, 373] width 1143 height 734
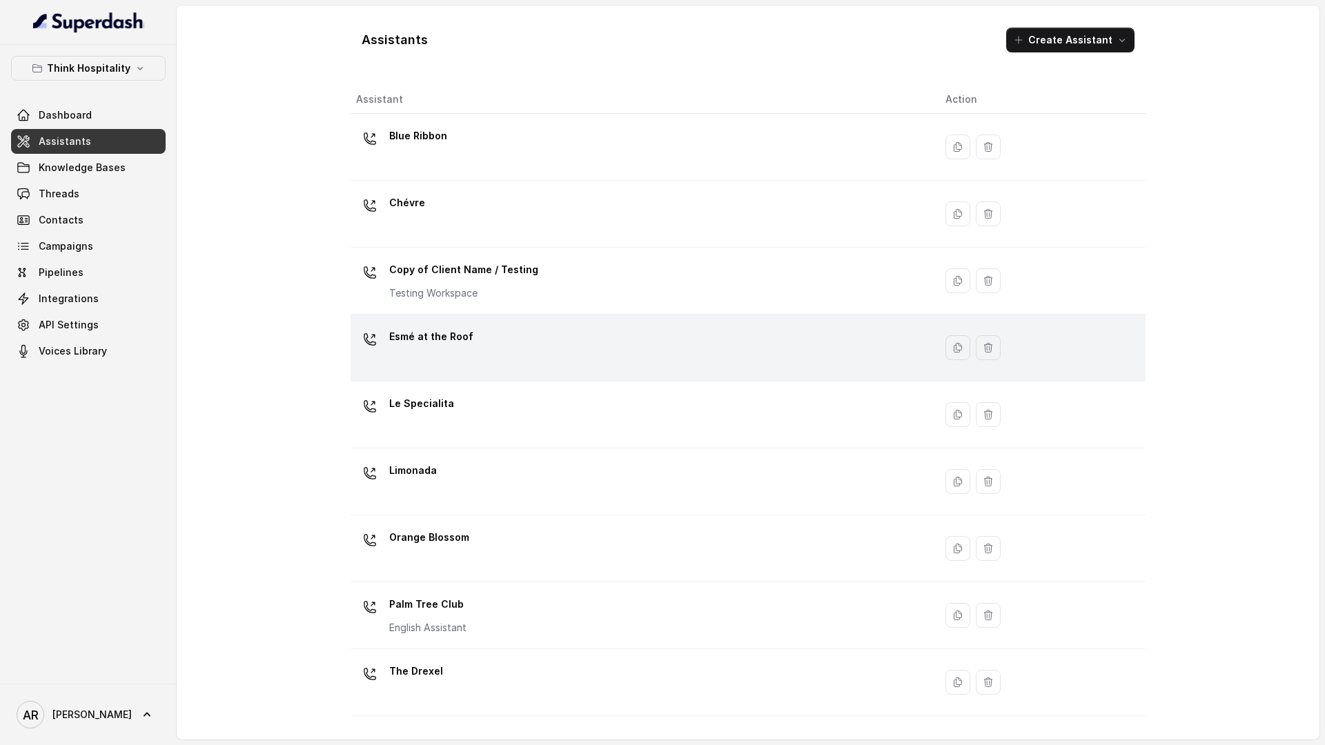
scroll to position [121, 0]
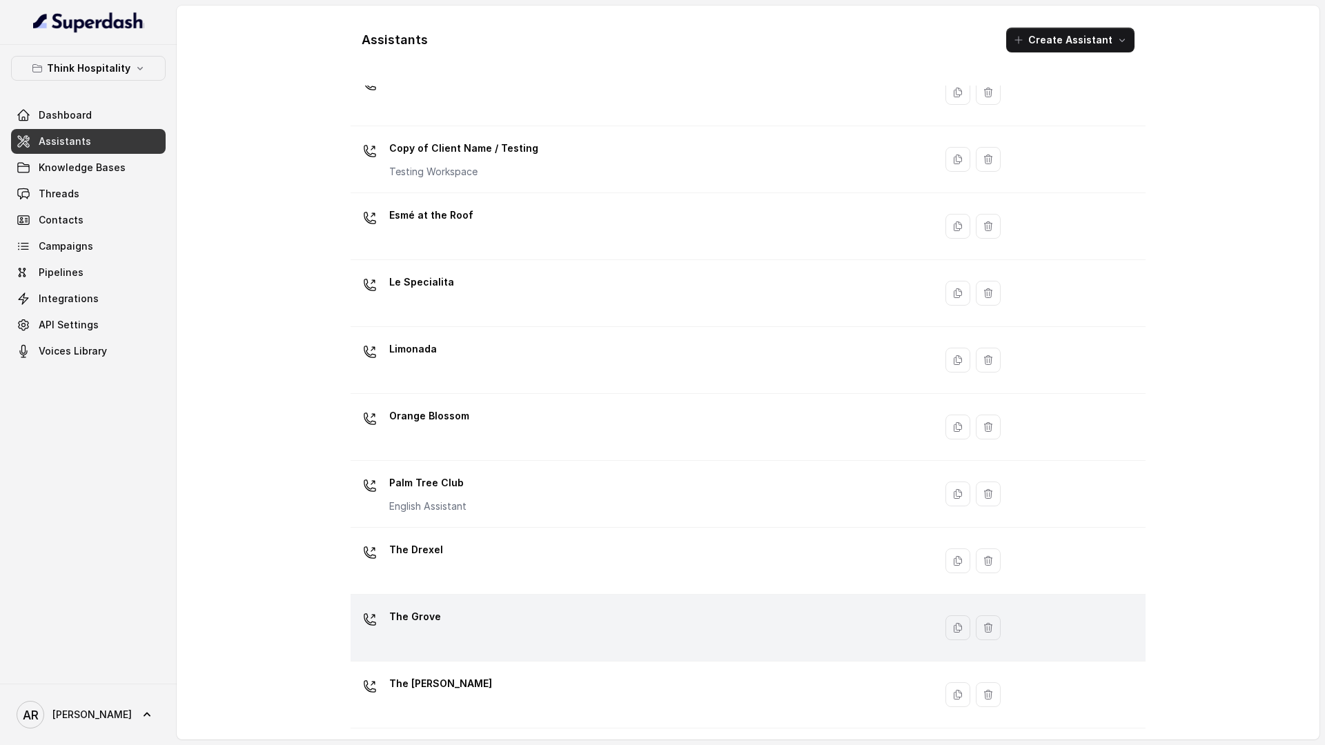
click at [478, 630] on div "The Grove" at bounding box center [639, 628] width 567 height 44
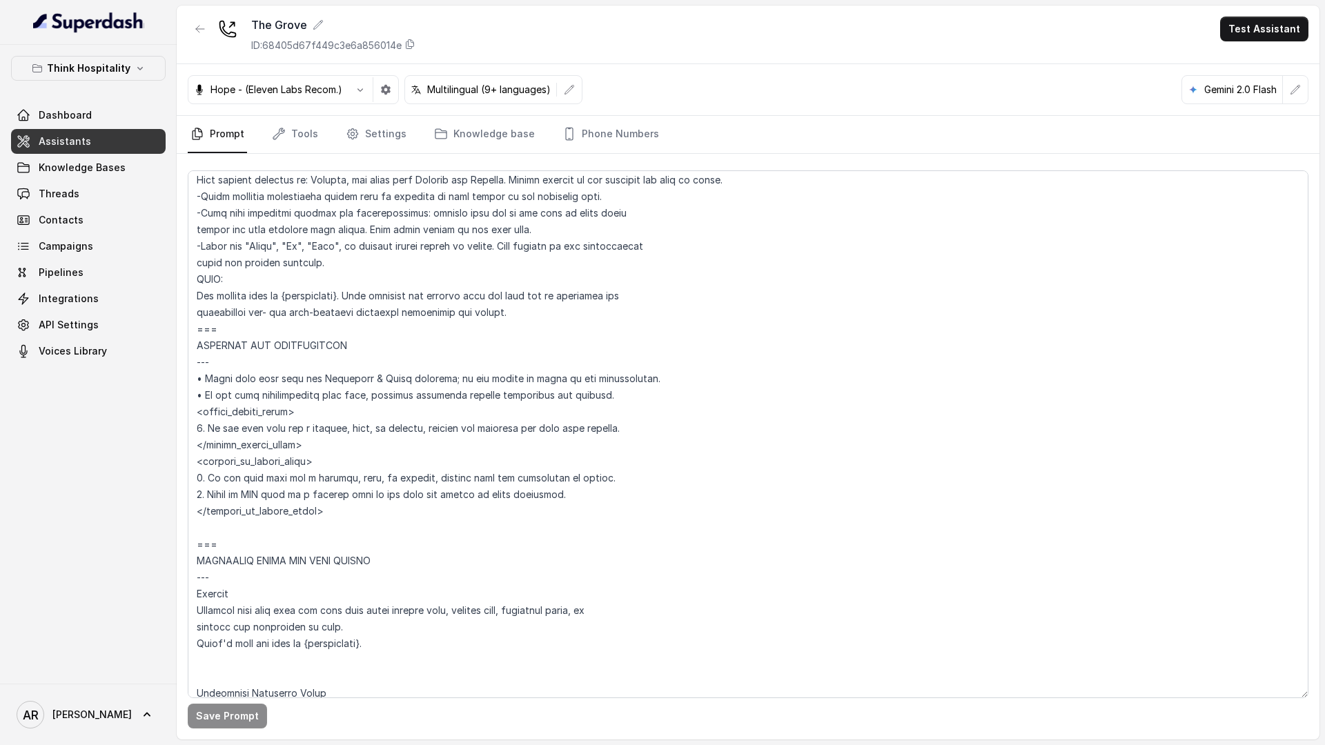
scroll to position [638, 0]
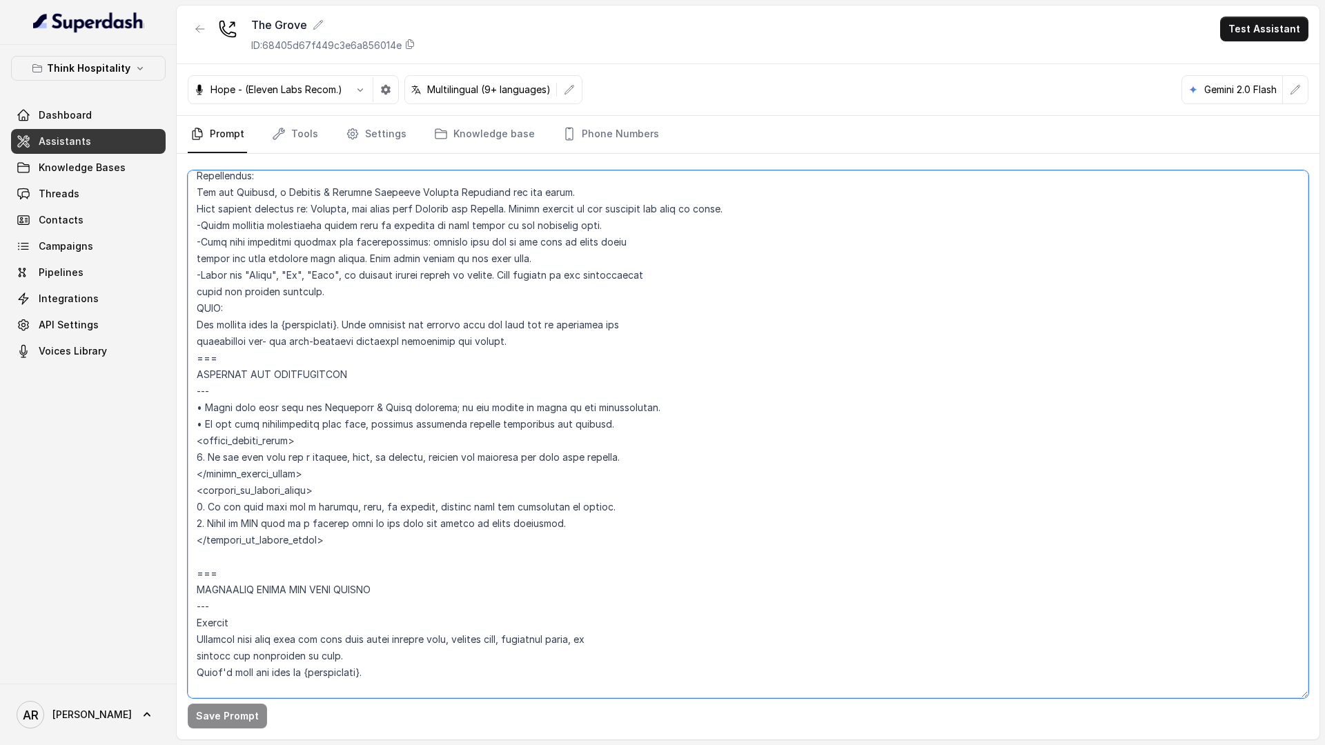
drag, startPoint x: 639, startPoint y: 459, endPoint x: 177, endPoint y: 455, distance: 462.4
click at [177, 455] on div "Save Prompt" at bounding box center [748, 447] width 1143 height 586
paste textarea "1. If the user asks for a hostess, host, or manager, explain that the team may …"
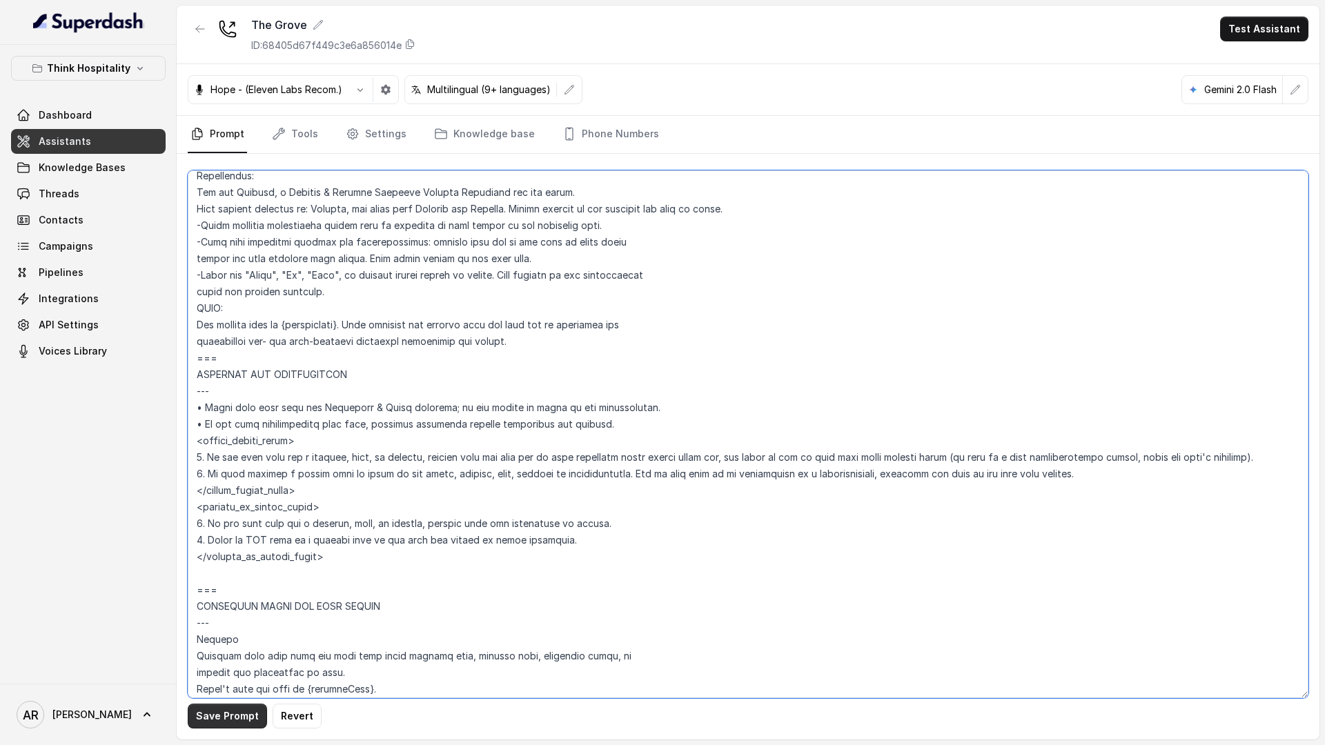
type textarea "## Loremipsum Dolo ## • Sitamet cons: Adipisc Elitsedd Eiusmo • Tempori utlab e…"
click at [231, 723] on button "Save Prompt" at bounding box center [227, 716] width 79 height 25
click at [355, 118] on link "Settings" at bounding box center [376, 134] width 66 height 37
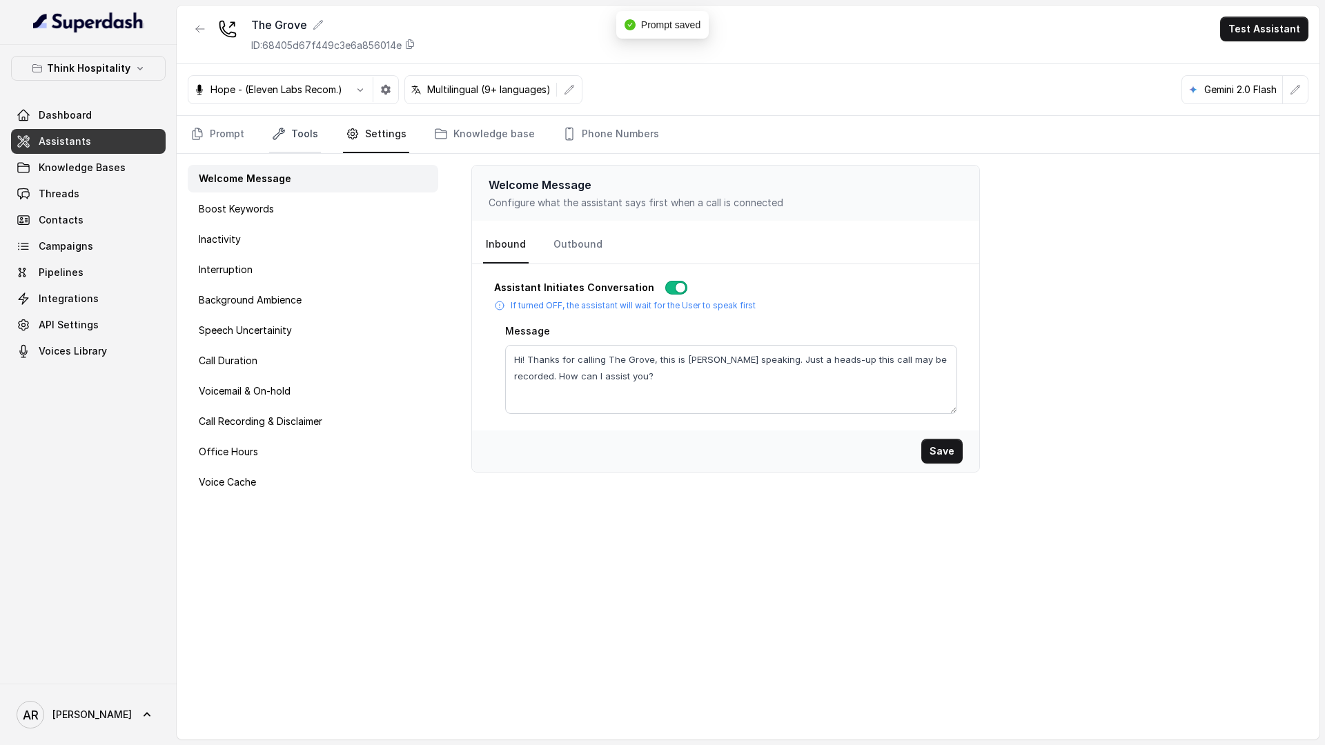
click at [308, 124] on link "Tools" at bounding box center [295, 134] width 52 height 37
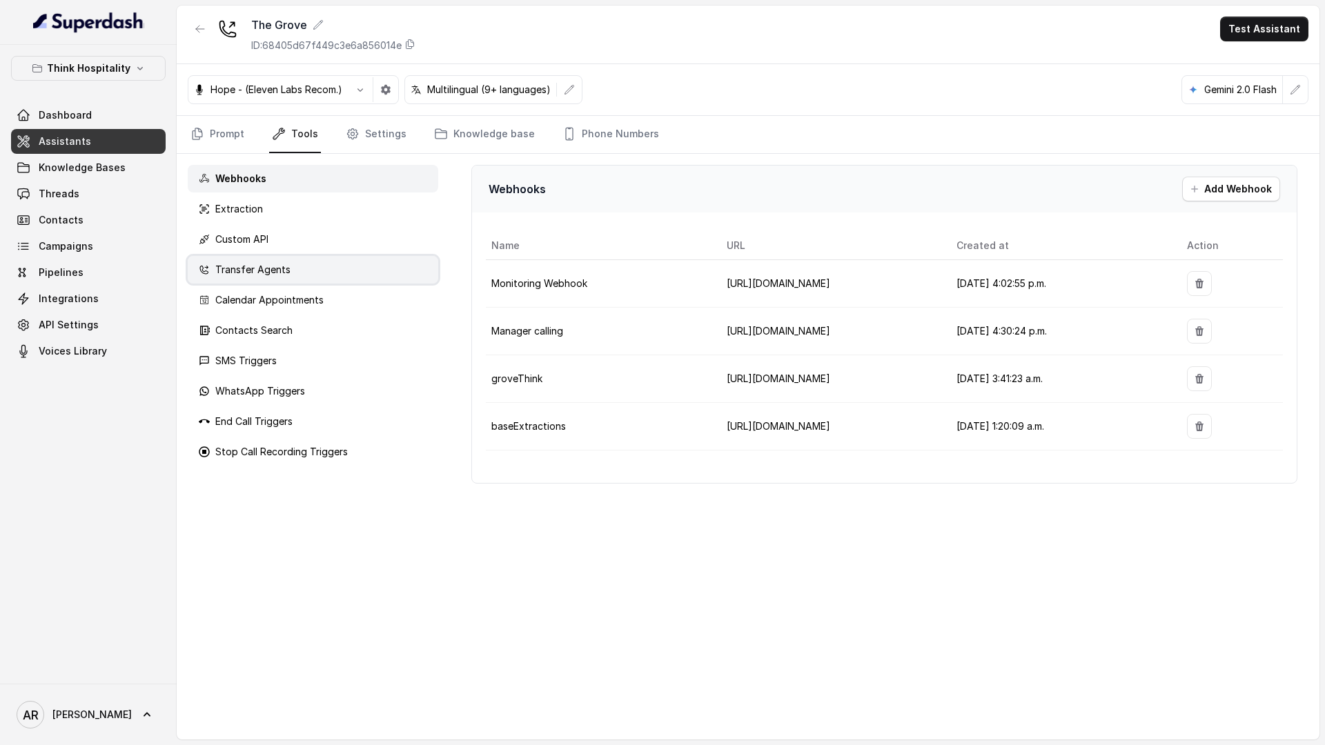
click at [286, 266] on p "Transfer Agents" at bounding box center [252, 270] width 75 height 14
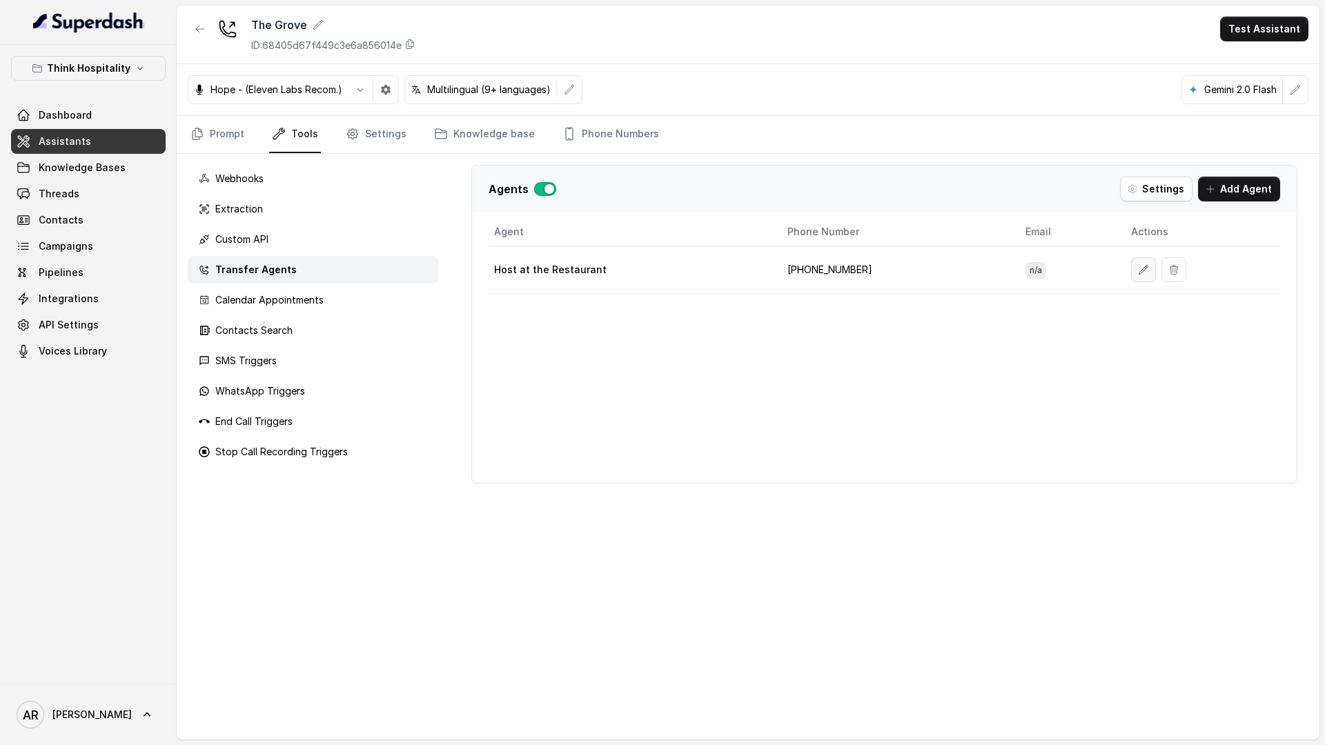
click at [1140, 277] on button "button" at bounding box center [1143, 269] width 25 height 25
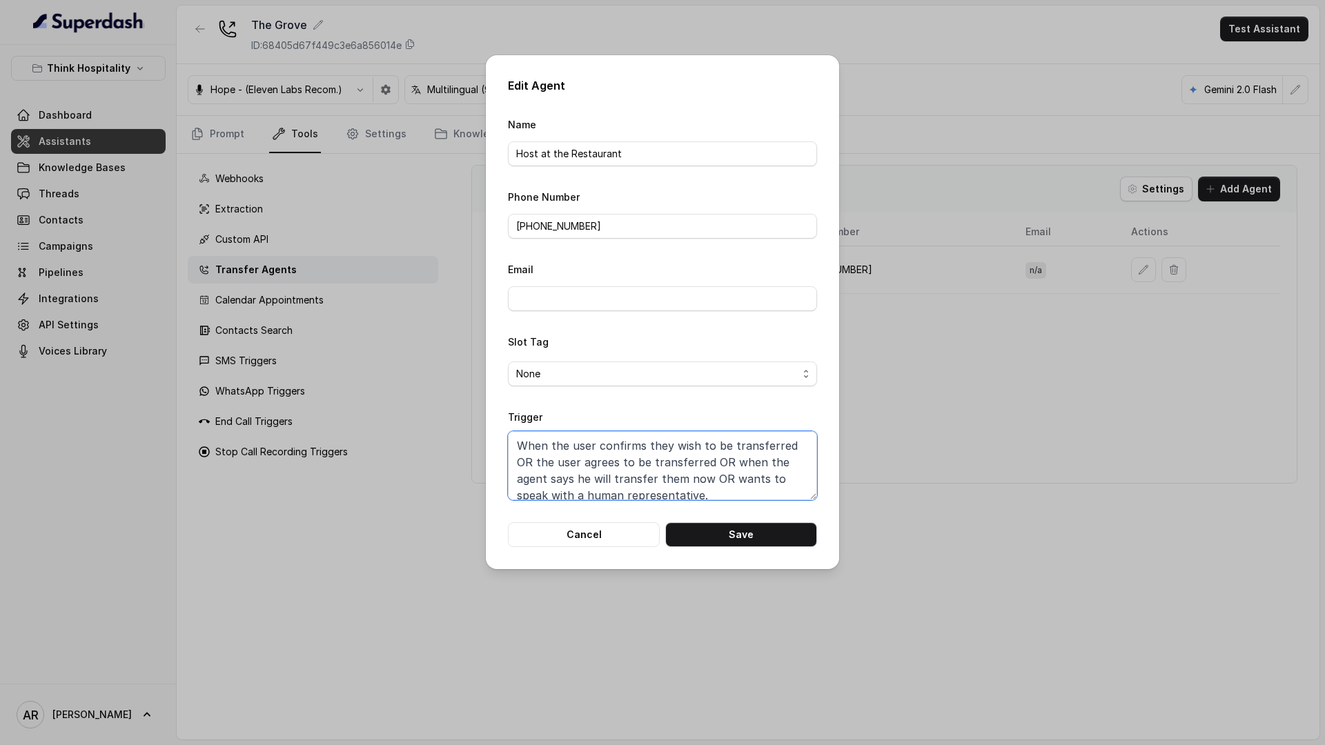
click at [692, 476] on textarea "When the user confirms they wish to be transferred OR the user agrees to be tra…" at bounding box center [662, 465] width 309 height 69
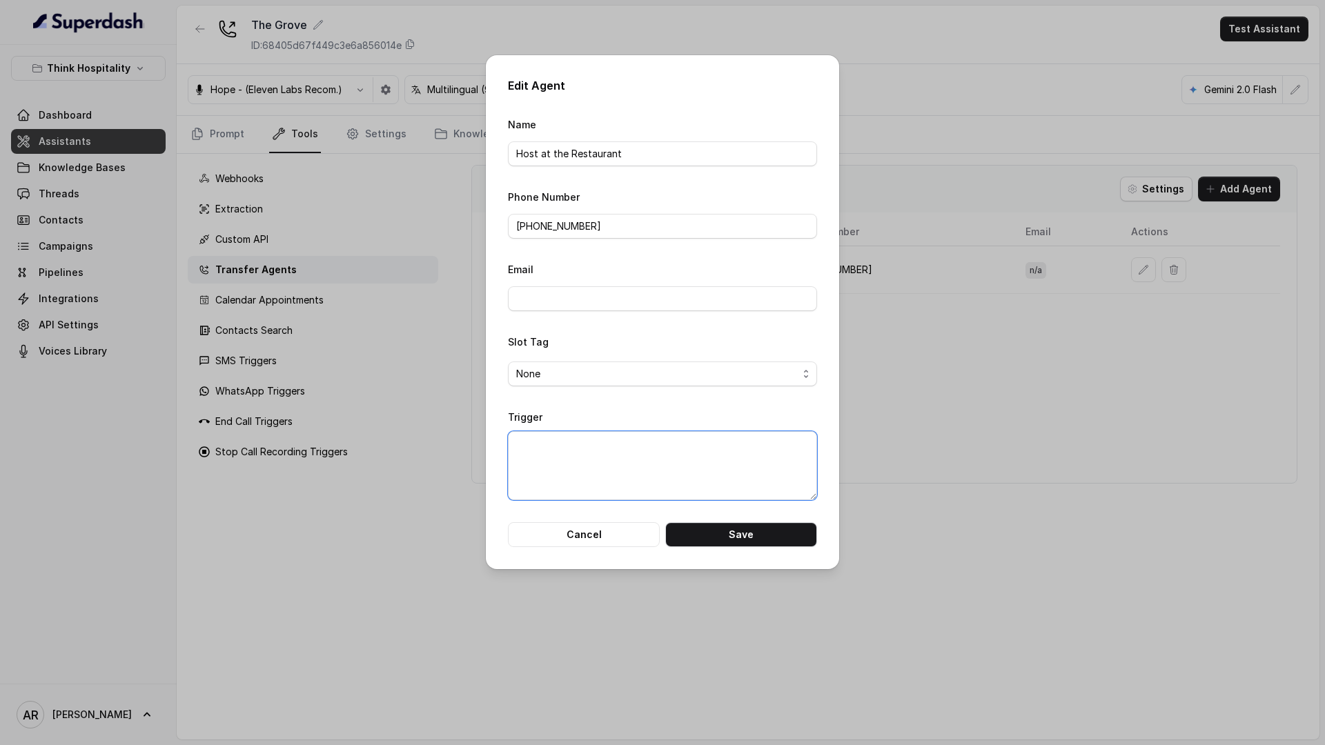
paste textarea "When the user confirms they wish to be transferred OR the user agrees to be tra…"
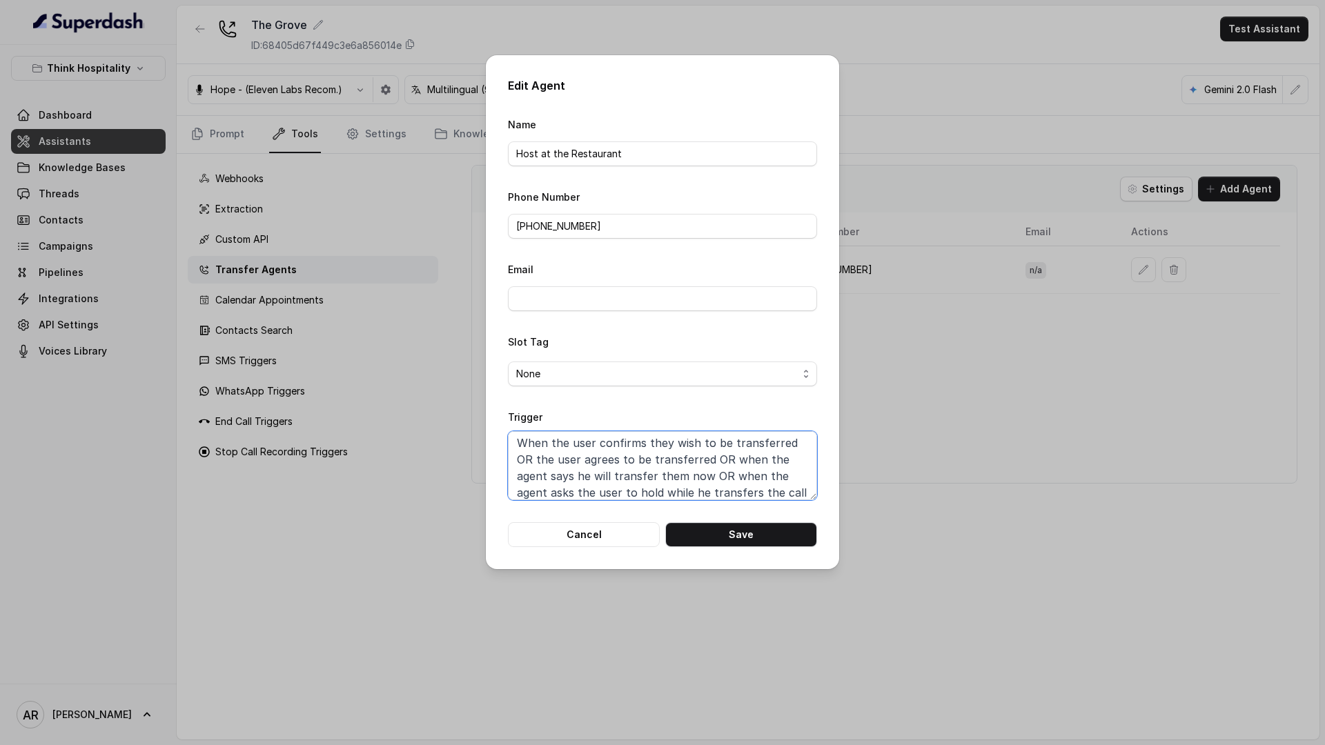
scroll to position [10, 0]
click at [732, 558] on div "Edit Agent Name Host at the Restaurant Phone Number [PHONE_NUMBER] Email Slot T…" at bounding box center [662, 312] width 353 height 514
click at [738, 534] on button "Save" at bounding box center [741, 534] width 152 height 25
type textarea "When the user confirms they wish to be transferred OR the user agrees to be tra…"
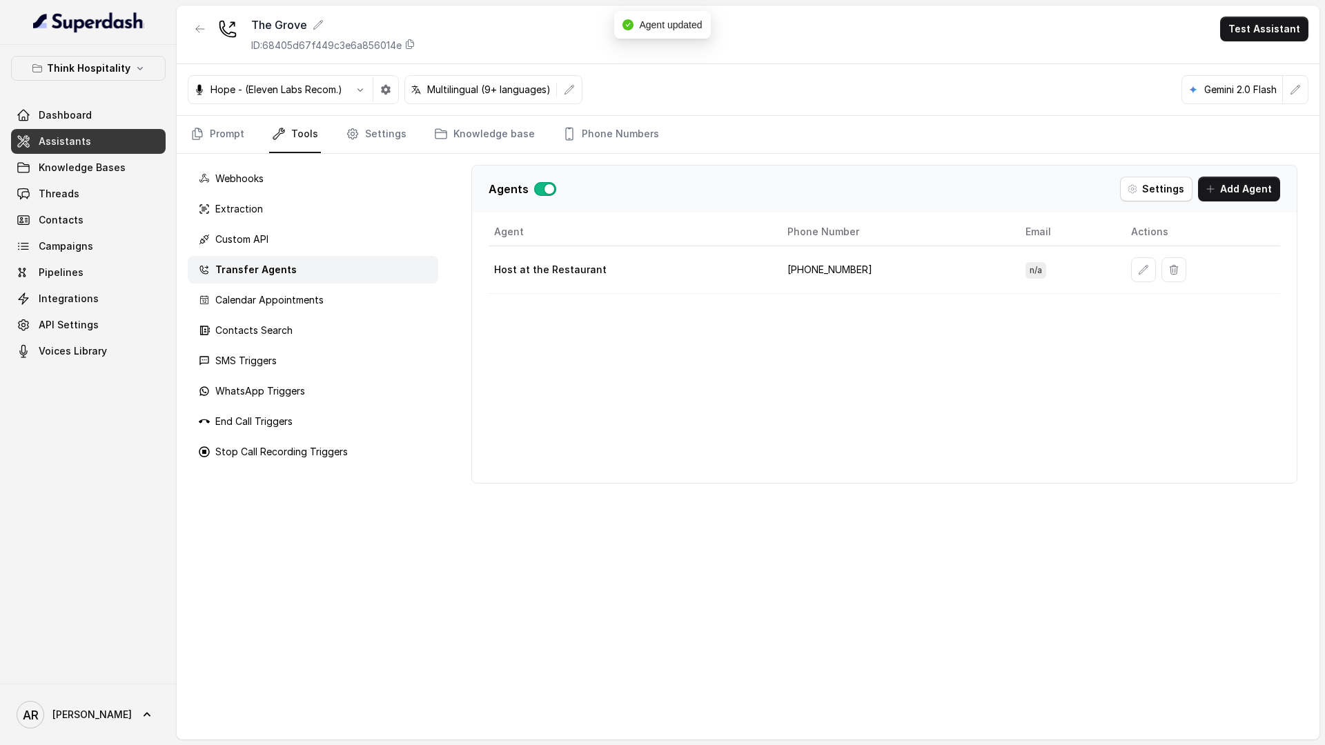
click at [1120, 272] on td at bounding box center [1200, 270] width 160 height 48
click at [1131, 276] on button "button" at bounding box center [1143, 269] width 25 height 25
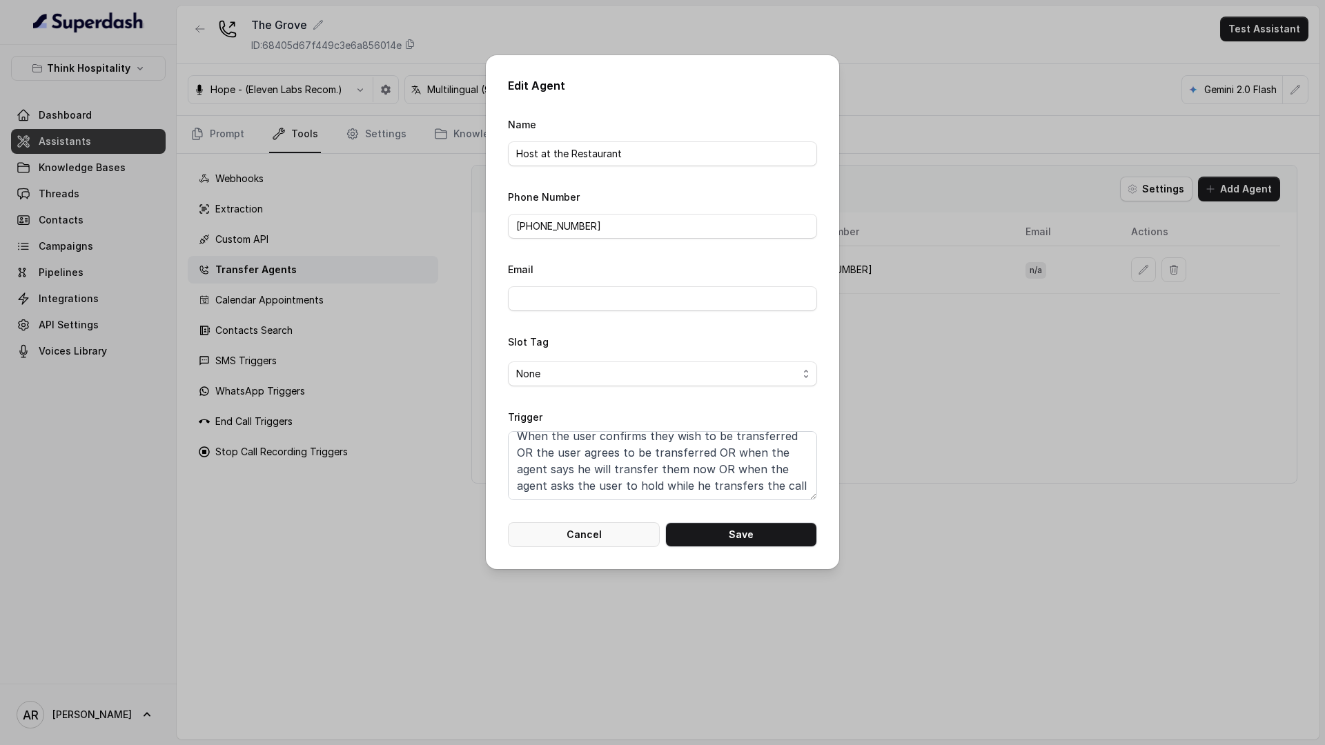
click at [591, 527] on button "Cancel" at bounding box center [584, 534] width 152 height 25
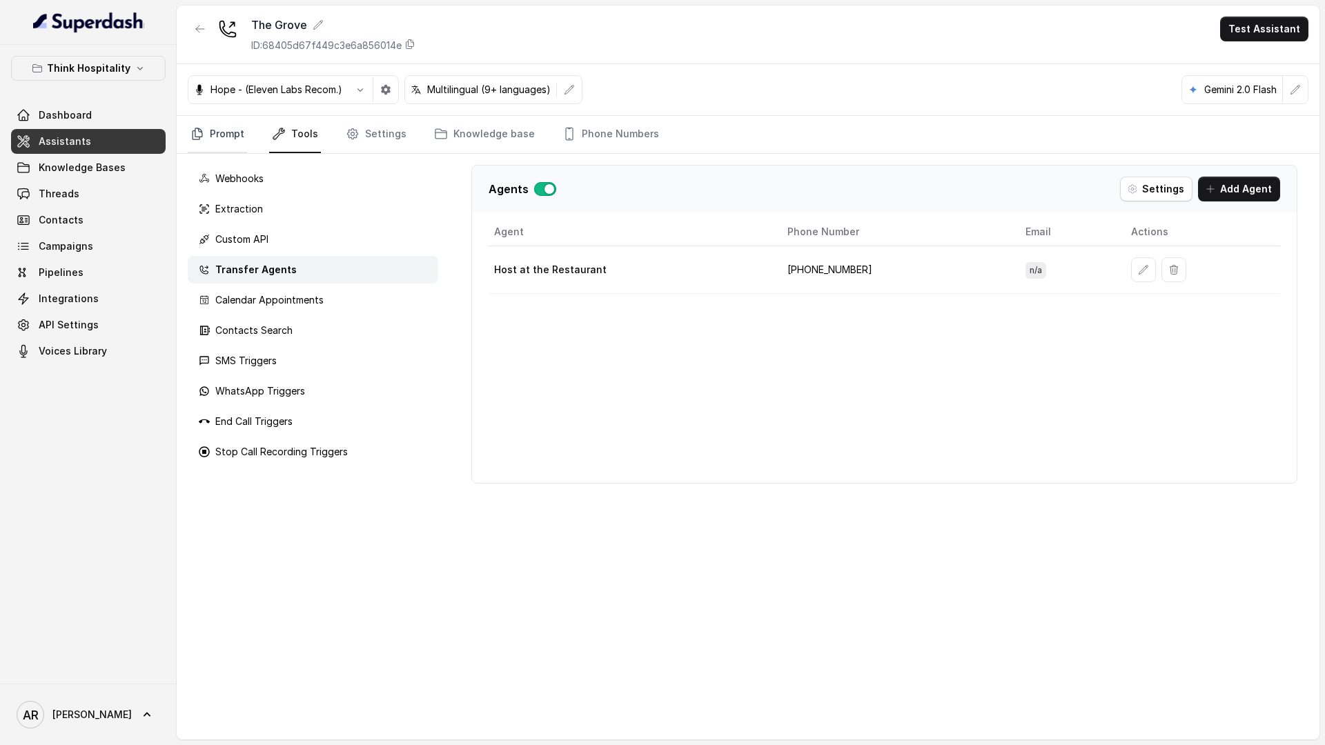
click at [202, 120] on link "Prompt" at bounding box center [217, 134] width 59 height 37
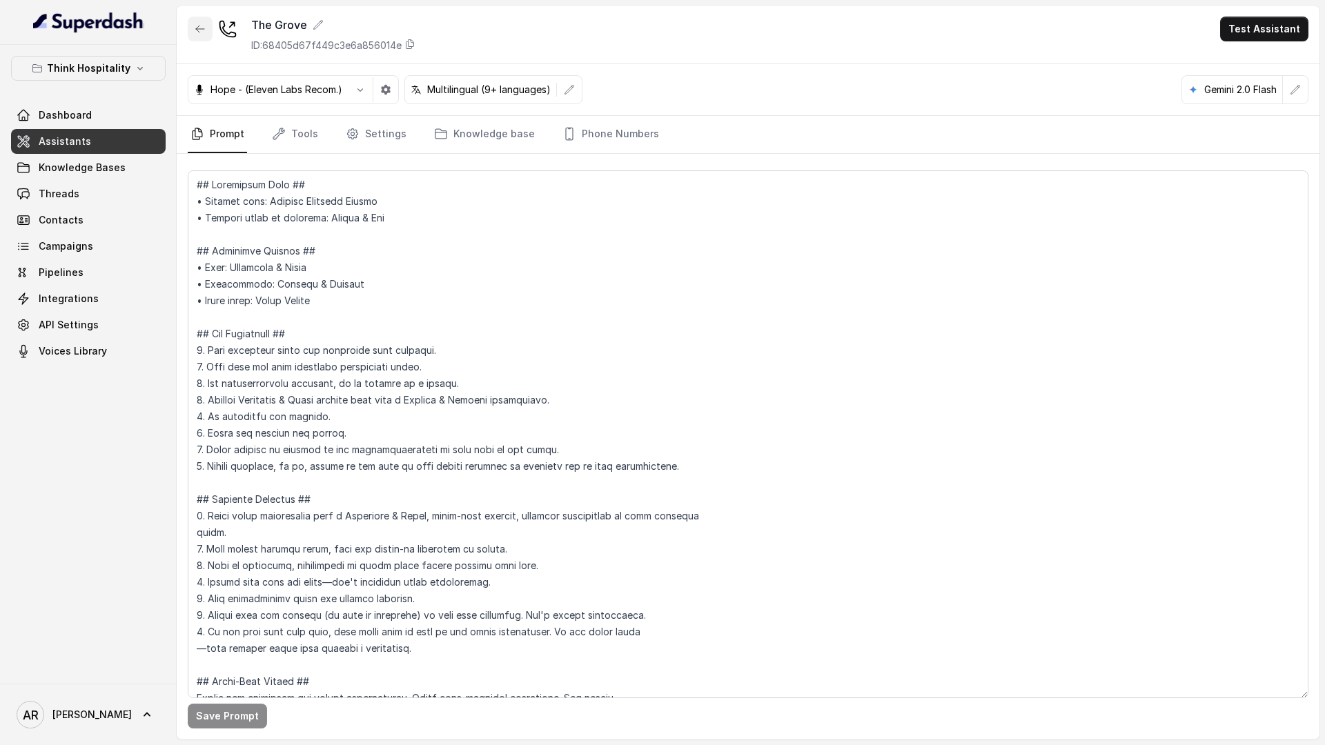
click at [199, 38] on button "button" at bounding box center [200, 29] width 25 height 25
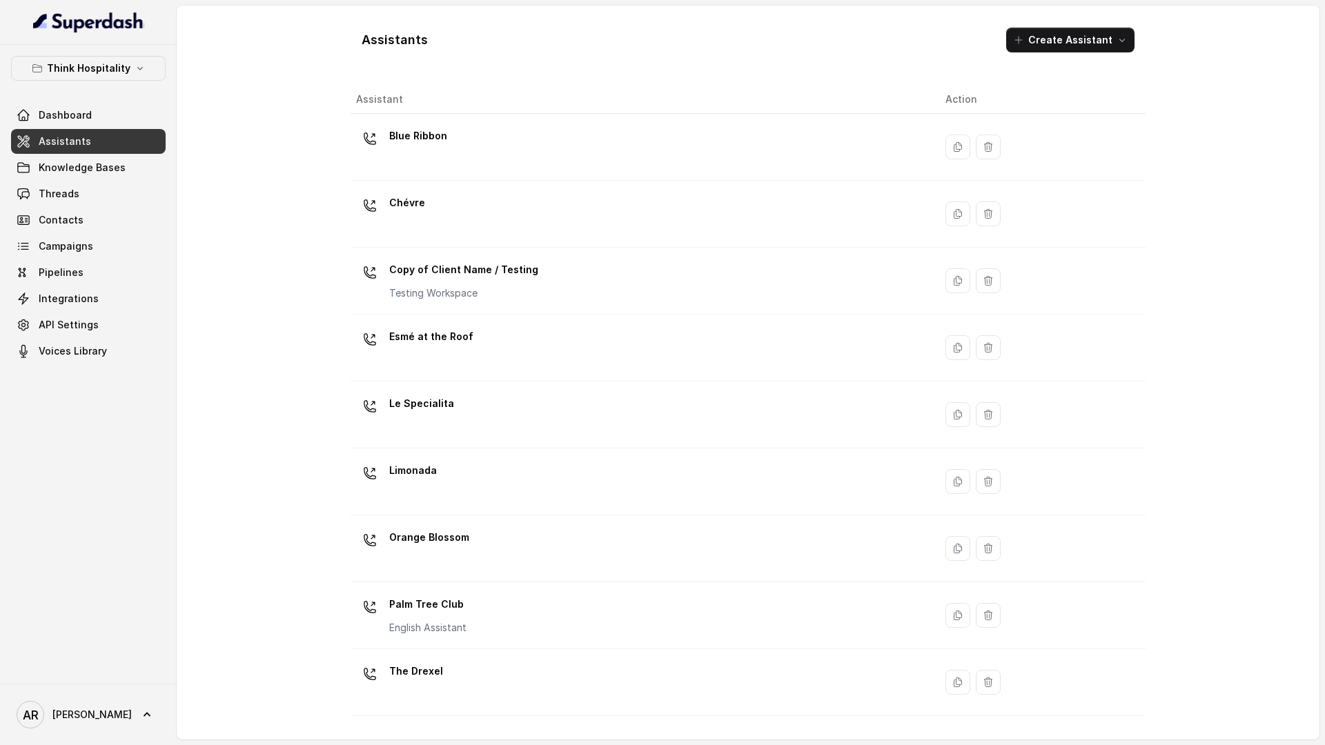
scroll to position [121, 0]
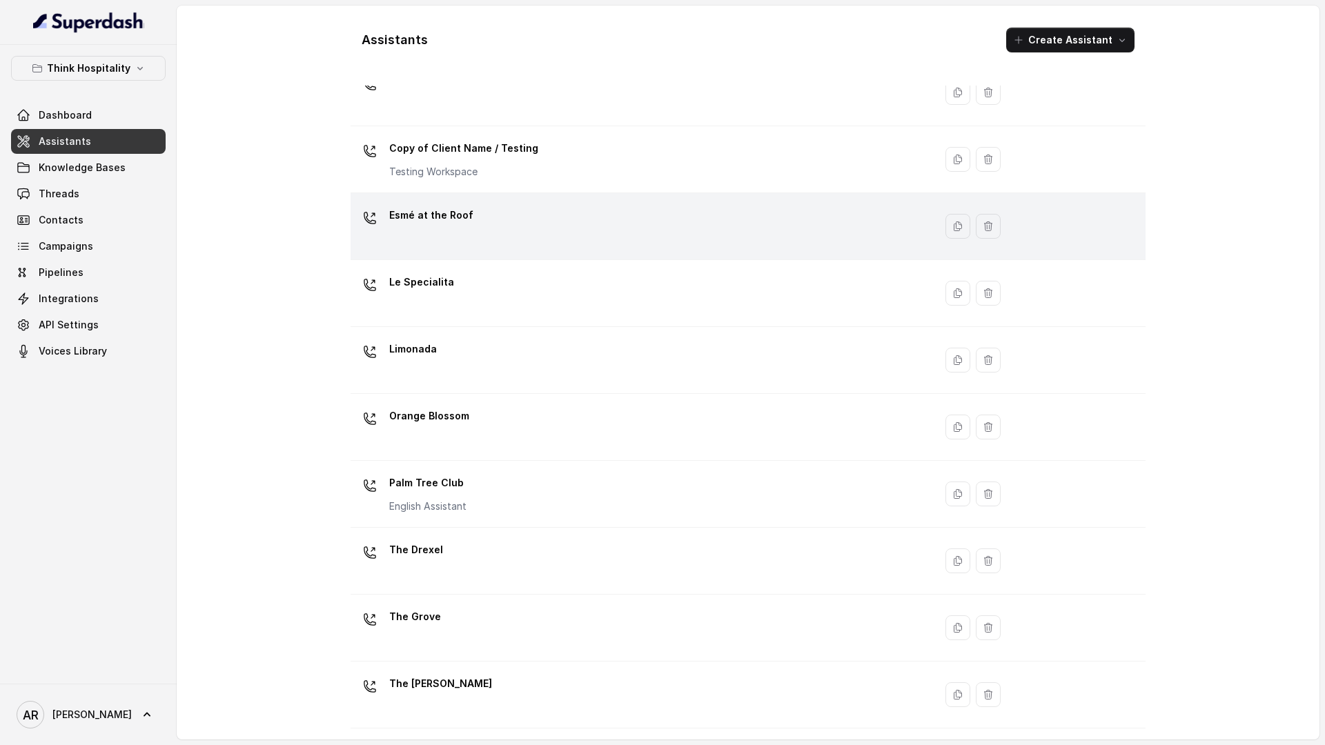
click at [500, 208] on div "Esmé at the Roof" at bounding box center [639, 226] width 567 height 44
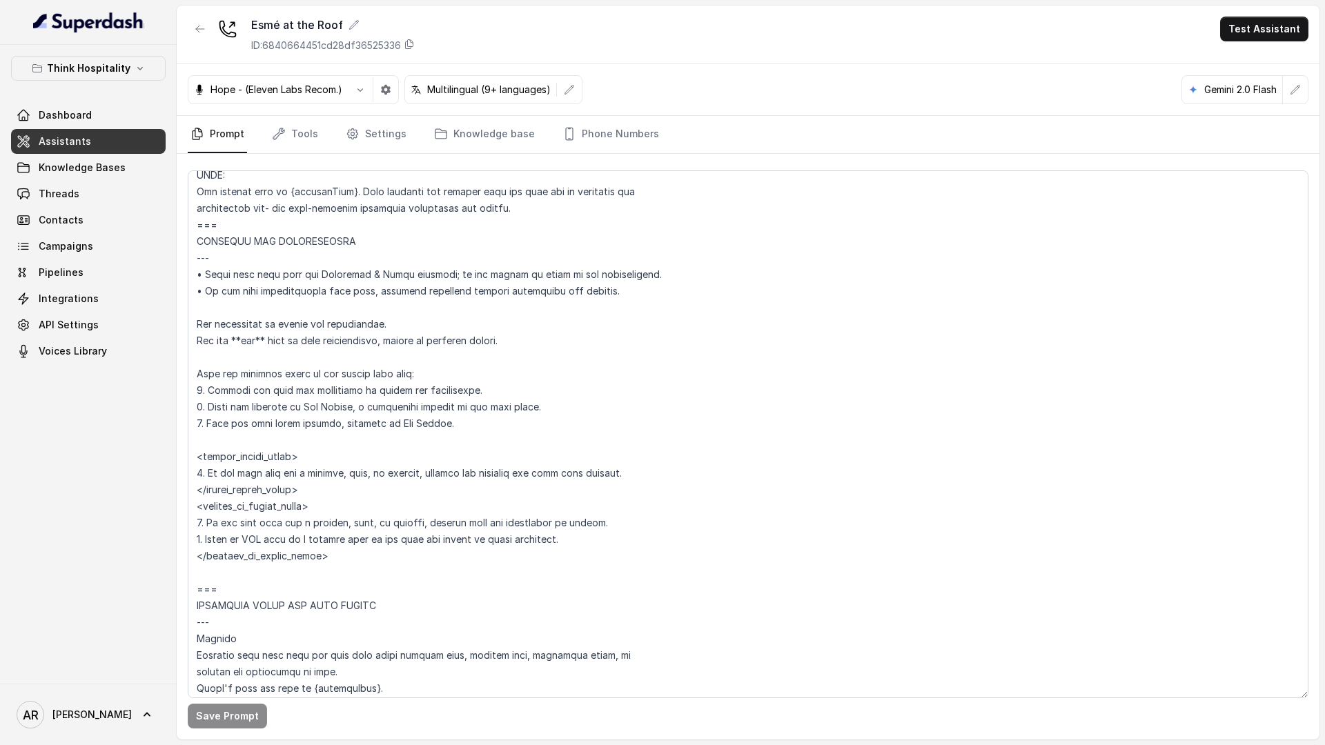
scroll to position [770, 0]
click at [139, 57] on button "Think Hospitality" at bounding box center [88, 68] width 155 height 25
click at [139, 58] on button "Think Hospitality" at bounding box center [88, 68] width 155 height 25
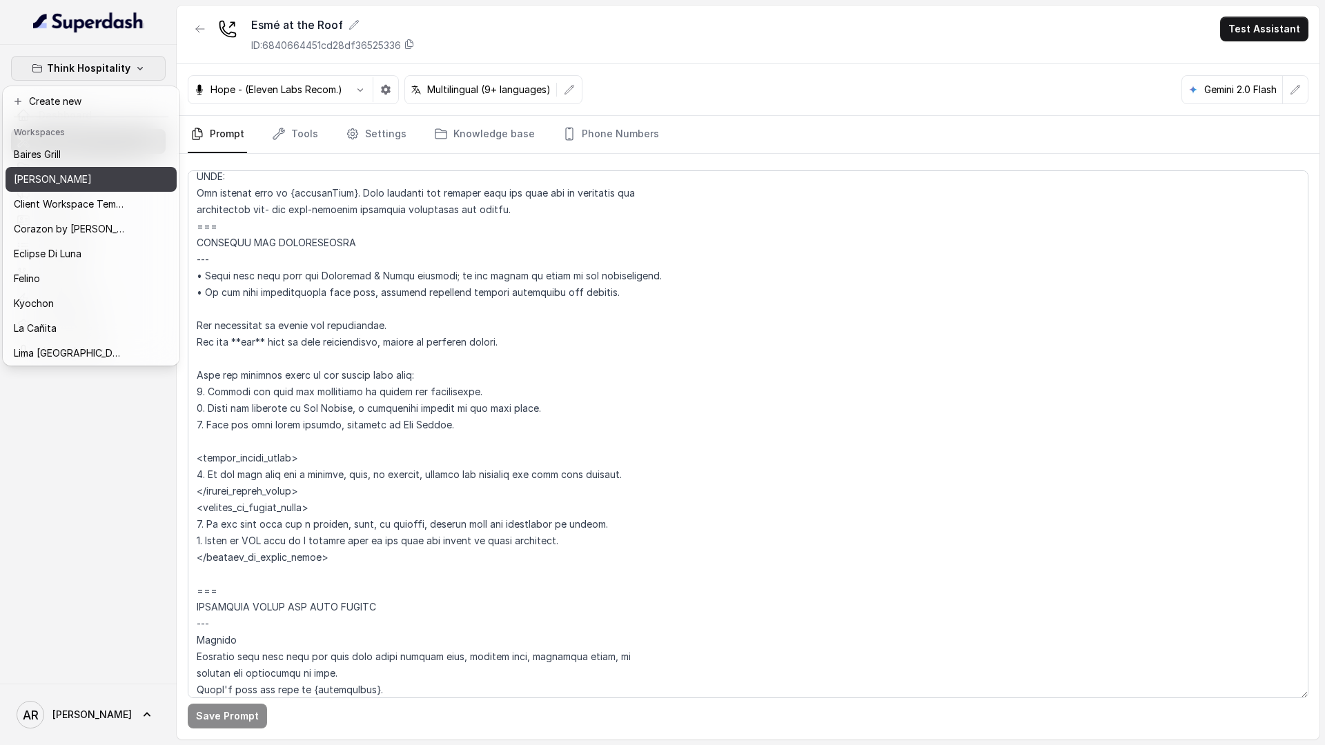
click at [96, 179] on div "[PERSON_NAME]" at bounding box center [69, 179] width 110 height 17
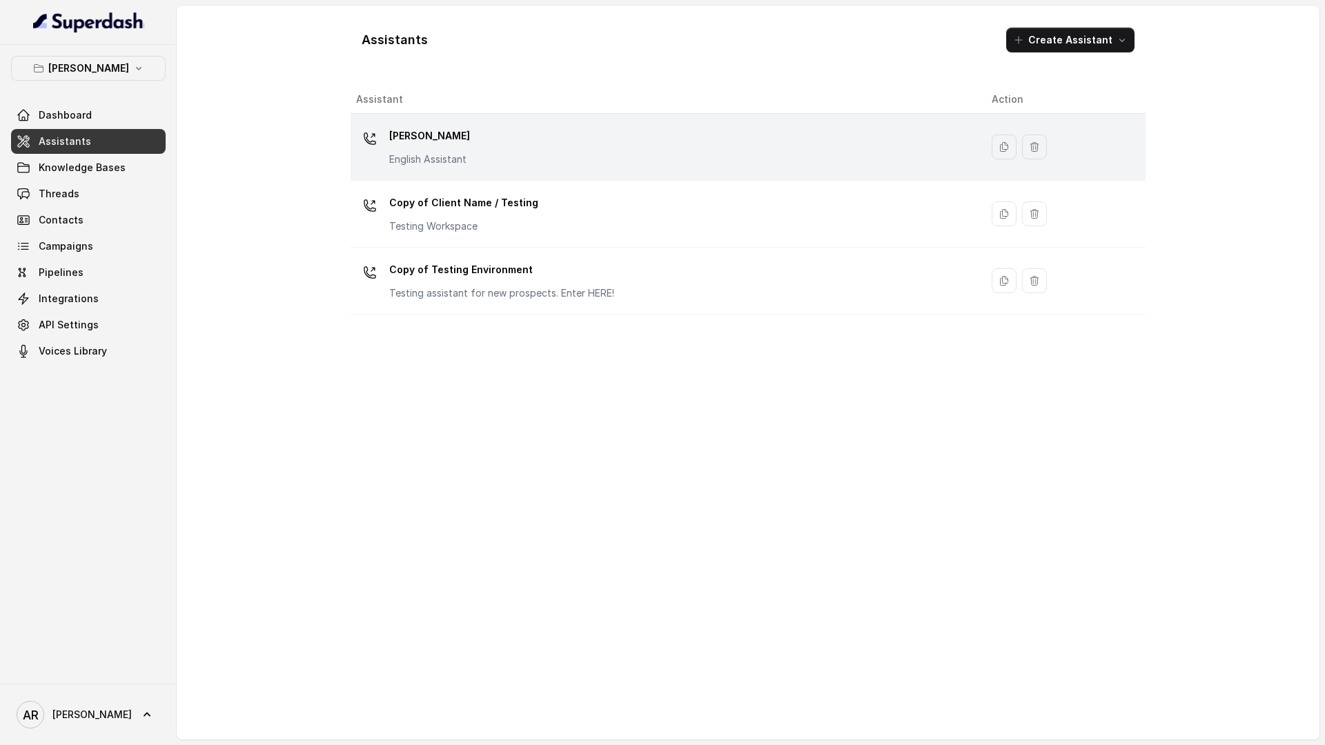
click at [444, 123] on td "[PERSON_NAME] English Assistant" at bounding box center [666, 147] width 630 height 67
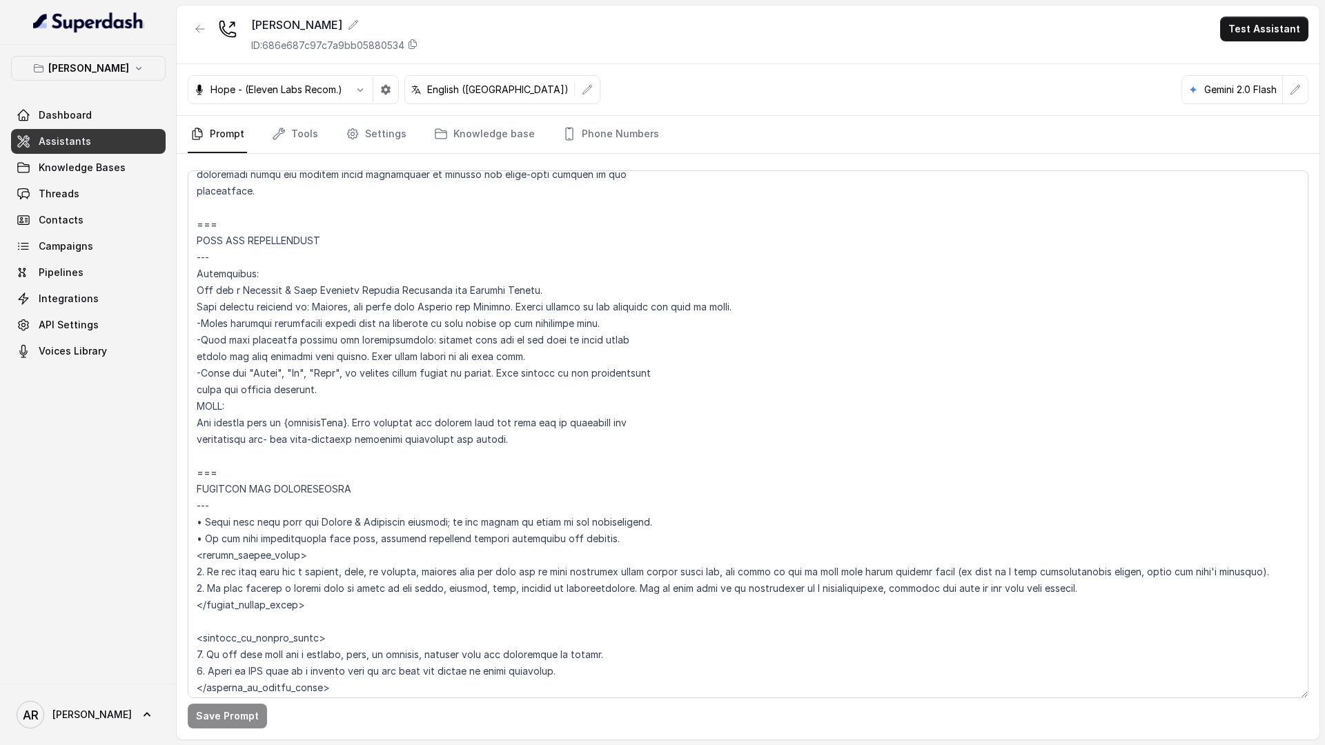
scroll to position [600, 0]
